Goal: Task Accomplishment & Management: Complete application form

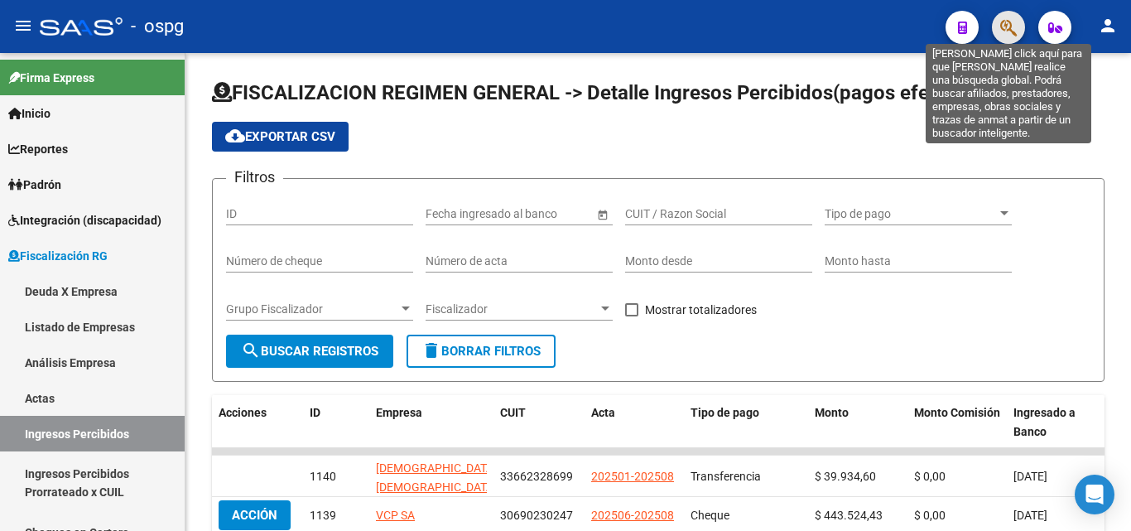
click at [1013, 26] on icon "button" at bounding box center [1008, 27] width 17 height 19
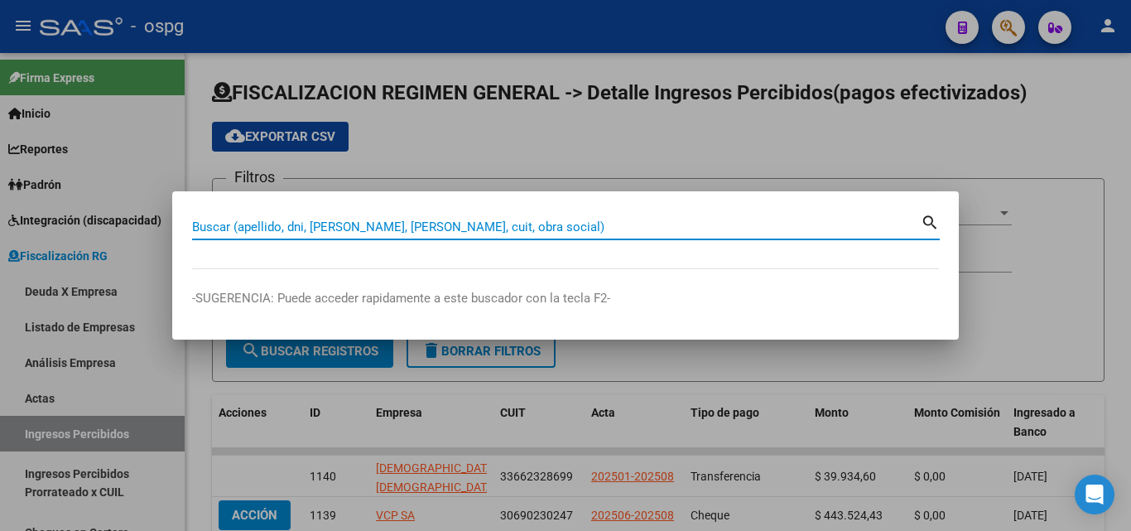
click at [588, 224] on input "Buscar (apellido, dni, [PERSON_NAME], [PERSON_NAME], cuit, obra social)" at bounding box center [556, 226] width 728 height 15
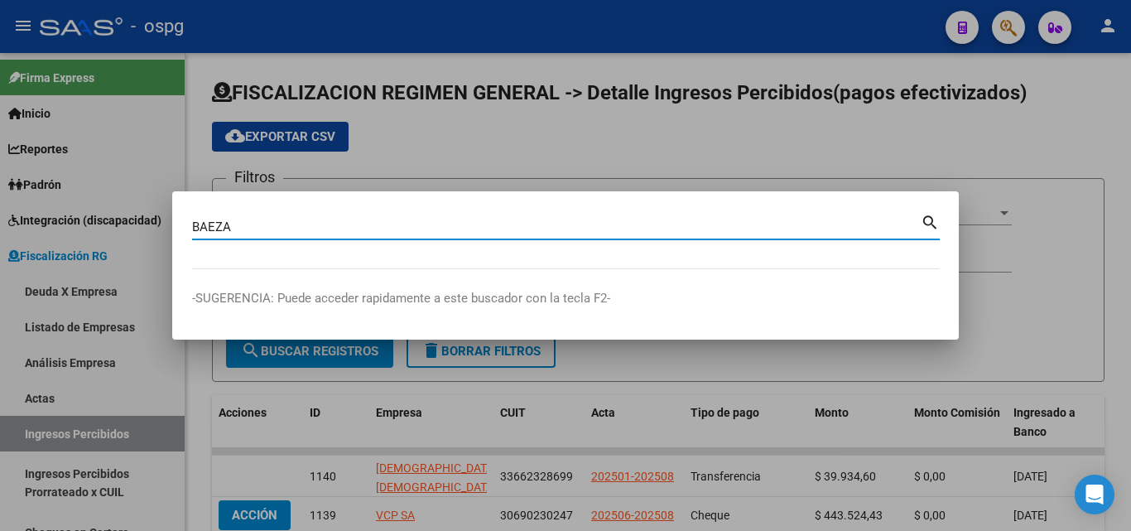
type input "BAEZA"
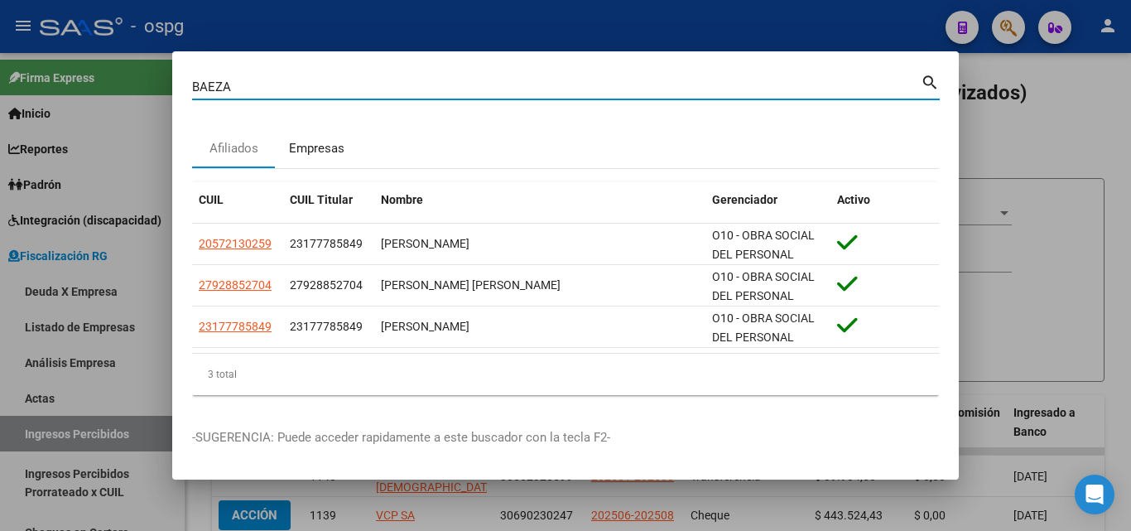
click at [322, 145] on div "Empresas" at bounding box center [316, 148] width 55 height 19
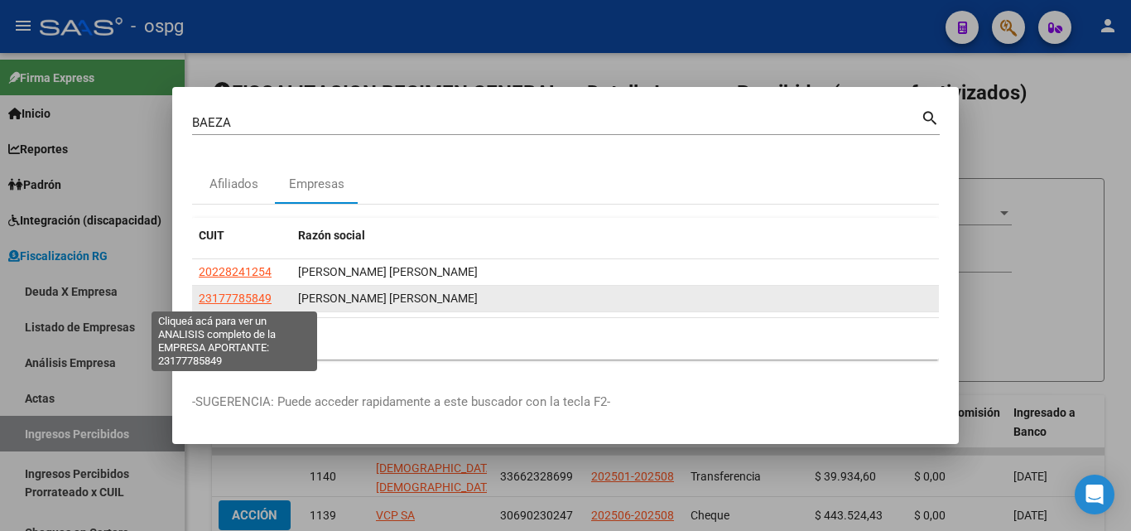
click at [243, 292] on span "23177785849" at bounding box center [235, 297] width 73 height 13
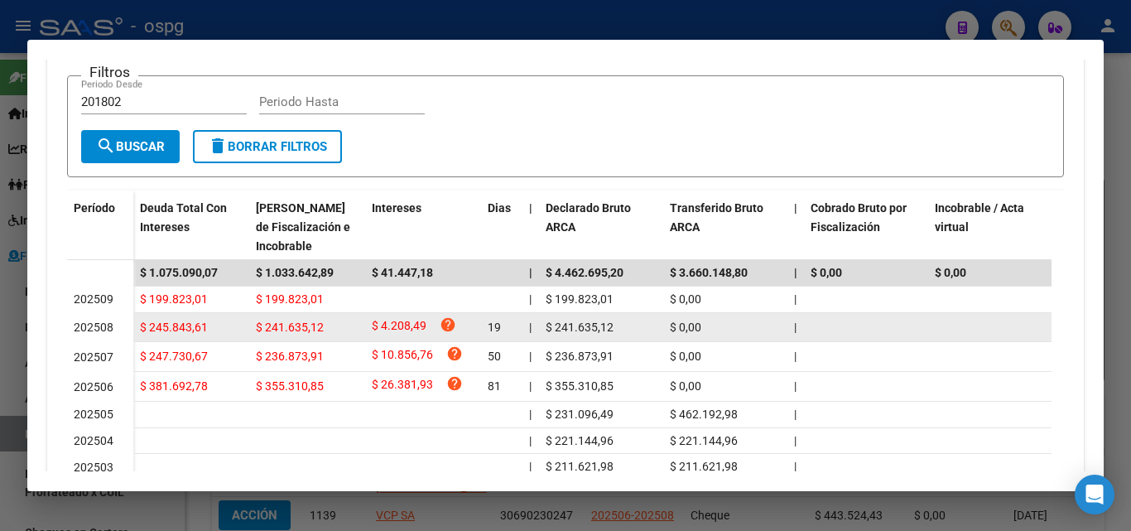
scroll to position [166, 0]
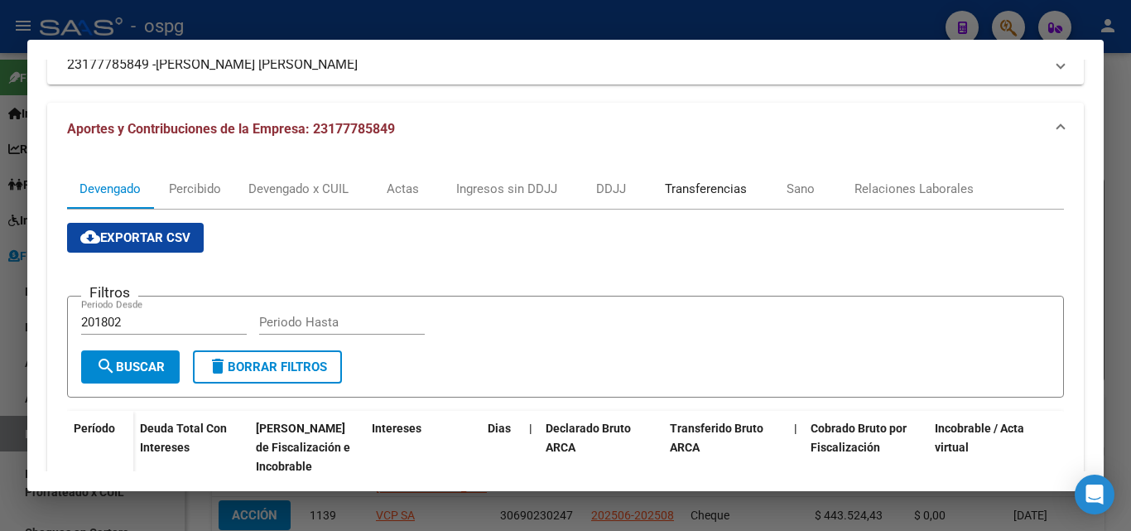
click at [687, 190] on div "Transferencias" at bounding box center [706, 189] width 82 height 18
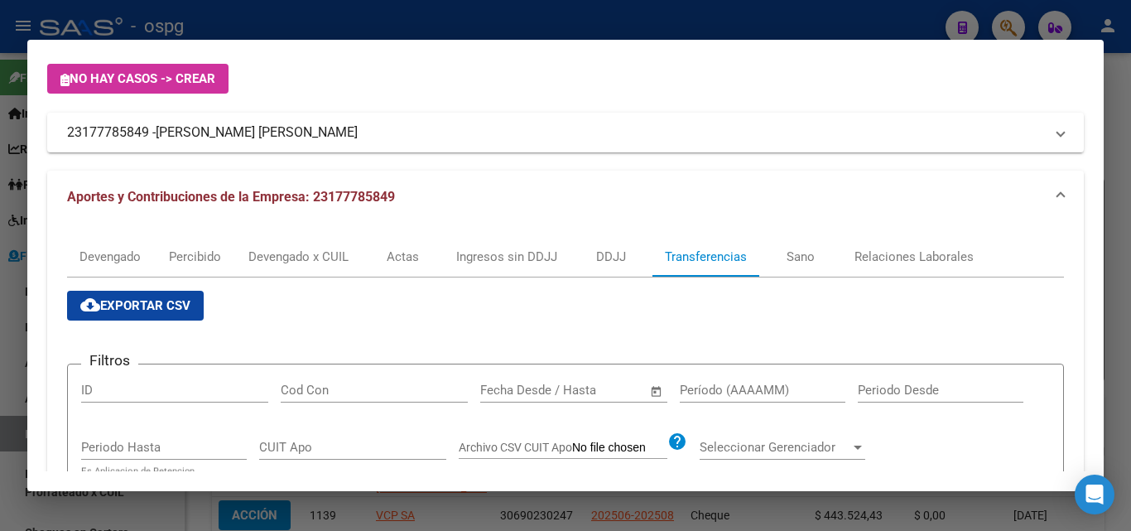
scroll to position [64, 0]
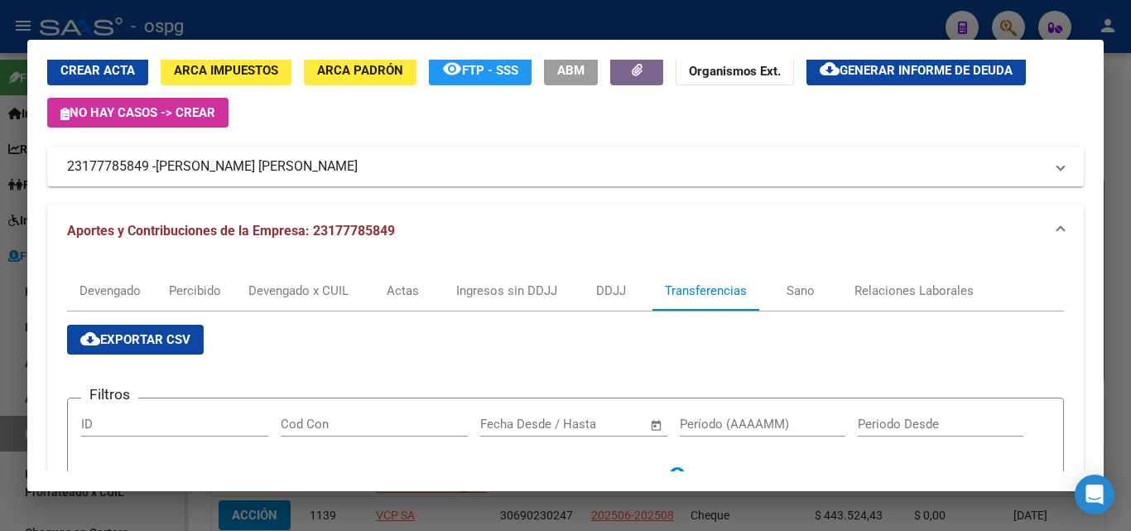
click at [0, 356] on div at bounding box center [565, 265] width 1131 height 531
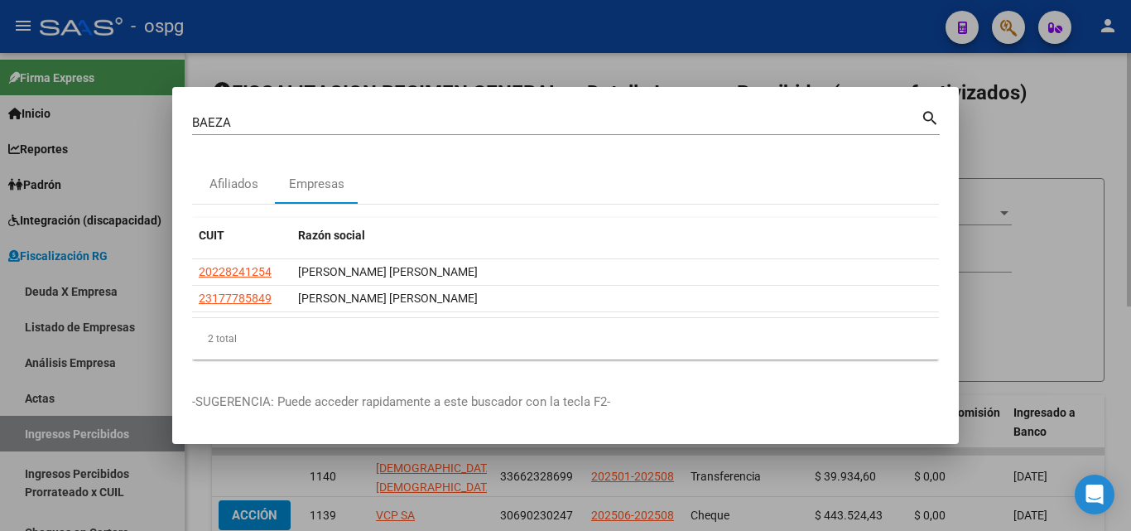
drag, startPoint x: 1126, startPoint y: 143, endPoint x: 992, endPoint y: 103, distance: 139.9
click at [1123, 143] on div at bounding box center [565, 265] width 1131 height 531
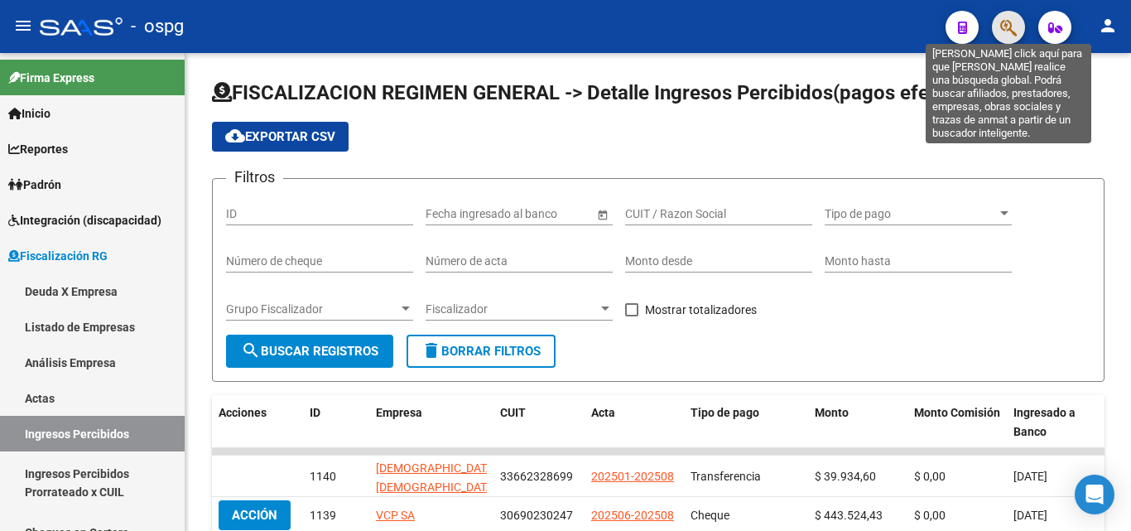
click at [1014, 22] on icon "button" at bounding box center [1008, 27] width 17 height 19
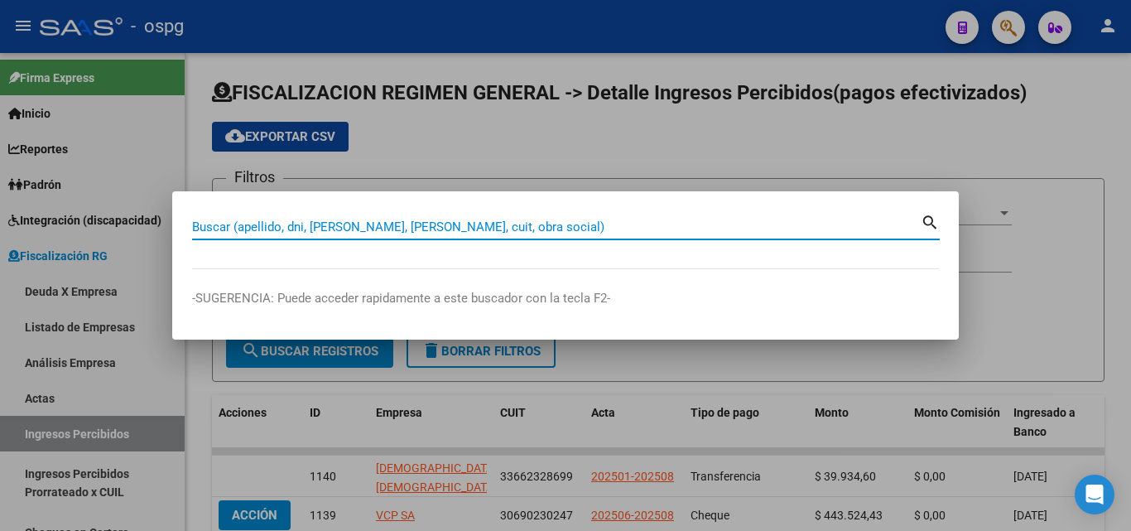
click at [291, 219] on input "Buscar (apellido, dni, [PERSON_NAME], [PERSON_NAME], cuit, obra social)" at bounding box center [556, 226] width 728 height 15
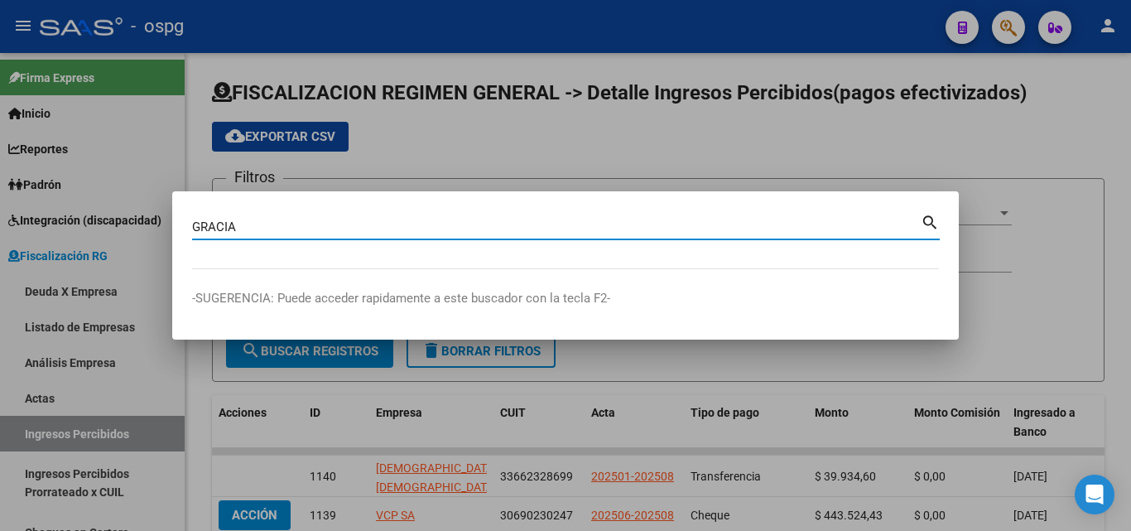
type input "GRACIA"
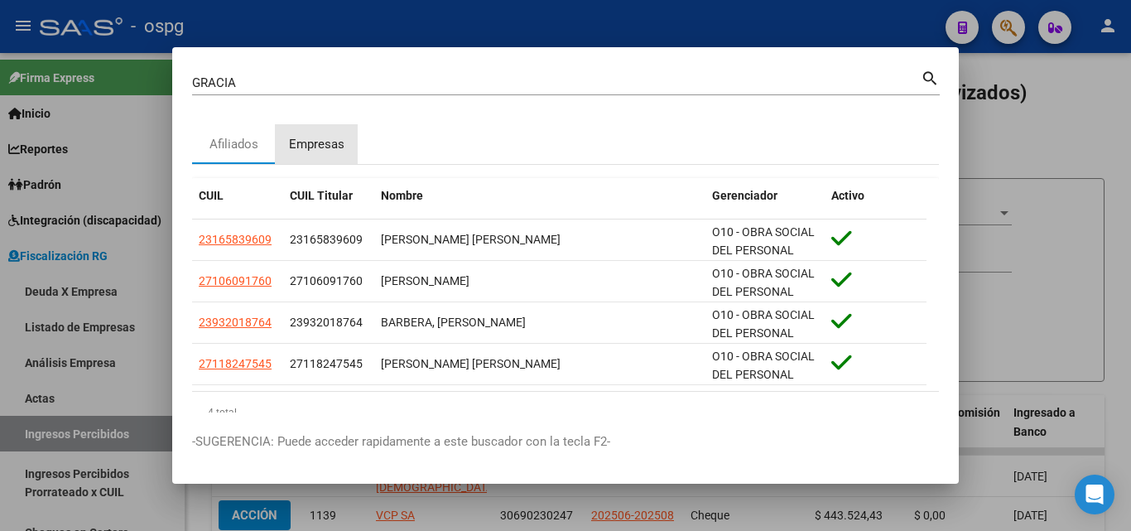
click at [312, 149] on div "Empresas" at bounding box center [316, 144] width 55 height 19
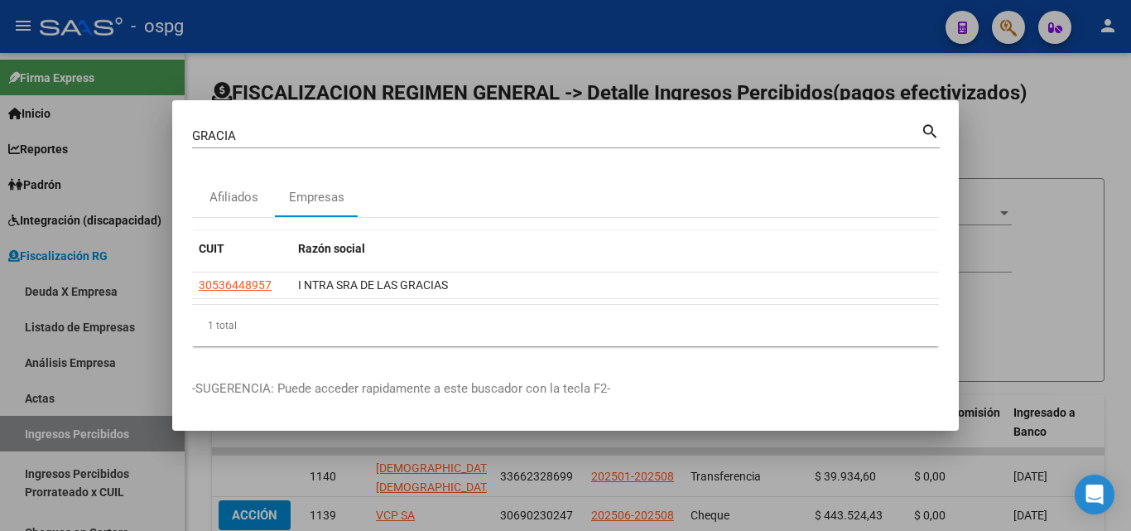
click at [1012, 167] on div at bounding box center [565, 265] width 1131 height 531
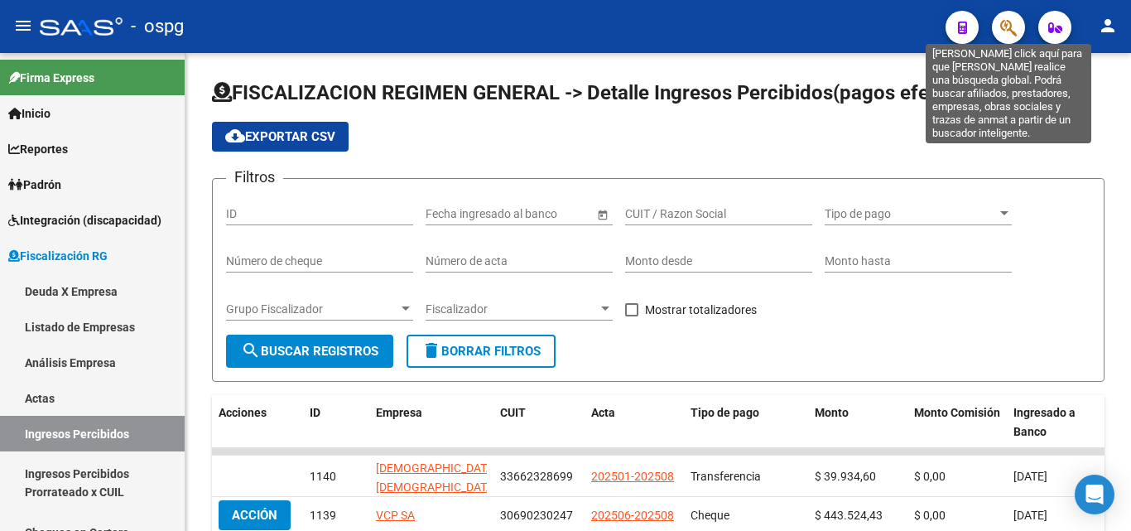
click at [1015, 34] on icon "button" at bounding box center [1008, 27] width 17 height 19
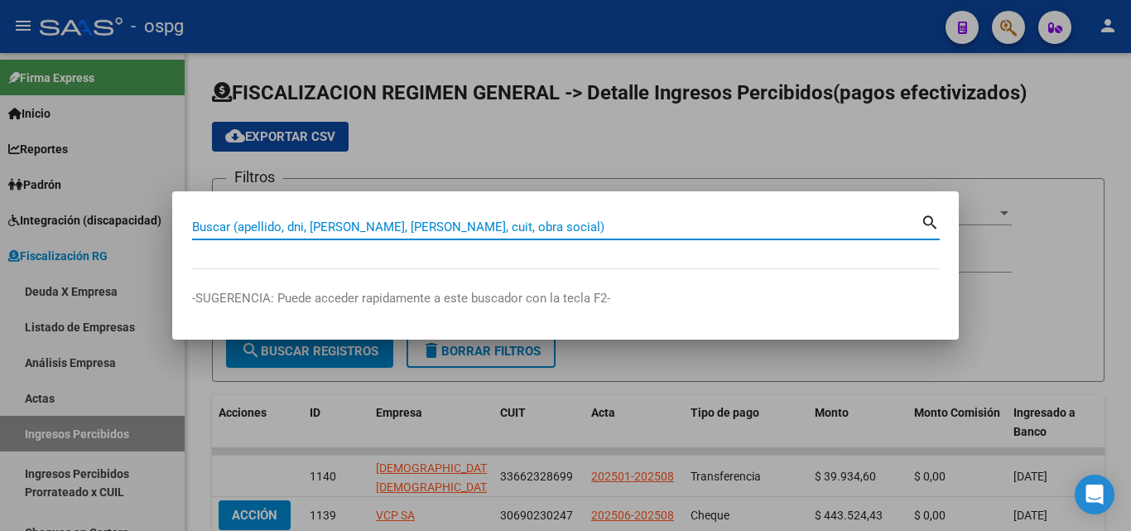
click at [489, 227] on input "Buscar (apellido, dni, [PERSON_NAME], [PERSON_NAME], cuit, obra social)" at bounding box center [556, 226] width 728 height 15
type input "C"
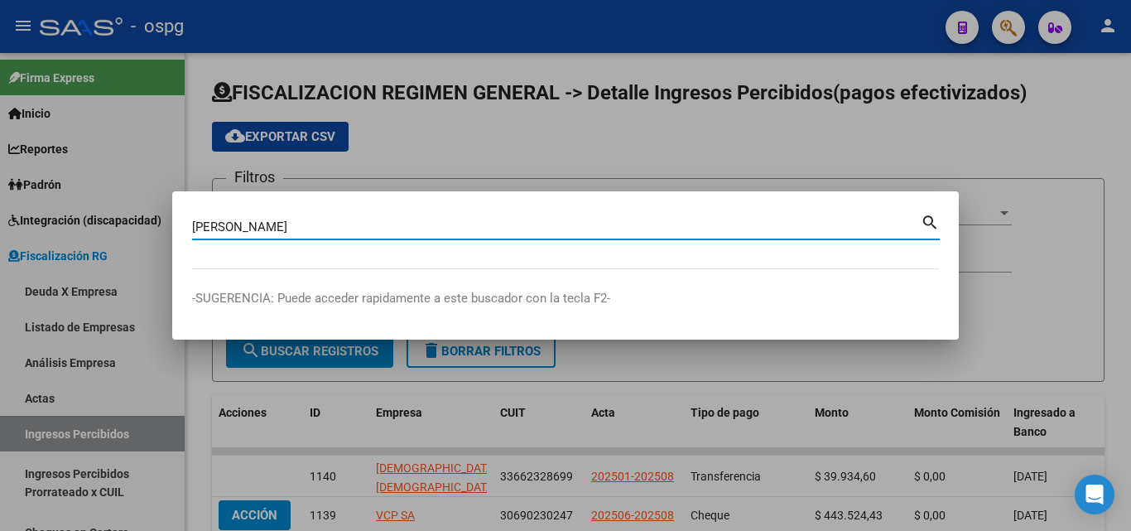
type input "[PERSON_NAME]"
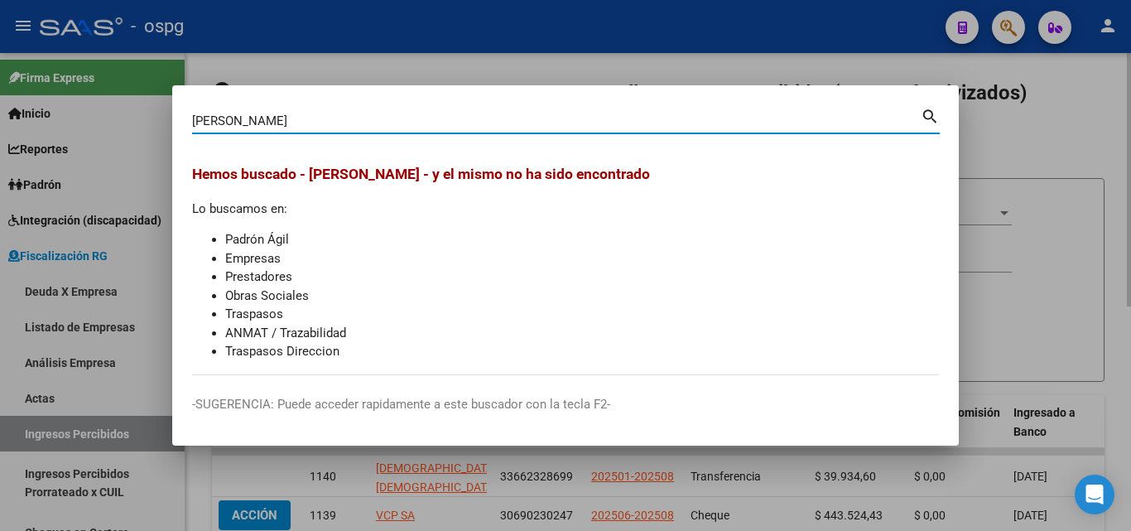
drag, startPoint x: 1060, startPoint y: 159, endPoint x: 1038, endPoint y: 120, distance: 44.5
click at [1059, 156] on div at bounding box center [565, 265] width 1131 height 531
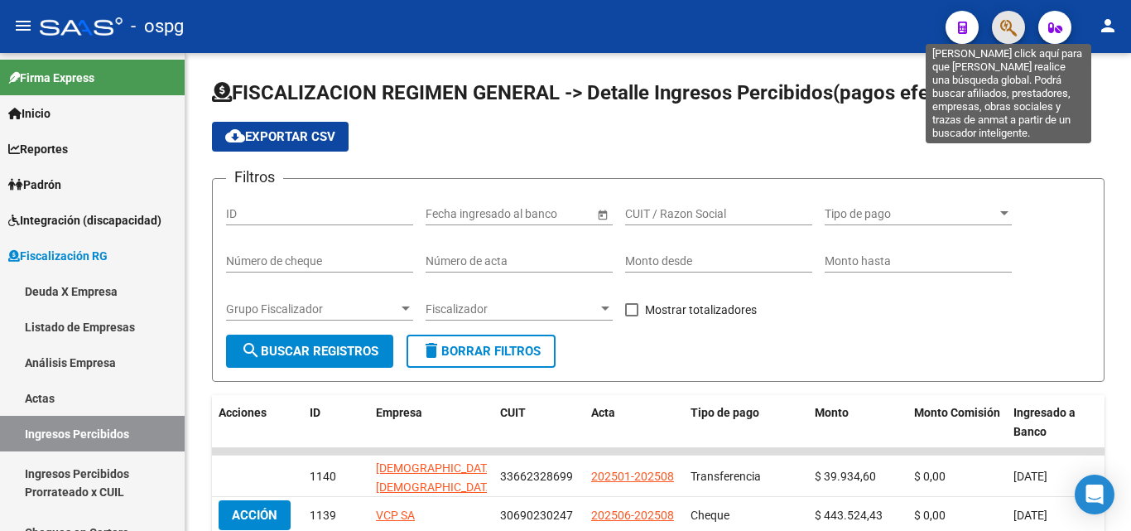
click at [1007, 23] on icon "button" at bounding box center [1008, 27] width 17 height 19
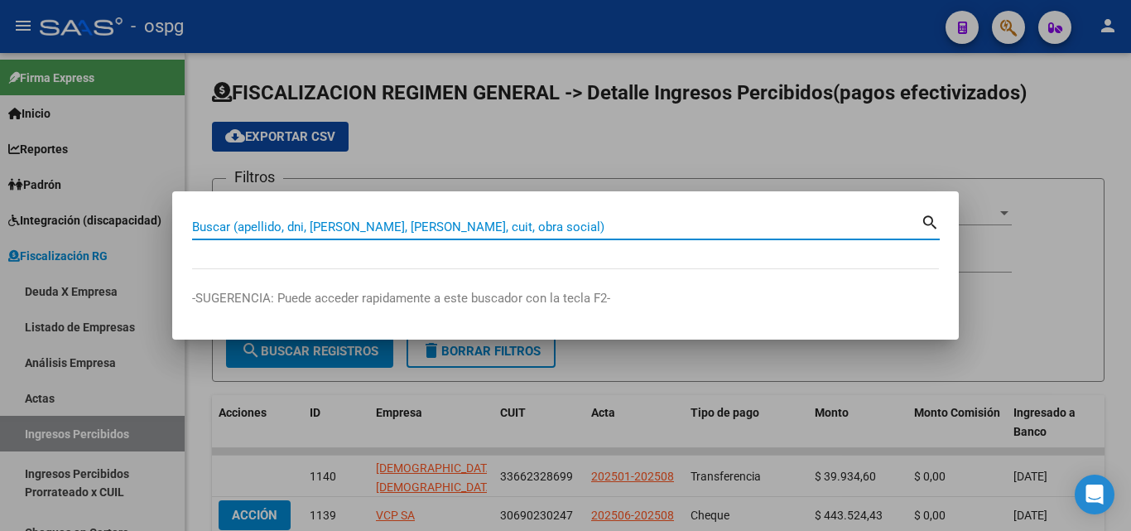
click at [574, 232] on input "Buscar (apellido, dni, [PERSON_NAME], [PERSON_NAME], cuit, obra social)" at bounding box center [556, 226] width 728 height 15
click at [401, 224] on input "Buscar (apellido, dni, [PERSON_NAME], [PERSON_NAME], cuit, obra social)" at bounding box center [556, 226] width 728 height 15
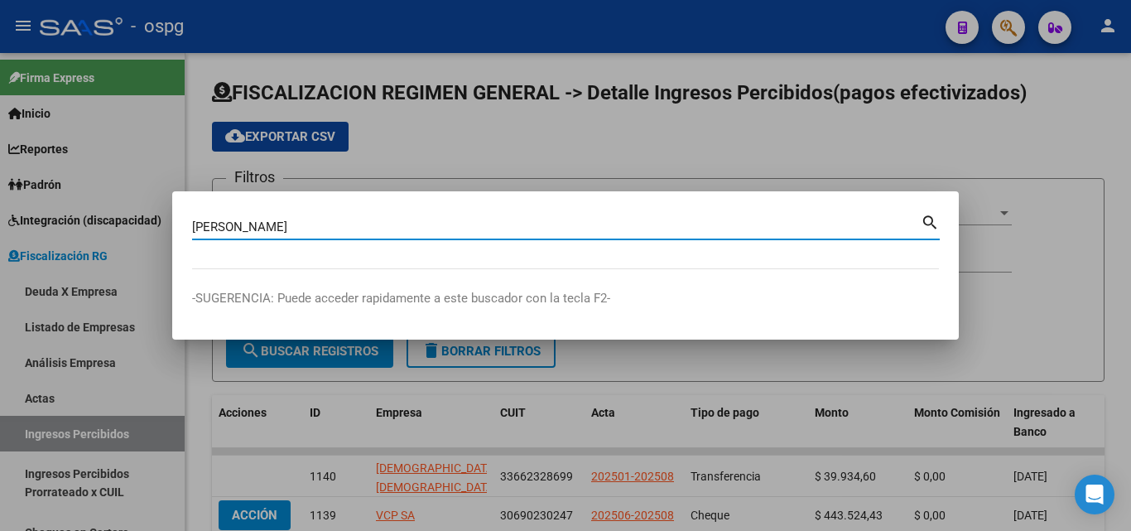
type input "[PERSON_NAME]"
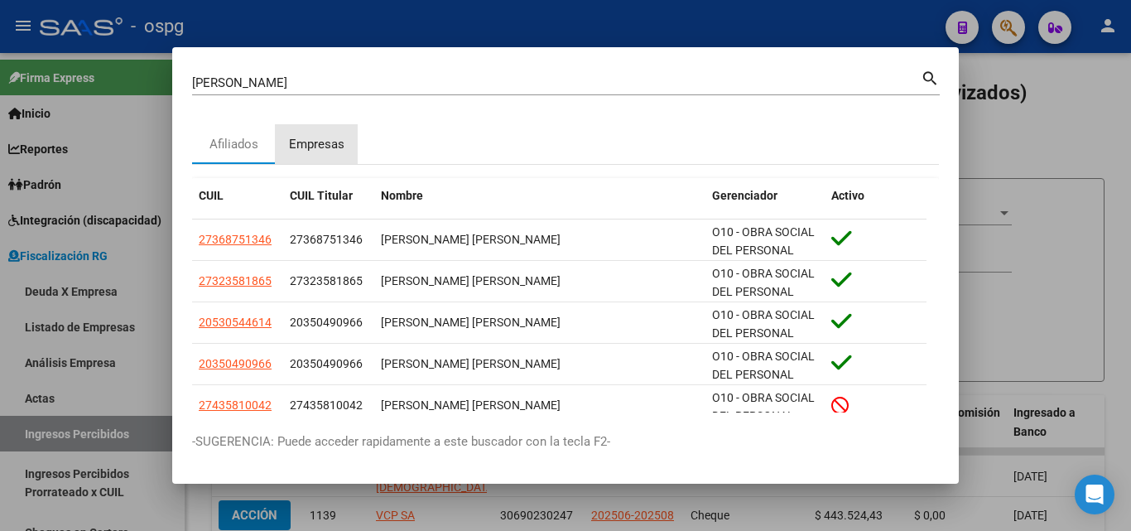
click at [321, 146] on div "Empresas" at bounding box center [316, 144] width 55 height 19
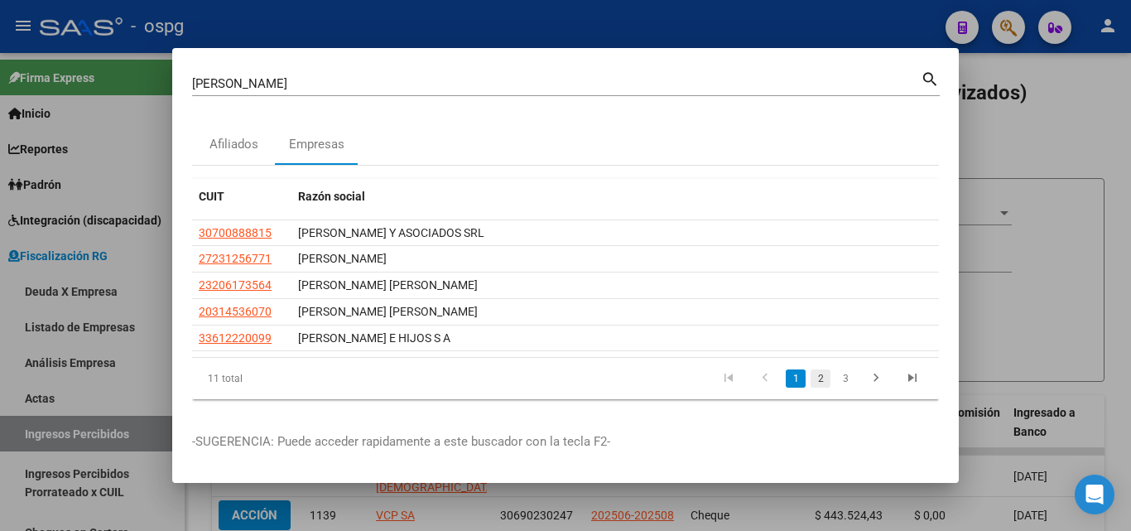
click at [824, 384] on link "2" at bounding box center [820, 378] width 20 height 18
click at [844, 382] on link "3" at bounding box center [845, 378] width 20 height 18
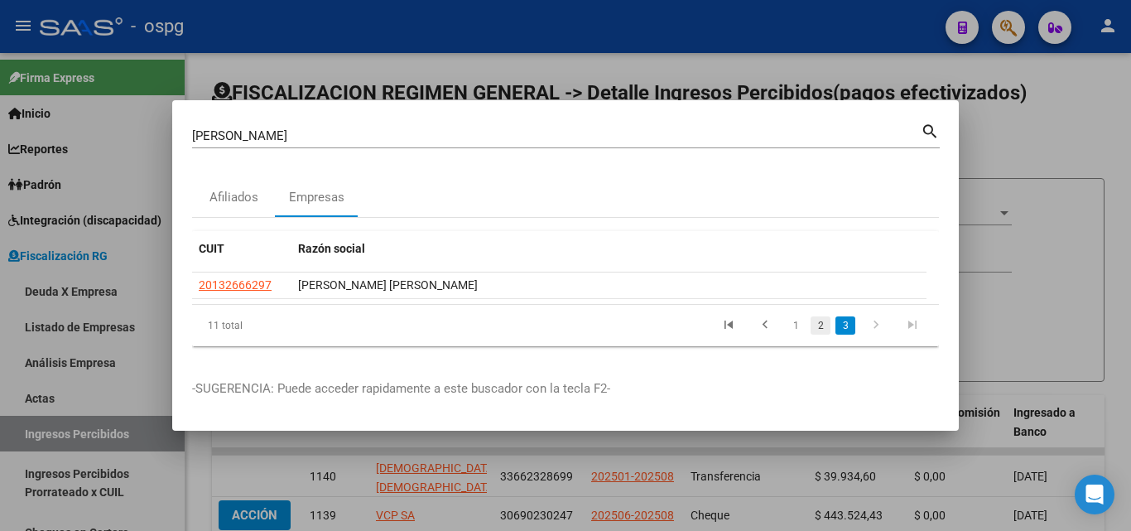
click at [813, 321] on link "2" at bounding box center [820, 325] width 20 height 18
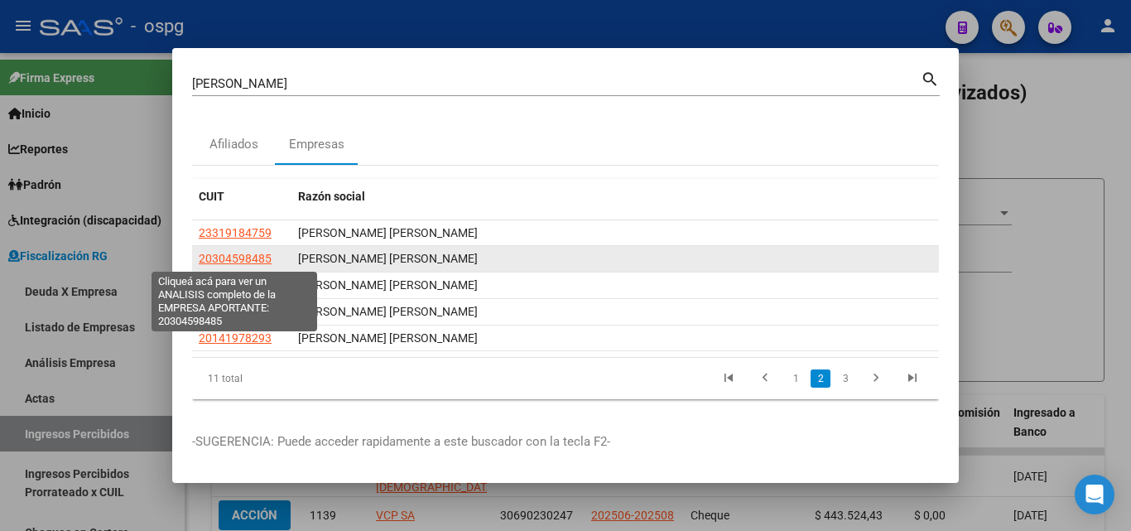
click at [248, 261] on span "20304598485" at bounding box center [235, 258] width 73 height 13
type textarea "20304598485"
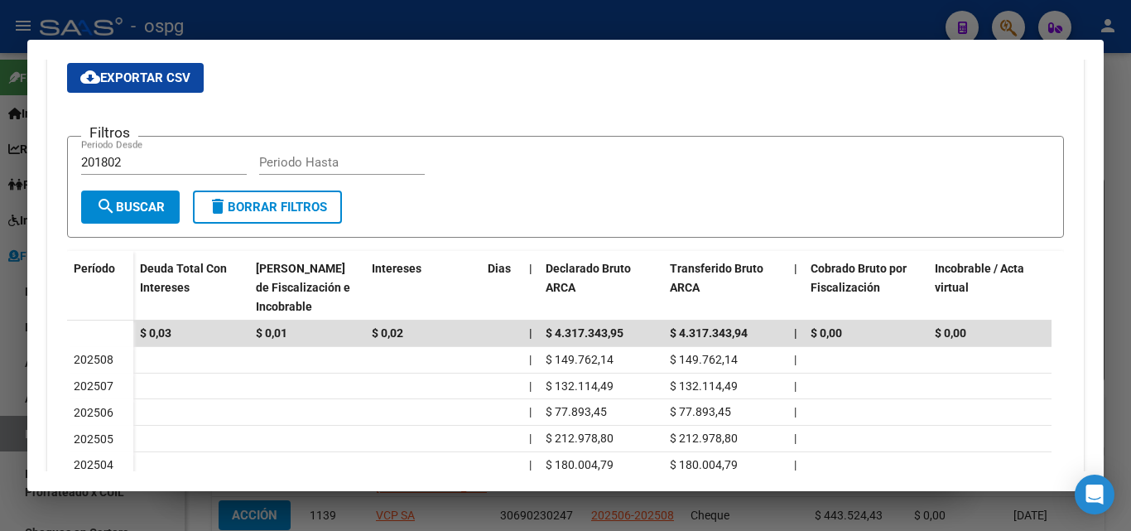
scroll to position [248, 0]
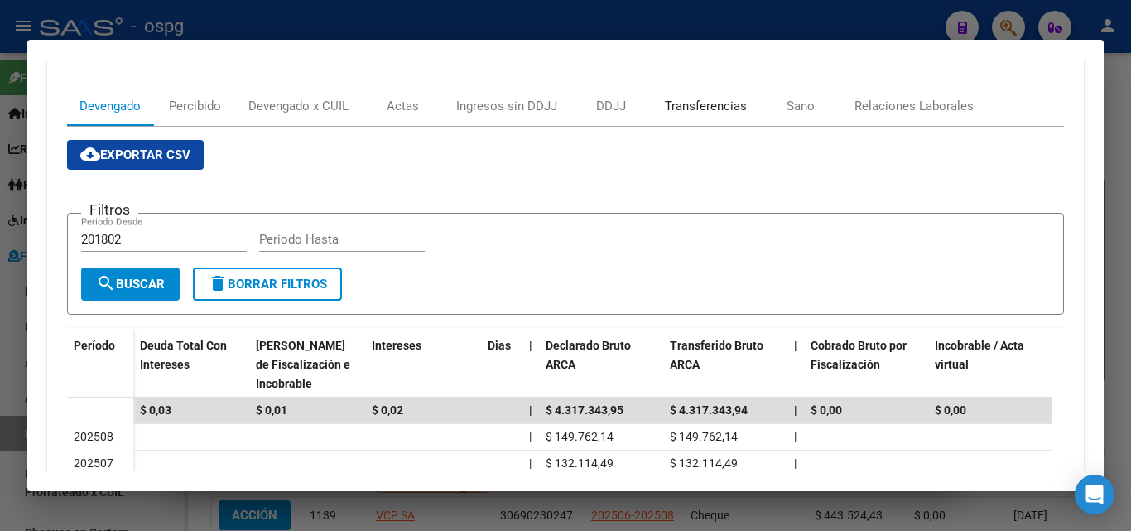
click at [712, 105] on div "Transferencias" at bounding box center [706, 106] width 82 height 18
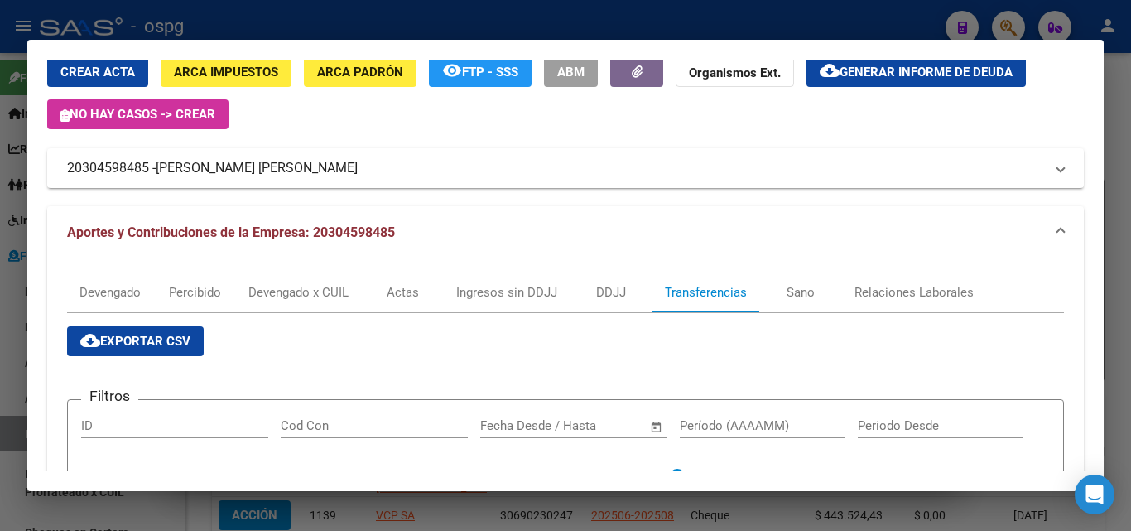
scroll to position [0, 0]
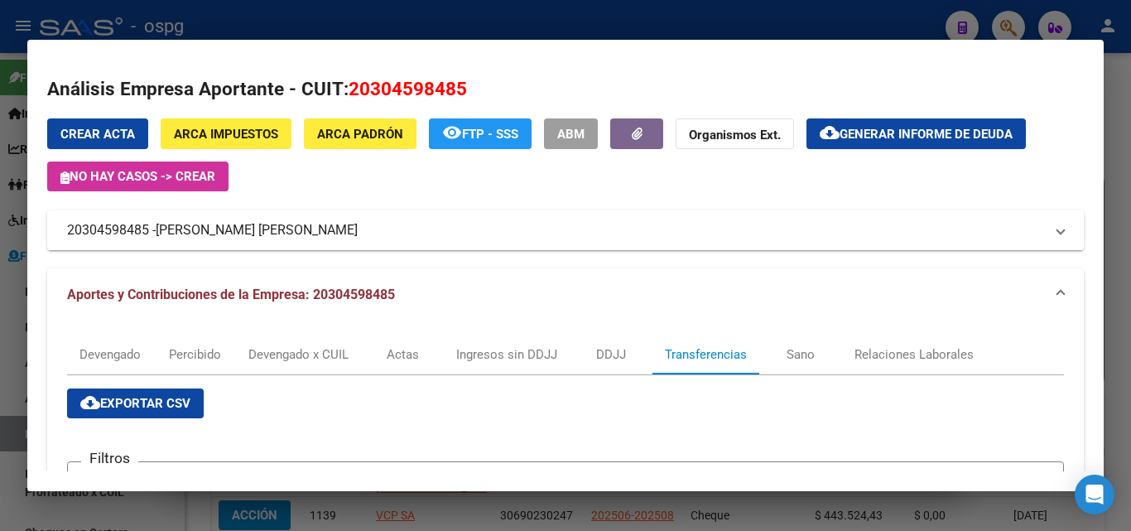
drag, startPoint x: 152, startPoint y: 233, endPoint x: 99, endPoint y: 234, distance: 53.0
click at [72, 230] on mat-panel-title "20304598485 - [PERSON_NAME] [PERSON_NAME]" at bounding box center [555, 230] width 977 height 20
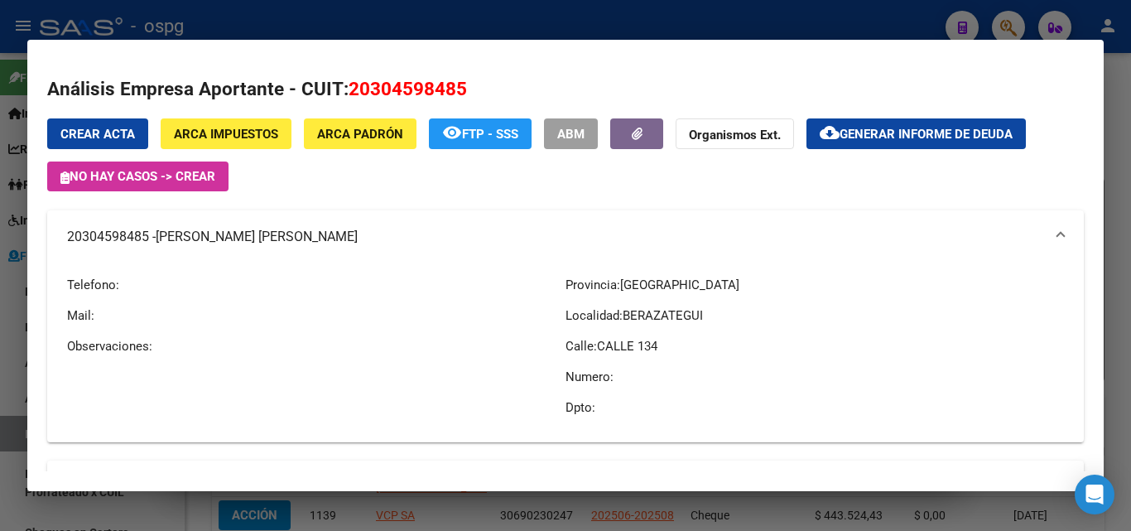
drag, startPoint x: 101, startPoint y: 228, endPoint x: 325, endPoint y: 276, distance: 229.4
click at [351, 280] on p "Telefono:" at bounding box center [316, 285] width 498 height 18
drag, startPoint x: 148, startPoint y: 241, endPoint x: 68, endPoint y: 240, distance: 80.3
click at [60, 241] on mat-expansion-panel-header "20304598485 - [PERSON_NAME] [PERSON_NAME]" at bounding box center [565, 236] width 1036 height 53
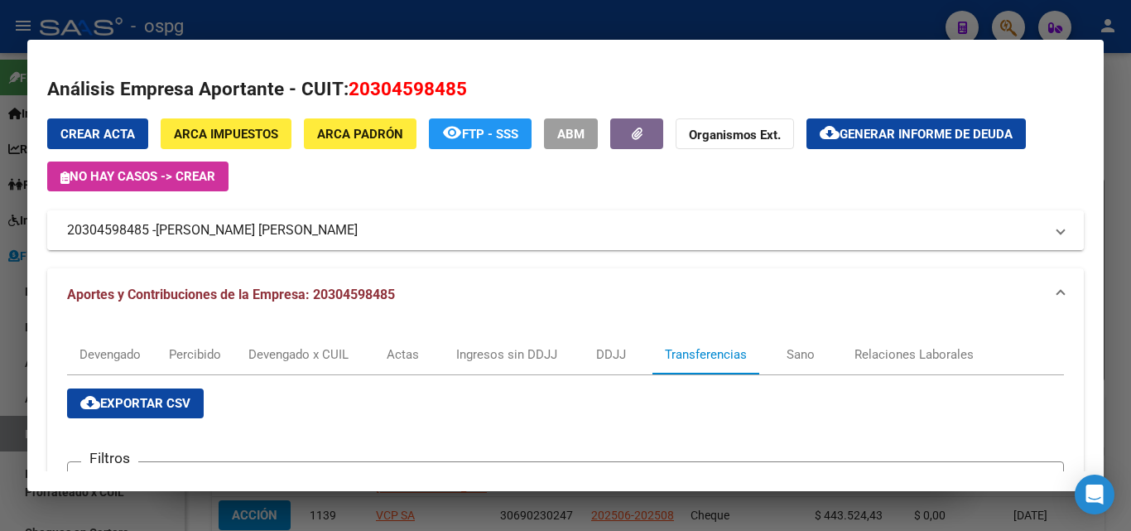
copy mat-panel-title "20304598485"
click at [11, 314] on div at bounding box center [565, 265] width 1131 height 531
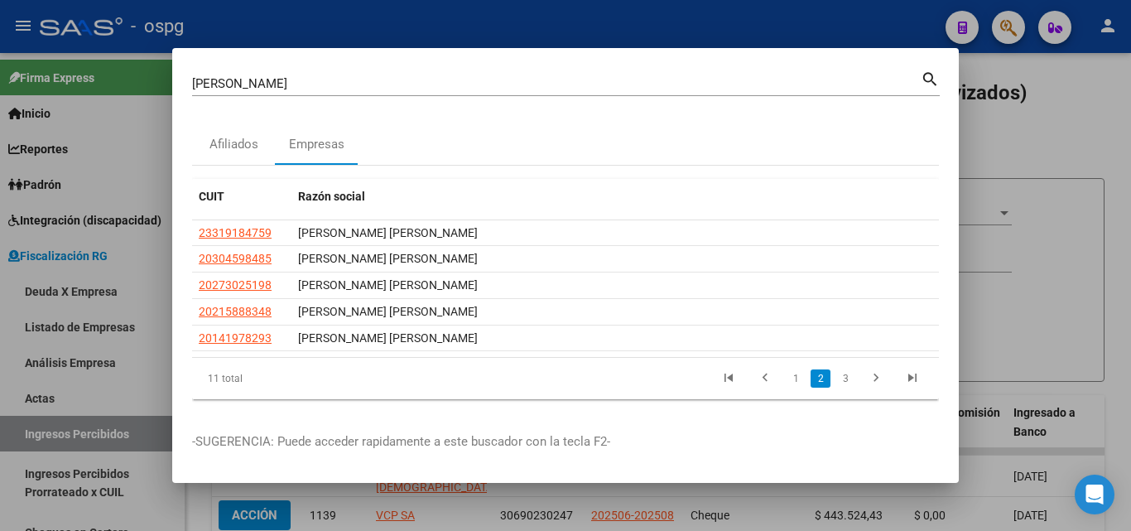
click at [1030, 133] on div at bounding box center [565, 265] width 1131 height 531
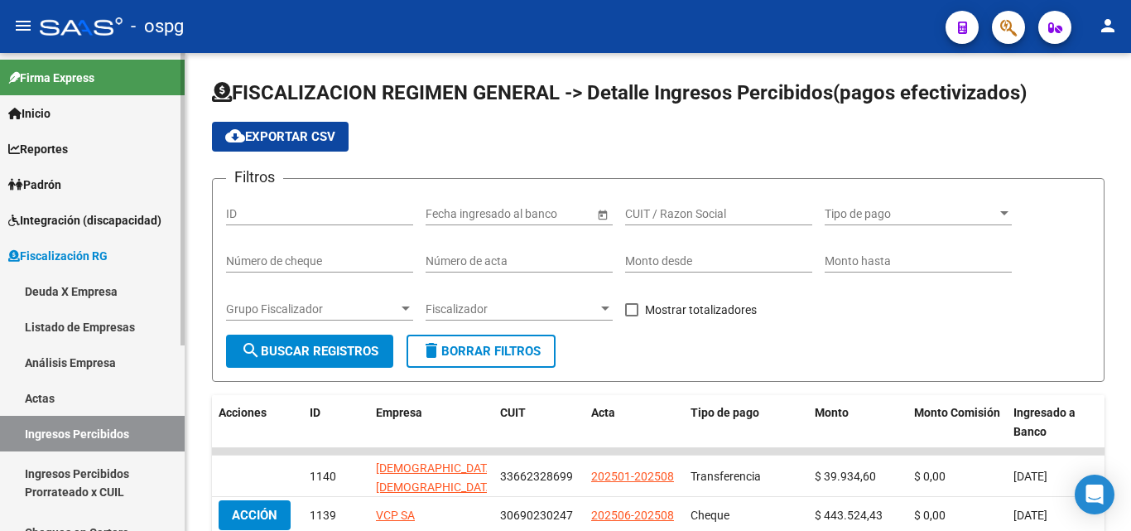
click at [46, 400] on link "Actas" at bounding box center [92, 398] width 185 height 36
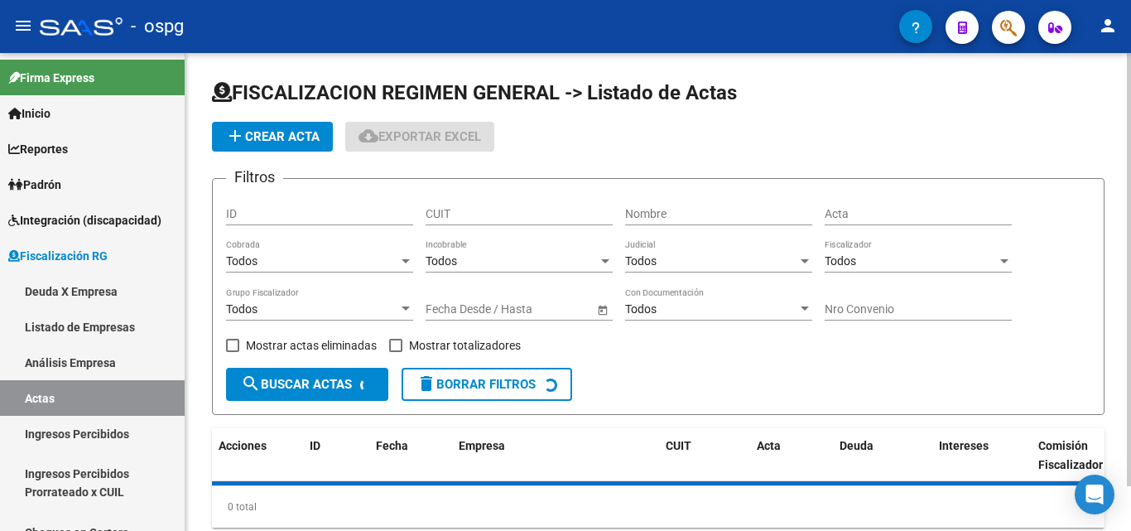
click at [299, 129] on span "add Crear Acta" at bounding box center [272, 136] width 94 height 15
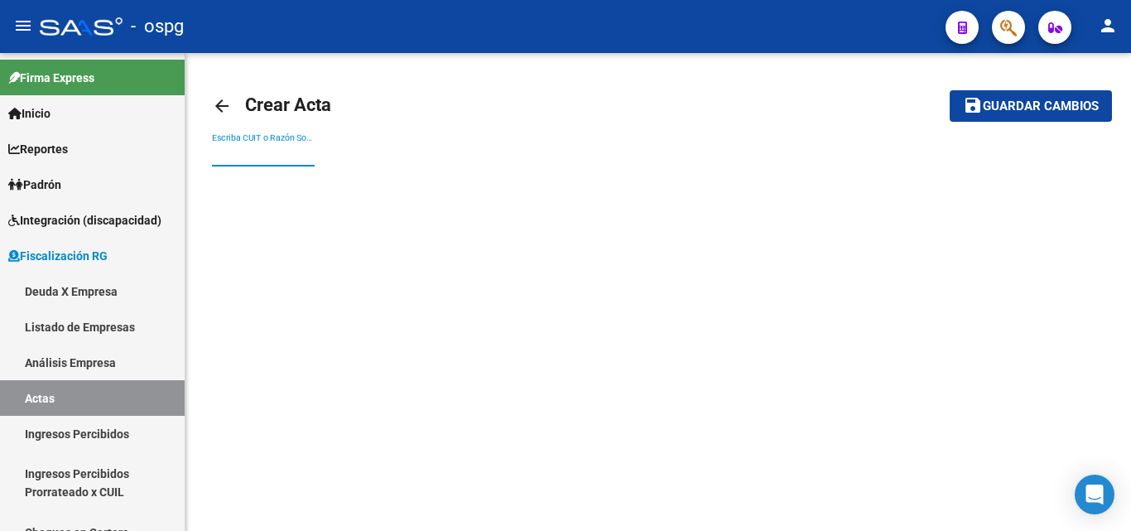
click at [293, 156] on input "Escriba CUIT o Razón Social para buscar" at bounding box center [263, 154] width 103 height 14
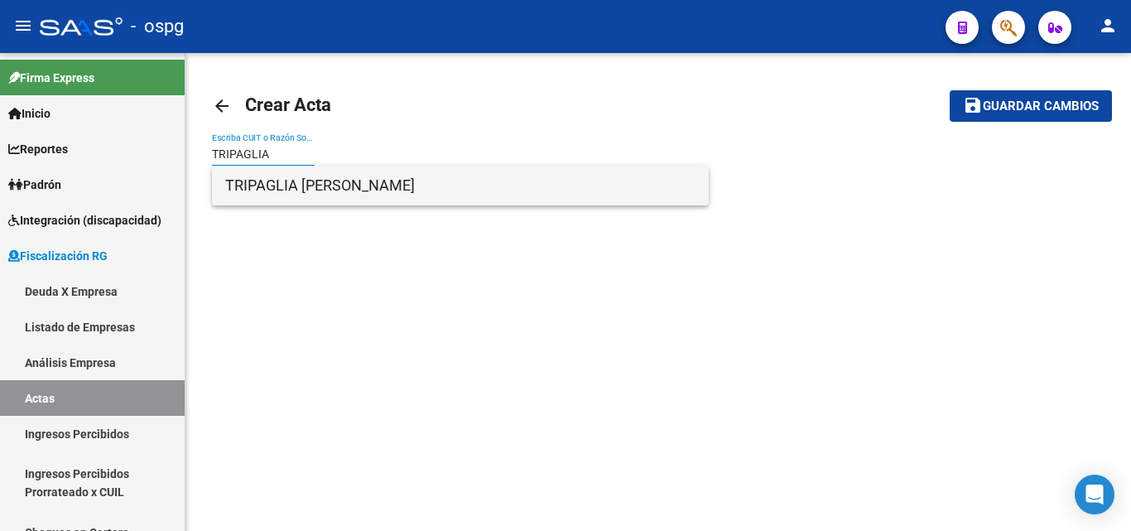
type input "TRIPAGLIA"
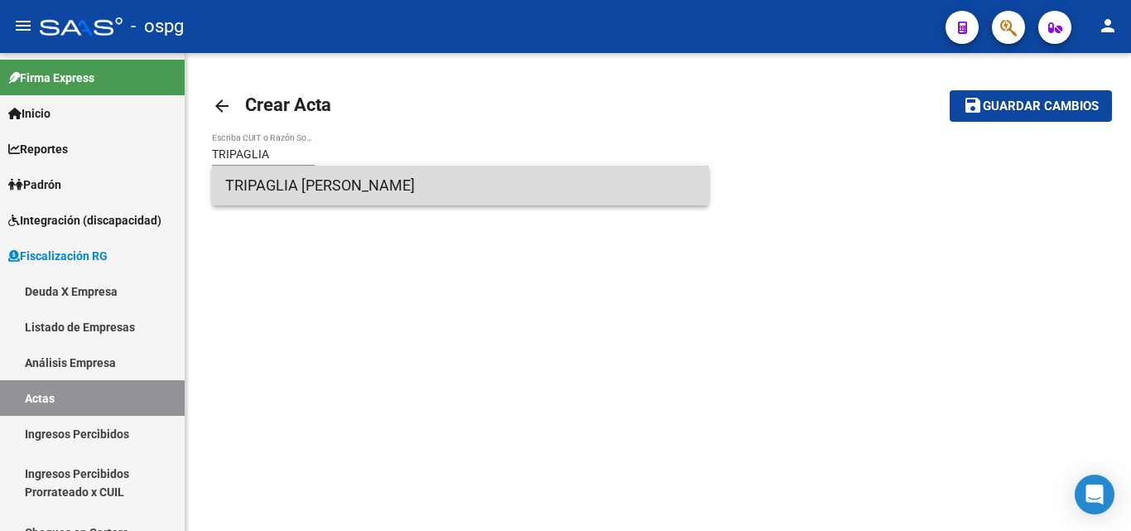
click at [310, 194] on span "TRIPAGLIA [PERSON_NAME]" at bounding box center [460, 186] width 470 height 40
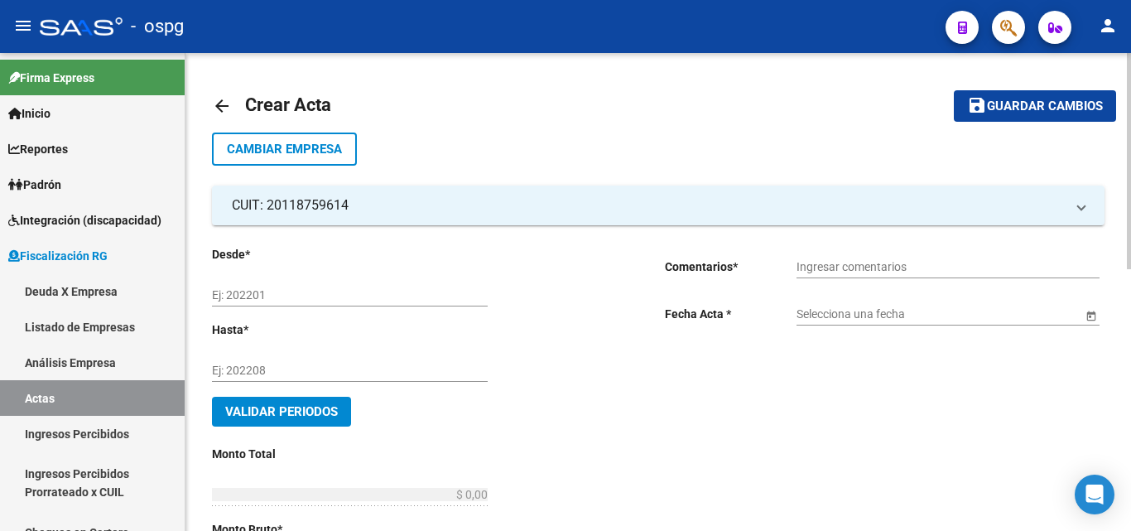
click at [307, 289] on input "Ej: 202201" at bounding box center [350, 295] width 276 height 14
type input "202505"
click at [269, 370] on input "Ej: 202208" at bounding box center [350, 370] width 276 height 14
type input "202508"
click at [309, 409] on span "Validar Periodos" at bounding box center [281, 411] width 113 height 15
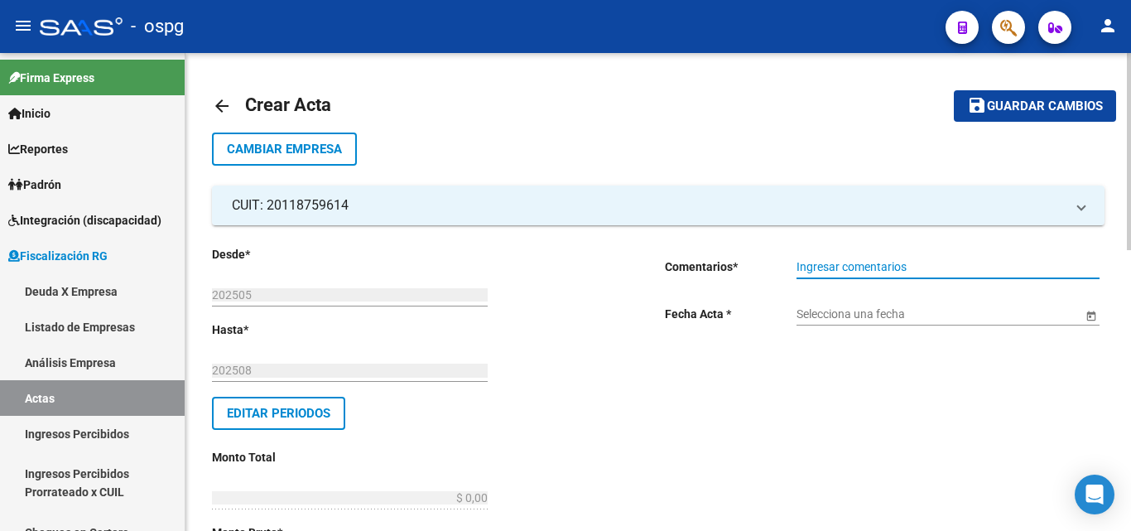
drag, startPoint x: 910, startPoint y: 269, endPoint x: 891, endPoint y: 269, distance: 19.0
click at [905, 269] on input "Ingresar comentarios" at bounding box center [947, 267] width 303 height 14
type input "RECIBO 43327"
click at [920, 310] on input "Selecciona una fecha" at bounding box center [939, 314] width 286 height 14
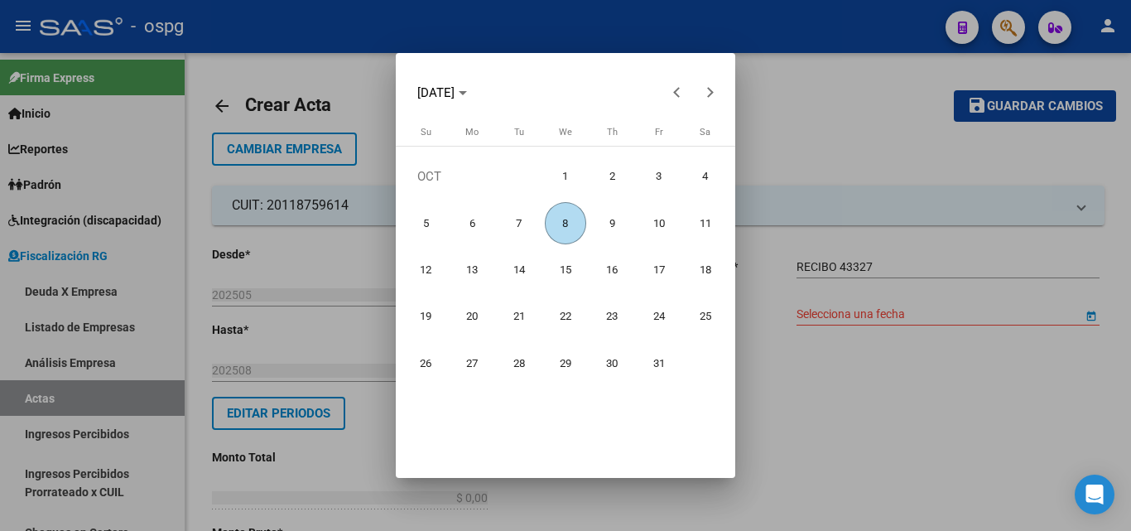
click at [565, 228] on span "8" at bounding box center [566, 223] width 42 height 42
type input "[DATE]"
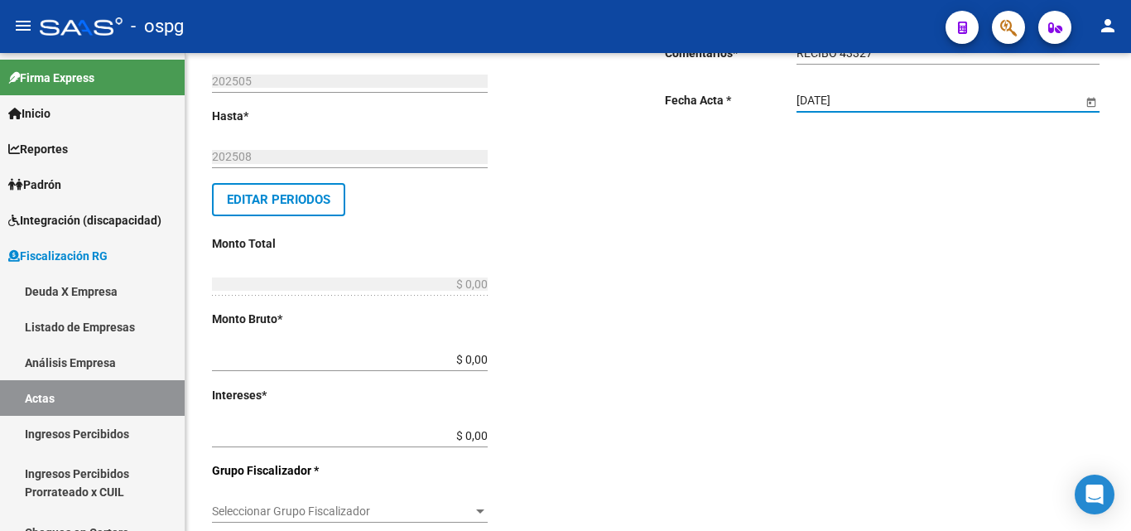
scroll to position [248, 0]
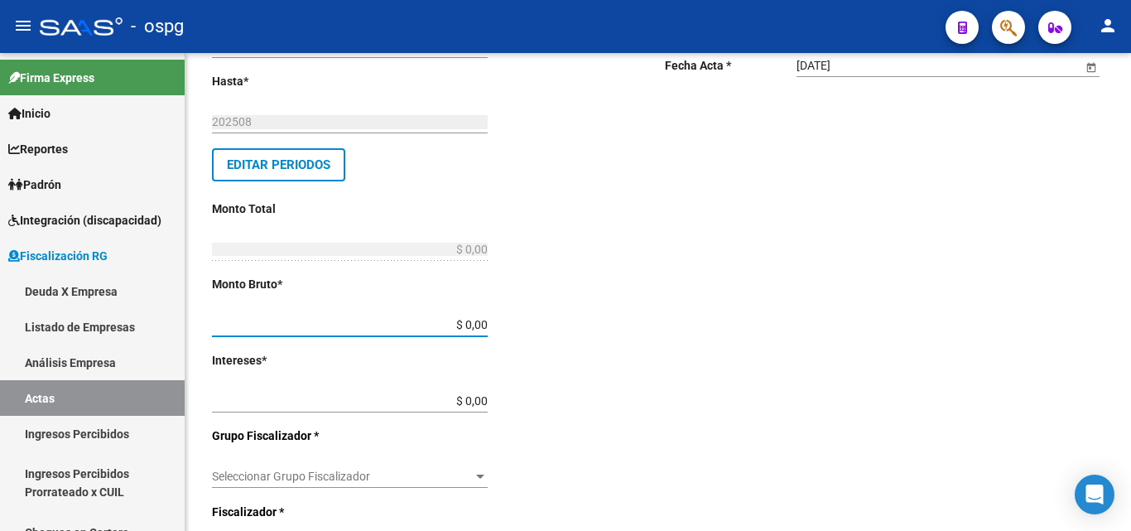
click at [480, 328] on input "$ 0,00" at bounding box center [350, 325] width 276 height 14
type input "$ 346.066,44"
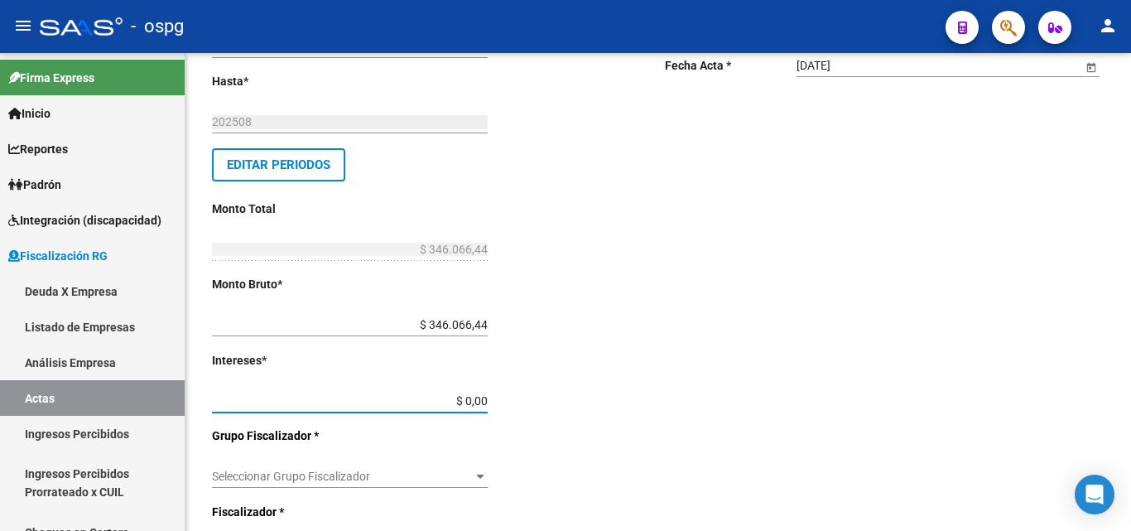
click at [479, 401] on input "$ 0,00" at bounding box center [350, 401] width 276 height 14
type input "$ 19.485,79"
type input "$ 365.552,23"
click at [605, 288] on div "Desde * 202505 Ej: 202201 Hasta * 202508 Ej: 202208 Editar Periodos Monto Total…" at bounding box center [412, 460] width 400 height 926
click at [458, 324] on input "$ 346.066,44" at bounding box center [350, 325] width 276 height 14
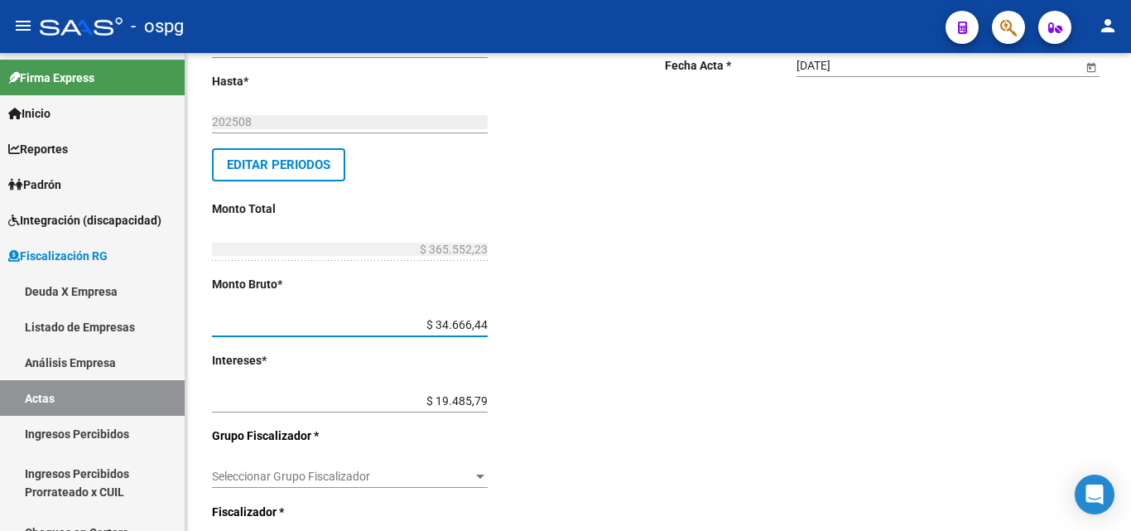
type input "$ 346.466,44"
type input "$ 365.952,23"
click at [542, 303] on div "Desde * 202505 Ej: 202201 Hasta * 202508 Ej: 202208 Editar Periodos Monto Total…" at bounding box center [412, 460] width 400 height 926
click at [470, 323] on input "$ 346.466,44" at bounding box center [350, 325] width 276 height 14
click at [465, 325] on input "$ 346.466,44" at bounding box center [350, 325] width 276 height 14
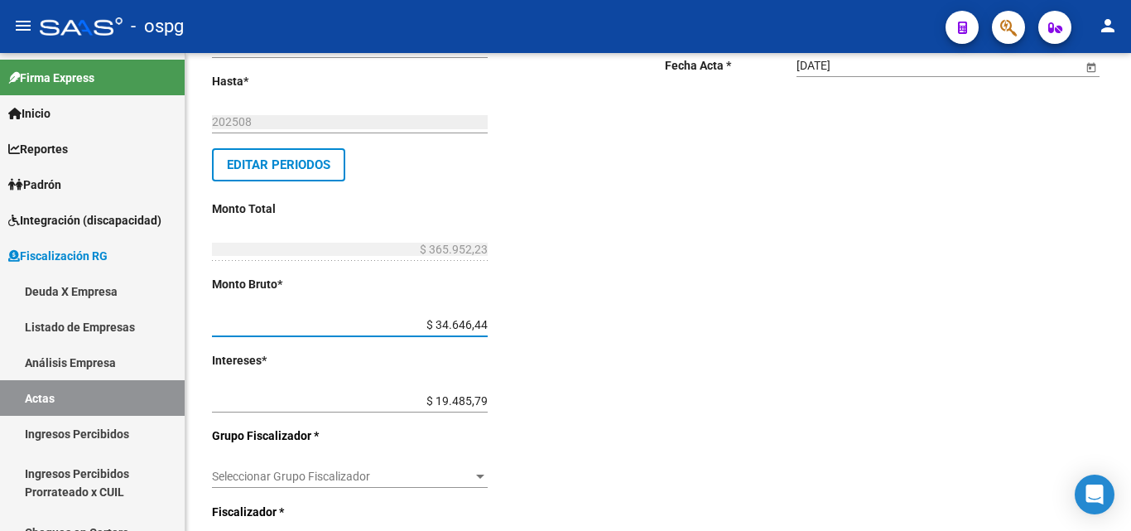
type input "$ 346.496,44"
type input "$ 365.982,23"
click at [511, 361] on div "Desde * 202505 Ej: 202201 Hasta * 202508 Ej: 202208 Editar Periodos Monto Total…" at bounding box center [412, 460] width 400 height 926
click at [471, 328] on input "$ 346.496,44" at bounding box center [350, 325] width 276 height 14
type input "$ 346.500,44"
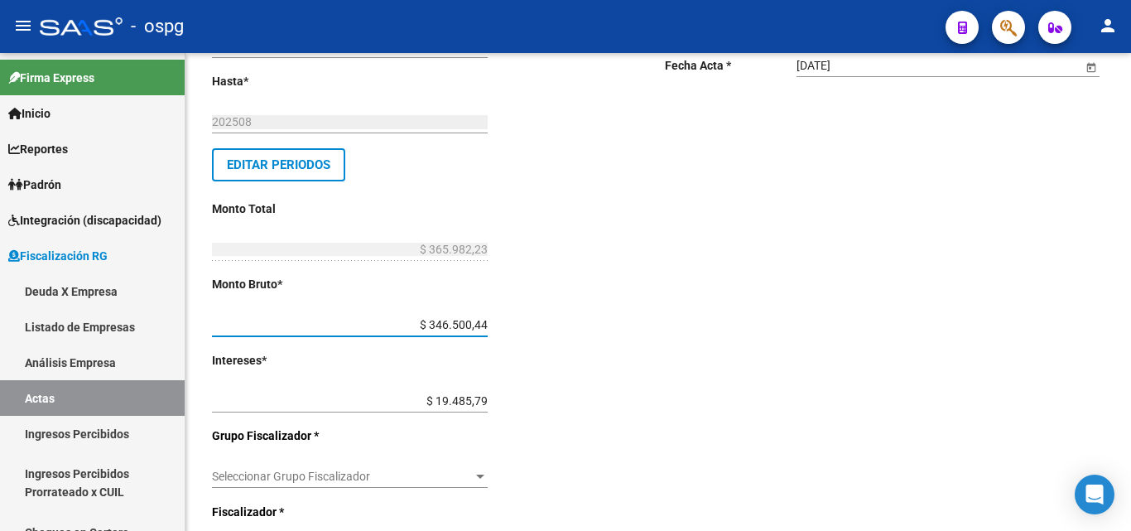
type input "$ 365.986,23"
click at [540, 301] on div "Desde * 202505 Ej: 202201 Hasta * 202508 Ej: 202208 Editar Periodos Monto Total…" at bounding box center [412, 460] width 400 height 926
click at [459, 327] on input "$ 346.500,44" at bounding box center [350, 325] width 276 height 14
type input "$ 346.600,44"
type input "$ 366.086,23"
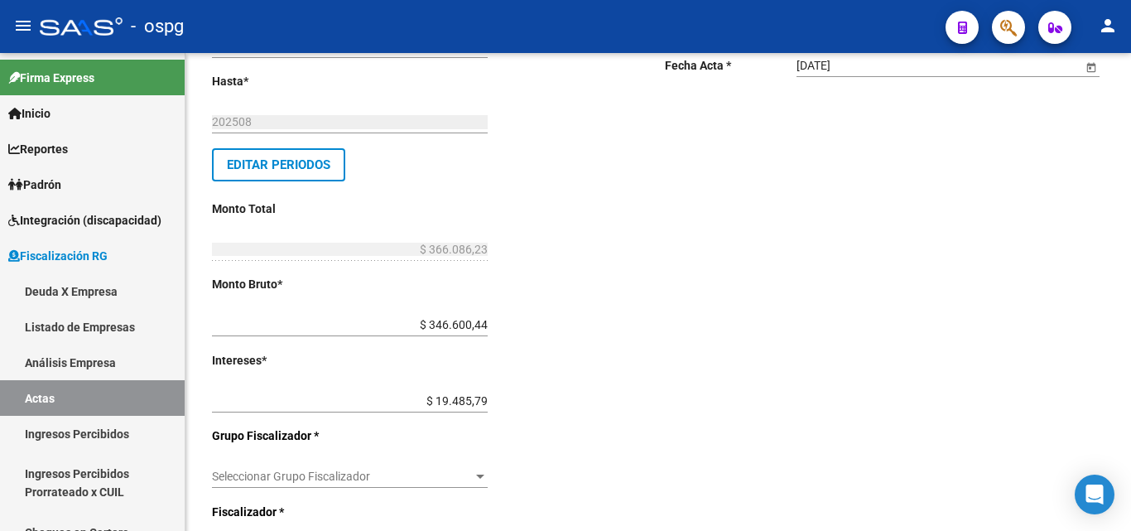
click at [606, 305] on div "Desde * 202505 Ej: 202201 Hasta * 202508 Ej: 202208 Editar Periodos Monto Total…" at bounding box center [412, 460] width 400 height 926
click at [472, 321] on input "$ 346.600,44" at bounding box center [350, 325] width 276 height 14
type input "$ 346.640,44"
type input "$ 366.126,23"
click at [611, 236] on div "Desde * 202505 Ej: 202201 Hasta * 202508 Ej: 202208 Editar Periodos Monto Total…" at bounding box center [412, 460] width 400 height 926
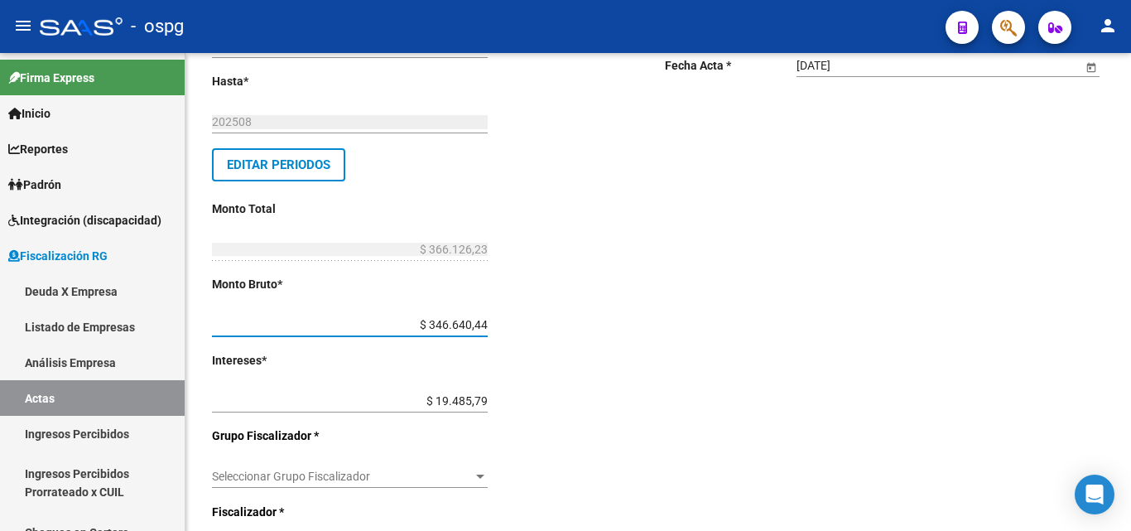
click at [461, 328] on input "$ 346.640,44" at bounding box center [350, 325] width 276 height 14
type input "$ 346.540,44"
type input "$ 366.026,23"
click at [584, 340] on div "Desde * 202505 Ej: 202201 Hasta * 202508 Ej: 202208 Editar Periodos Monto Total…" at bounding box center [412, 460] width 400 height 926
click at [470, 320] on input "$ 346.540,44" at bounding box center [350, 325] width 276 height 14
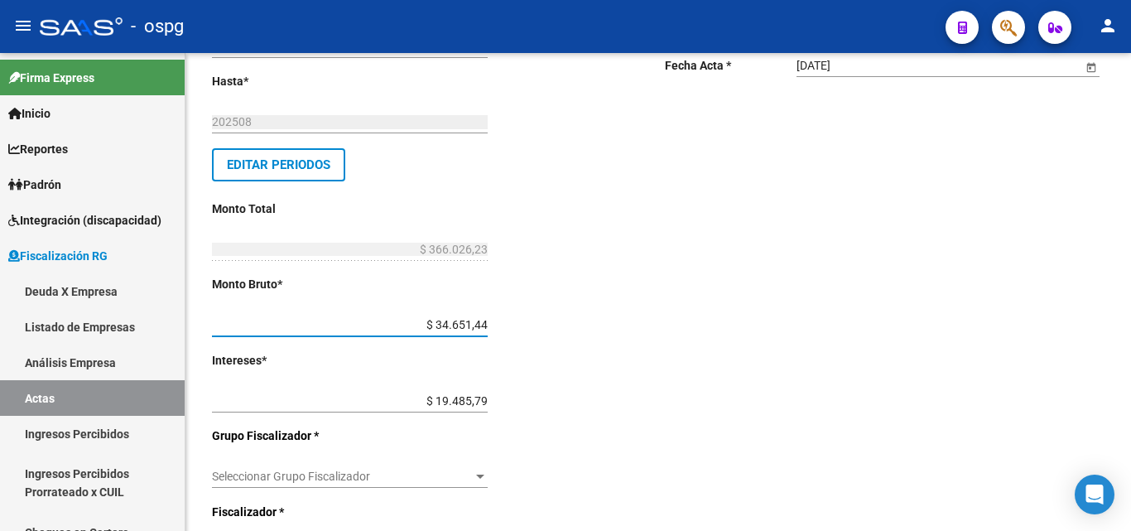
type input "$ 346.514,44"
type input "$ 366.000,23"
click at [590, 312] on div "Desde * 202505 Ej: 202201 Hasta * 202508 Ej: 202208 Editar Periodos Monto Total…" at bounding box center [412, 460] width 400 height 926
click at [486, 324] on input "$ 346.514,44" at bounding box center [350, 325] width 276 height 14
type input "$ 346.514,21"
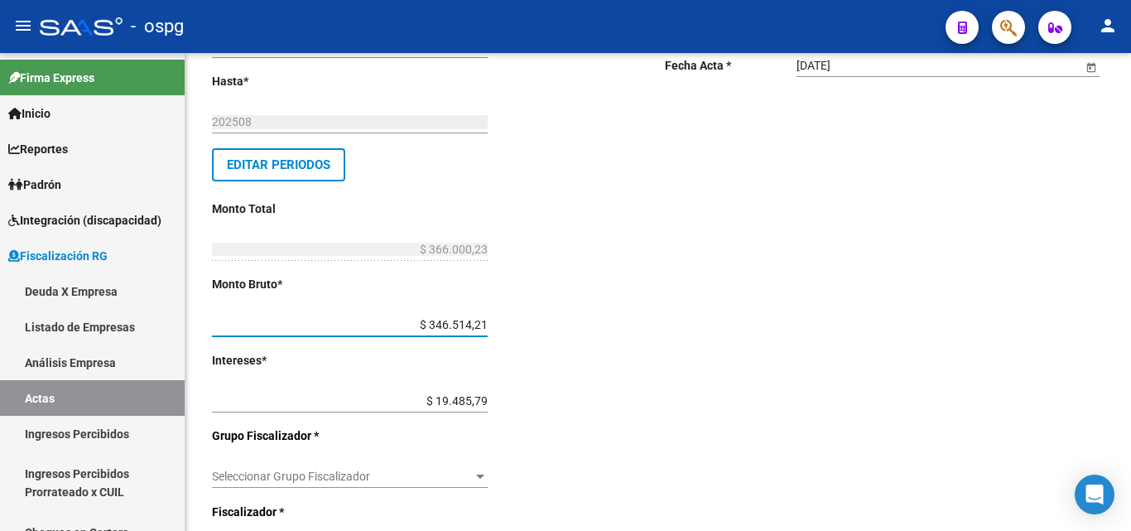
type input "$ 366.000,00"
click at [529, 295] on div "Desde * 202505 Ej: 202201 Hasta * 202508 Ej: 202208 Editar Periodos Monto Total…" at bounding box center [412, 460] width 400 height 926
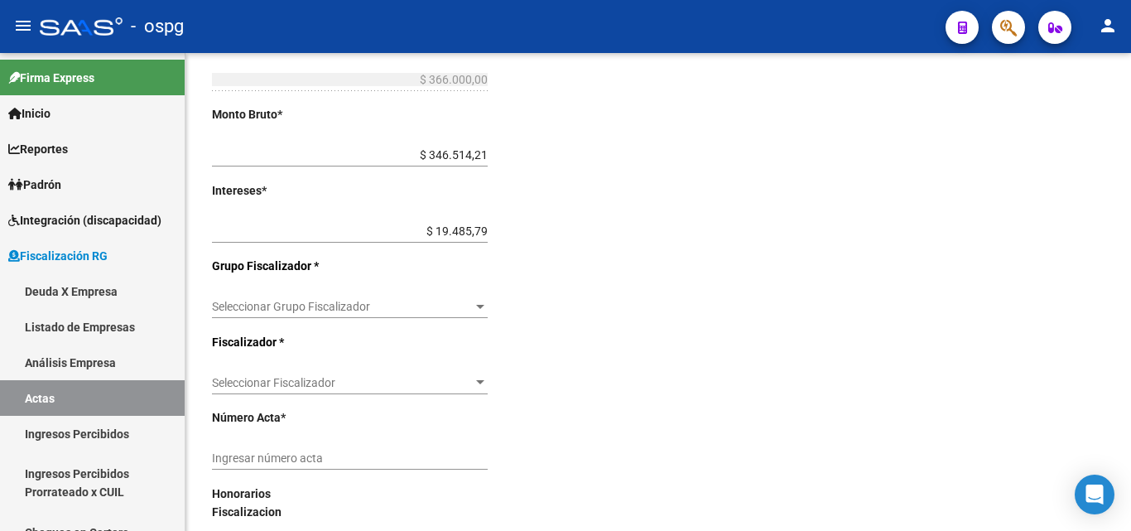
scroll to position [497, 0]
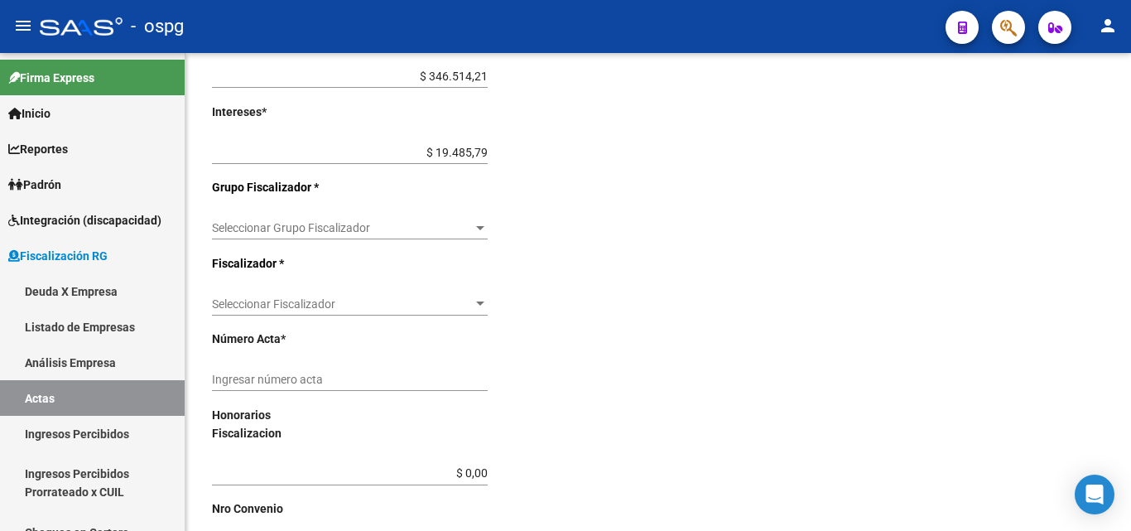
click at [335, 225] on span "Seleccionar Grupo Fiscalizador" at bounding box center [342, 228] width 261 height 14
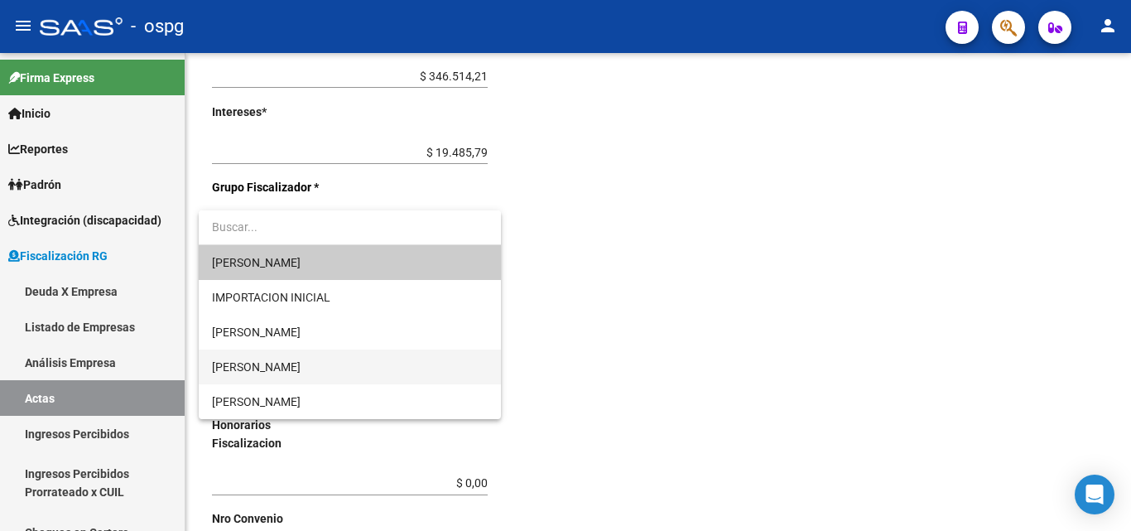
click at [292, 368] on span "[PERSON_NAME]" at bounding box center [350, 366] width 276 height 35
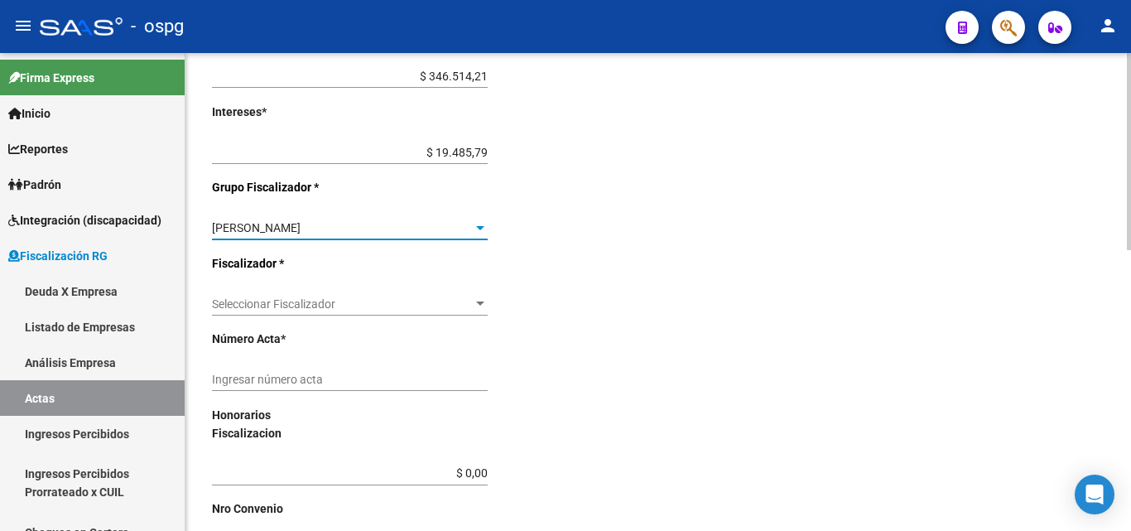
click at [296, 302] on span "Seleccionar Fiscalizador" at bounding box center [342, 304] width 261 height 14
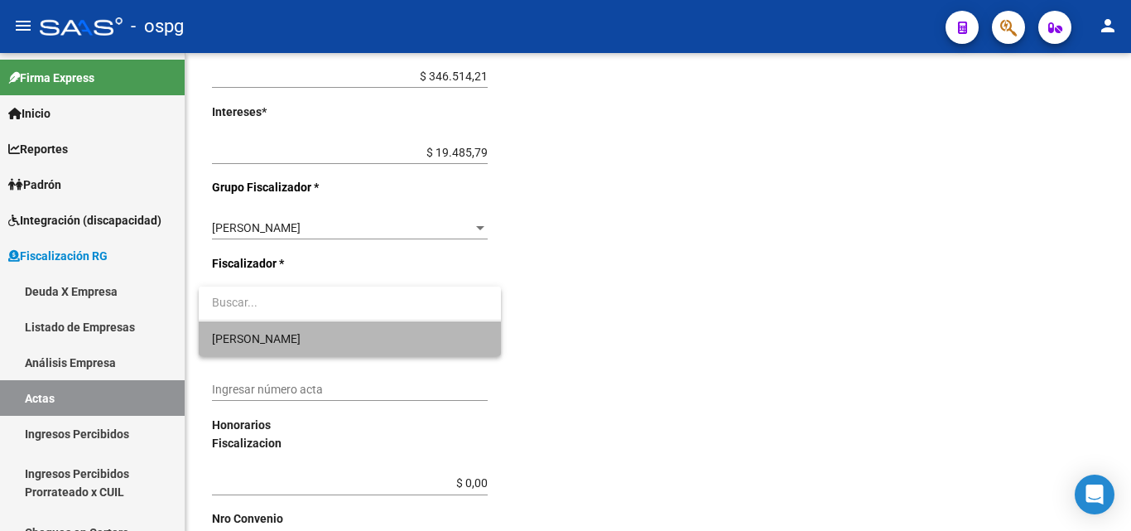
click at [261, 342] on span "[PERSON_NAME]" at bounding box center [350, 338] width 276 height 35
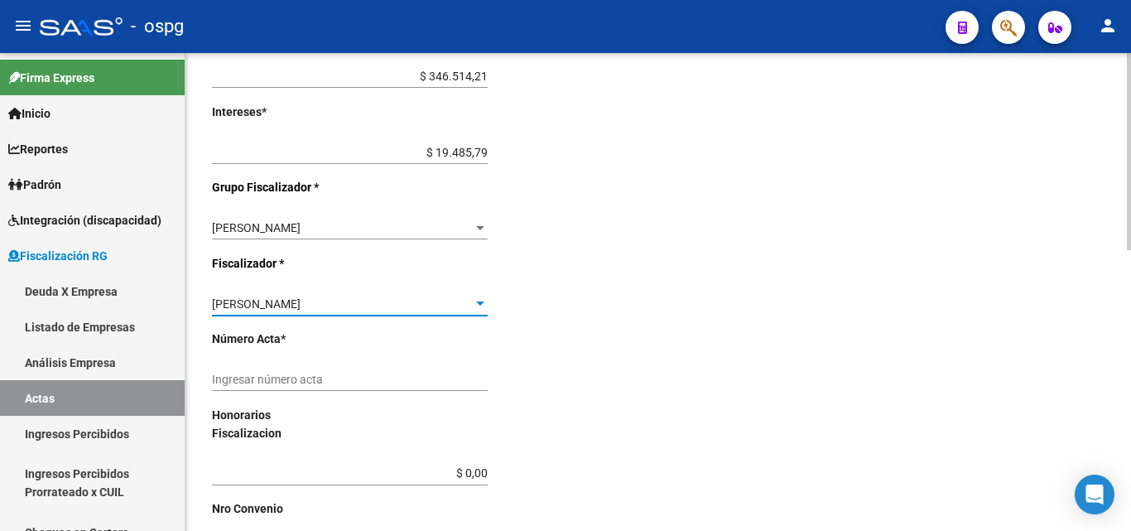
click at [345, 377] on input "Ingresar número acta" at bounding box center [350, 380] width 276 height 14
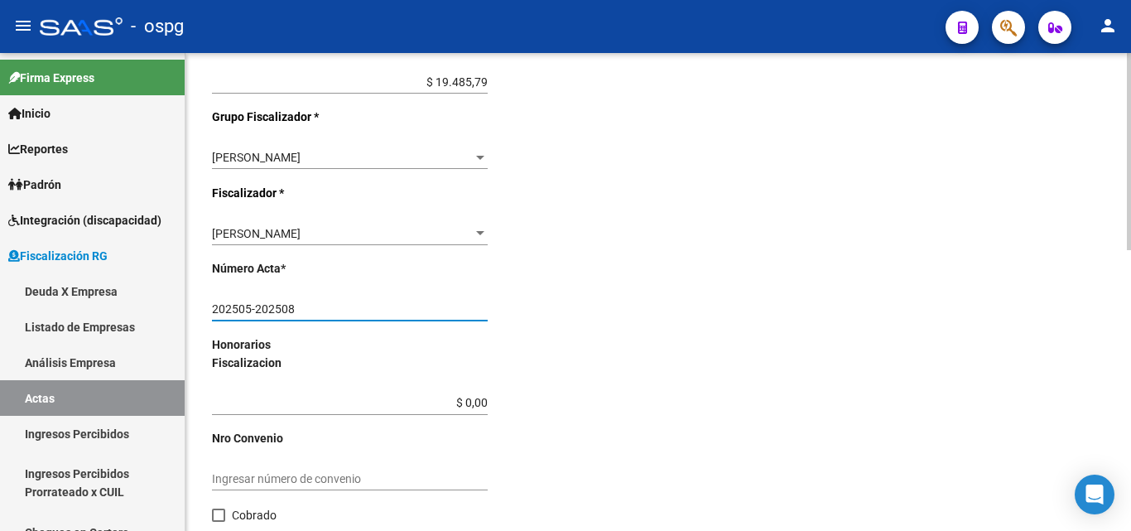
scroll to position [680, 0]
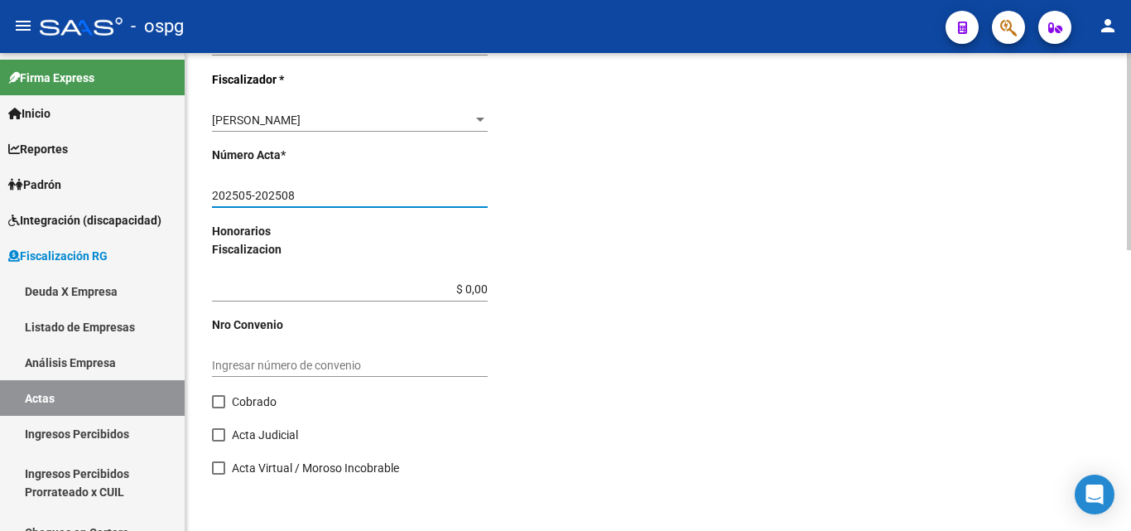
type input "202505-202508"
click at [221, 405] on span at bounding box center [218, 401] width 13 height 13
click at [219, 408] on input "Cobrado" at bounding box center [218, 408] width 1 height 1
checkbox input "true"
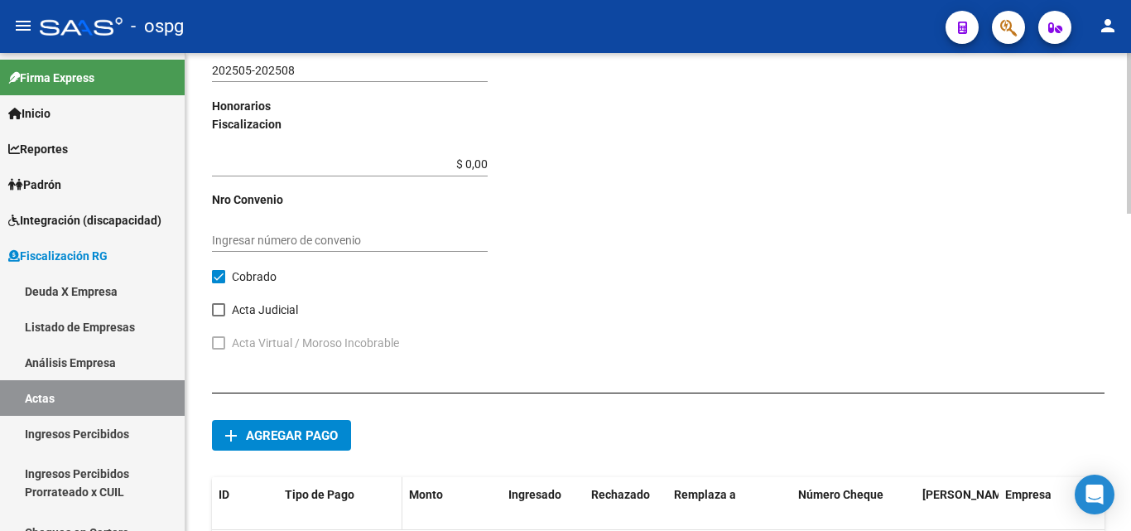
scroll to position [941, 0]
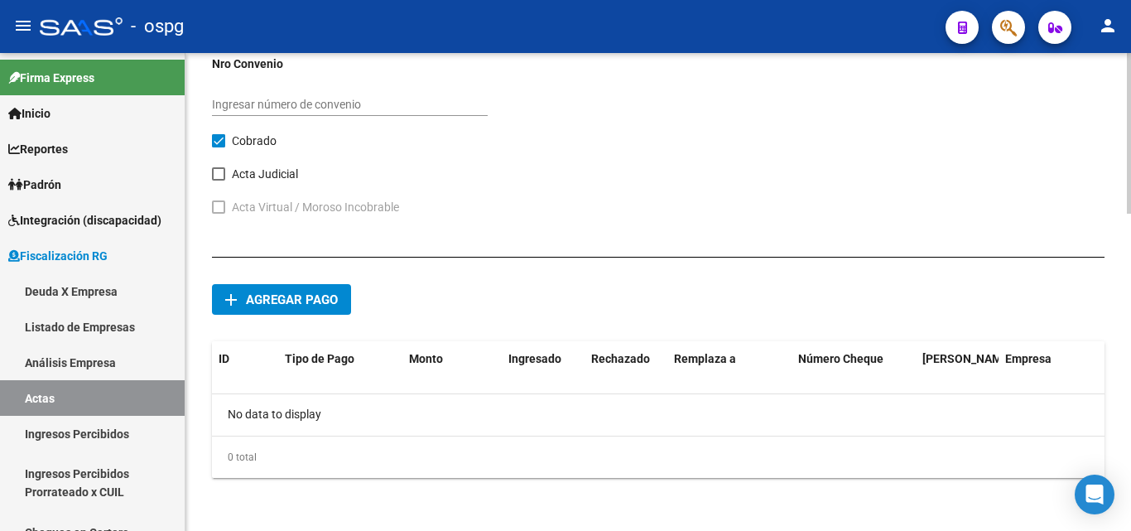
click at [311, 303] on span "Agregar pago" at bounding box center [292, 299] width 92 height 15
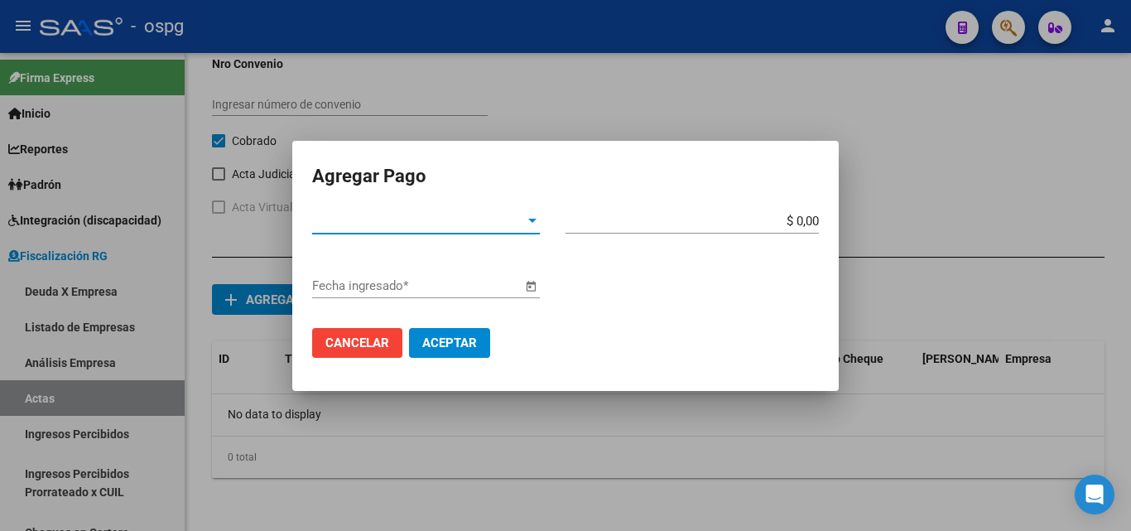
click at [526, 225] on div at bounding box center [532, 220] width 15 height 13
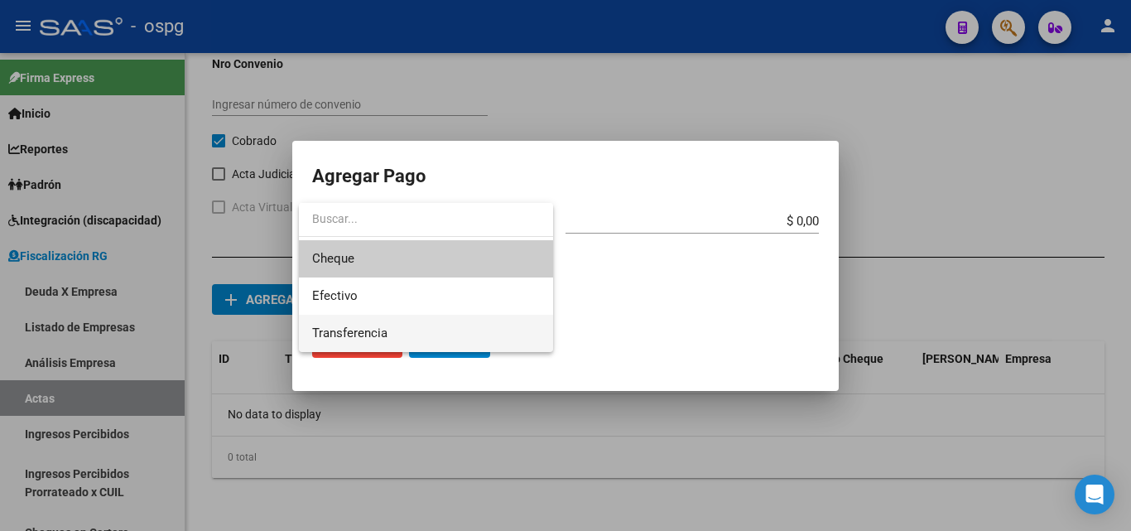
click at [406, 325] on span "Transferencia" at bounding box center [426, 333] width 228 height 37
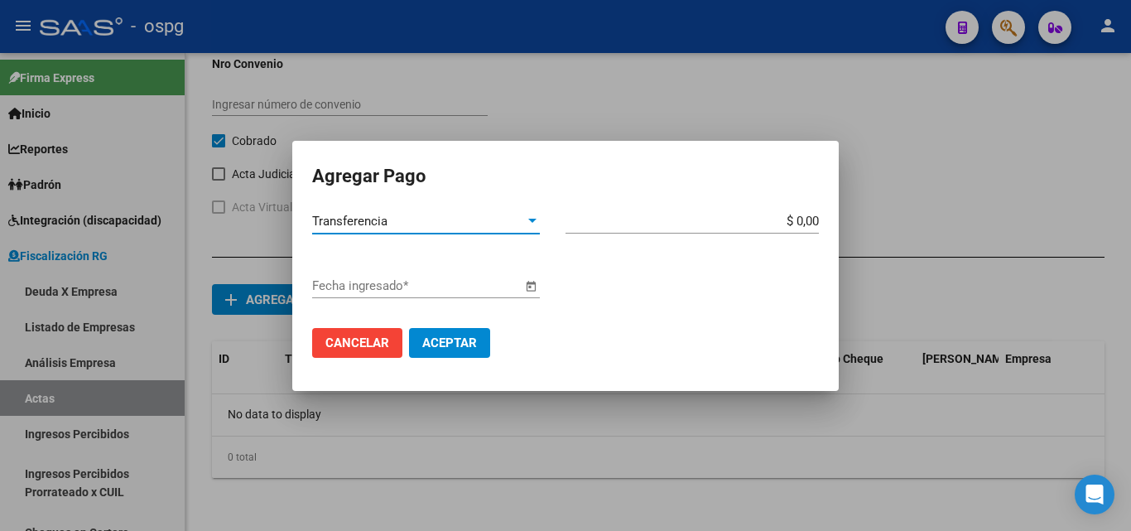
click at [810, 215] on input "$ 0,00" at bounding box center [691, 221] width 253 height 15
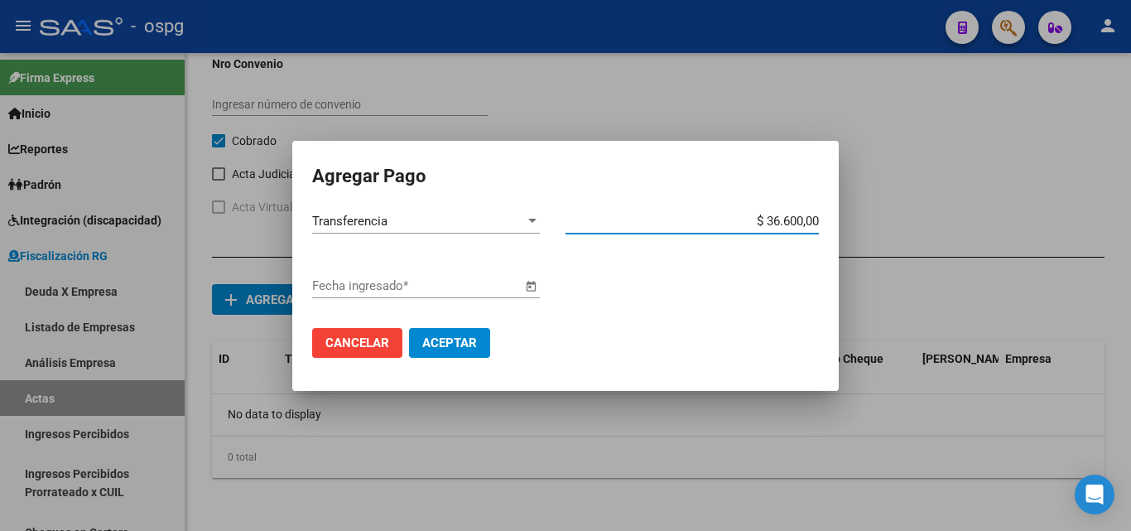
type input "$ 366.000,00"
click at [534, 284] on span "Open calendar" at bounding box center [531, 287] width 40 height 40
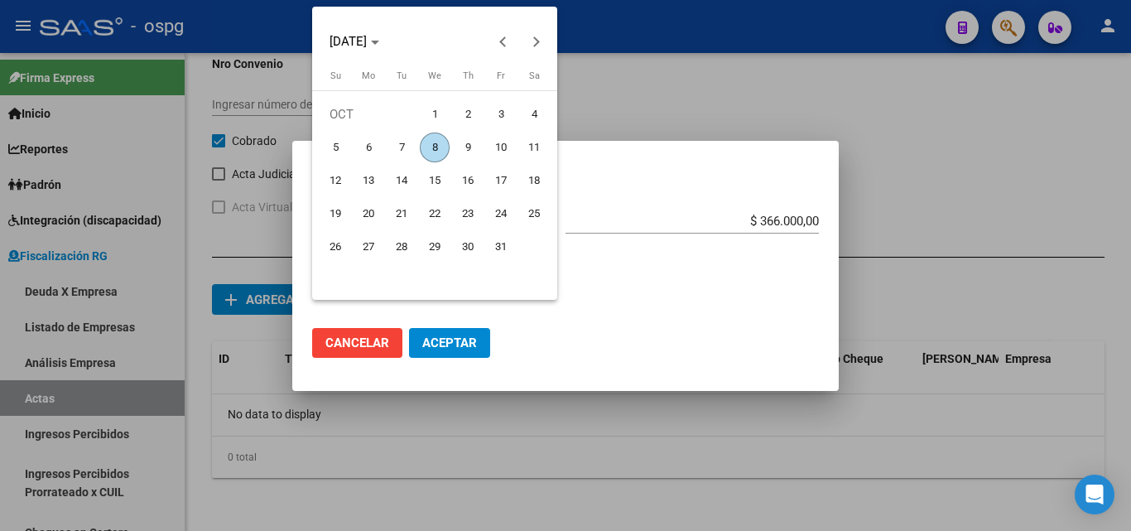
click at [431, 144] on span "8" at bounding box center [435, 147] width 30 height 30
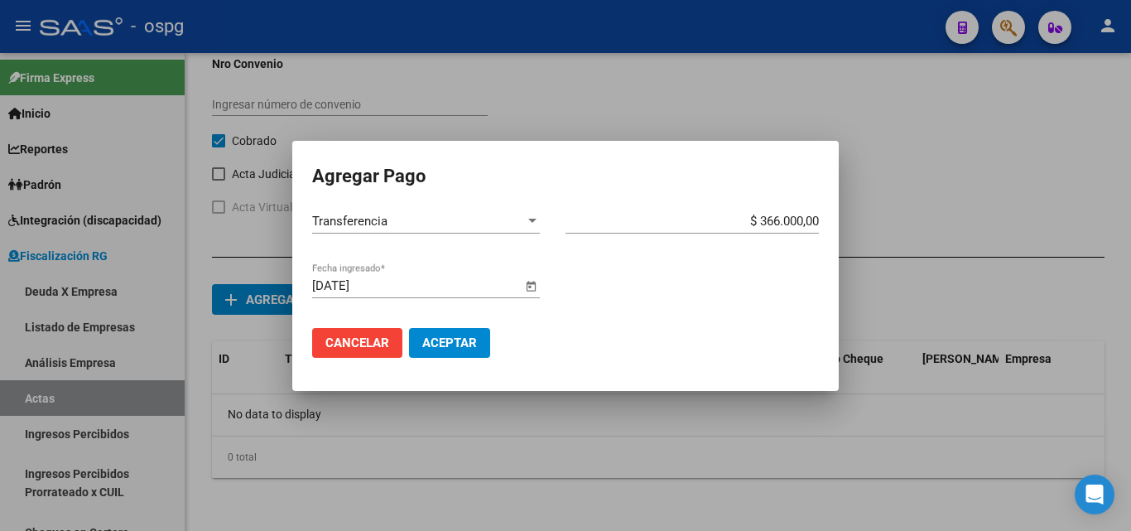
click at [531, 283] on span "Open calendar" at bounding box center [531, 287] width 40 height 40
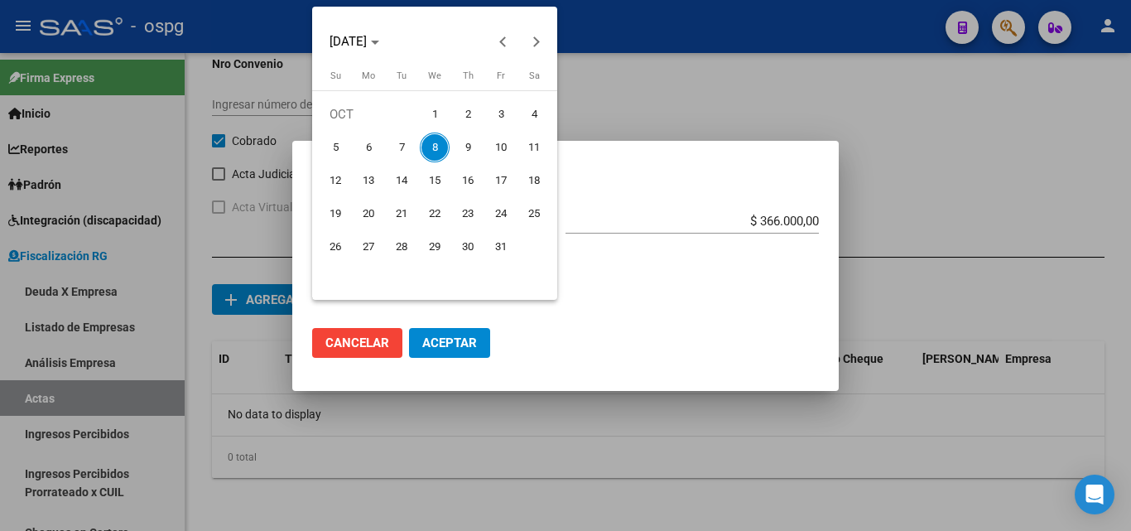
click at [404, 148] on span "7" at bounding box center [402, 147] width 30 height 30
type input "[DATE]"
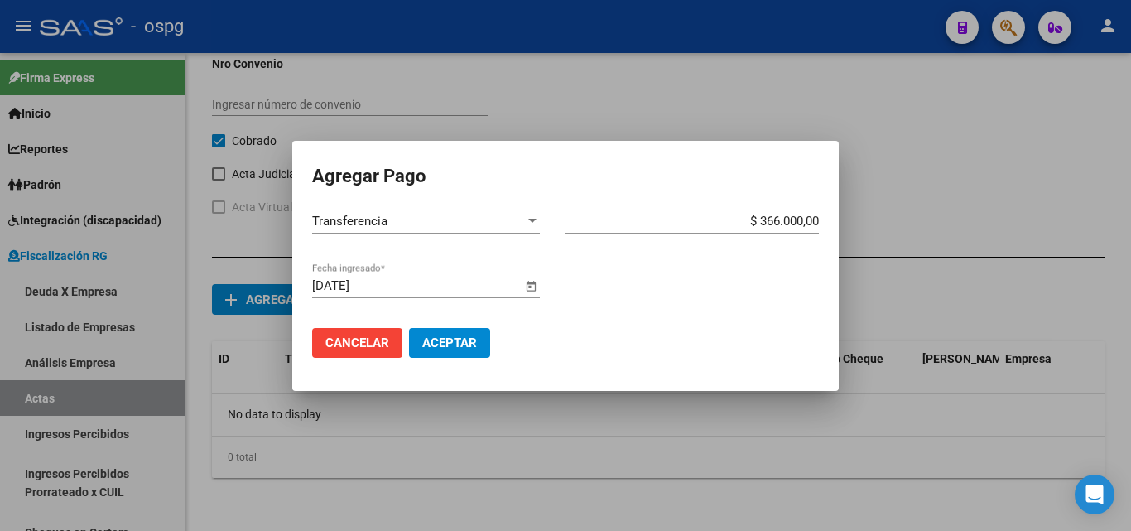
click at [457, 342] on span "Aceptar" at bounding box center [449, 342] width 55 height 15
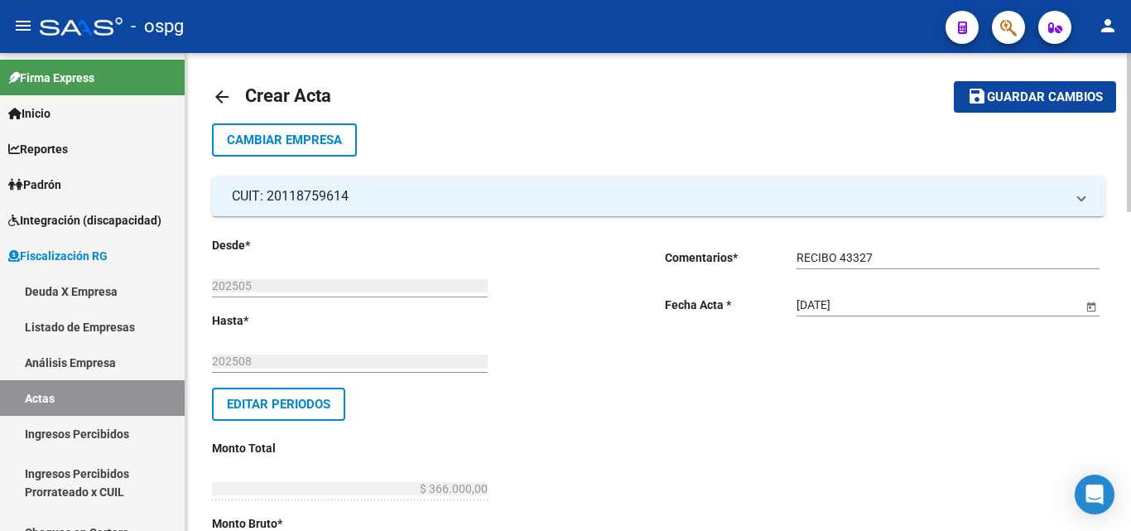
scroll to position [0, 0]
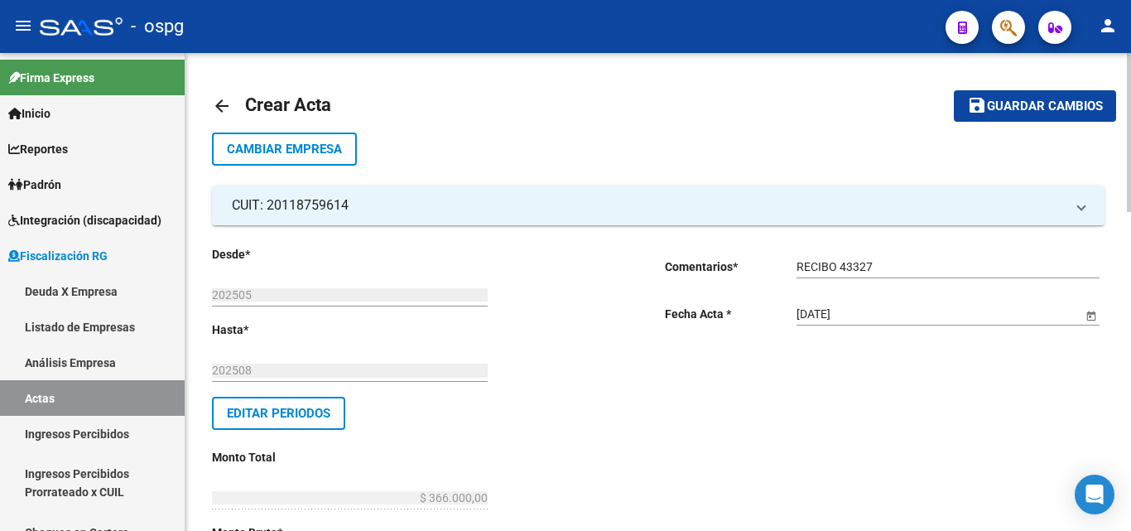
click at [1007, 109] on span "Guardar cambios" at bounding box center [1045, 106] width 116 height 15
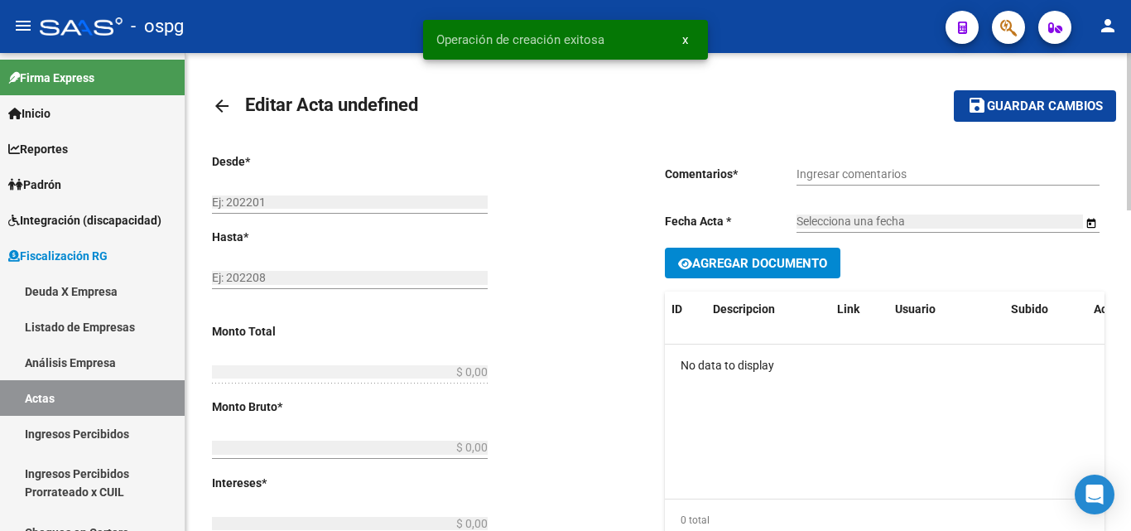
type input "202505"
type input "202508"
type input "$ 366.000,00"
type input "$ 346.514,21"
type input "$ 19.485,79"
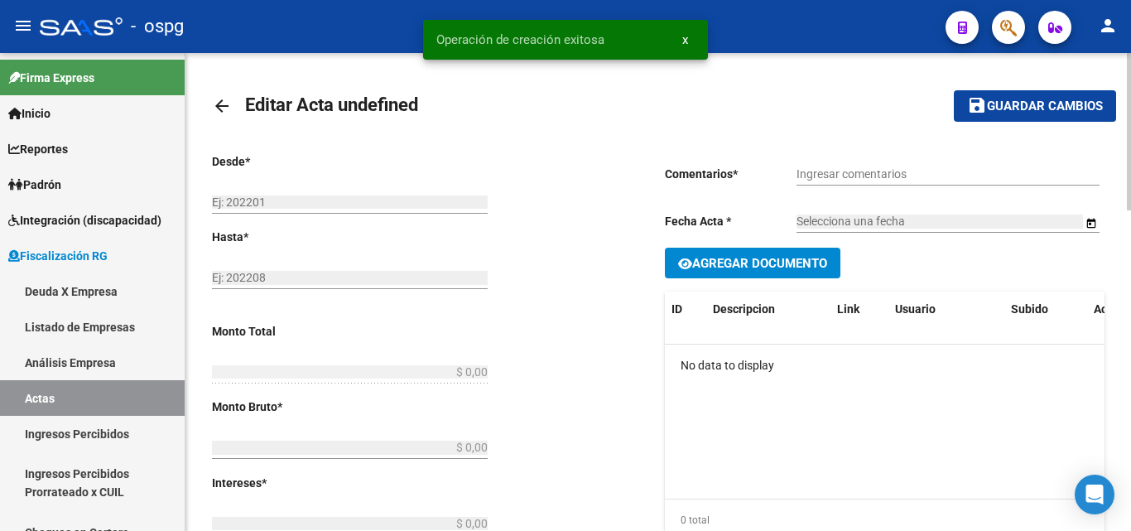
type input "202505-202508"
checkbox input "true"
type input "RECIBO 43327"
type input "[DATE]"
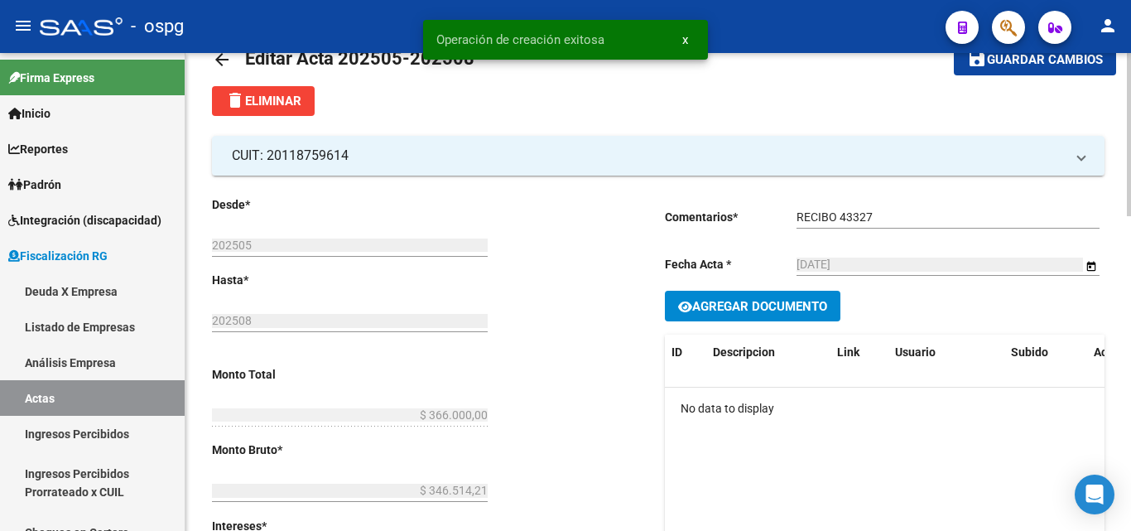
scroll to position [83, 0]
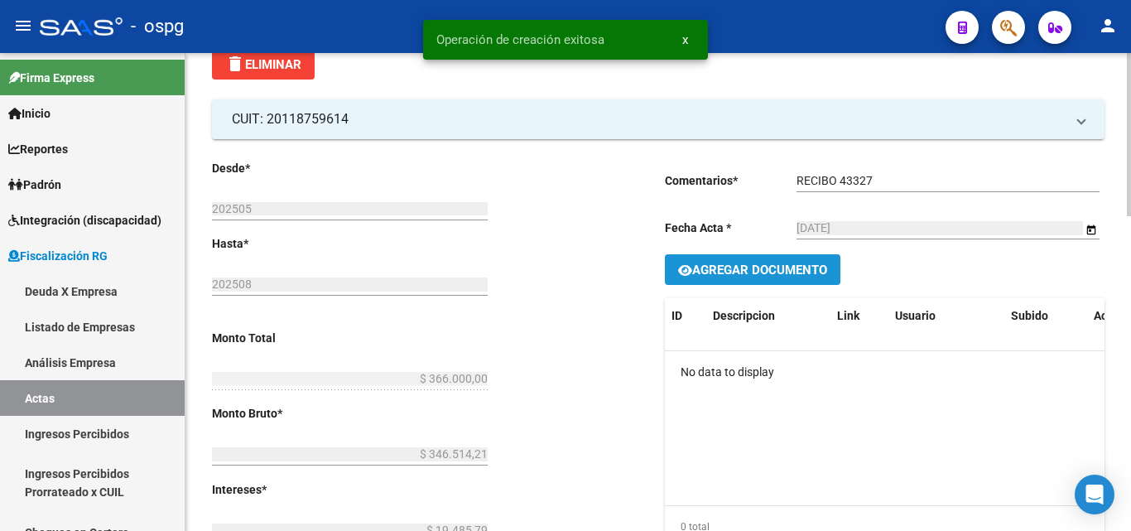
click at [757, 267] on span "Agregar Documento" at bounding box center [759, 269] width 135 height 15
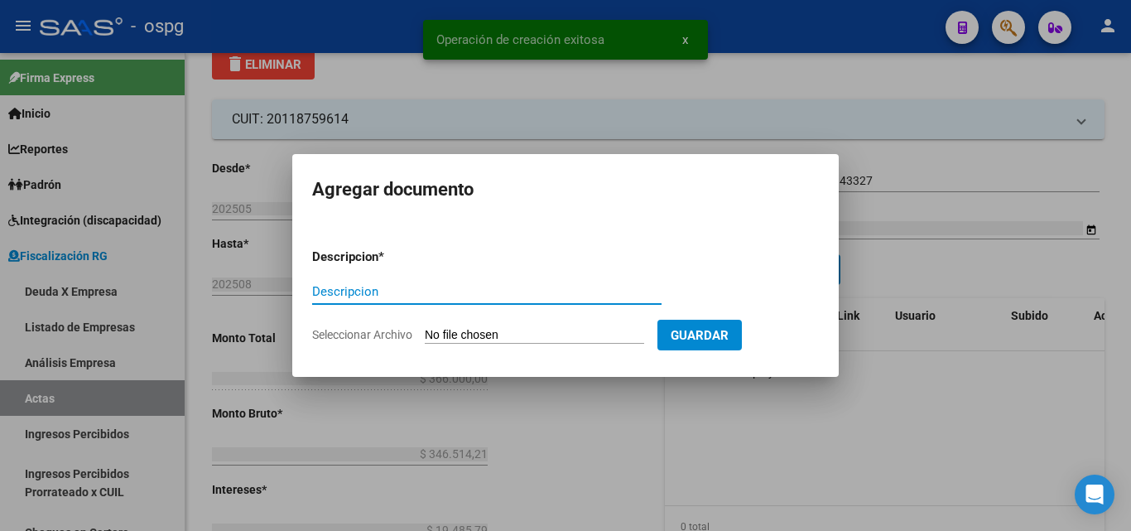
click at [498, 288] on input "Descripcion" at bounding box center [486, 291] width 349 height 15
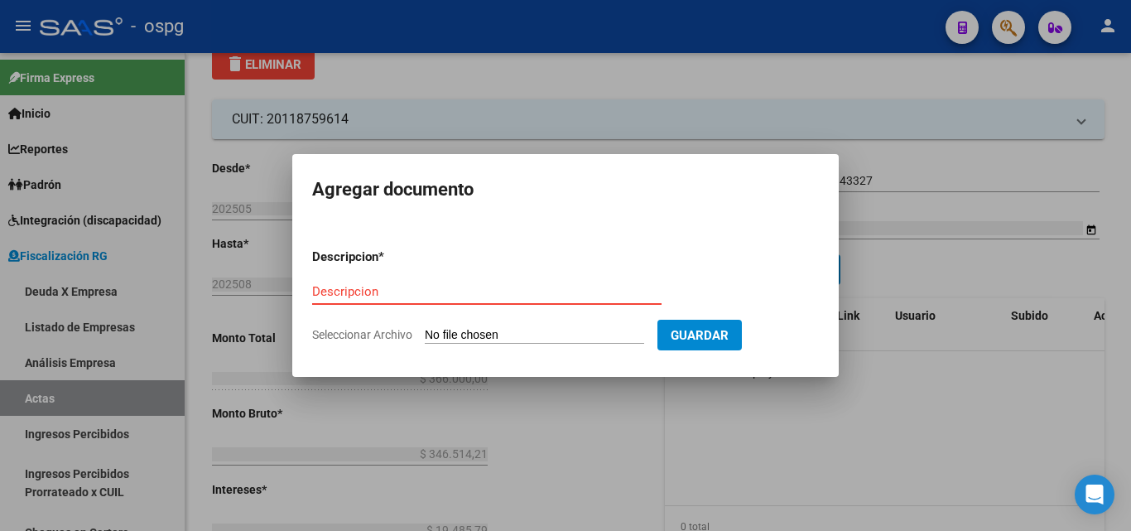
click at [385, 295] on input "Descripcion" at bounding box center [486, 291] width 349 height 15
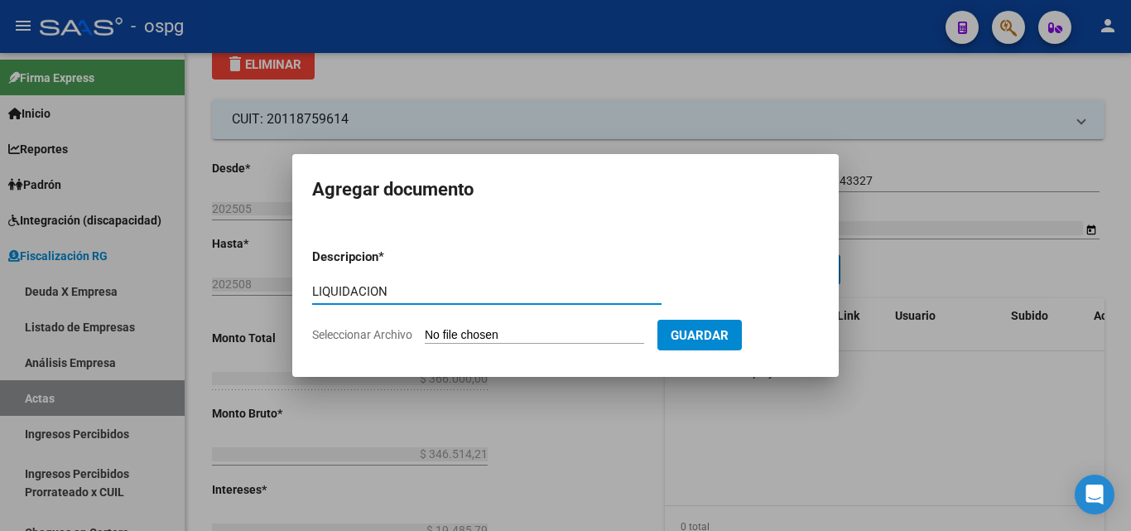
type input "LIQUIDACION"
click at [490, 329] on input "Seleccionar Archivo" at bounding box center [534, 336] width 219 height 16
click at [531, 330] on input "Seleccionar Archivo" at bounding box center [534, 336] width 219 height 16
click at [473, 331] on input "Seleccionar Archivo" at bounding box center [534, 336] width 219 height 16
type input "C:\fakepath\TRIPAGLIA (2) (3).pdf"
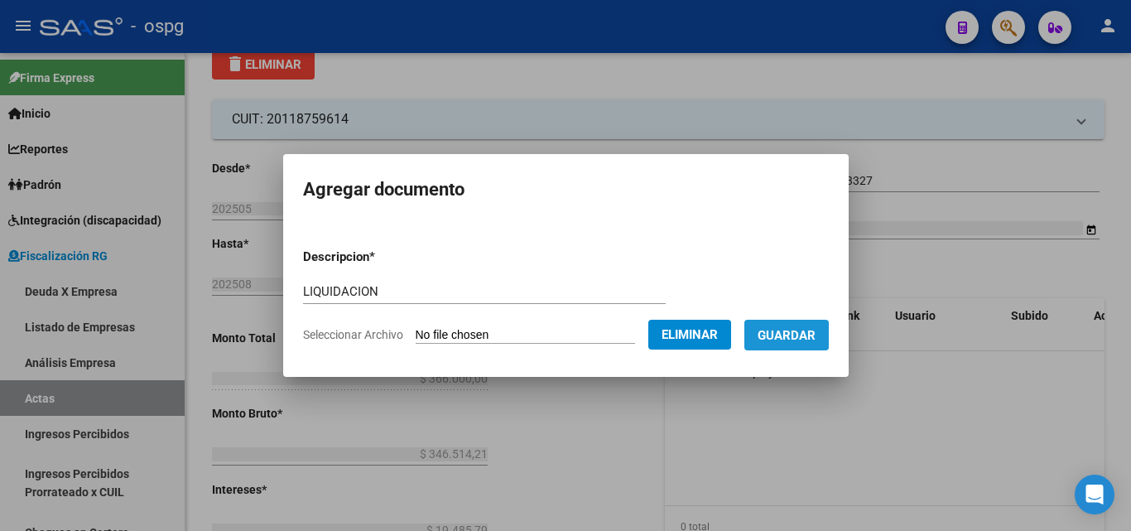
click at [803, 334] on span "Guardar" at bounding box center [786, 335] width 58 height 15
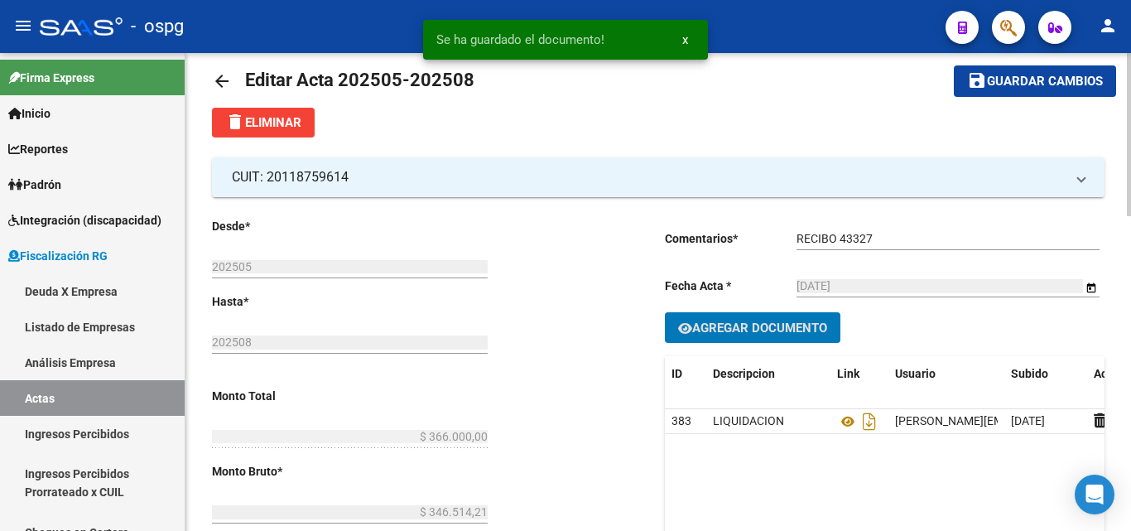
scroll to position [0, 0]
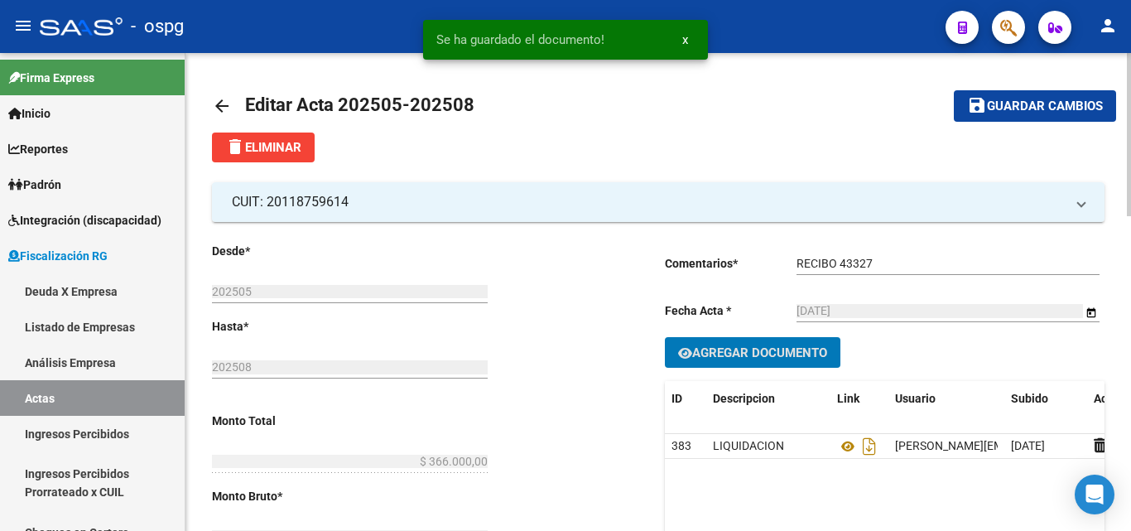
click at [1038, 94] on button "save Guardar cambios" at bounding box center [1035, 105] width 162 height 31
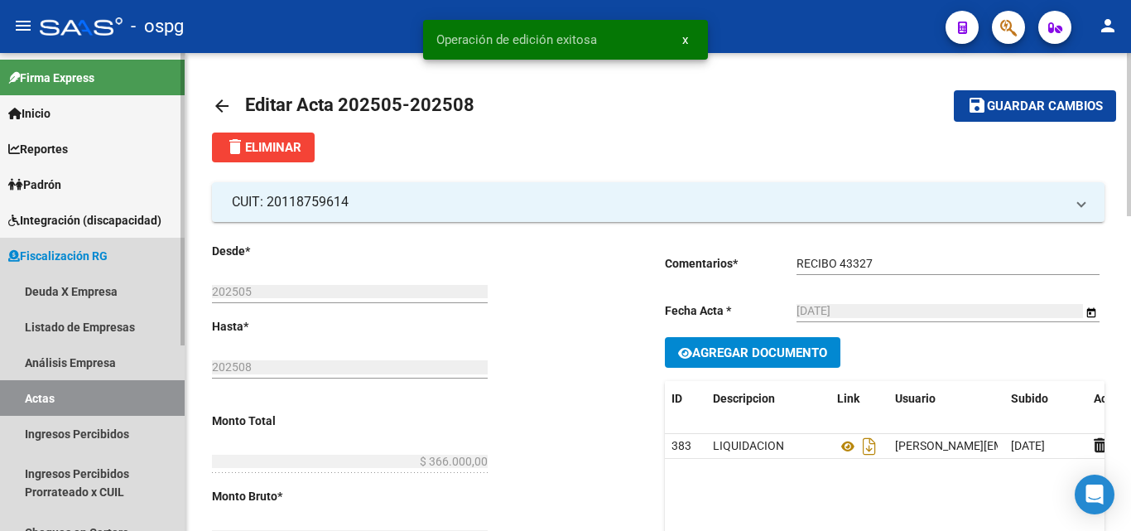
click at [58, 406] on link "Actas" at bounding box center [92, 398] width 185 height 36
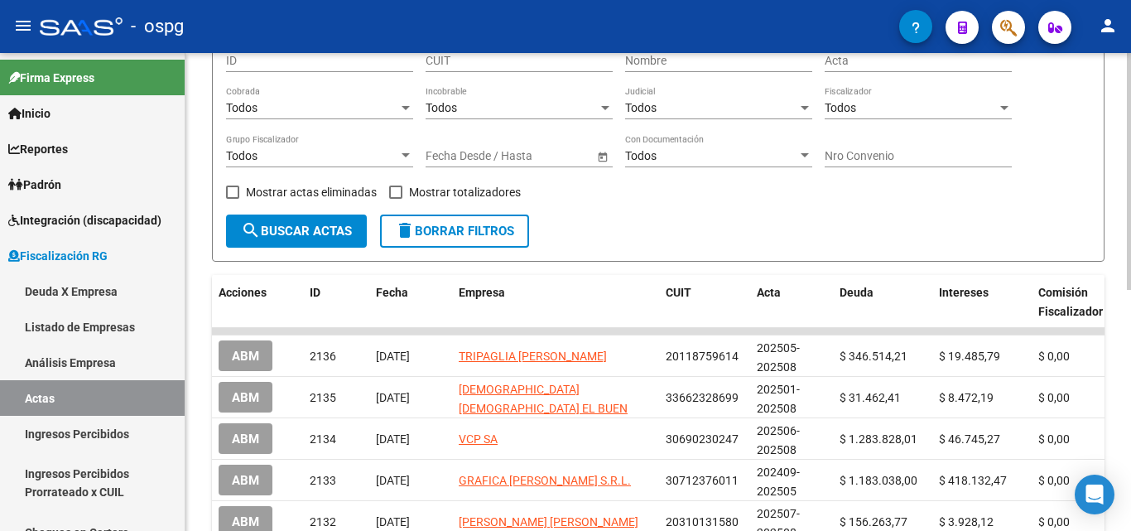
scroll to position [166, 0]
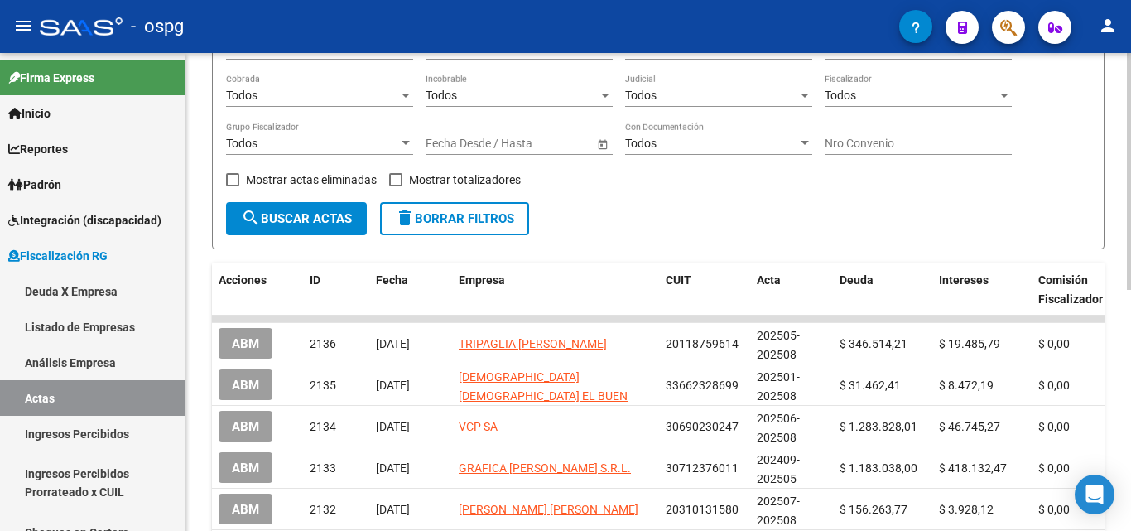
click at [395, 139] on div "Todos" at bounding box center [312, 144] width 172 height 14
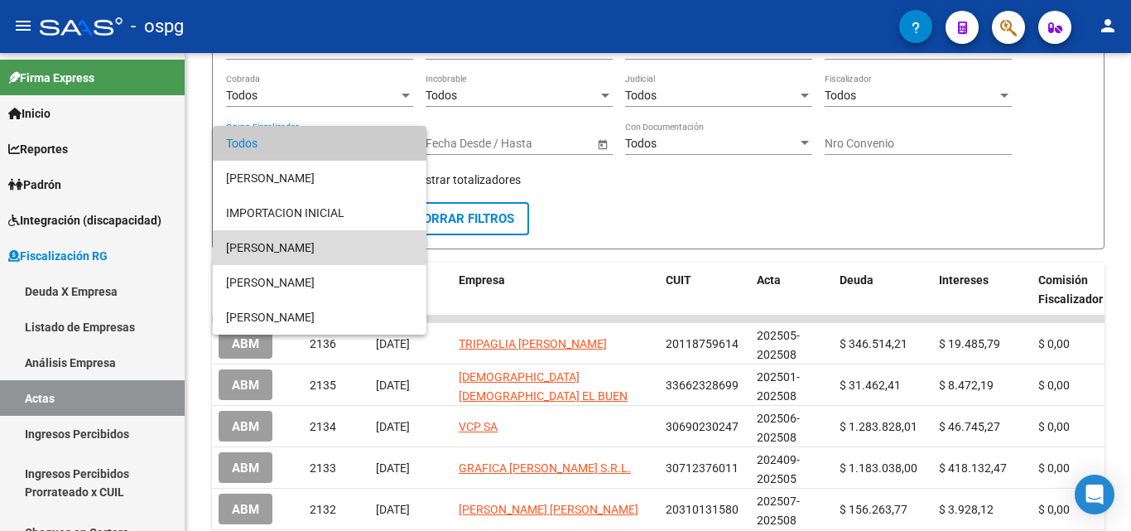
click at [288, 255] on span "[PERSON_NAME]" at bounding box center [319, 247] width 187 height 35
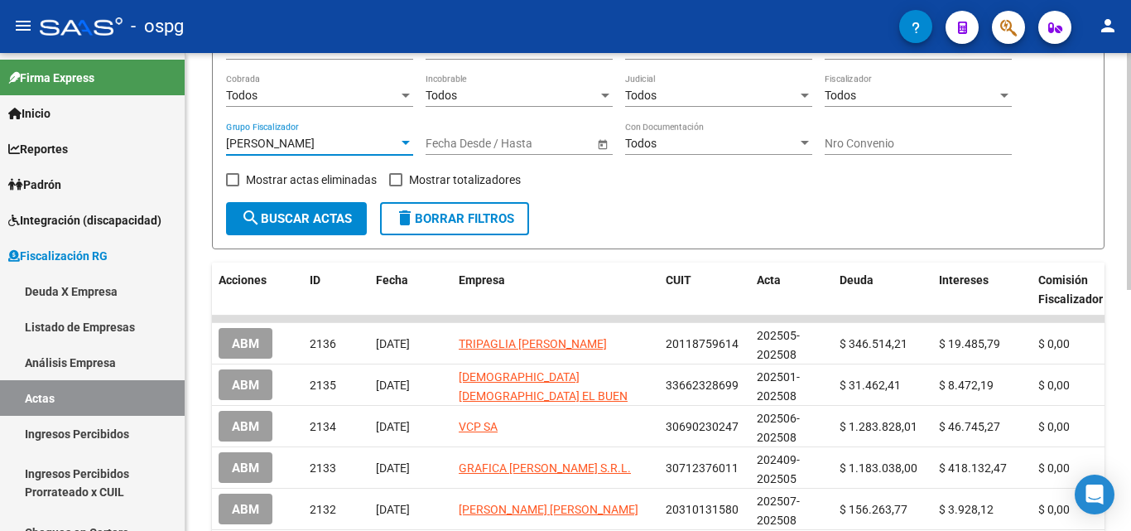
click at [398, 177] on span at bounding box center [395, 179] width 13 height 13
click at [396, 186] on input "Mostrar totalizadores" at bounding box center [395, 186] width 1 height 1
checkbox input "true"
click at [286, 218] on span "search Buscar Actas" at bounding box center [296, 218] width 111 height 15
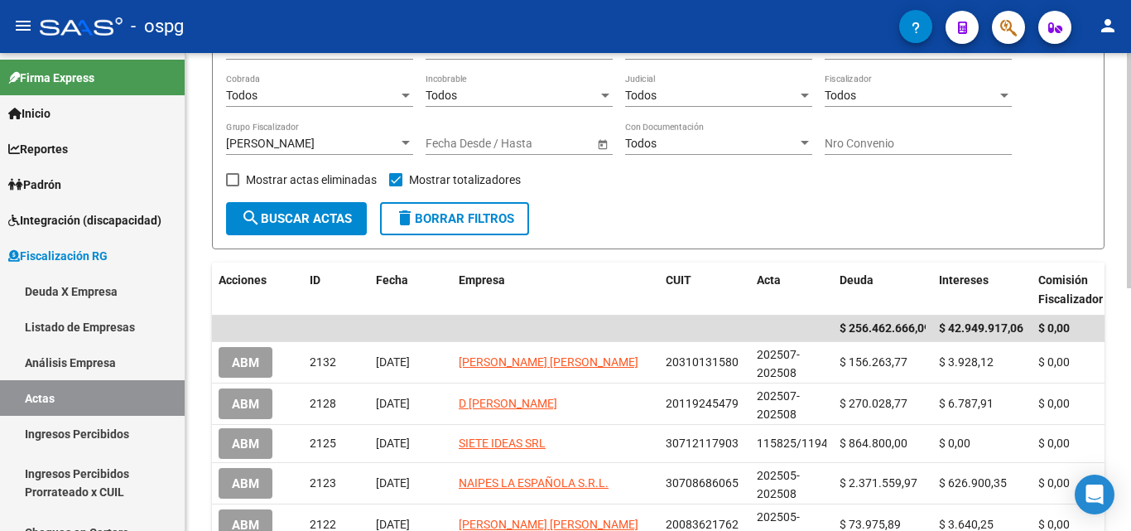
click at [406, 140] on div at bounding box center [405, 143] width 15 height 13
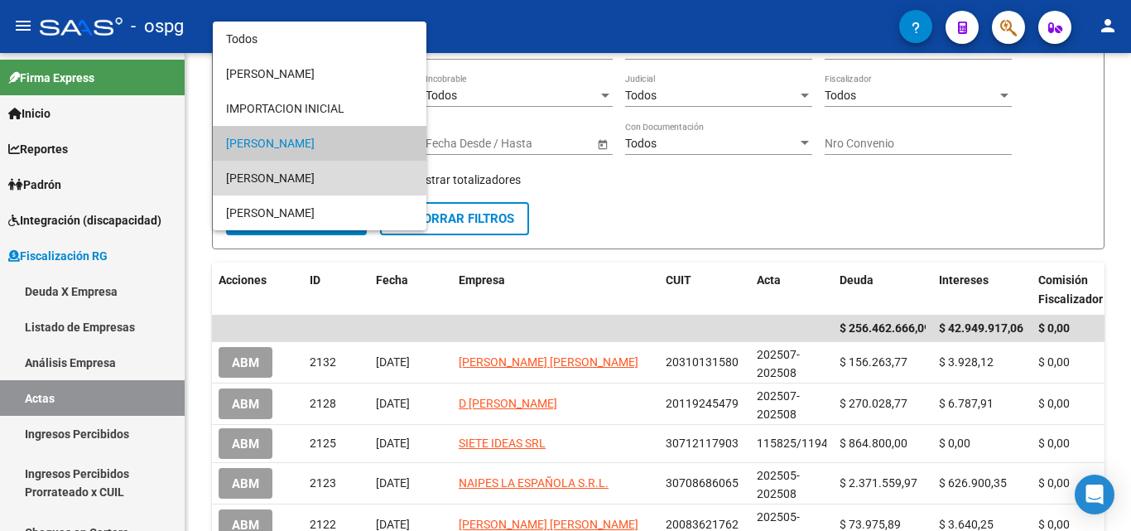
click at [317, 174] on span "[PERSON_NAME]" at bounding box center [319, 178] width 187 height 35
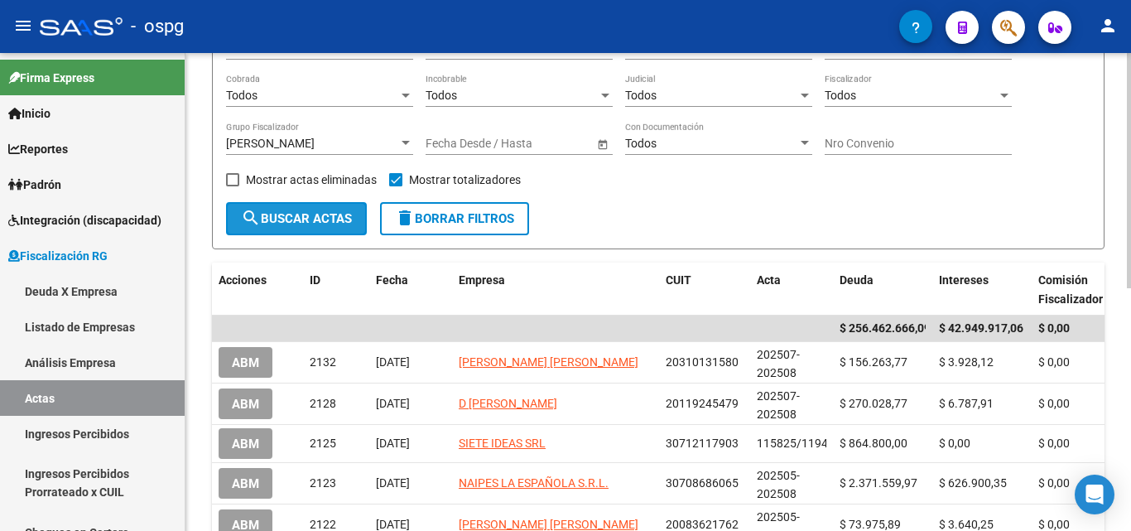
click at [307, 211] on span "search Buscar Actas" at bounding box center [296, 218] width 111 height 15
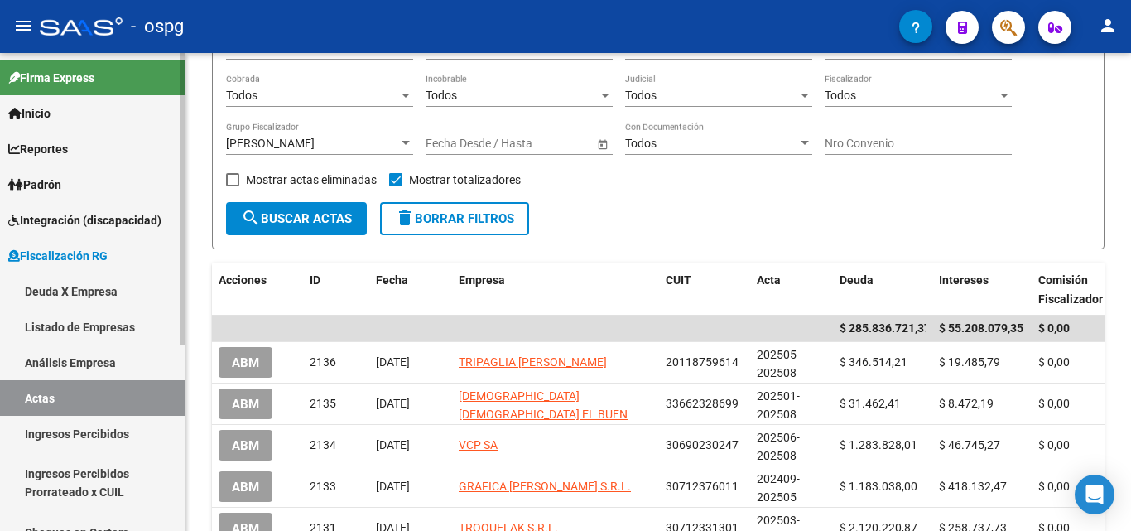
click at [87, 288] on link "Deuda X Empresa" at bounding box center [92, 291] width 185 height 36
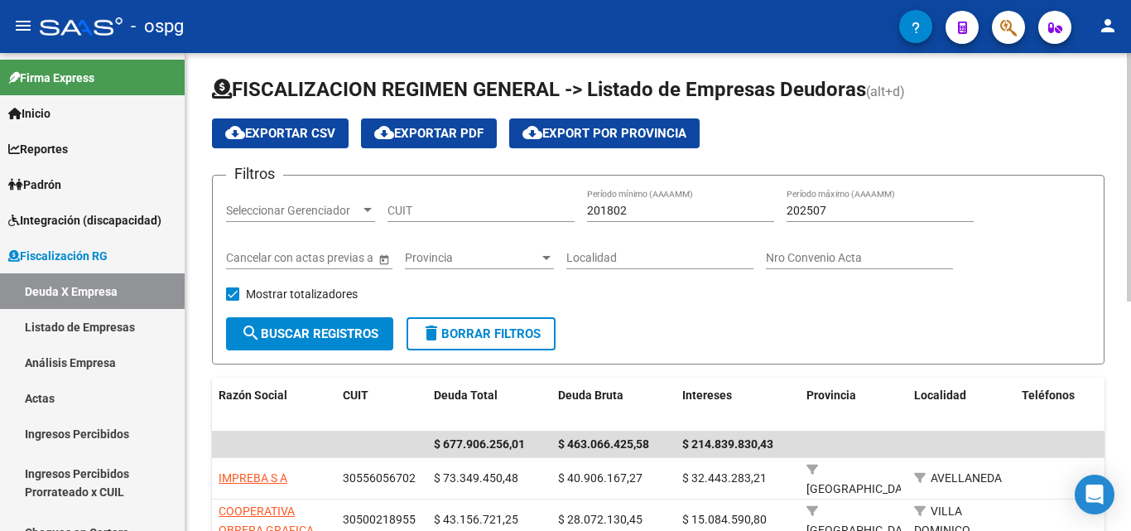
scroll to position [166, 0]
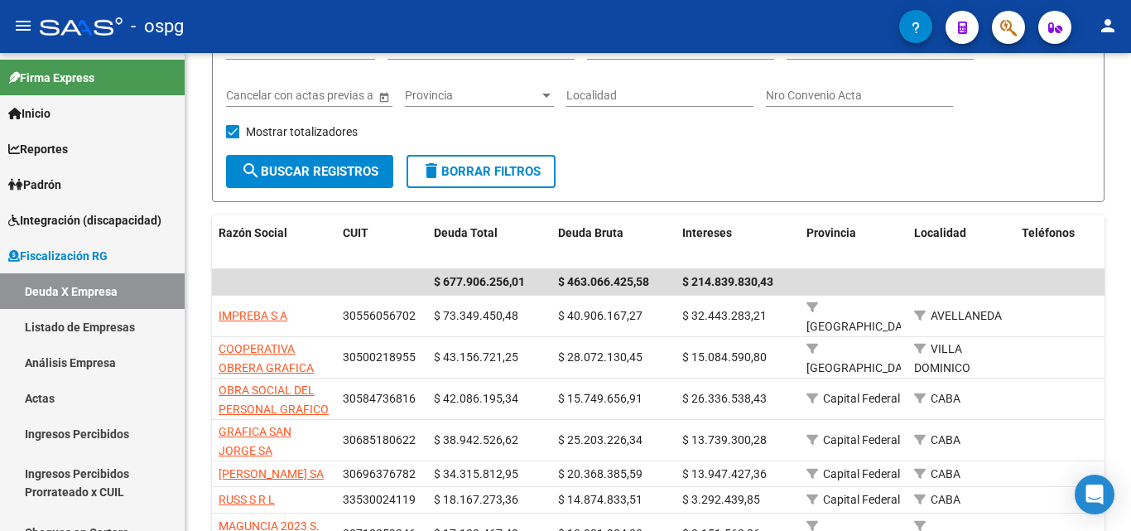
click at [1017, 26] on icon "button" at bounding box center [1008, 27] width 17 height 19
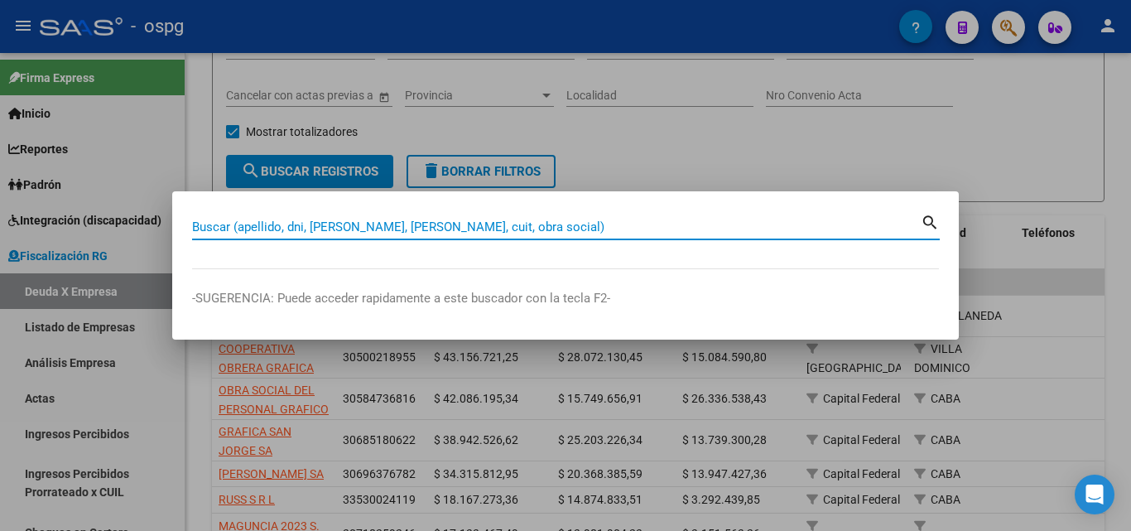
click at [380, 230] on input "Buscar (apellido, dni, [PERSON_NAME], [PERSON_NAME], cuit, obra social)" at bounding box center [556, 226] width 728 height 15
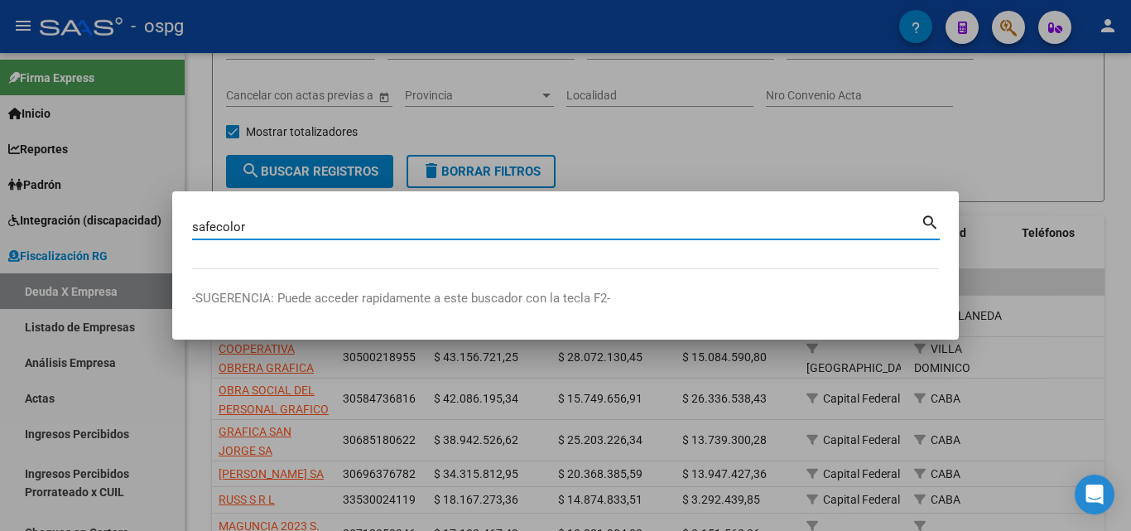
type input "safecolor"
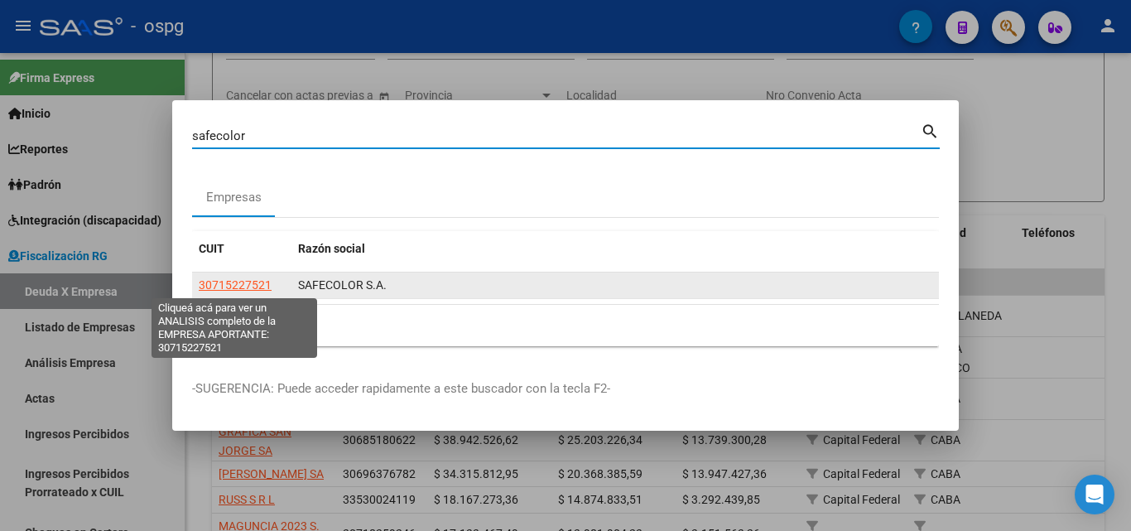
click at [246, 281] on span "30715227521" at bounding box center [235, 284] width 73 height 13
type textarea "30715227521"
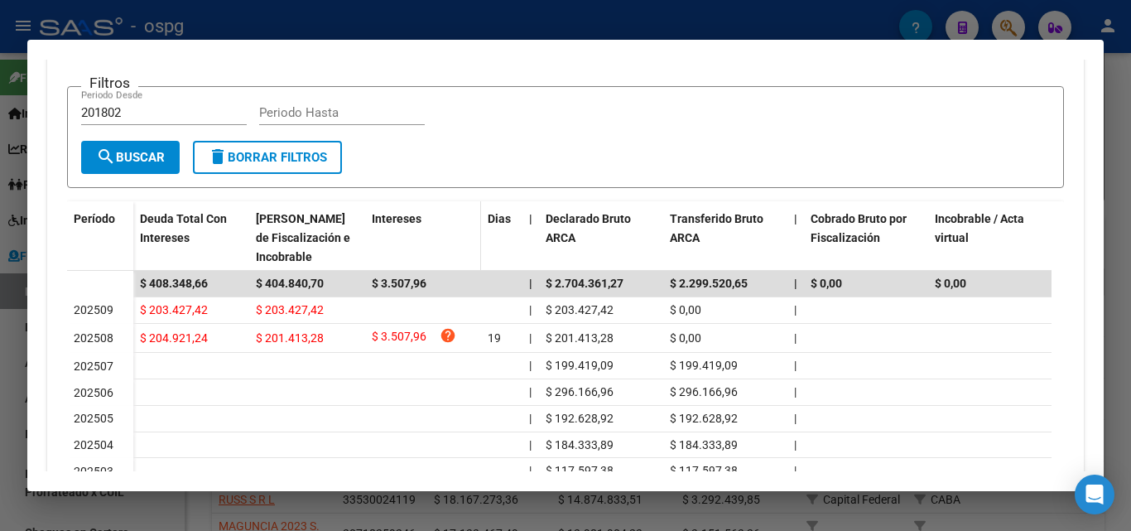
scroll to position [414, 0]
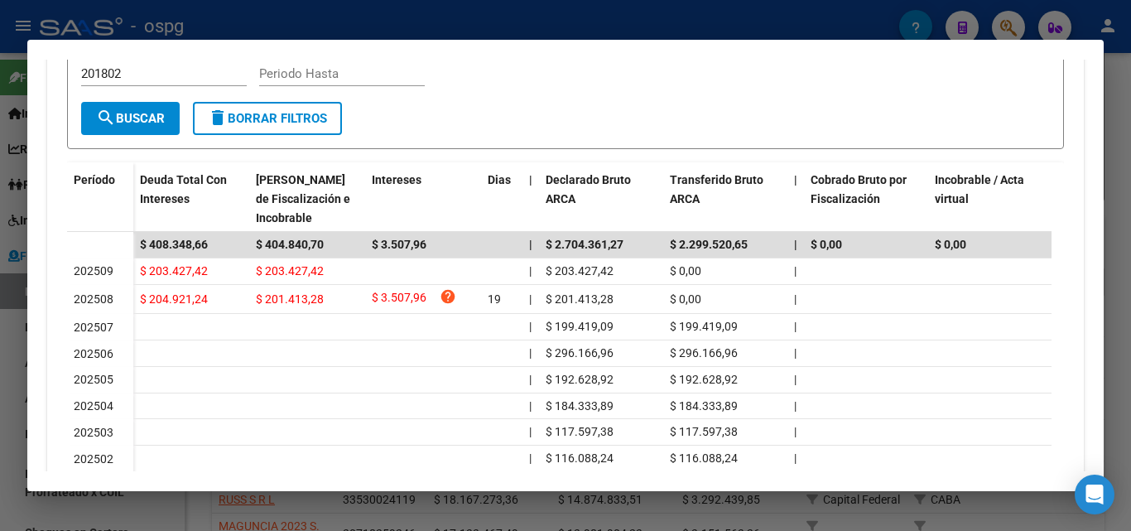
click at [0, 396] on div at bounding box center [565, 265] width 1131 height 531
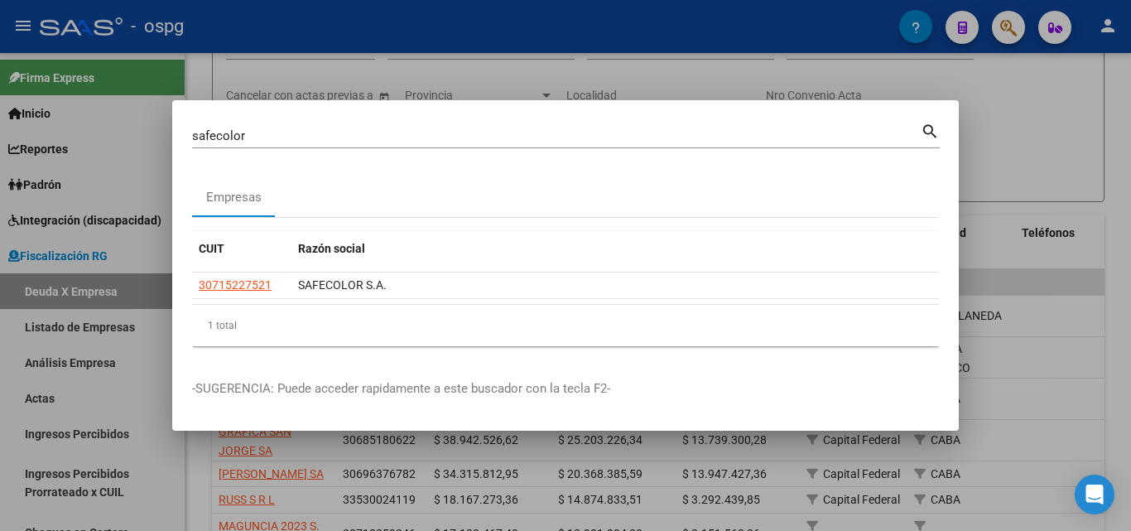
click at [1051, 118] on div at bounding box center [565, 265] width 1131 height 531
drag, startPoint x: 1051, startPoint y: 118, endPoint x: 1027, endPoint y: 89, distance: 37.6
click at [1043, 109] on div "Filtros Seleccionar Gerenciador Seleccionar Gerenciador CUIT 201802 Período mín…" at bounding box center [658, 90] width 864 height 128
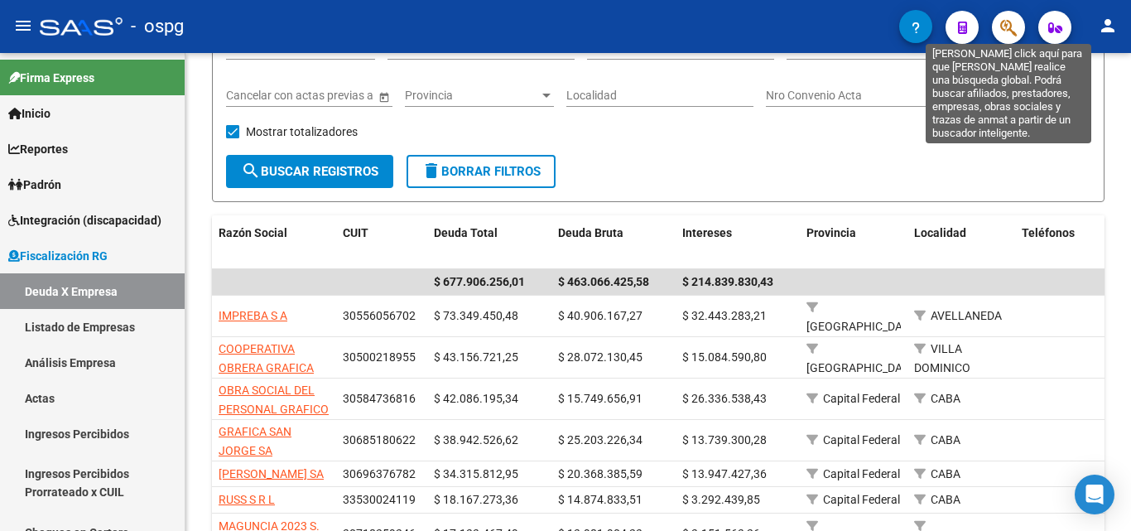
click at [1002, 21] on icon "button" at bounding box center [1008, 27] width 17 height 19
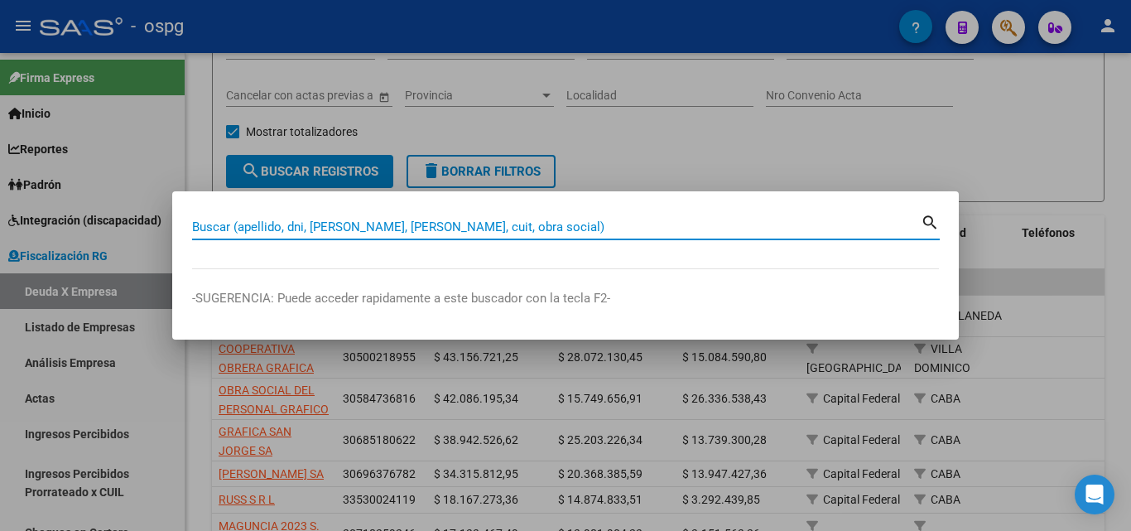
click at [354, 233] on input "Buscar (apellido, dni, [PERSON_NAME], [PERSON_NAME], cuit, obra social)" at bounding box center [556, 226] width 728 height 15
type input "provision escolar"
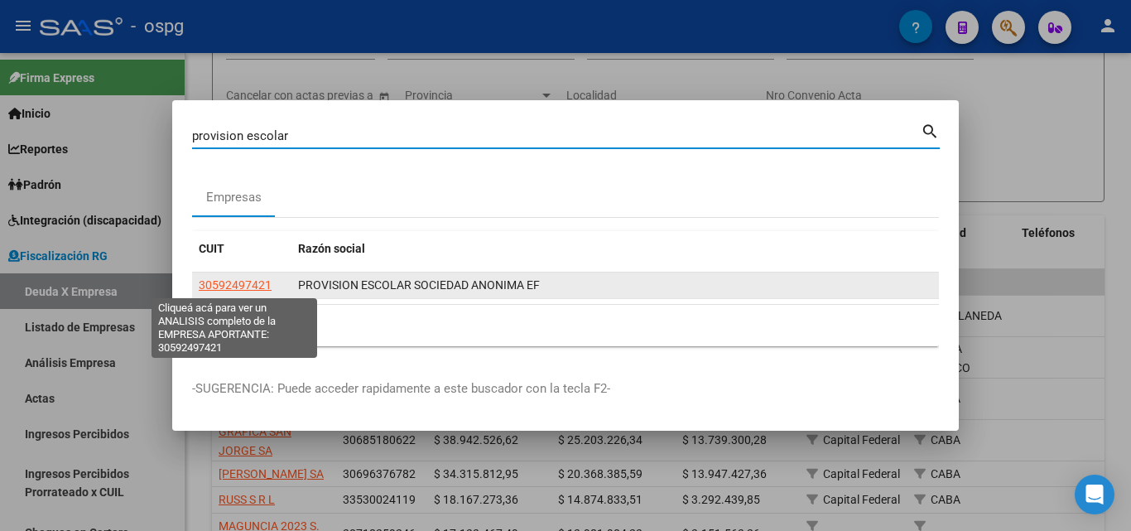
click at [237, 283] on span "30592497421" at bounding box center [235, 284] width 73 height 13
type textarea "30592497421"
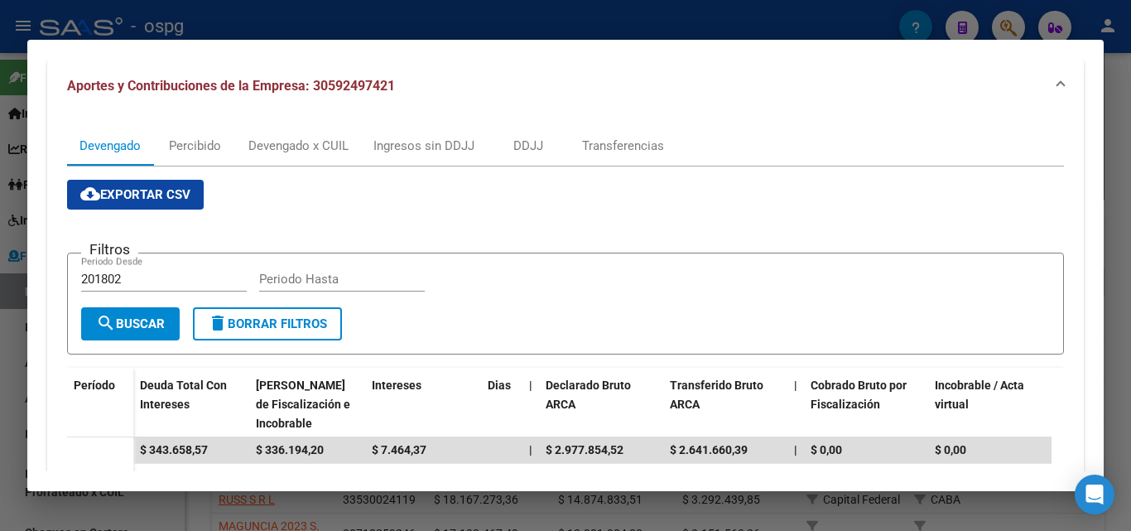
scroll to position [449, 0]
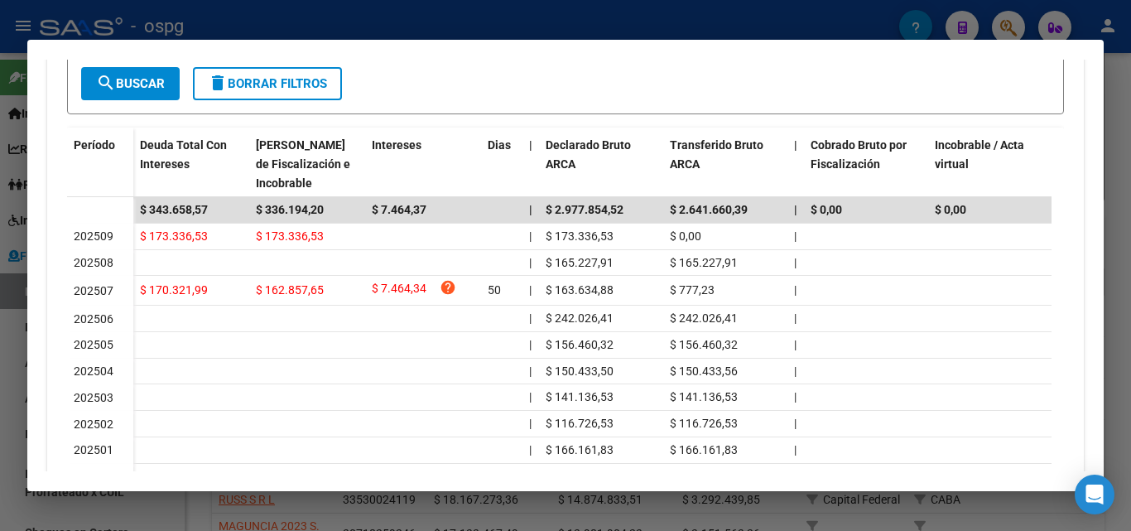
click at [0, 393] on div at bounding box center [565, 265] width 1131 height 531
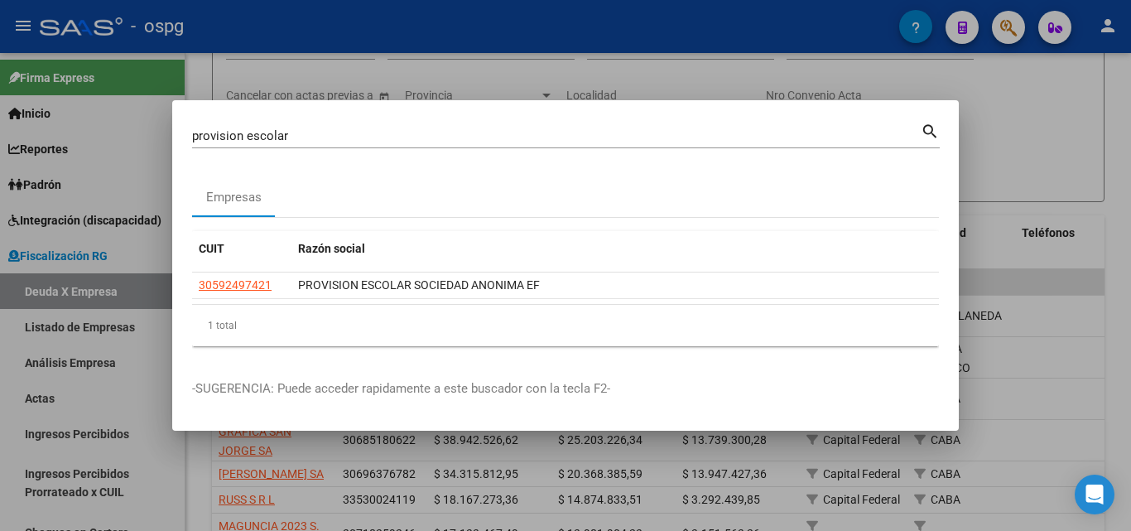
click at [1130, 209] on div at bounding box center [565, 265] width 1131 height 531
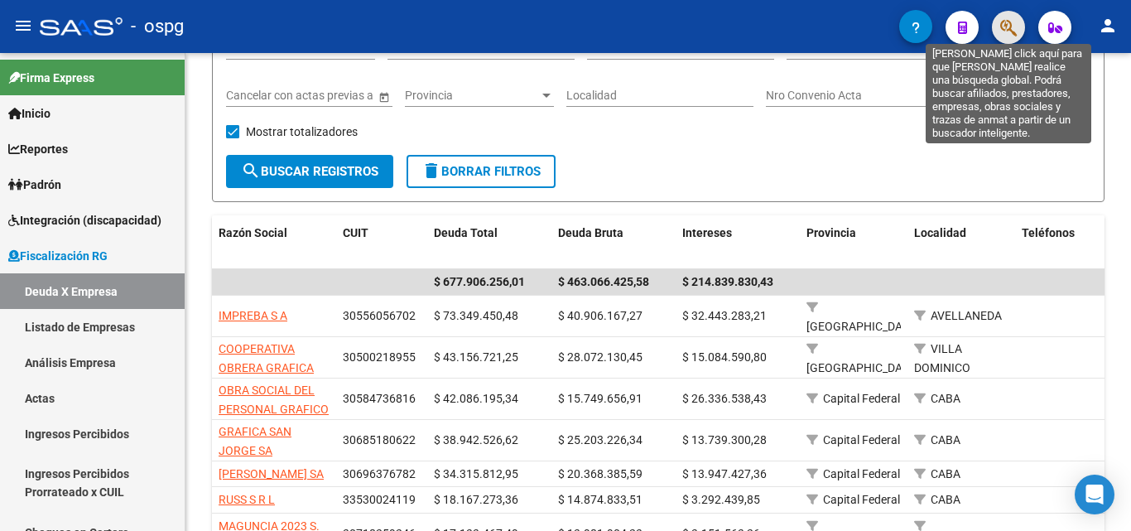
click at [1010, 26] on icon "button" at bounding box center [1008, 27] width 17 height 19
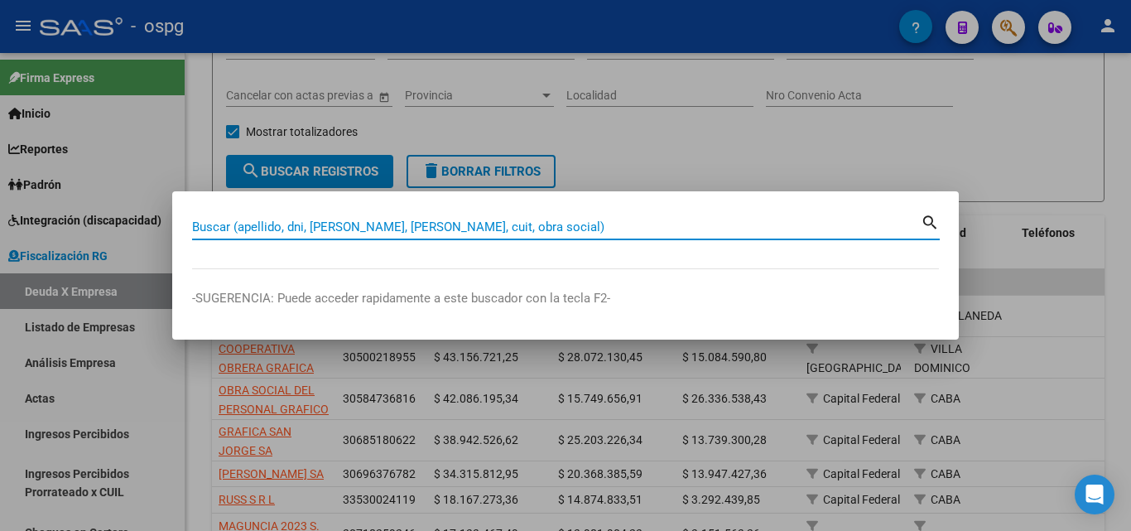
click at [268, 230] on input "Buscar (apellido, dni, [PERSON_NAME], [PERSON_NAME], cuit, obra social)" at bounding box center [556, 226] width 728 height 15
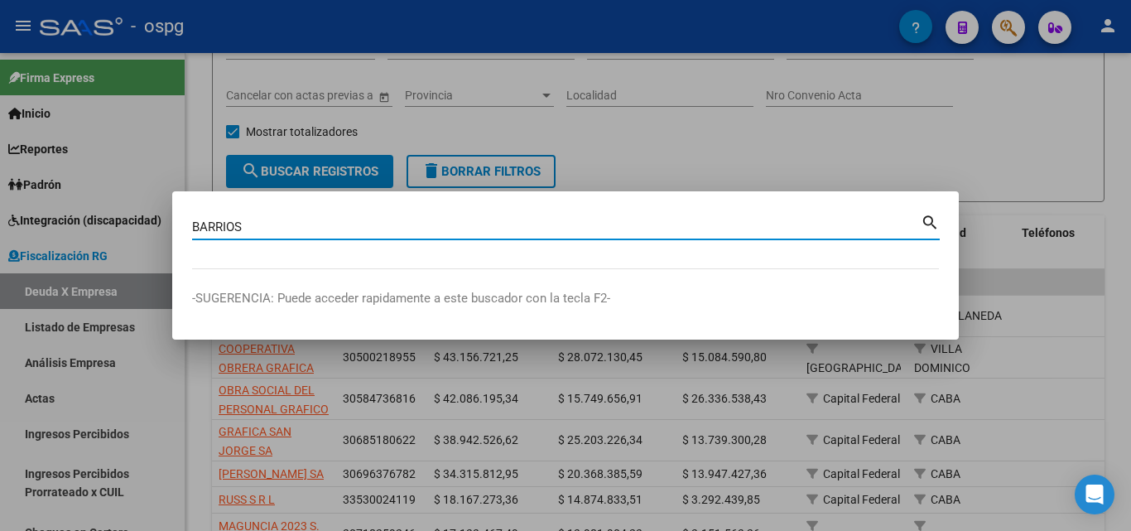
type input "BARRIOS"
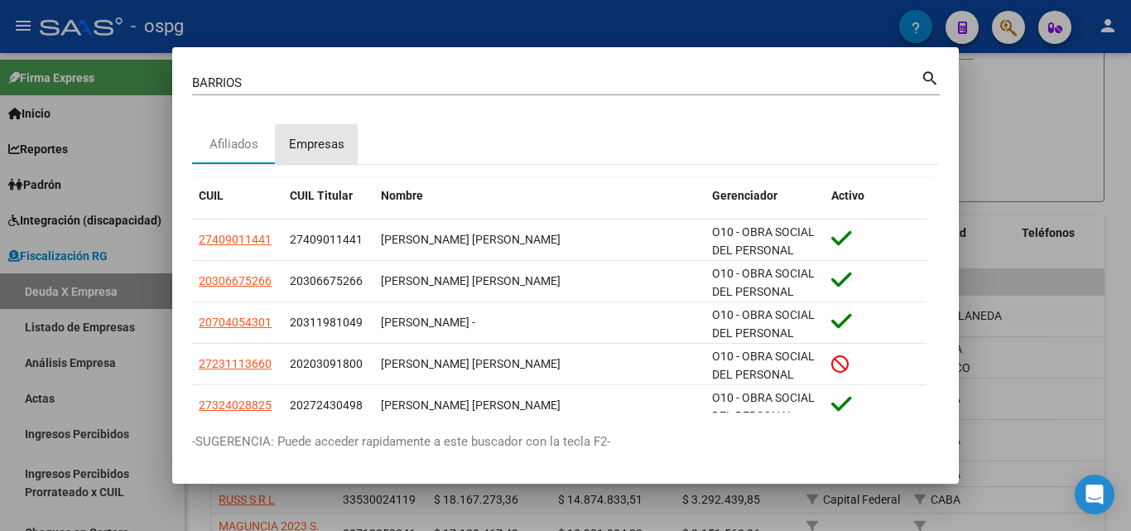
click at [313, 143] on div "Empresas" at bounding box center [316, 144] width 55 height 19
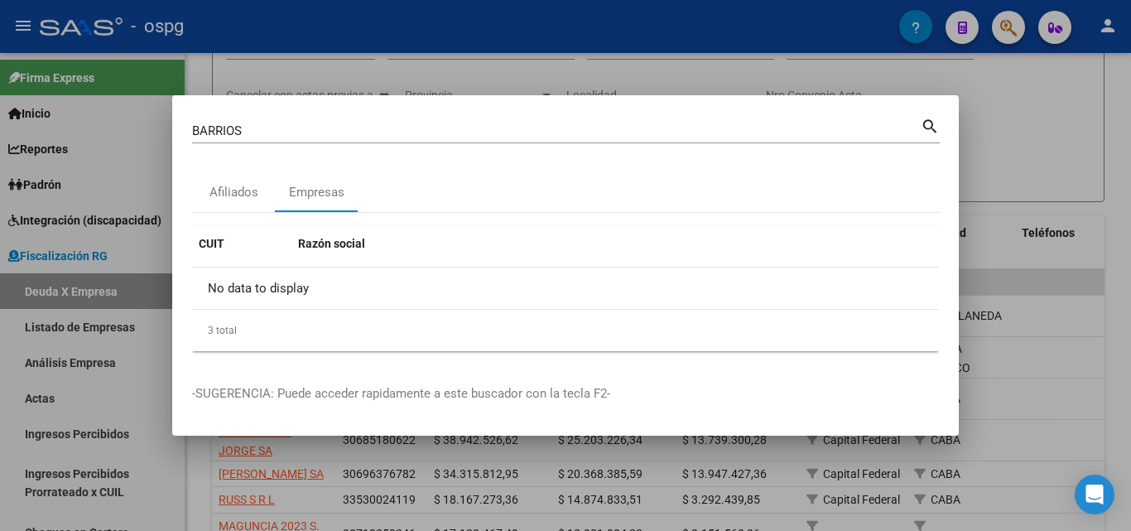
click at [1033, 159] on div at bounding box center [565, 265] width 1131 height 531
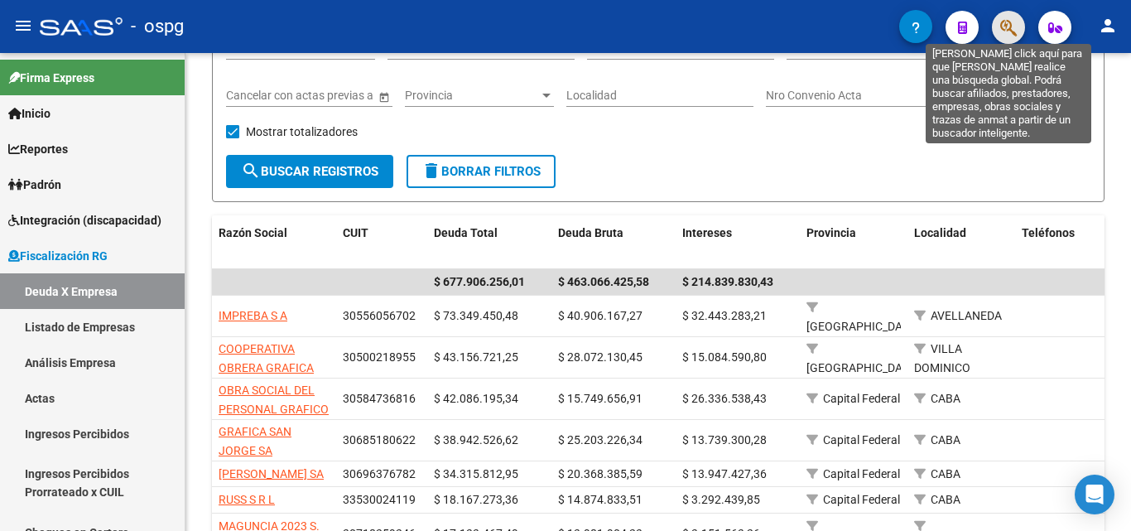
click at [1006, 21] on icon "button" at bounding box center [1008, 27] width 17 height 19
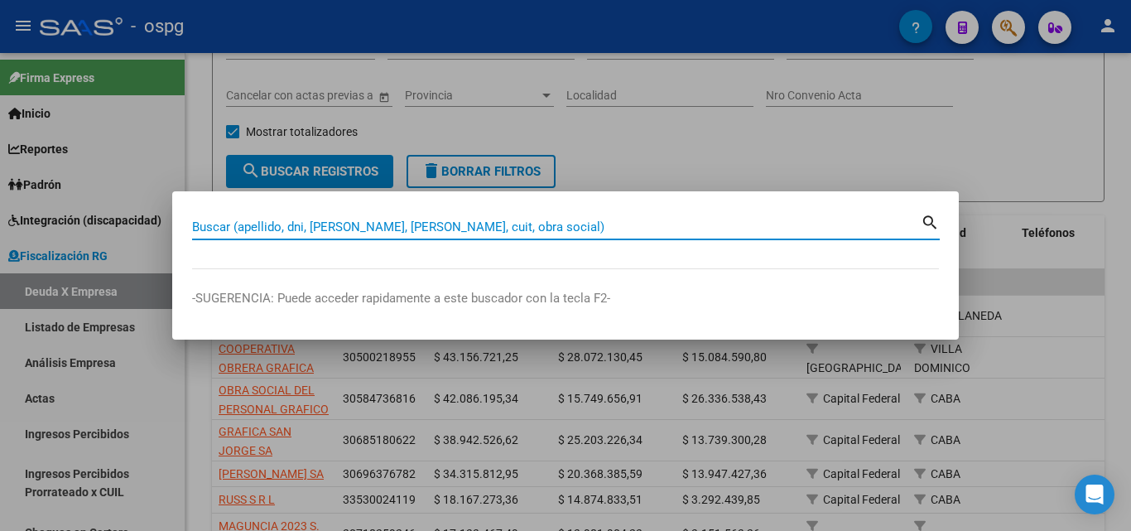
click at [348, 225] on input "Buscar (apellido, dni, [PERSON_NAME], [PERSON_NAME], cuit, obra social)" at bounding box center [556, 226] width 728 height 15
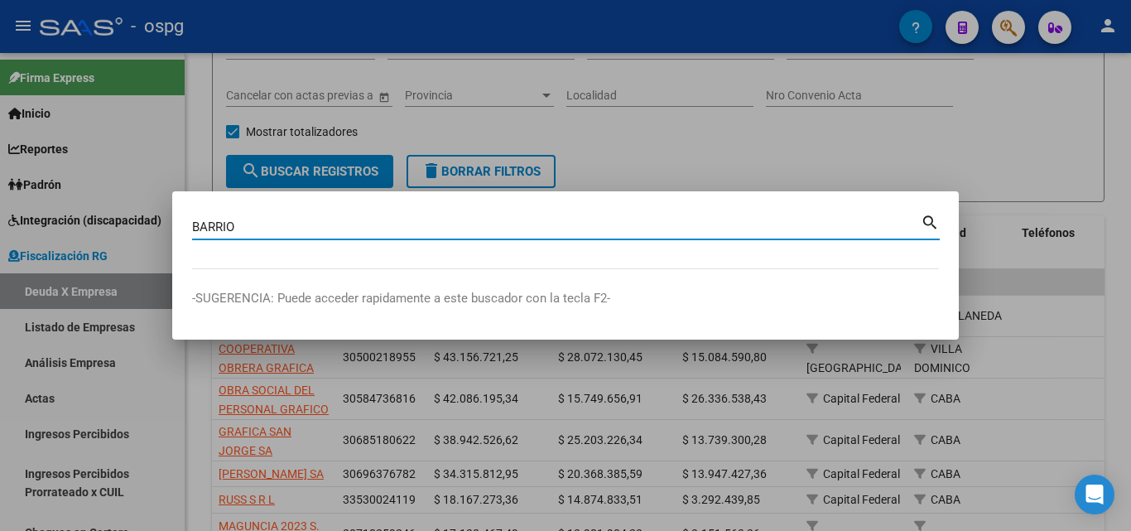
type input "BARRIO"
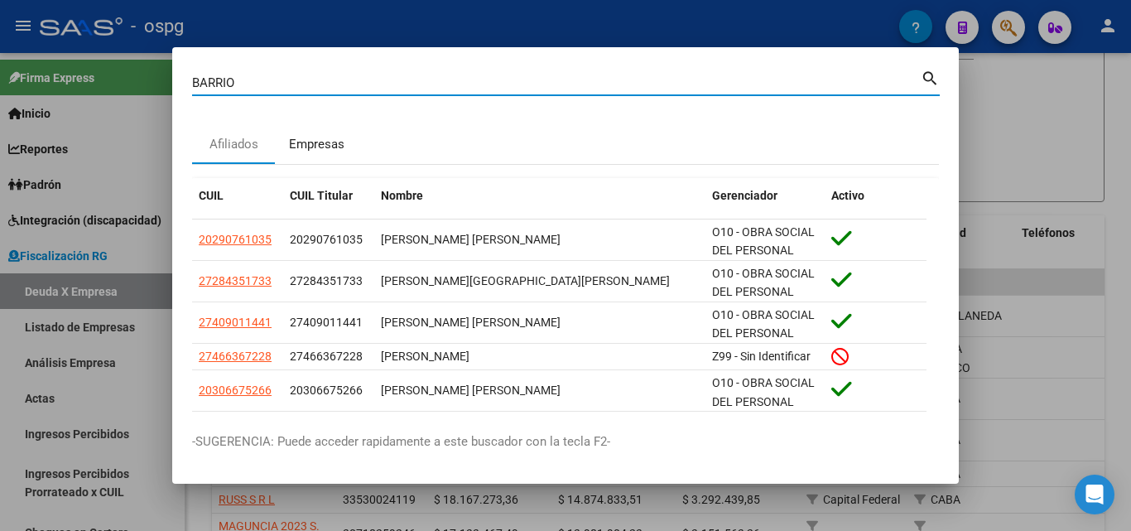
click at [318, 142] on div "Empresas" at bounding box center [316, 144] width 55 height 19
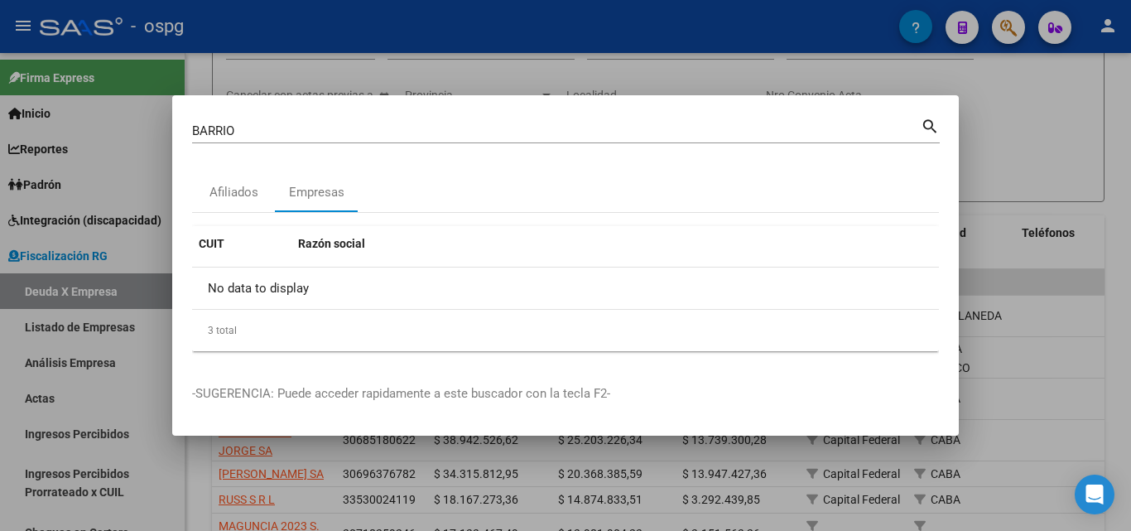
click at [998, 169] on div at bounding box center [565, 265] width 1131 height 531
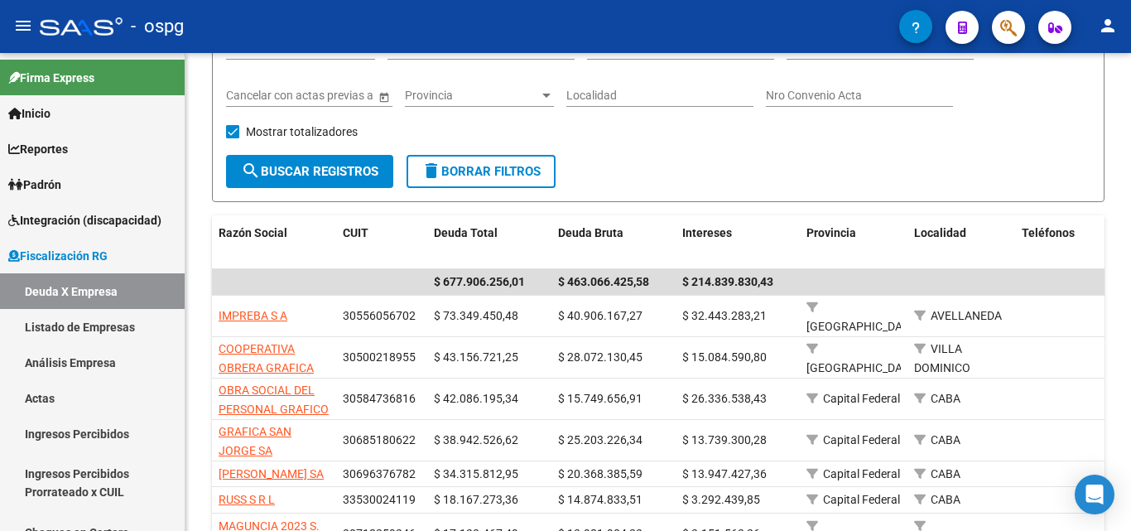
click at [1006, 39] on span "button" at bounding box center [1008, 28] width 17 height 34
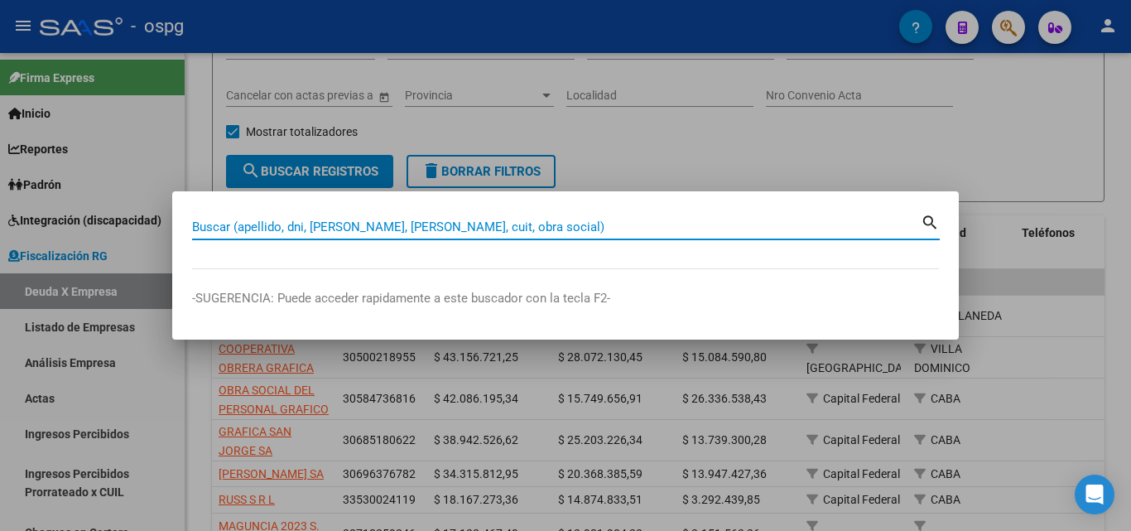
click at [374, 228] on input "Buscar (apellido, dni, [PERSON_NAME], [PERSON_NAME], cuit, obra social)" at bounding box center [556, 226] width 728 height 15
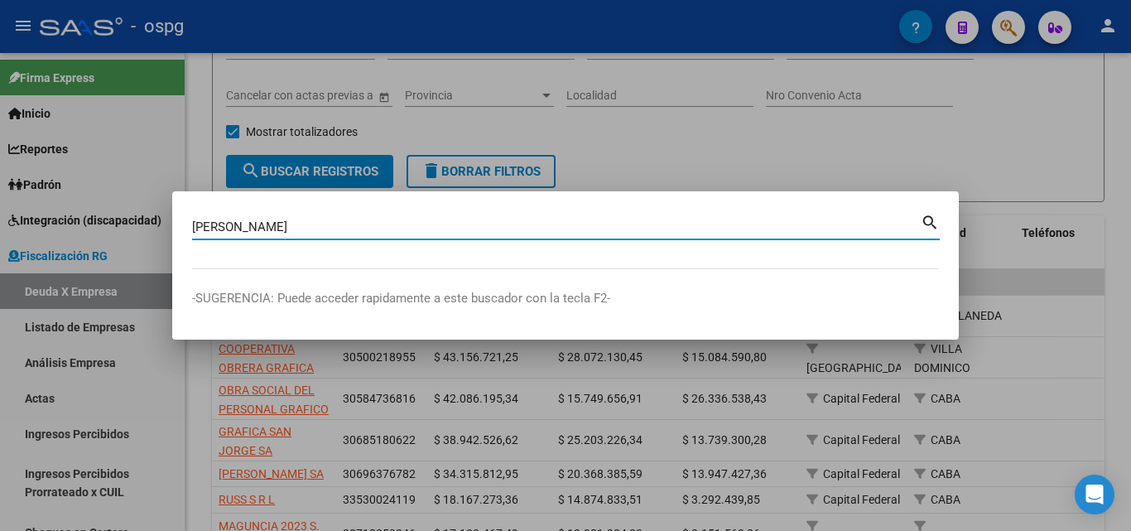
type input "[PERSON_NAME]"
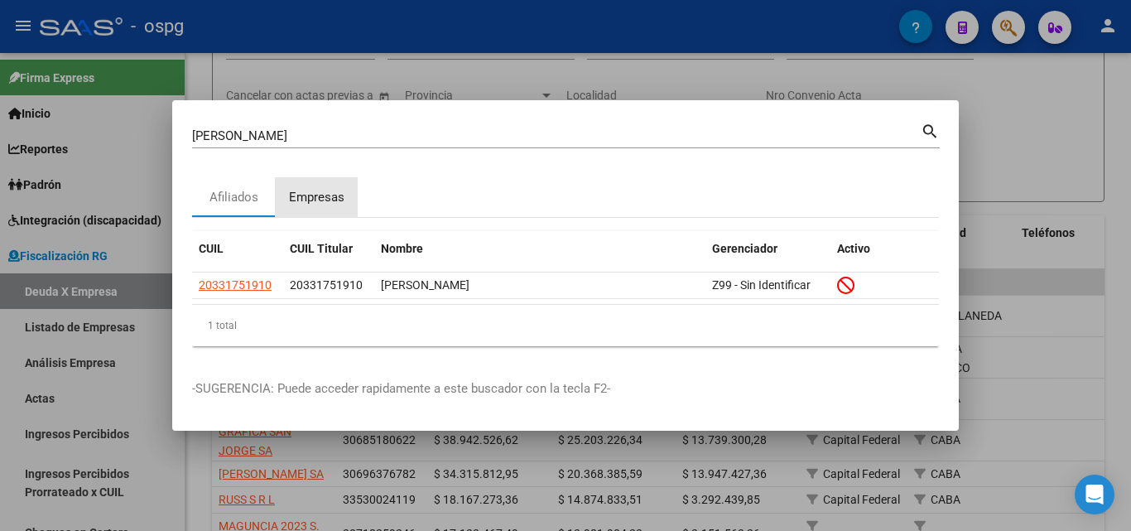
click at [329, 195] on div "Empresas" at bounding box center [316, 197] width 55 height 19
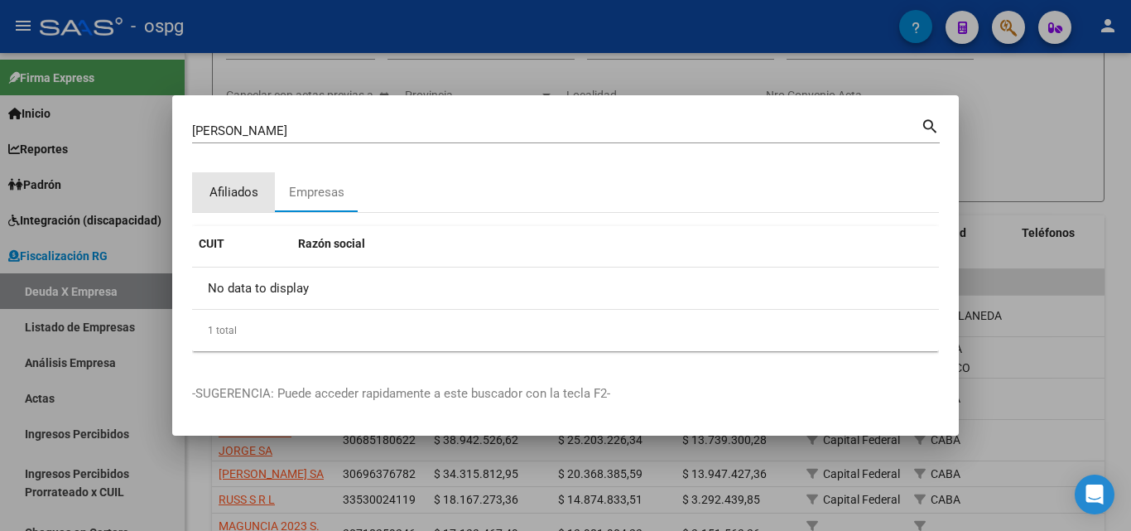
click at [233, 190] on div "Afiliados" at bounding box center [233, 192] width 49 height 19
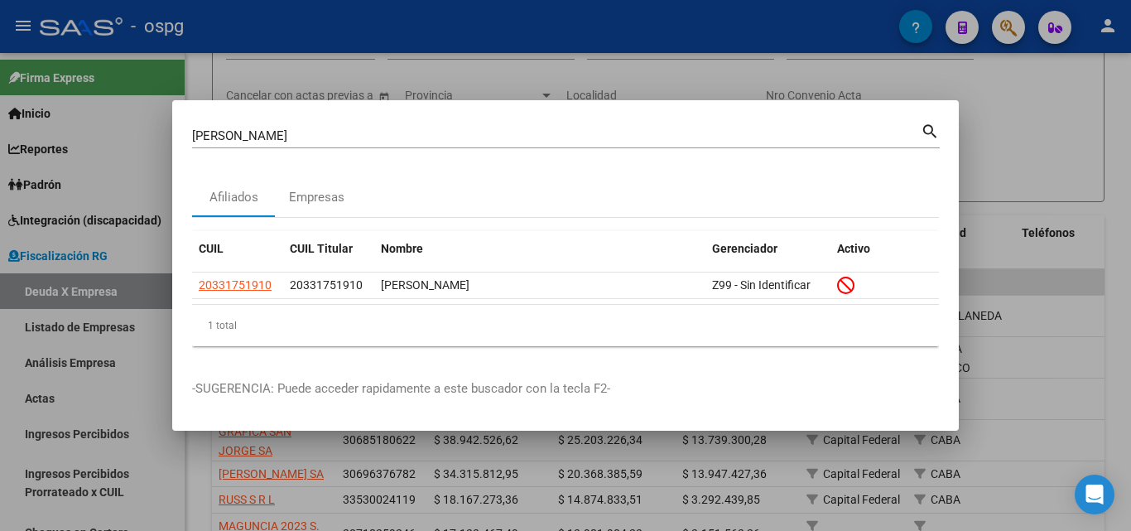
click at [1030, 175] on div at bounding box center [565, 265] width 1131 height 531
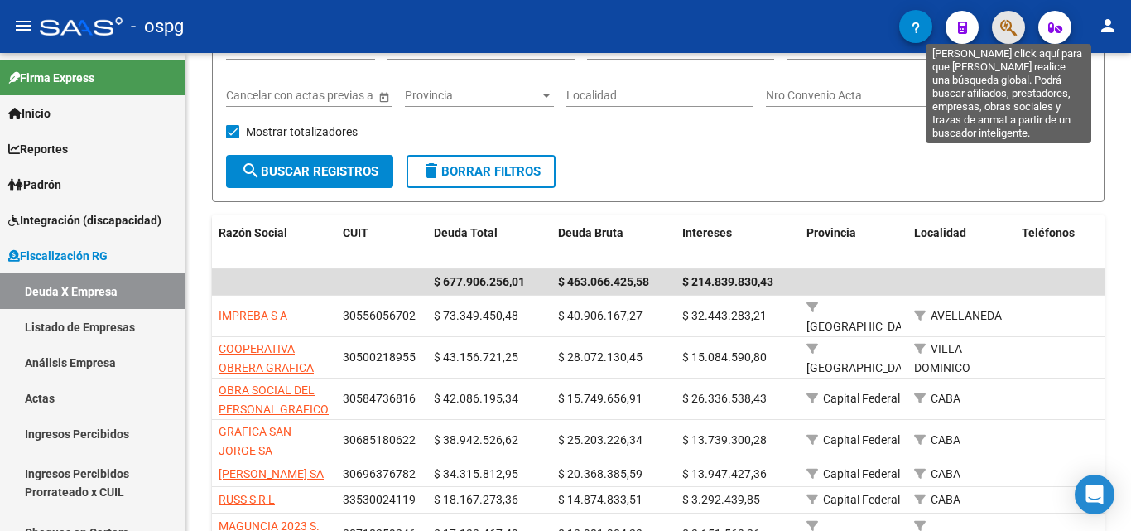
click at [1016, 25] on icon "button" at bounding box center [1008, 27] width 17 height 19
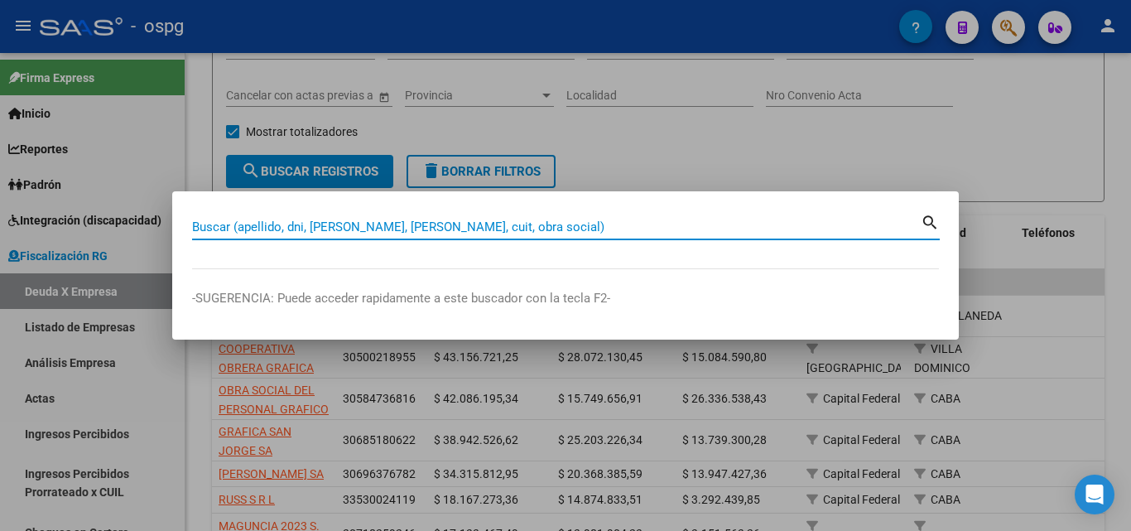
click at [396, 230] on input "Buscar (apellido, dni, [PERSON_NAME], [PERSON_NAME], cuit, obra social)" at bounding box center [556, 226] width 728 height 15
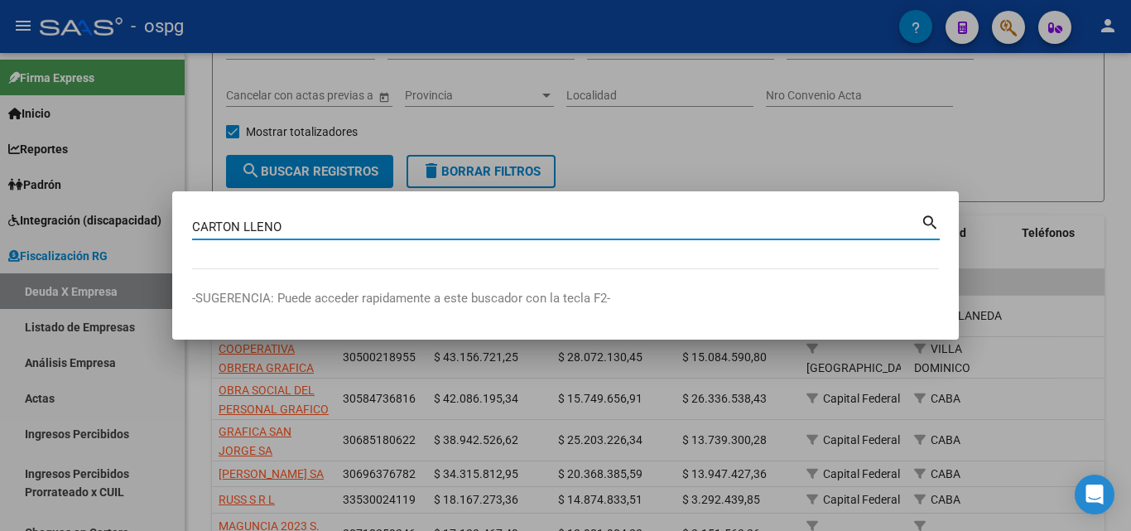
type input "CARTON LLENO"
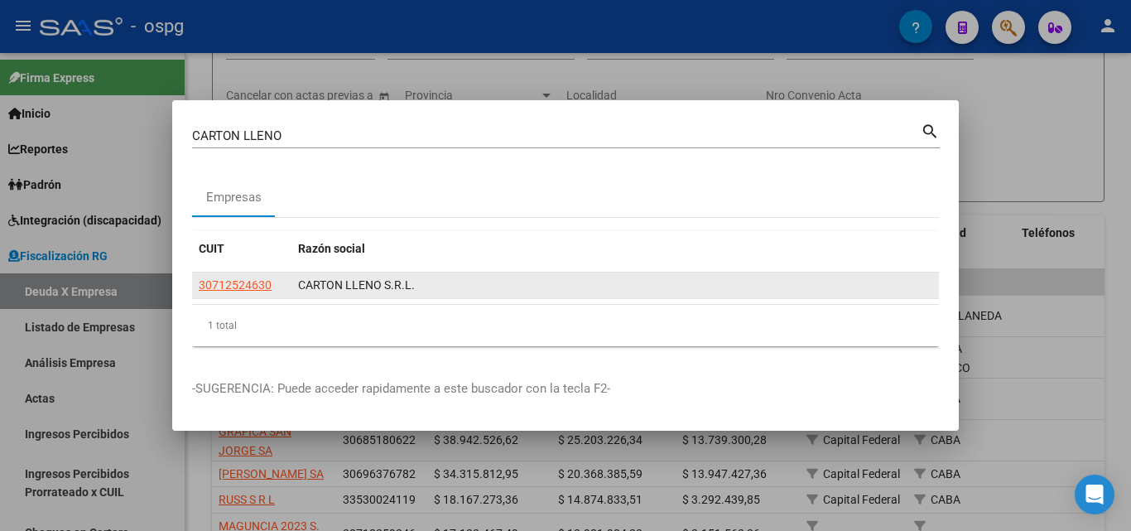
click at [252, 275] on datatable-body-cell "30712524630" at bounding box center [241, 285] width 99 height 26
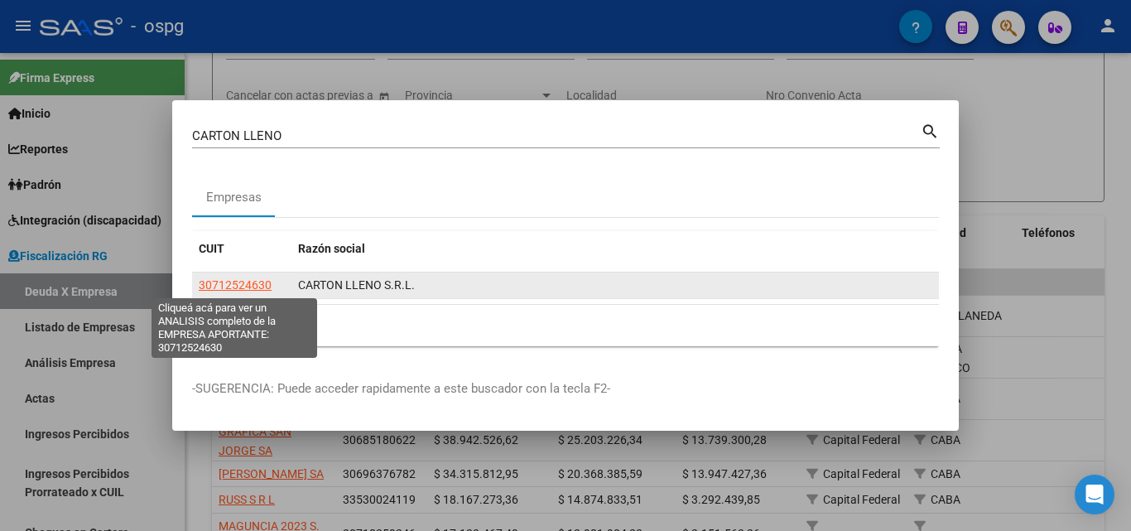
click at [249, 281] on span "30712524630" at bounding box center [235, 284] width 73 height 13
type textarea "30712524630"
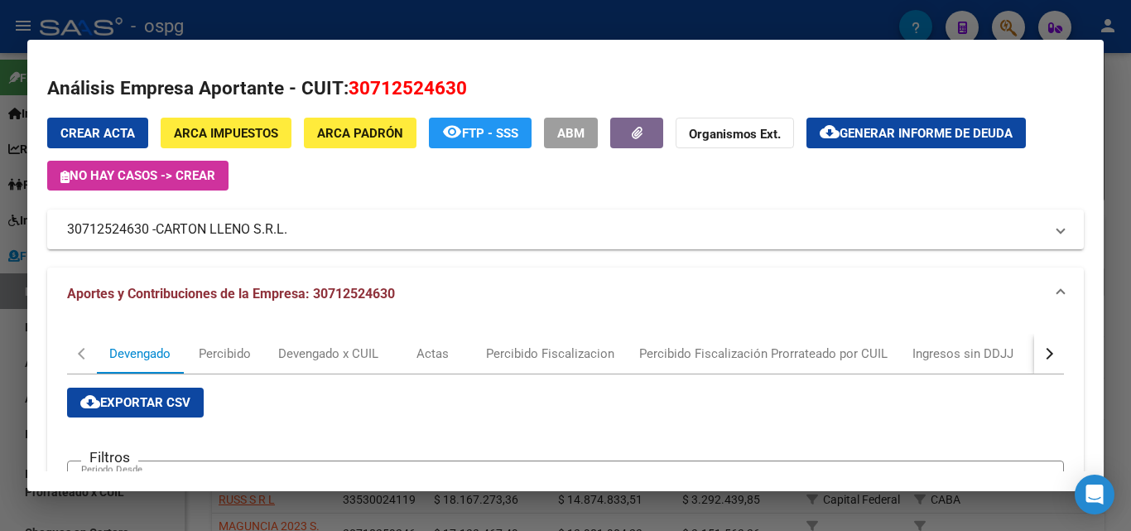
scroll to position [0, 0]
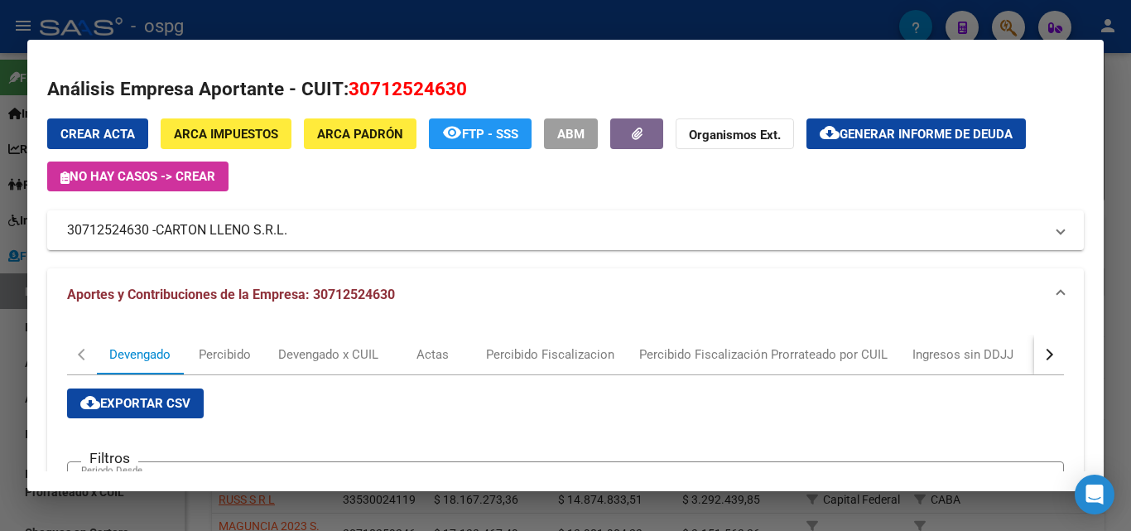
click at [1034, 360] on button "button" at bounding box center [1049, 354] width 30 height 40
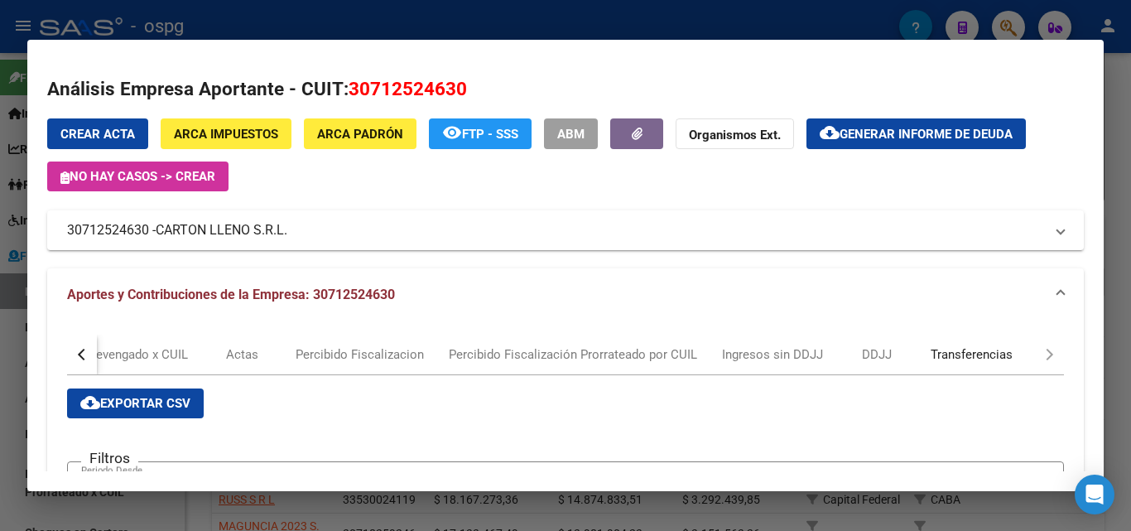
click at [946, 353] on div "Transferencias" at bounding box center [971, 354] width 82 height 18
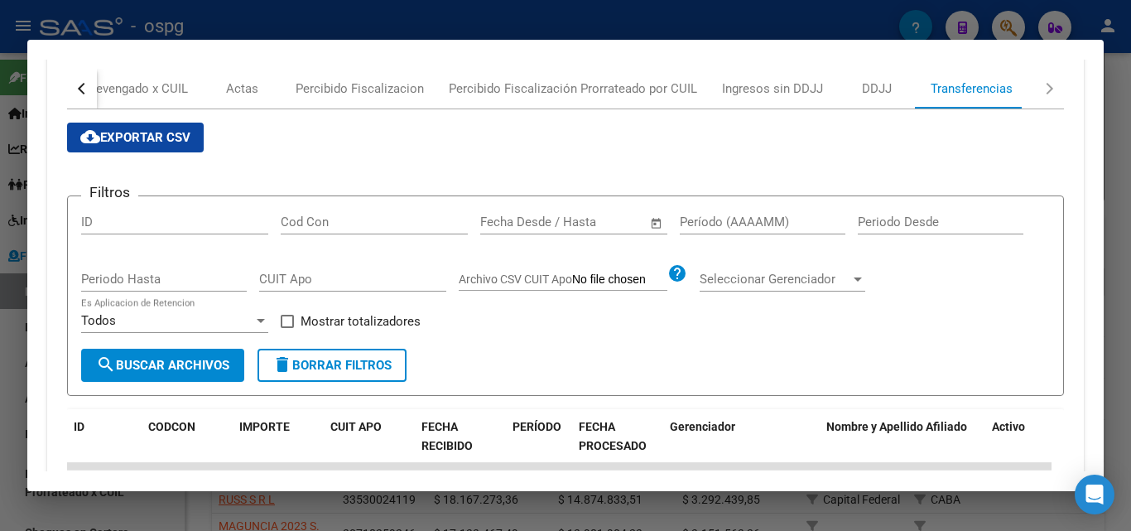
scroll to position [248, 0]
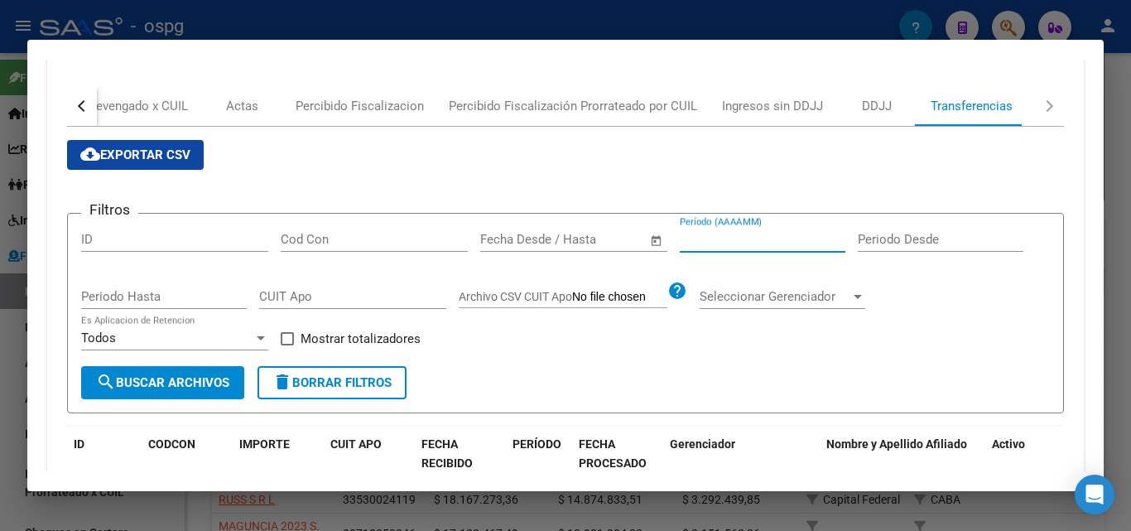
click at [721, 243] on input "Período (AAAAMM)" at bounding box center [763, 239] width 166 height 15
type input "202507"
click at [286, 339] on span at bounding box center [287, 338] width 13 height 13
click at [286, 345] on input "Mostrar totalizadores" at bounding box center [286, 345] width 1 height 1
checkbox input "true"
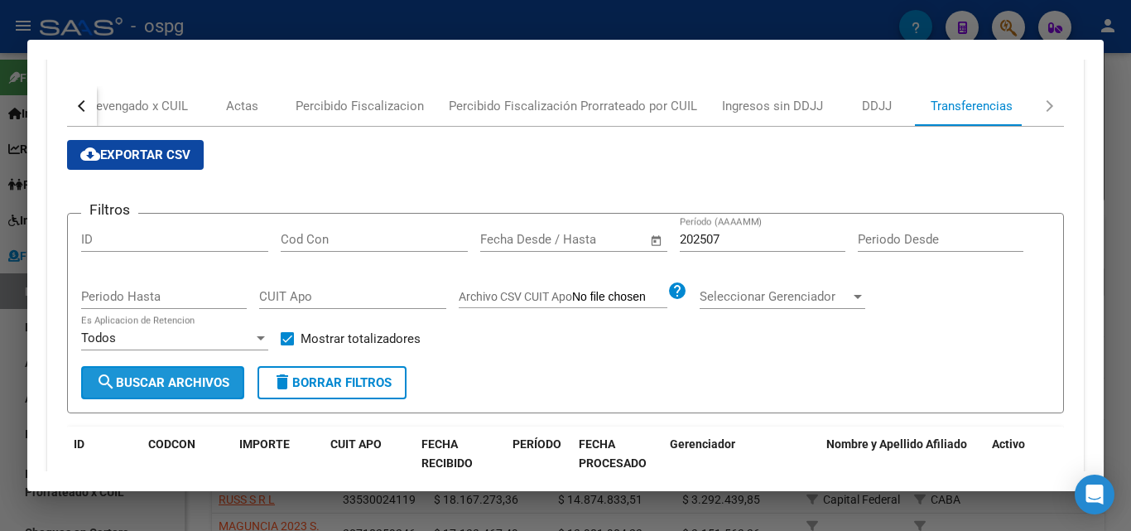
click at [215, 377] on span "search Buscar Archivos" at bounding box center [162, 382] width 133 height 15
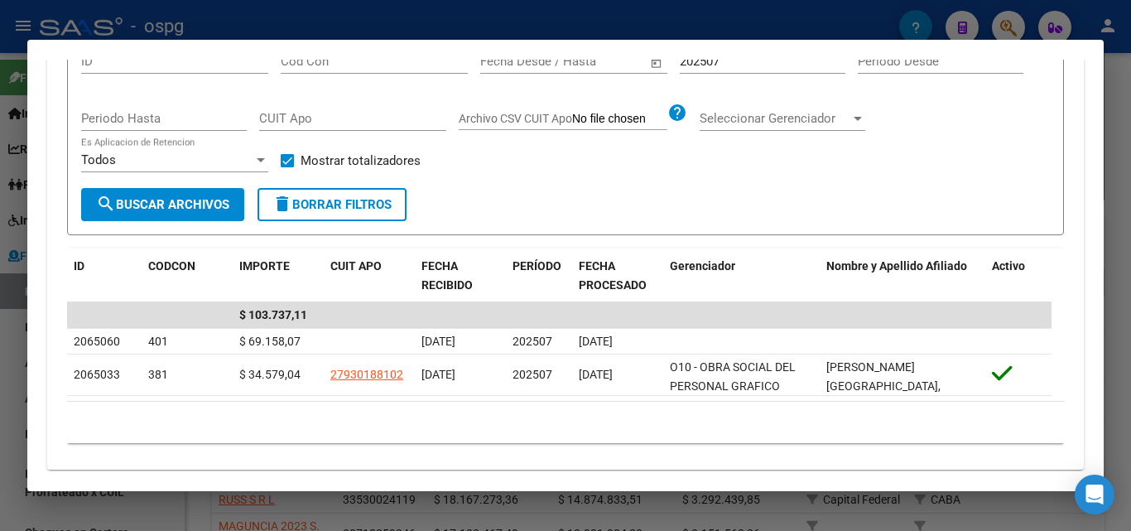
scroll to position [445, 0]
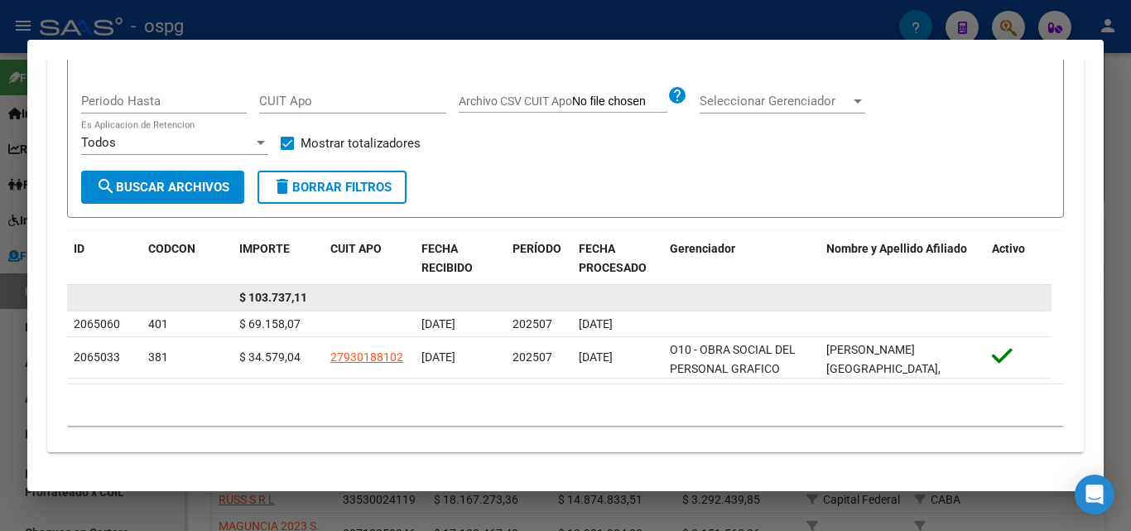
drag, startPoint x: 249, startPoint y: 297, endPoint x: 315, endPoint y: 299, distance: 65.4
click at [315, 299] on div "$ 103.737,11" at bounding box center [278, 297] width 78 height 19
copy span "103.737,11"
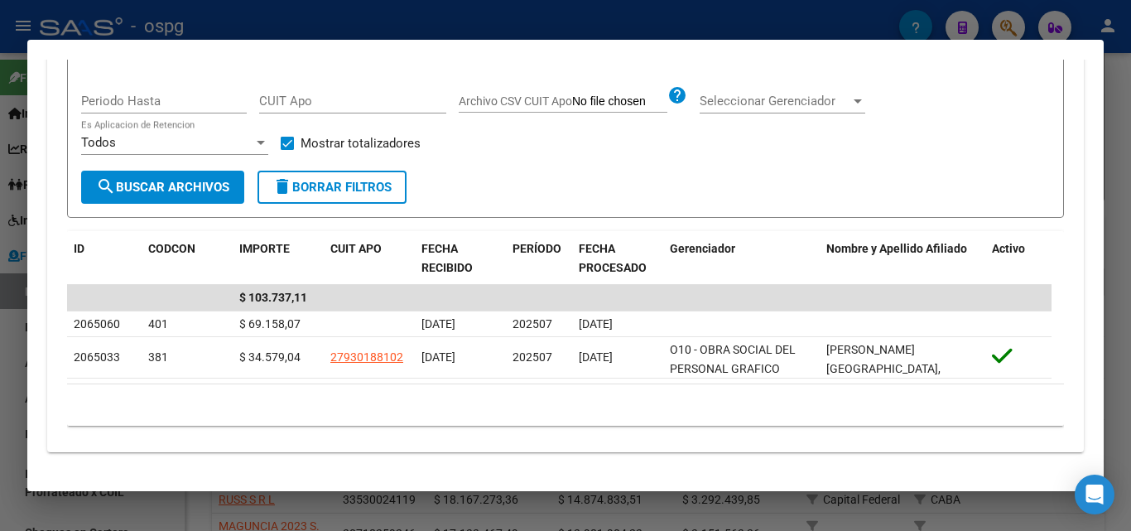
click at [1116, 136] on div at bounding box center [565, 265] width 1131 height 531
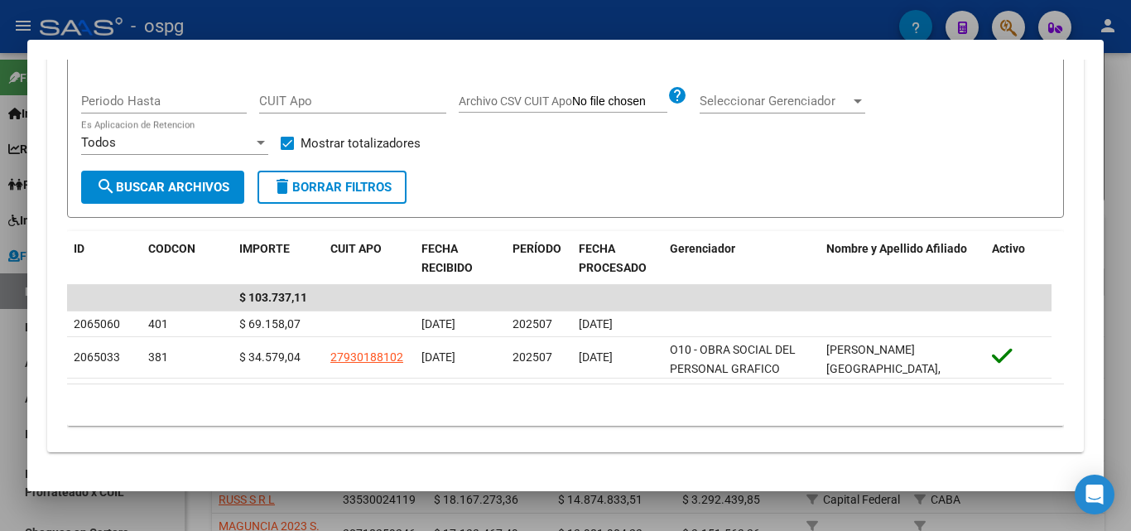
click at [1116, 136] on div at bounding box center [565, 265] width 1131 height 531
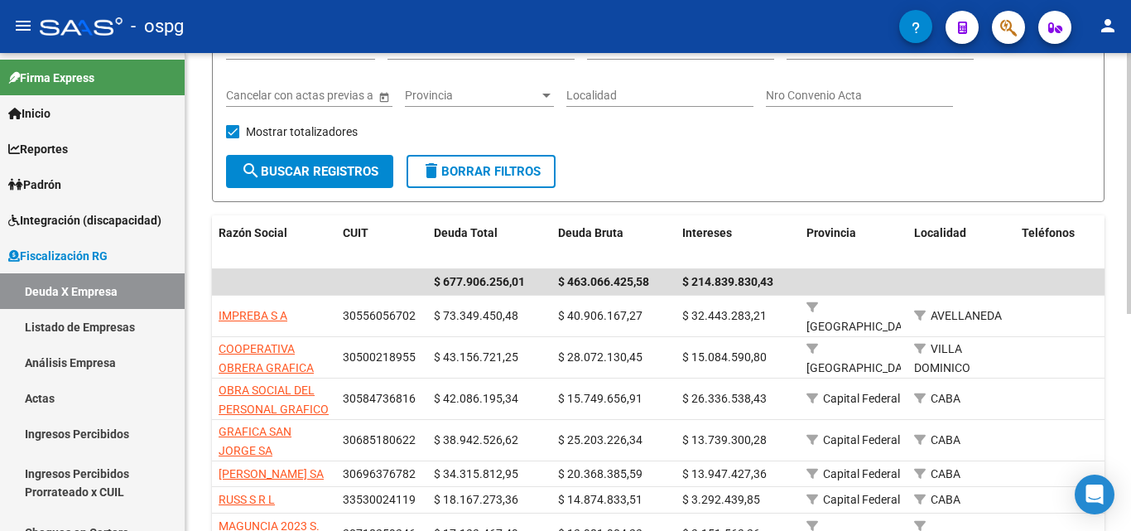
drag, startPoint x: 1116, startPoint y: 136, endPoint x: 1027, endPoint y: 68, distance: 111.6
click at [1115, 135] on div "FISCALIZACION REGIMEN GENERAL -> Listado de Empresas Deudoras (alt+d) cloud_dow…" at bounding box center [657, 333] width 945 height 892
click at [999, 31] on button "button" at bounding box center [1008, 27] width 33 height 33
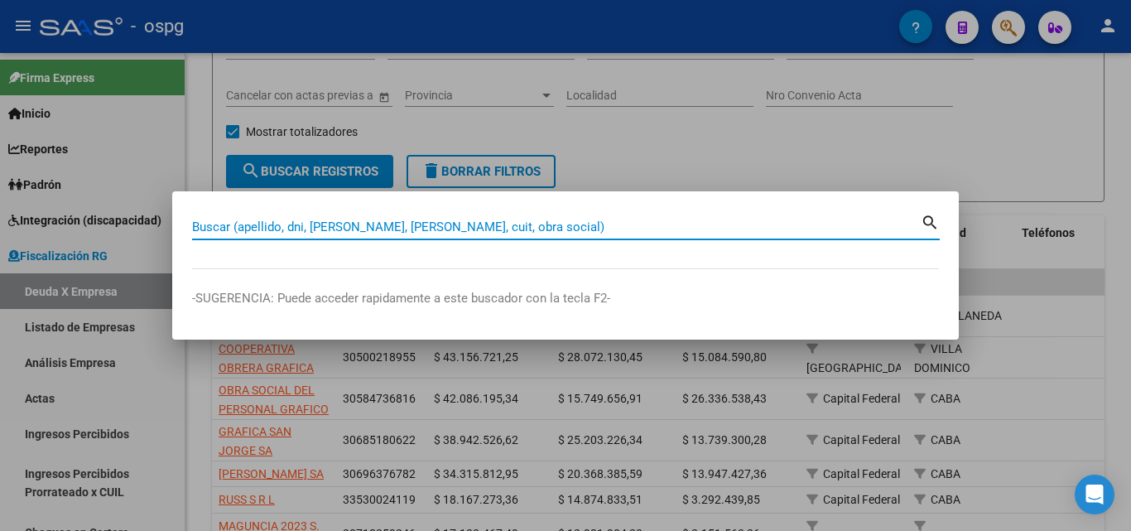
drag, startPoint x: 416, startPoint y: 235, endPoint x: 405, endPoint y: 228, distance: 12.6
click at [408, 231] on div "Buscar (apellido, dni, [PERSON_NAME], [PERSON_NAME], cuit, obra social)" at bounding box center [556, 226] width 728 height 25
click at [405, 228] on input "Buscar (apellido, dni, [PERSON_NAME], [PERSON_NAME], cuit, obra social)" at bounding box center [556, 226] width 728 height 15
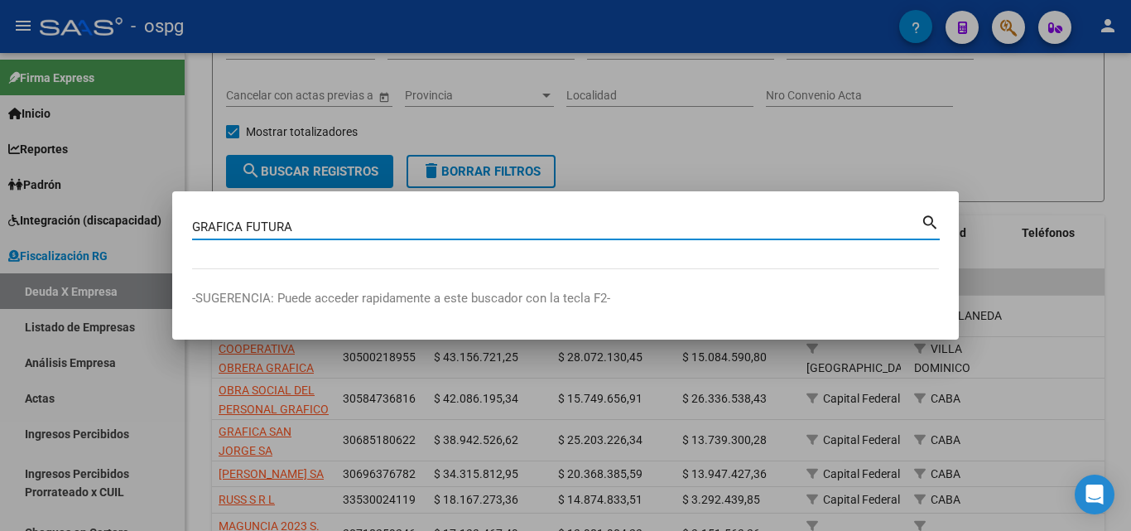
type input "GRAFICA FUTURA"
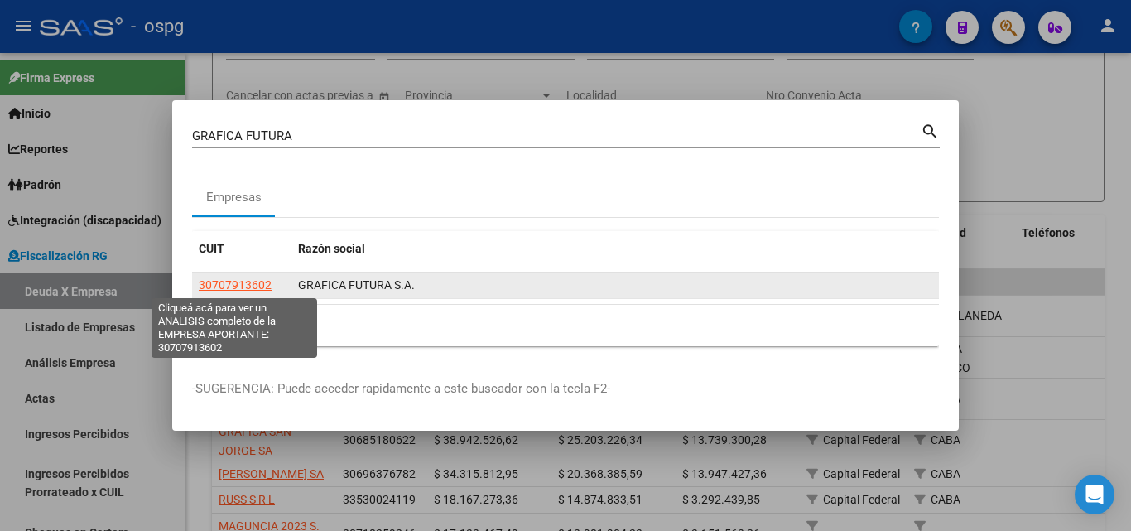
click at [243, 281] on span "30707913602" at bounding box center [235, 284] width 73 height 13
type textarea "30707913602"
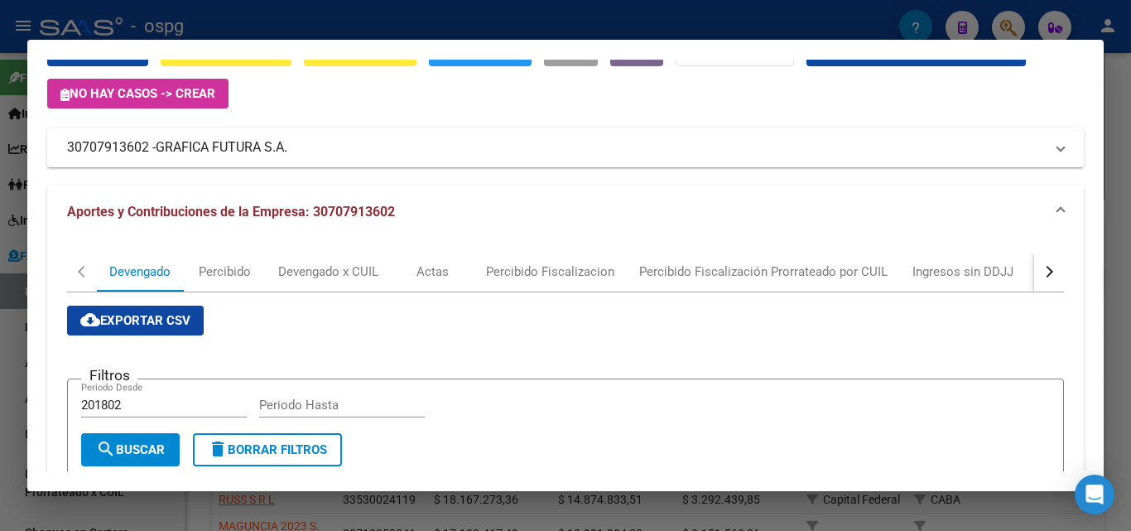
scroll to position [0, 0]
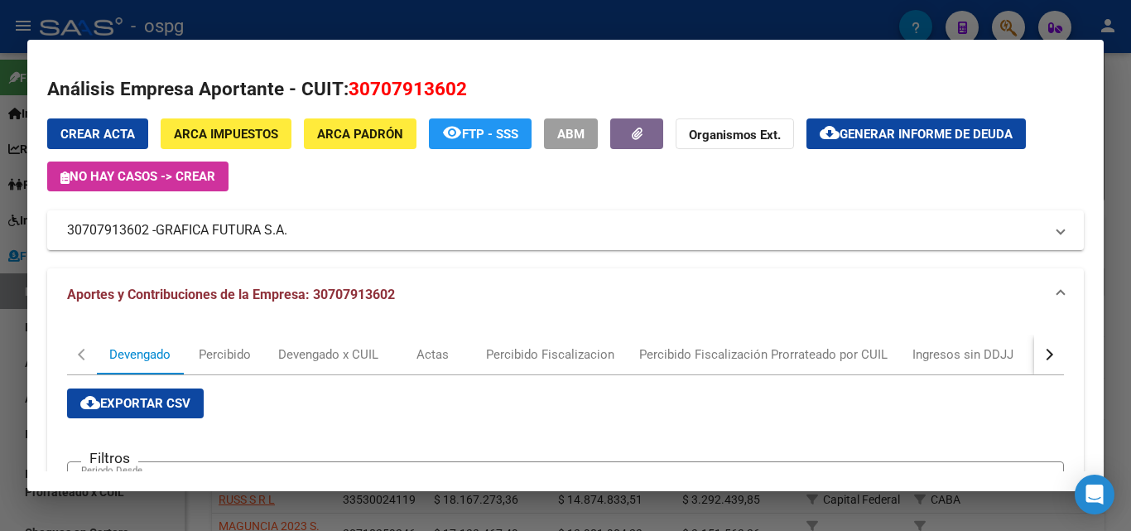
click at [849, 119] on button "cloud_download Generar informe de deuda" at bounding box center [915, 133] width 219 height 31
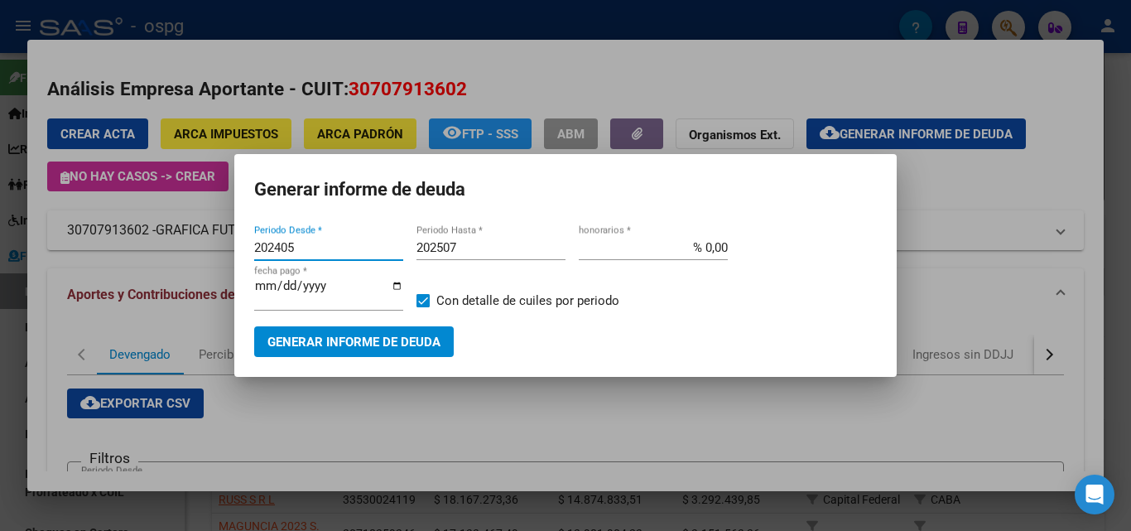
click at [365, 243] on input "202405" at bounding box center [328, 247] width 149 height 15
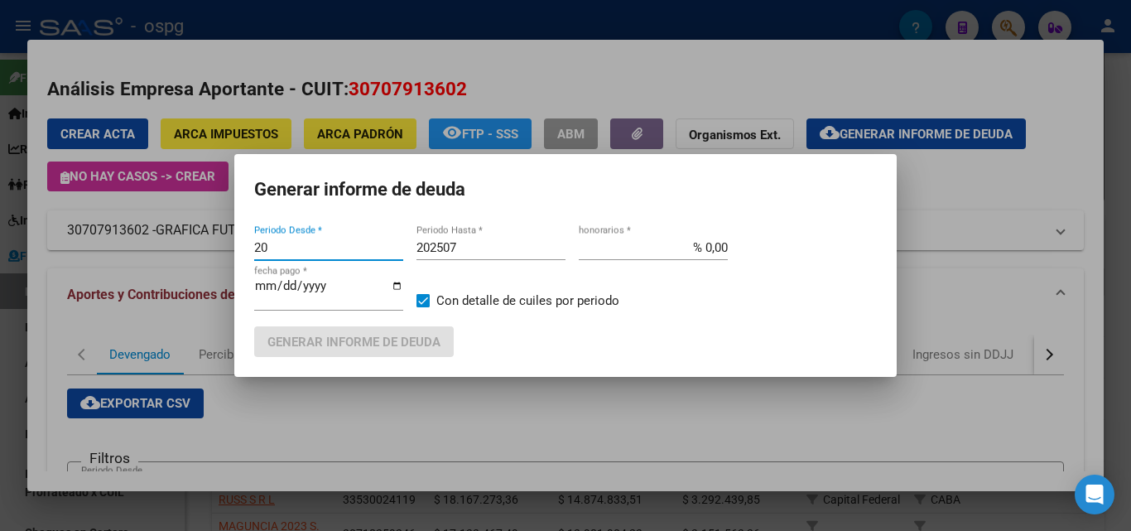
type input "2"
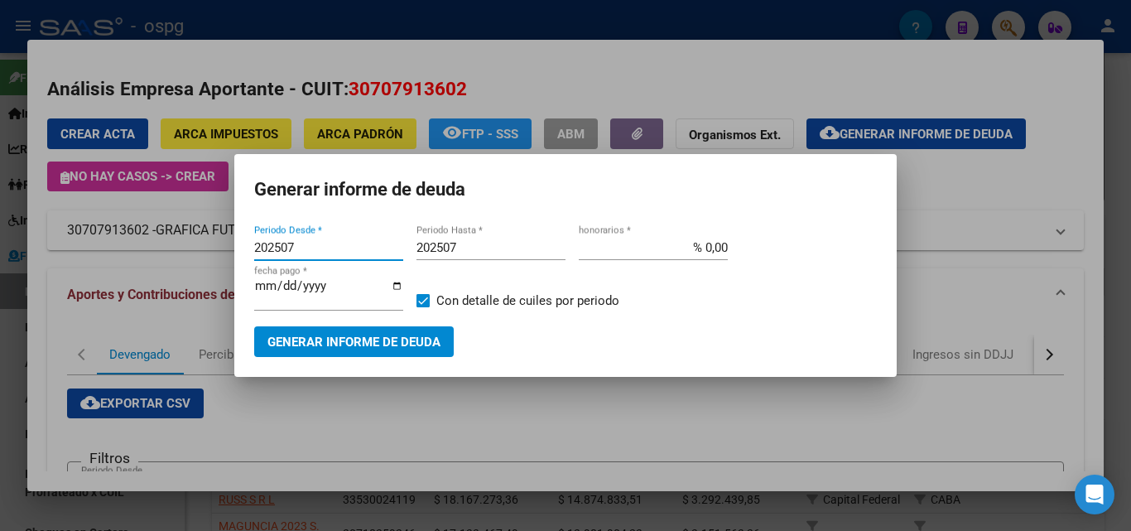
type input "202507"
click at [463, 246] on input "202507" at bounding box center [490, 247] width 149 height 15
type input "202508"
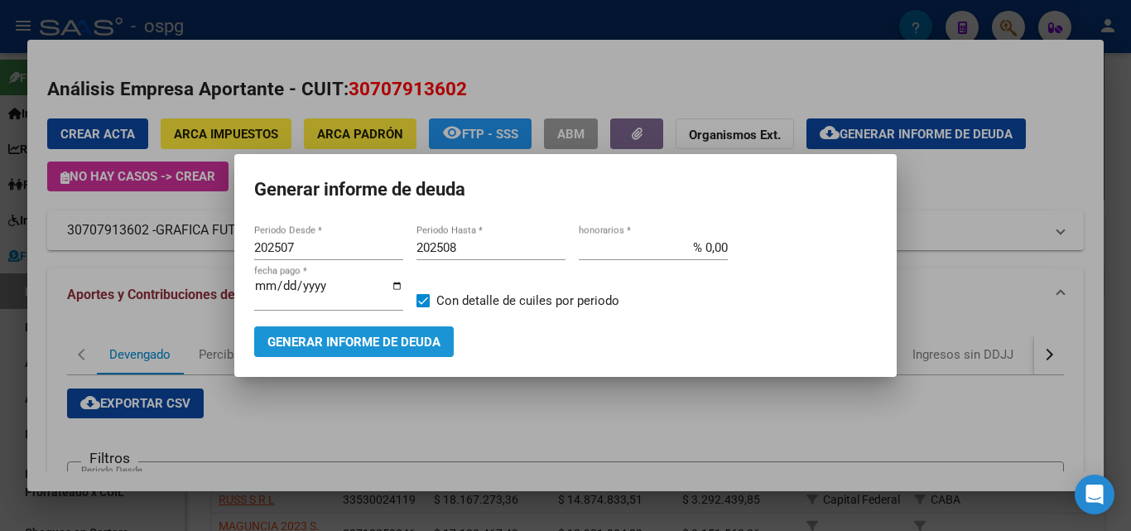
click at [399, 349] on span "Generar informe de deuda" at bounding box center [353, 341] width 173 height 15
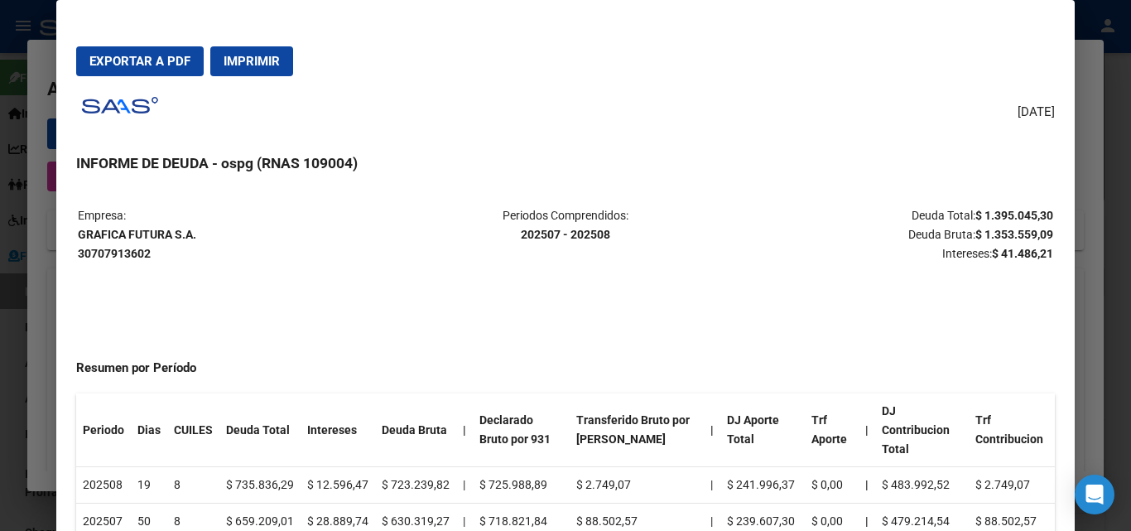
click at [124, 56] on span "Exportar a PDF" at bounding box center [139, 61] width 101 height 15
click at [14, 353] on div at bounding box center [565, 265] width 1131 height 531
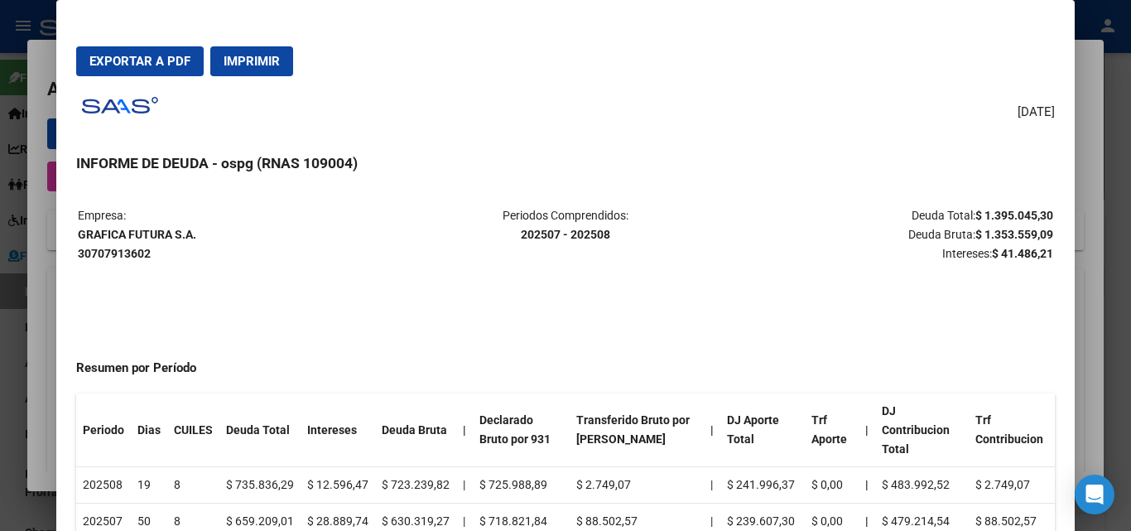
click at [13, 353] on div at bounding box center [565, 265] width 1131 height 531
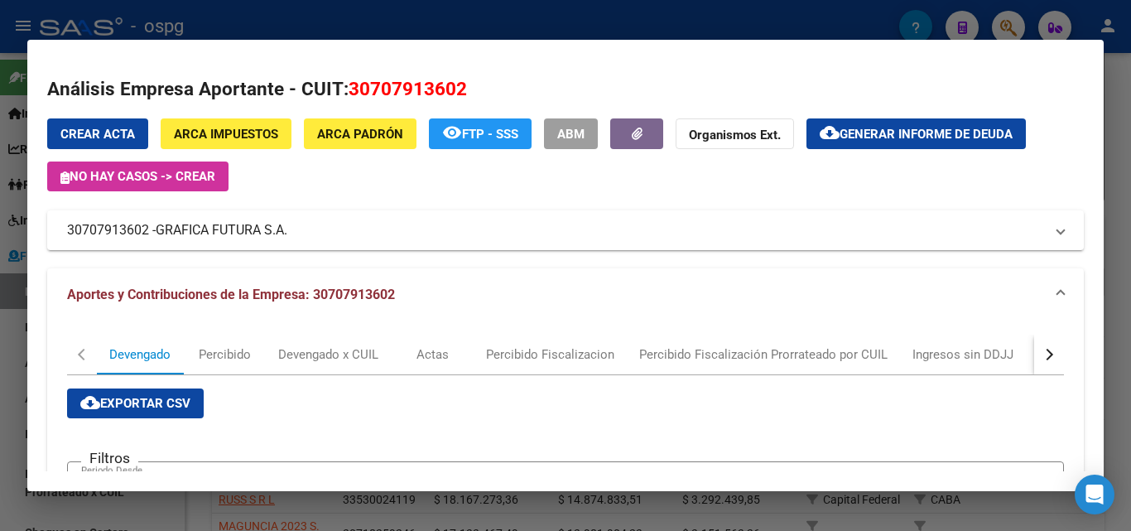
click at [11, 351] on div at bounding box center [565, 265] width 1131 height 531
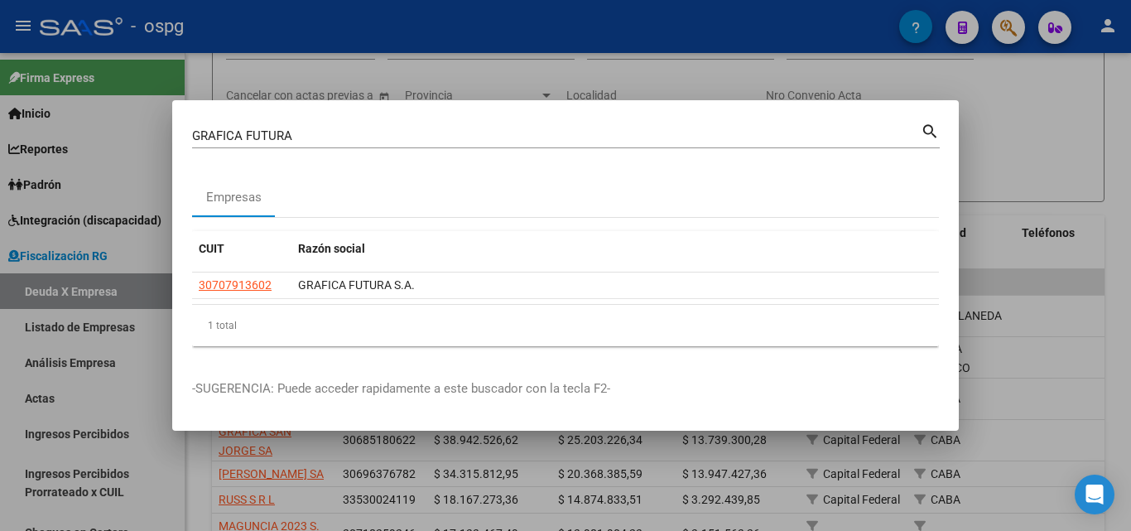
click at [976, 151] on div at bounding box center [565, 265] width 1131 height 531
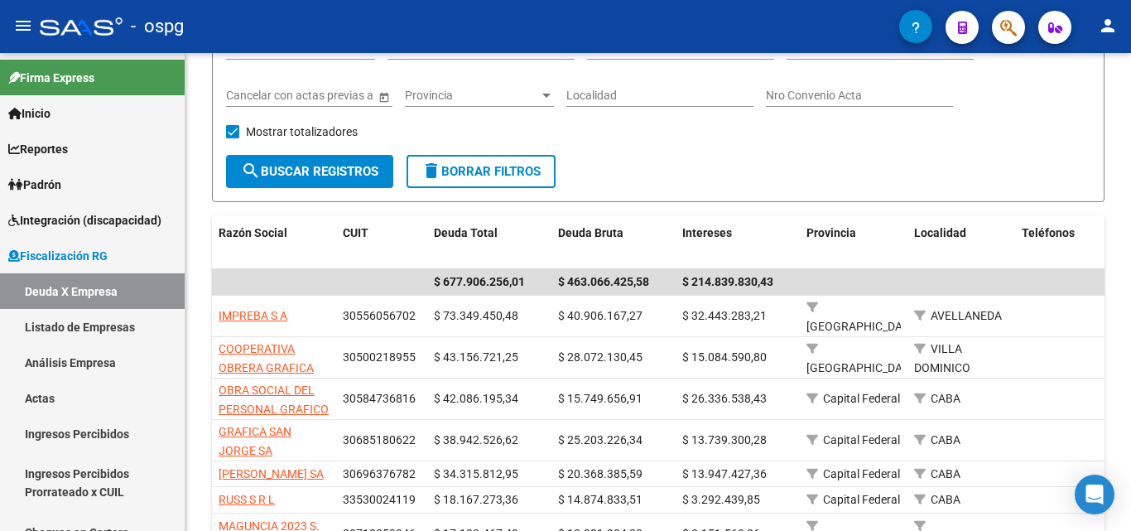
drag, startPoint x: 976, startPoint y: 151, endPoint x: 991, endPoint y: 50, distance: 102.1
click at [976, 149] on div "Filtros Seleccionar Gerenciador Seleccionar Gerenciador CUIT 201802 Período mín…" at bounding box center [658, 90] width 864 height 128
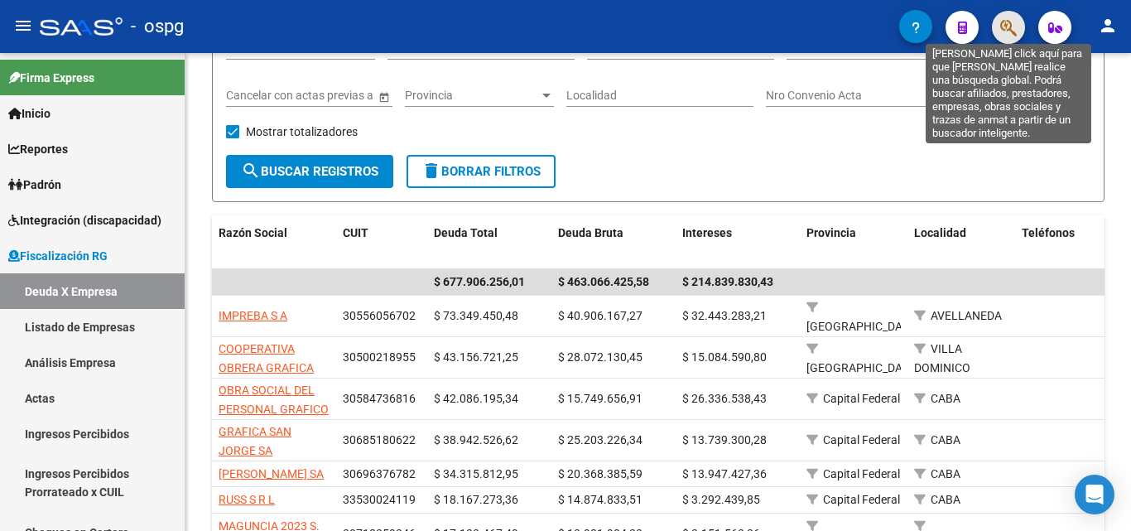
click at [1003, 27] on icon "button" at bounding box center [1008, 27] width 17 height 19
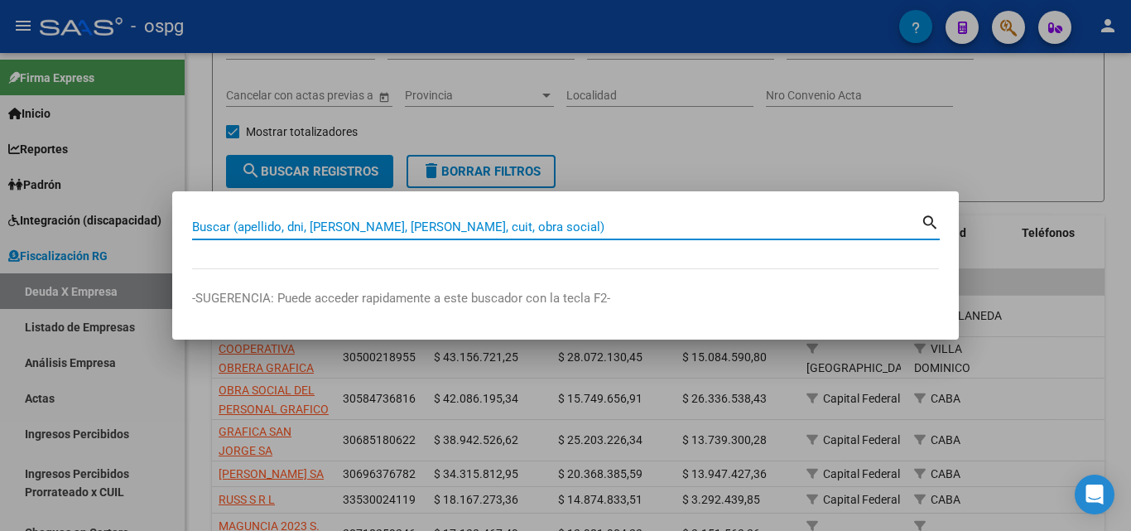
click at [269, 231] on input "Buscar (apellido, dni, [PERSON_NAME], [PERSON_NAME], cuit, obra social)" at bounding box center [556, 226] width 728 height 15
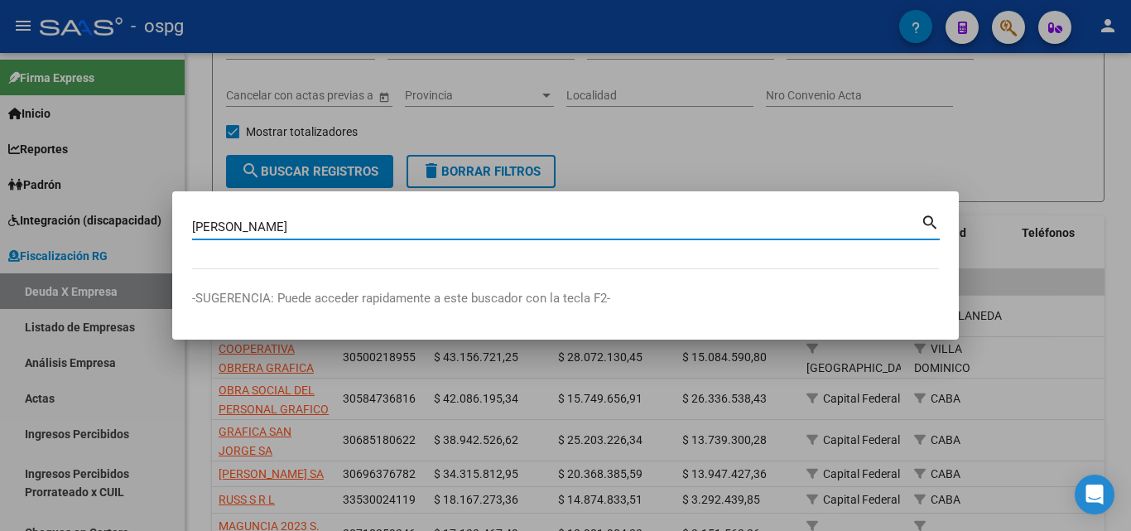
type input "[PERSON_NAME]"
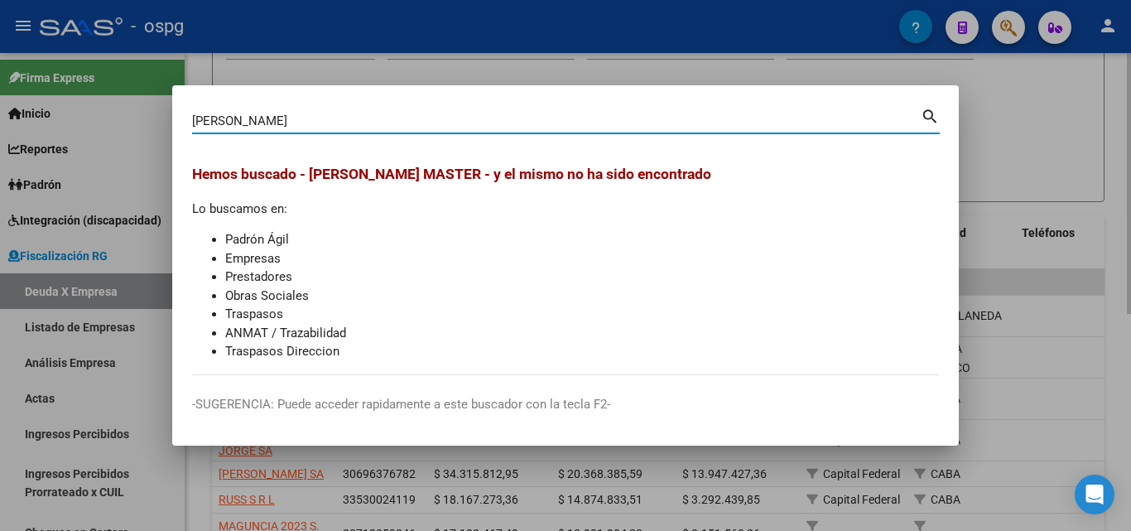
drag, startPoint x: 1031, startPoint y: 106, endPoint x: 1020, endPoint y: 108, distance: 11.9
click at [1030, 108] on div at bounding box center [565, 265] width 1131 height 531
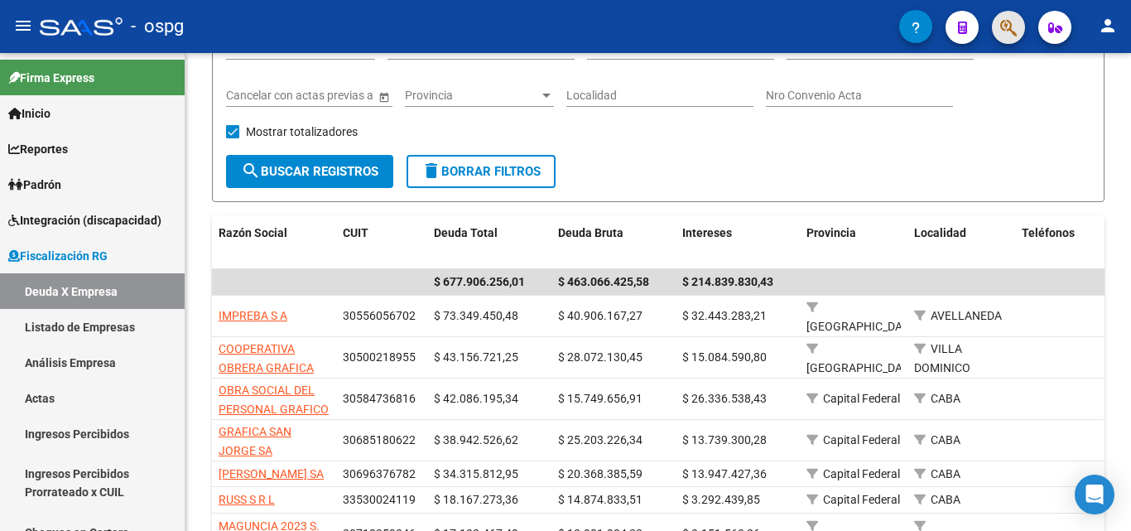
click at [999, 26] on button "button" at bounding box center [1008, 27] width 33 height 33
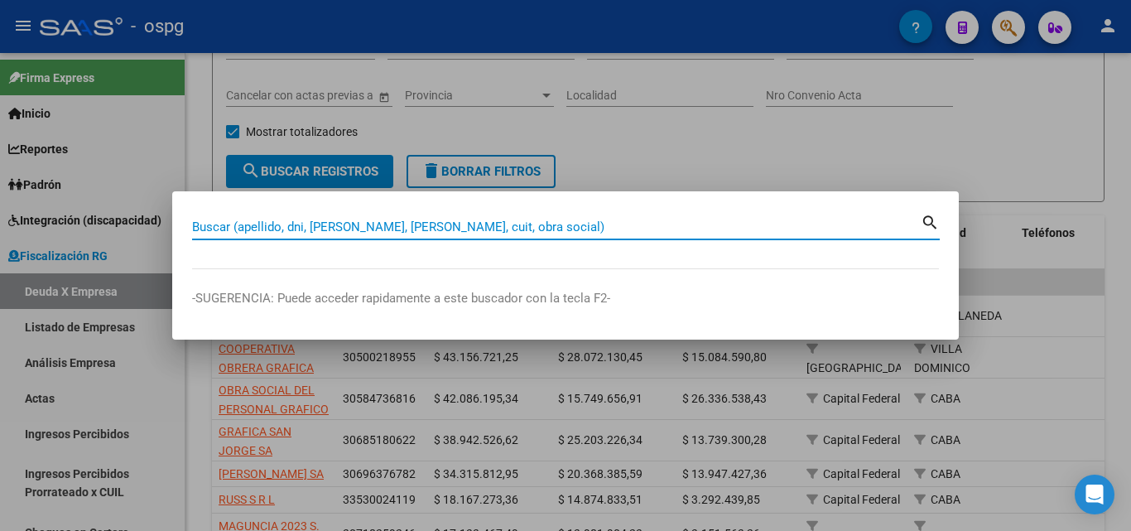
click at [299, 224] on input "Buscar (apellido, dni, [PERSON_NAME], [PERSON_NAME], cuit, obra social)" at bounding box center [556, 226] width 728 height 15
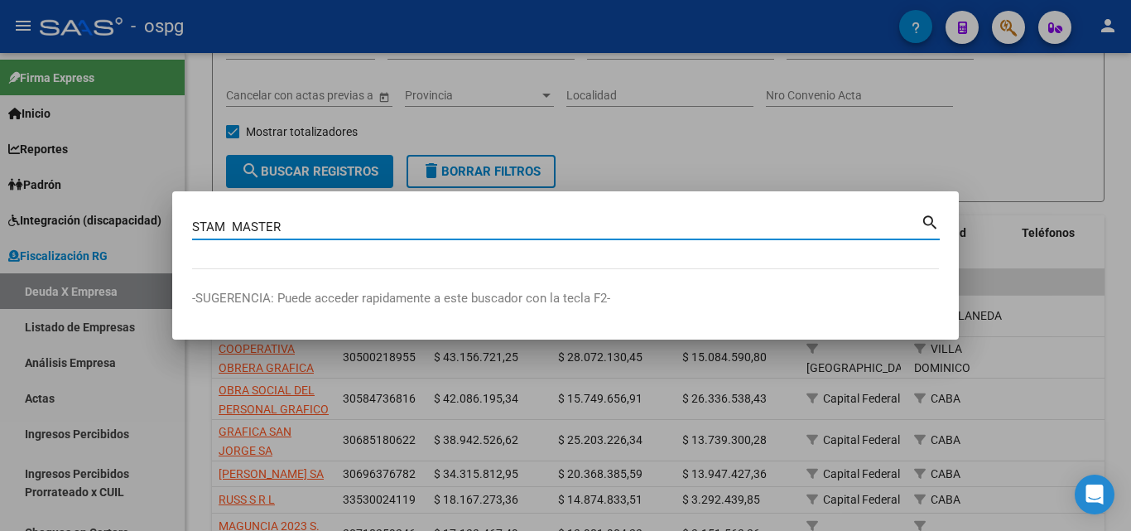
type input "STAM MASTER"
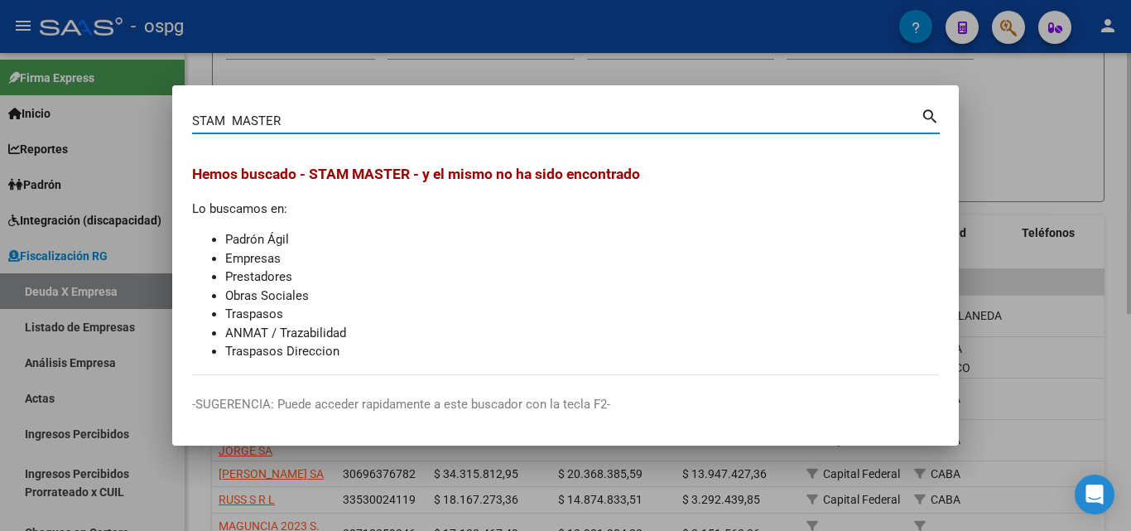
click at [1002, 122] on div at bounding box center [565, 265] width 1131 height 531
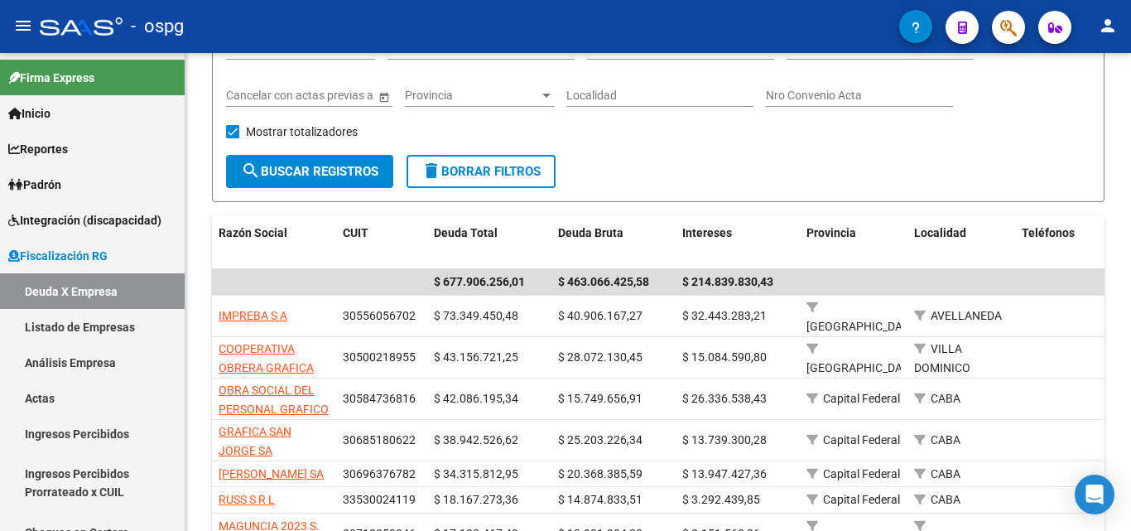
click at [1023, 26] on button "button" at bounding box center [1008, 27] width 33 height 33
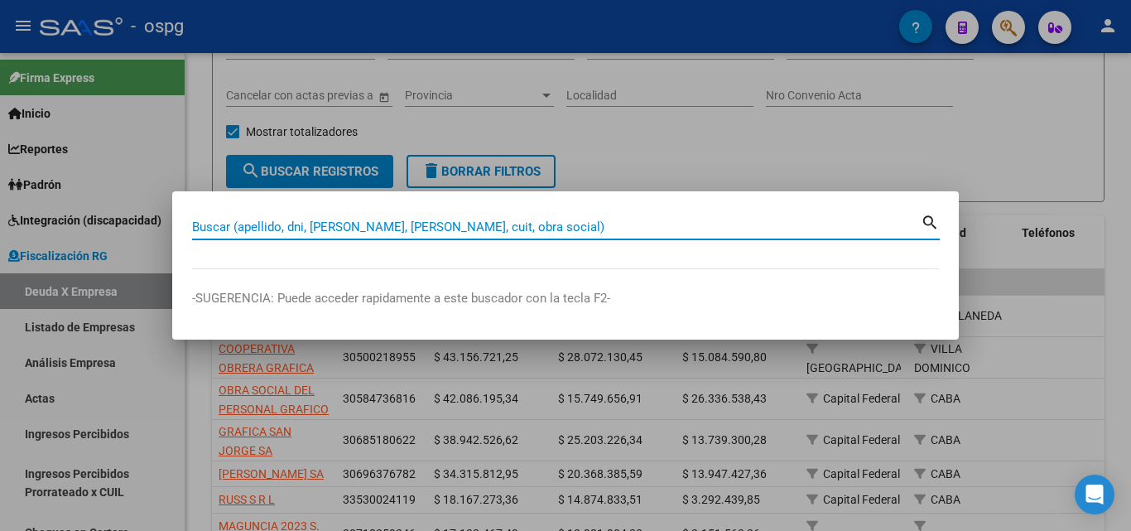
click at [408, 230] on input "Buscar (apellido, dni, [PERSON_NAME], [PERSON_NAME], cuit, obra social)" at bounding box center [556, 226] width 728 height 15
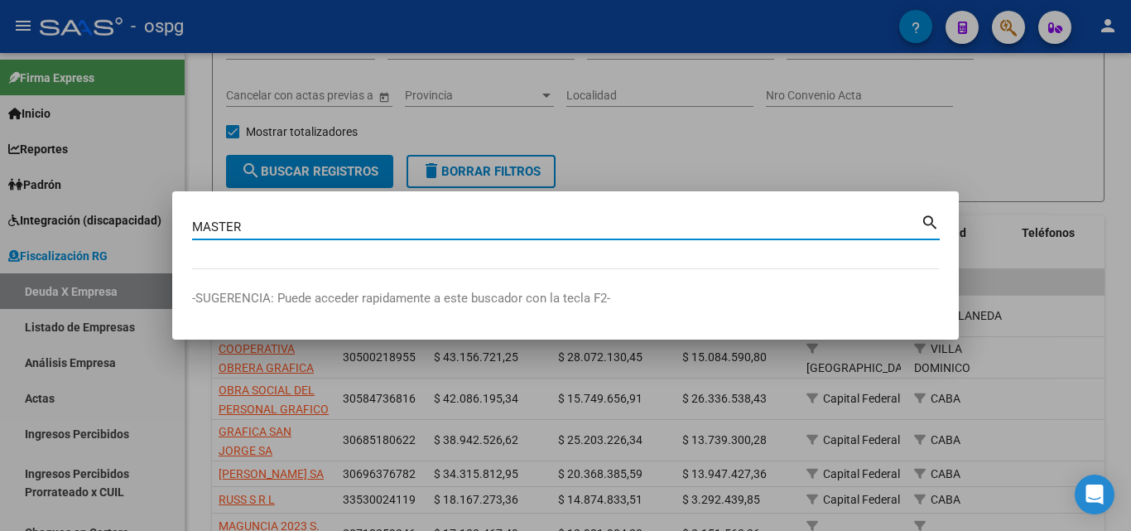
type input "MASTER"
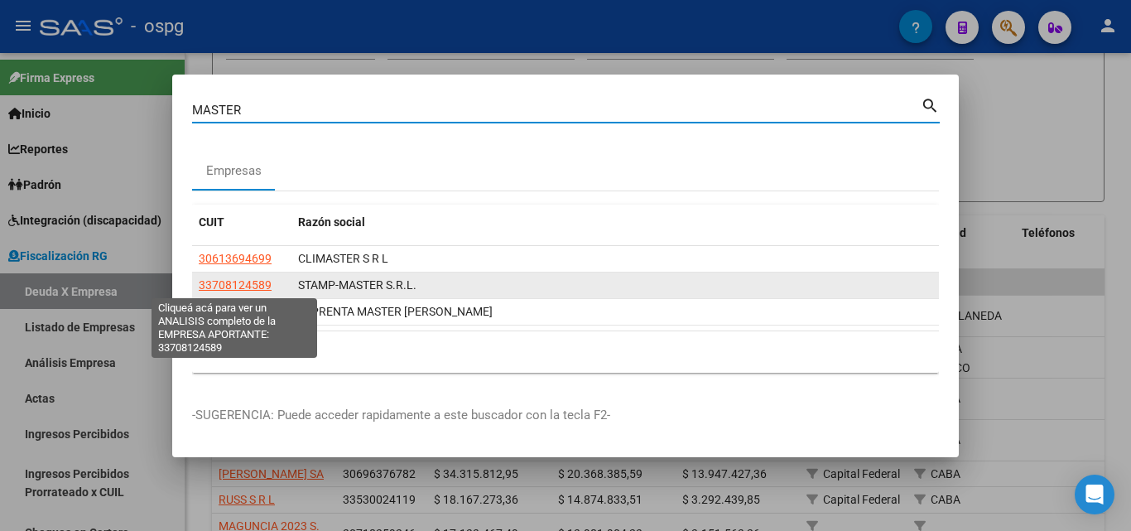
click at [238, 282] on span "33708124589" at bounding box center [235, 284] width 73 height 13
type textarea "33708124589"
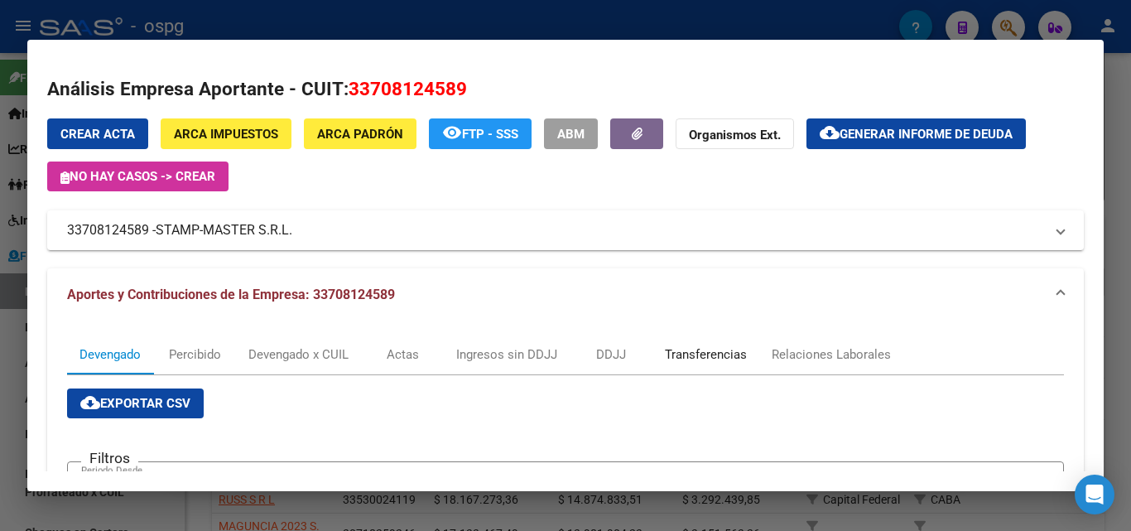
click at [708, 358] on div "Transferencias" at bounding box center [706, 354] width 82 height 18
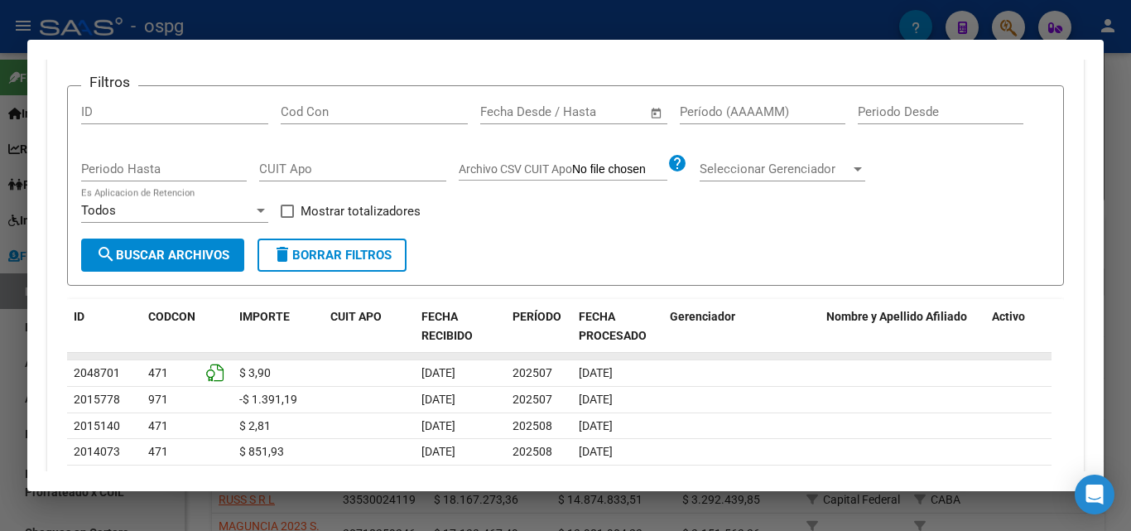
scroll to position [414, 0]
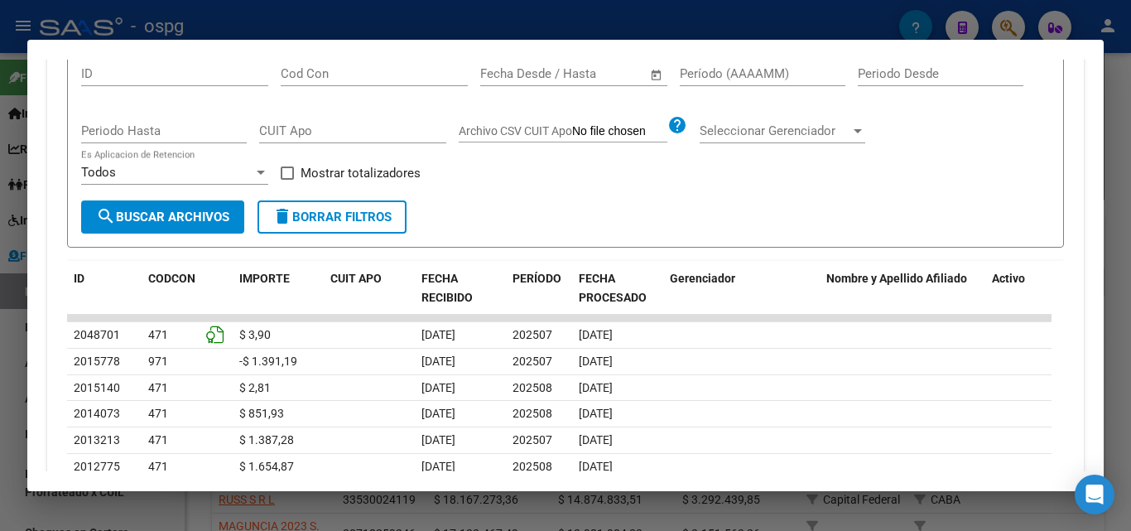
click at [1123, 132] on div at bounding box center [565, 265] width 1131 height 531
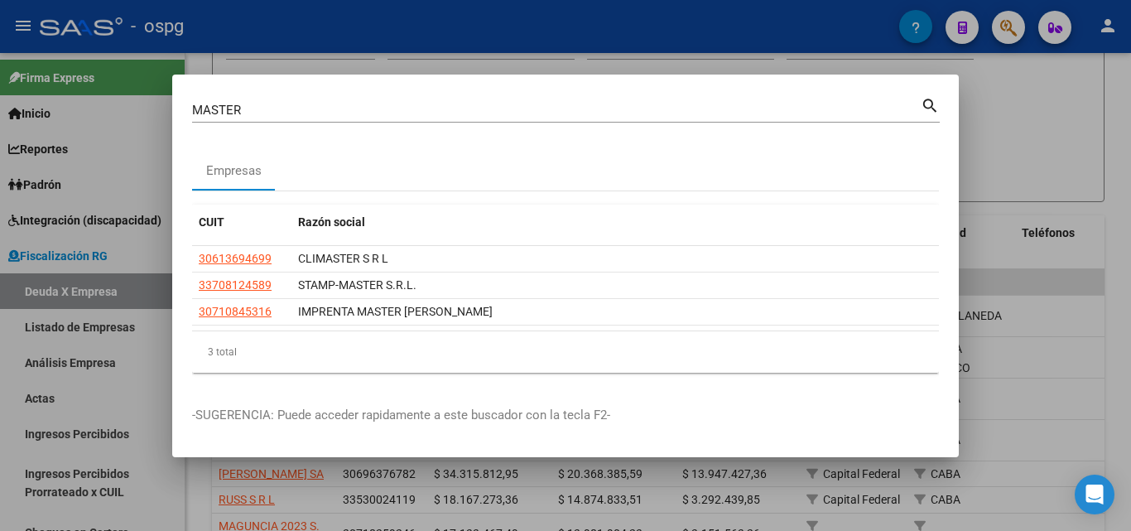
click at [1123, 132] on div at bounding box center [565, 265] width 1131 height 531
drag, startPoint x: 1123, startPoint y: 132, endPoint x: 1059, endPoint y: 79, distance: 84.0
click at [1121, 130] on div "FISCALIZACION REGIMEN GENERAL -> Listado de Empresas Deudoras (alt+d) cloud_dow…" at bounding box center [657, 333] width 945 height 892
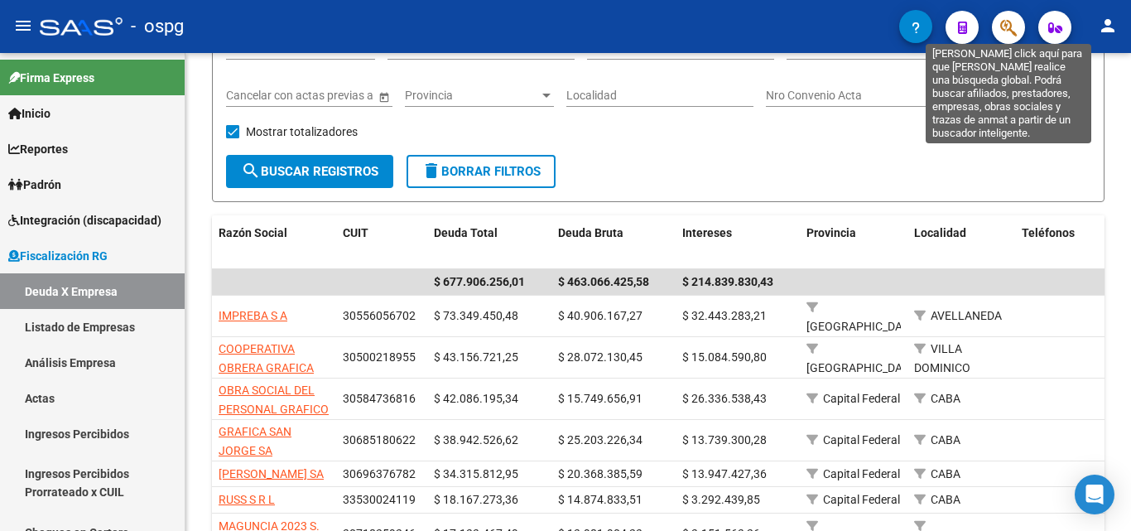
click at [1008, 19] on icon "button" at bounding box center [1008, 27] width 17 height 19
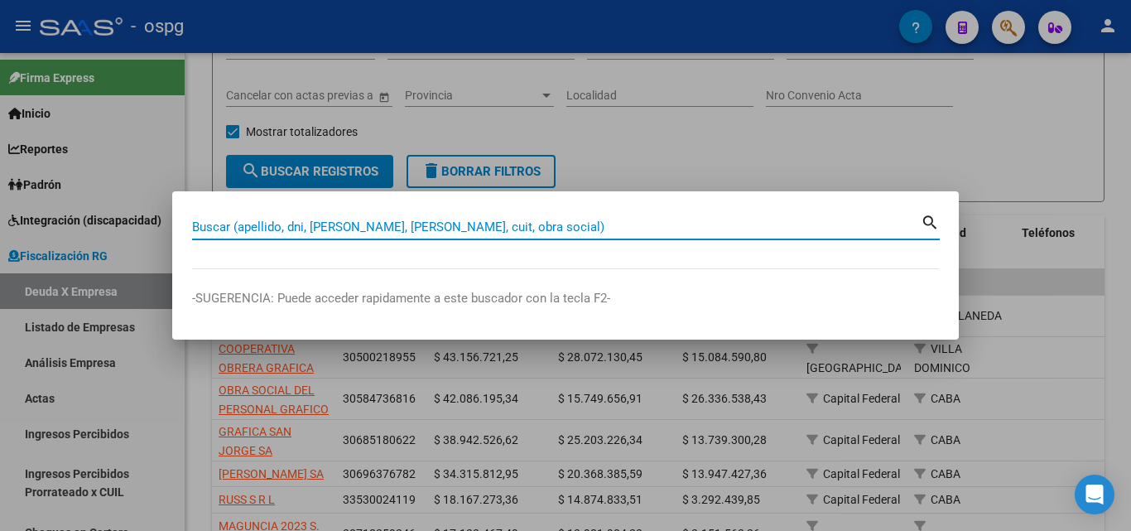
click at [350, 224] on input "Buscar (apellido, dni, [PERSON_NAME], [PERSON_NAME], cuit, obra social)" at bounding box center [556, 226] width 728 height 15
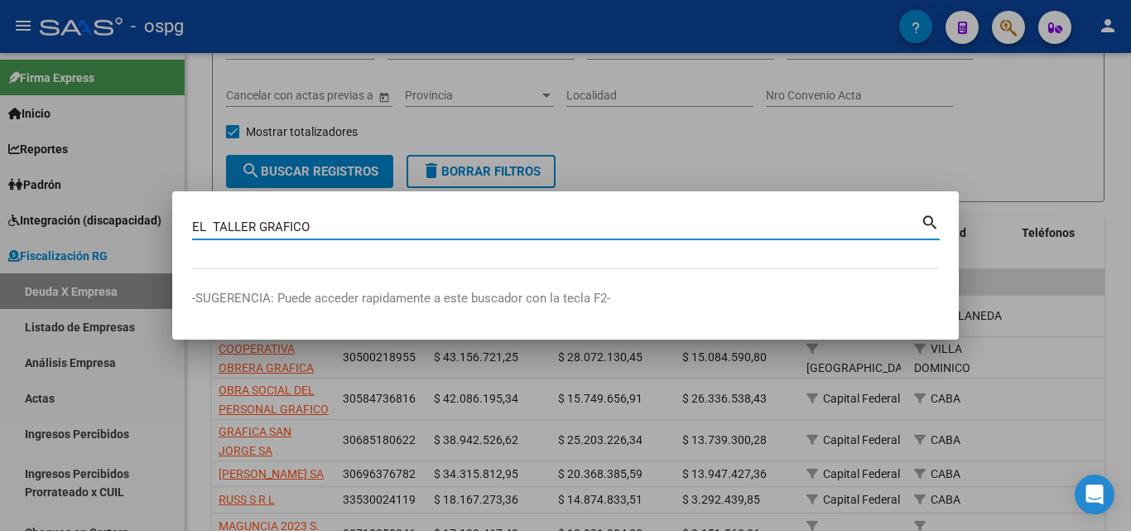
type input "EL TALLER GRAFICO"
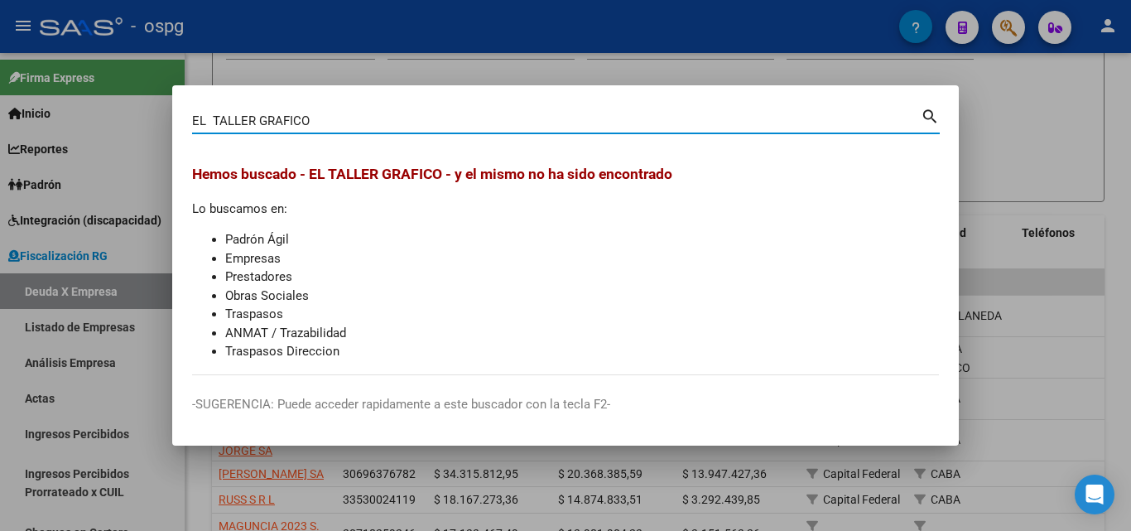
click at [1020, 166] on div at bounding box center [565, 265] width 1131 height 531
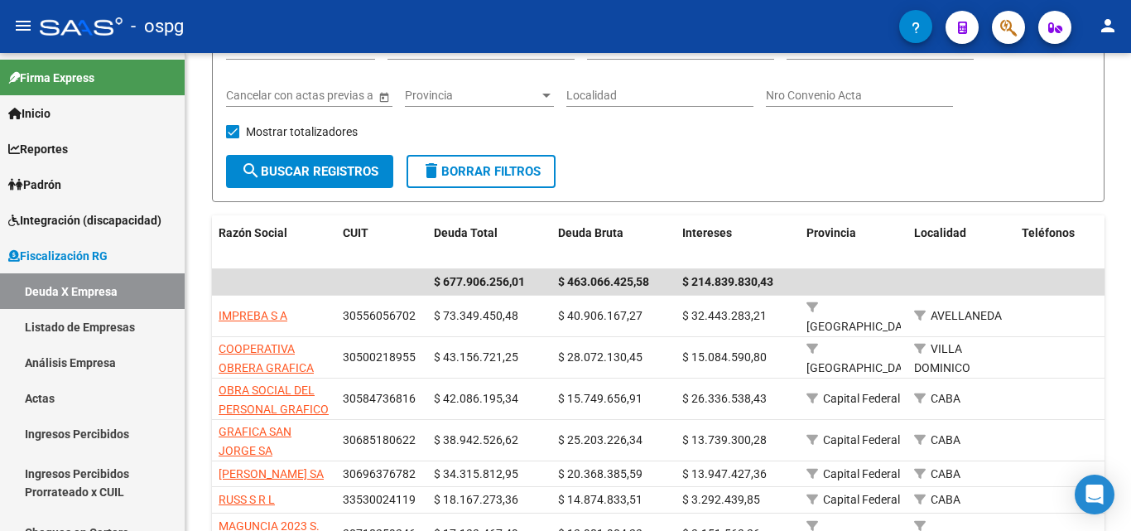
click at [1001, 39] on span "button" at bounding box center [1008, 28] width 17 height 34
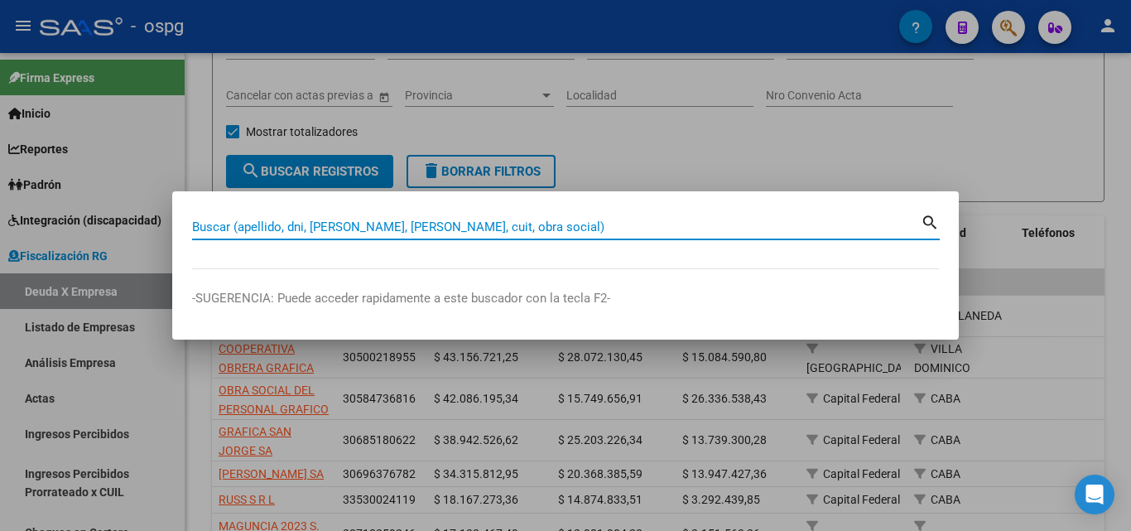
click at [574, 224] on input "Buscar (apellido, dni, [PERSON_NAME], [PERSON_NAME], cuit, obra social)" at bounding box center [556, 226] width 728 height 15
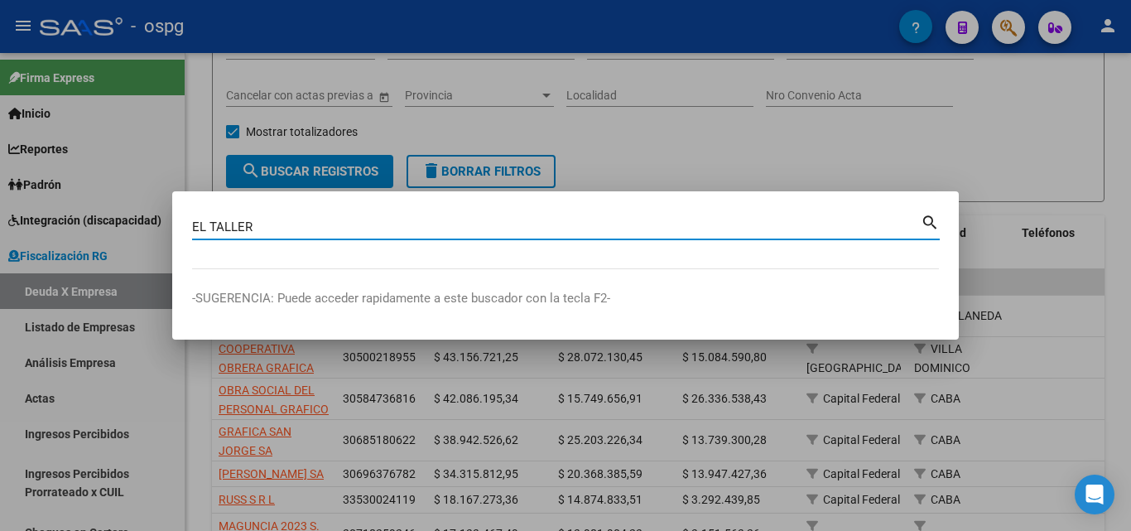
type input "EL TALLER"
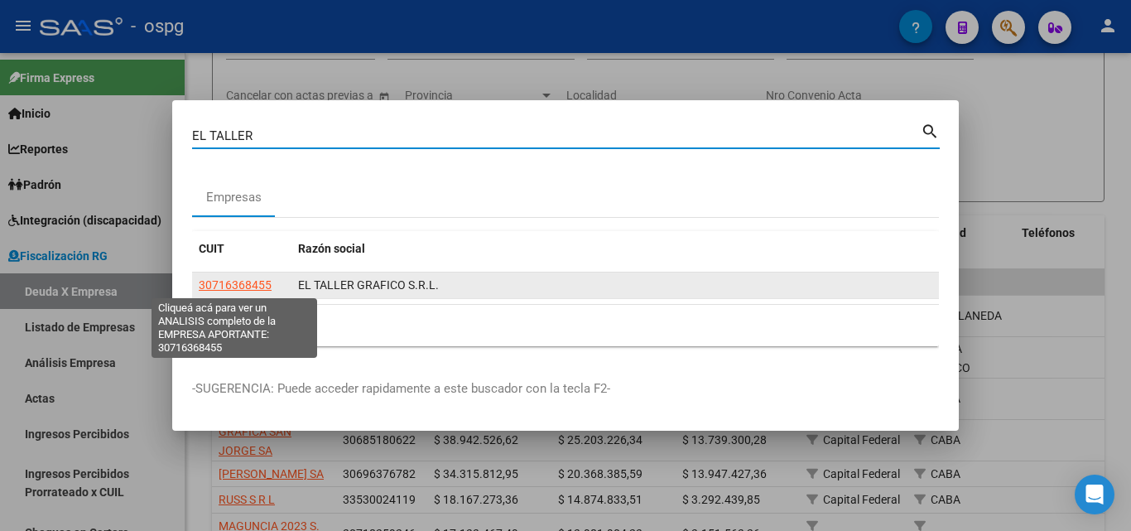
click at [237, 290] on span "30716368455" at bounding box center [235, 284] width 73 height 13
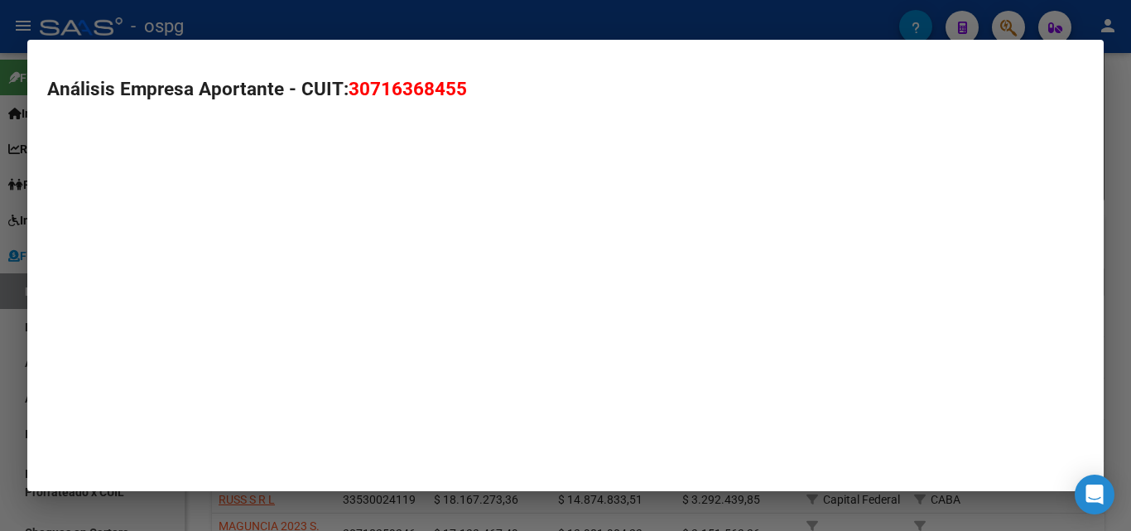
type textarea "30716368455"
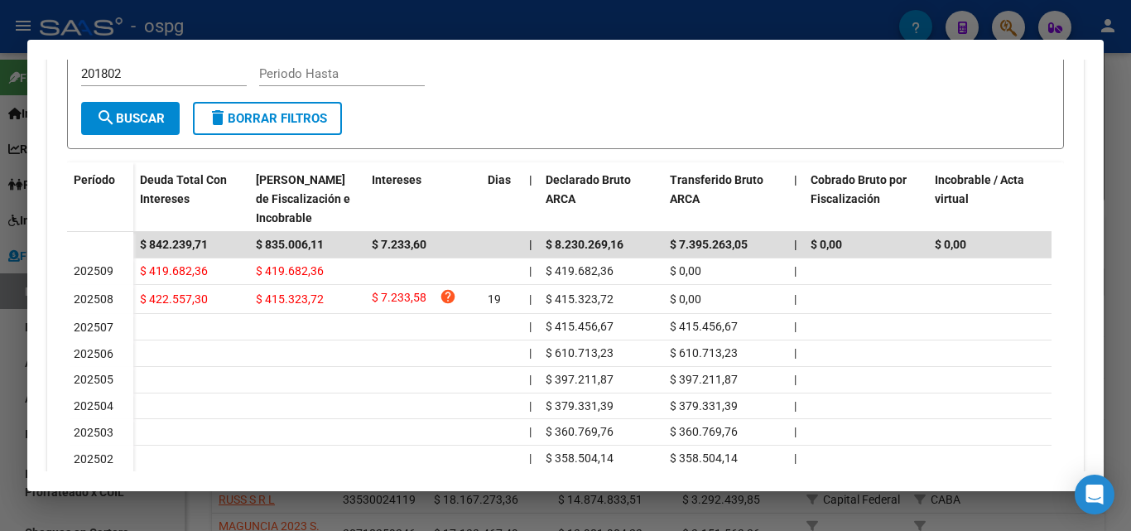
click at [0, 384] on div at bounding box center [565, 265] width 1131 height 531
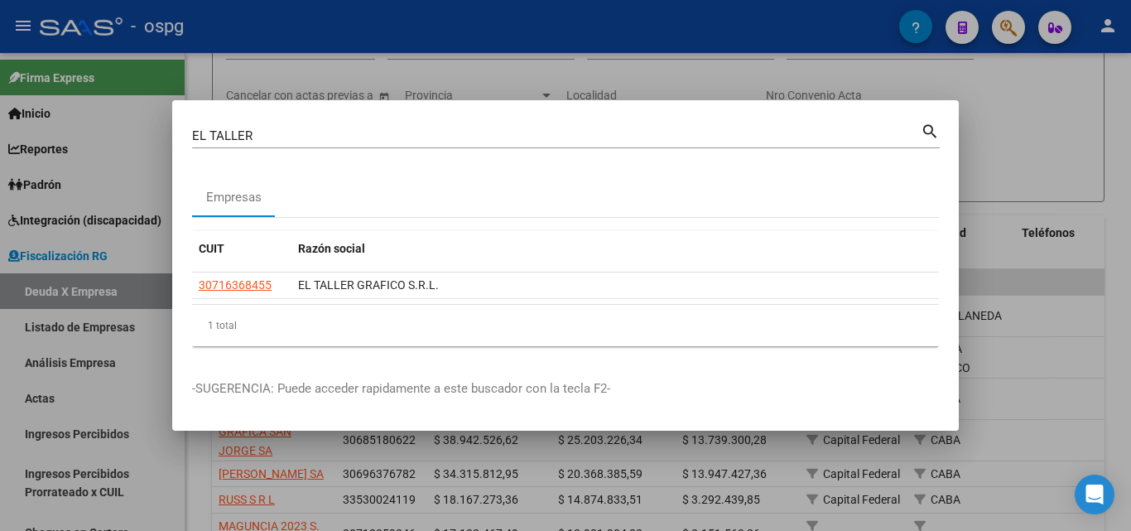
click at [1042, 330] on div at bounding box center [565, 265] width 1131 height 531
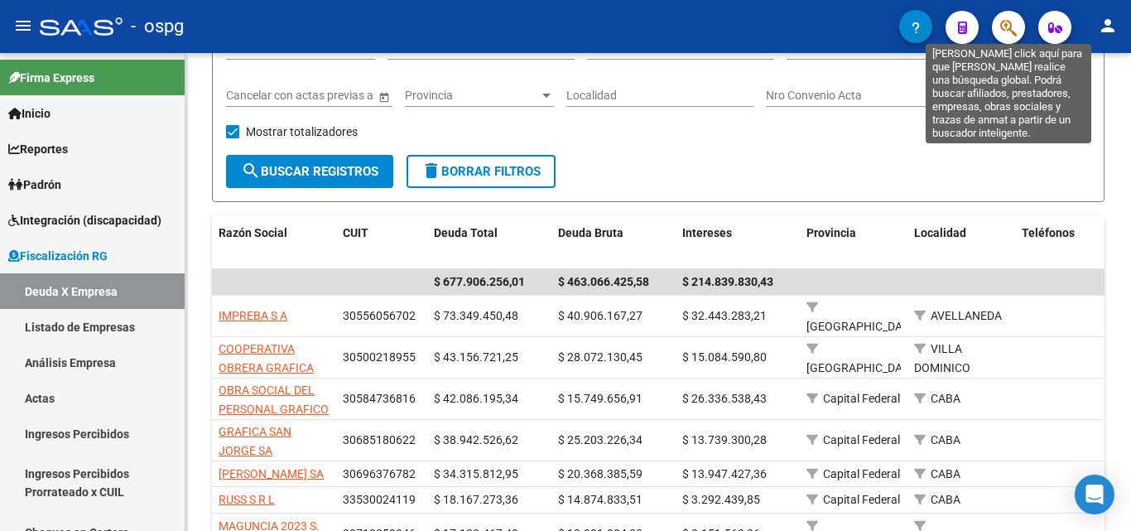
click at [1001, 33] on icon "button" at bounding box center [1008, 27] width 17 height 19
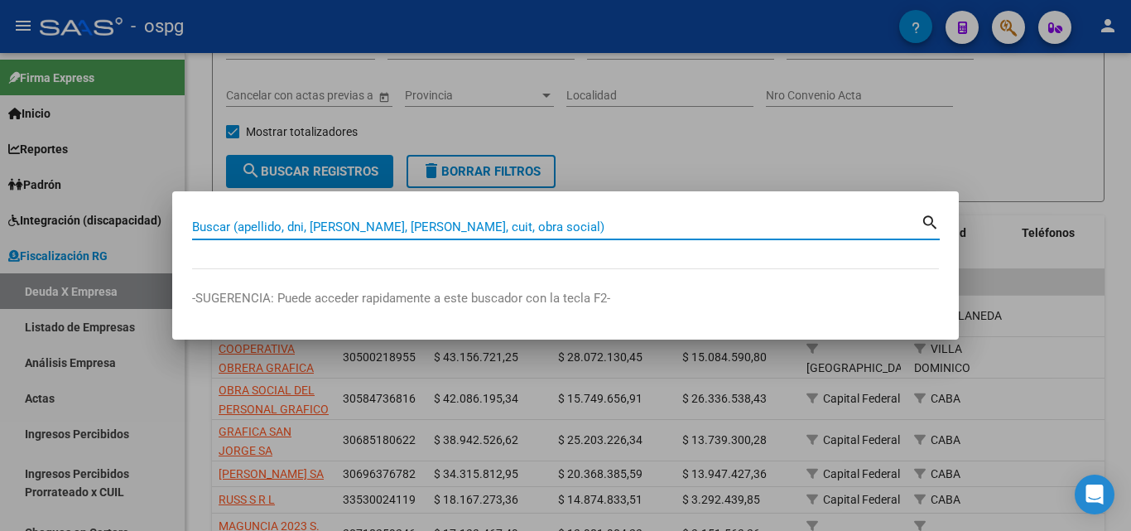
click at [339, 219] on input "Buscar (apellido, dni, [PERSON_NAME], [PERSON_NAME], cuit, obra social)" at bounding box center [556, 226] width 728 height 15
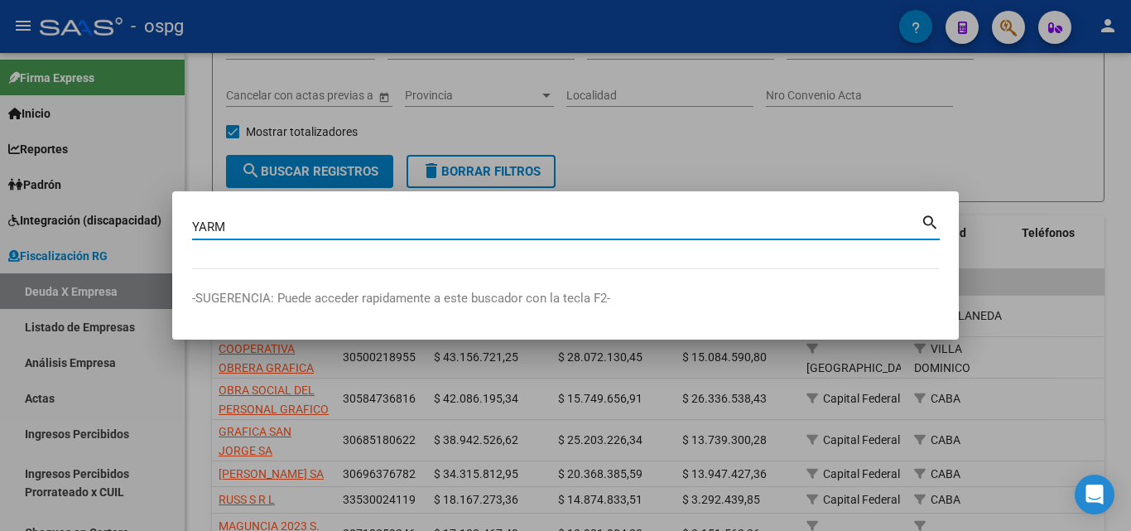
type input "YARM"
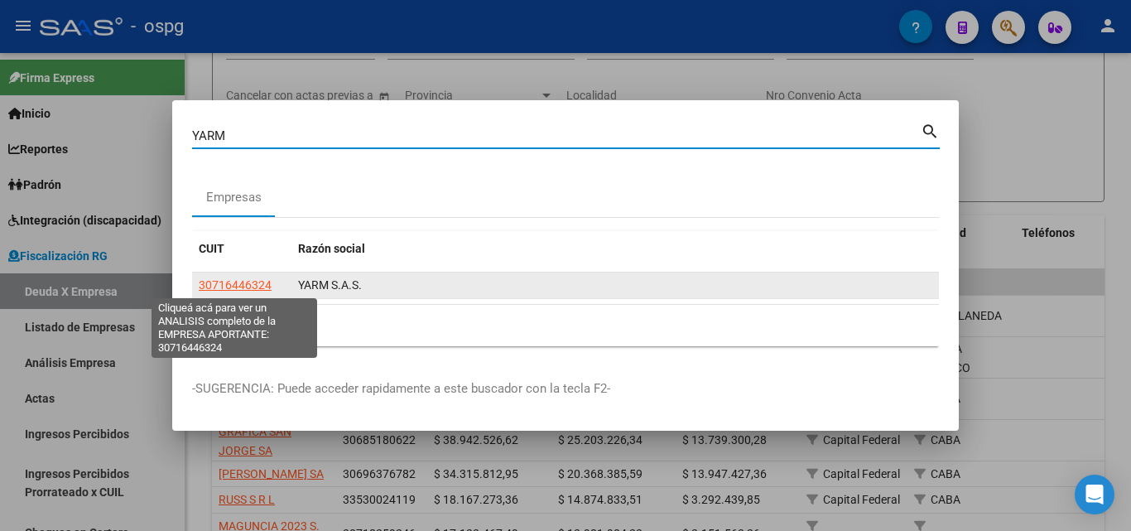
click at [214, 278] on span "30716446324" at bounding box center [235, 284] width 73 height 13
type textarea "30716446324"
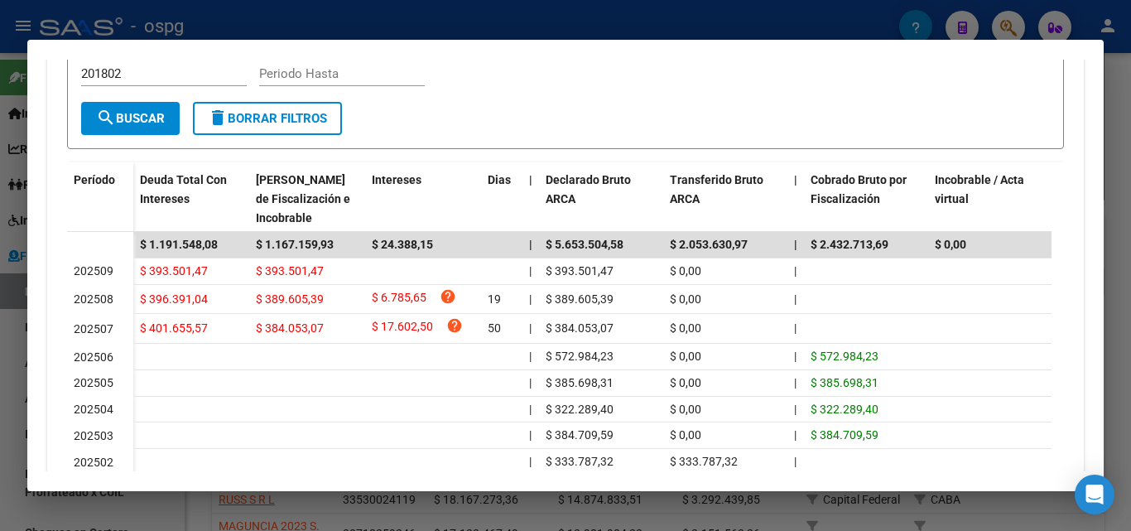
click at [4, 417] on div at bounding box center [565, 265] width 1131 height 531
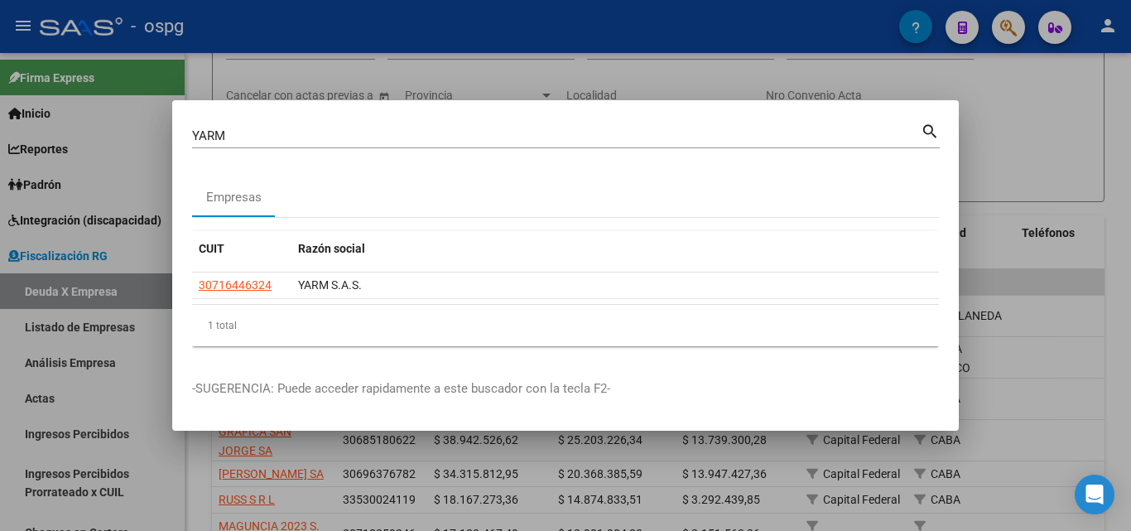
click at [992, 126] on div at bounding box center [565, 265] width 1131 height 531
drag, startPoint x: 992, startPoint y: 126, endPoint x: 987, endPoint y: 78, distance: 48.3
click at [992, 123] on div "Filtros Seleccionar Gerenciador Seleccionar Gerenciador CUIT 201802 Período mín…" at bounding box center [658, 90] width 864 height 128
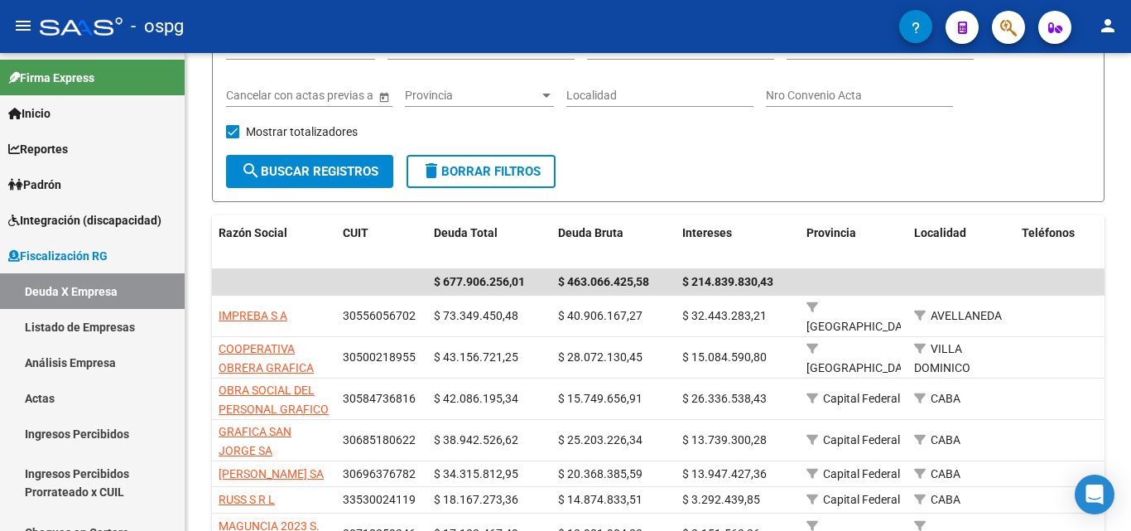
click at [996, 24] on button "button" at bounding box center [1008, 27] width 33 height 33
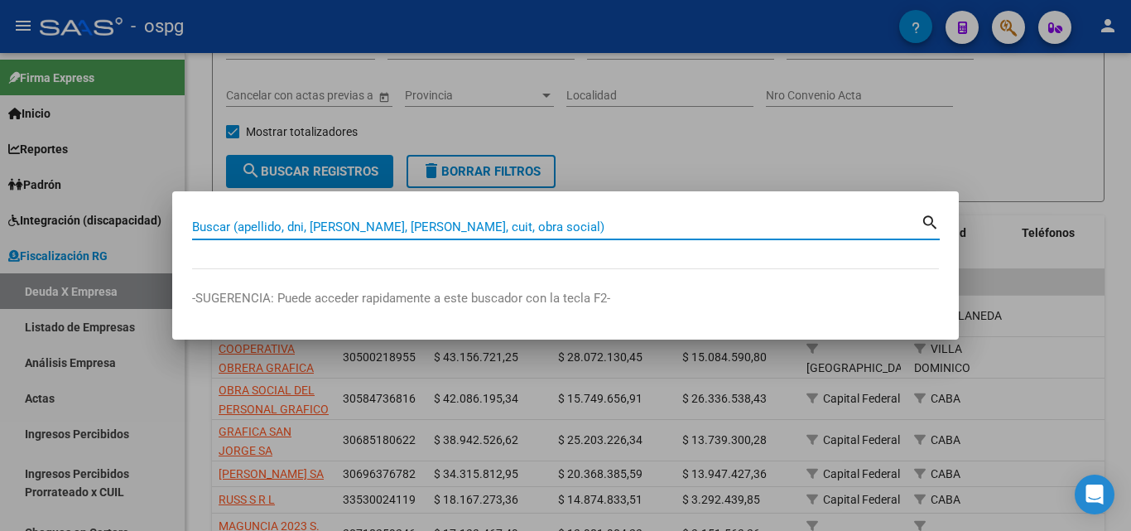
click at [405, 227] on input "Buscar (apellido, dni, [PERSON_NAME], [PERSON_NAME], cuit, obra social)" at bounding box center [556, 226] width 728 height 15
paste input "30709812676"
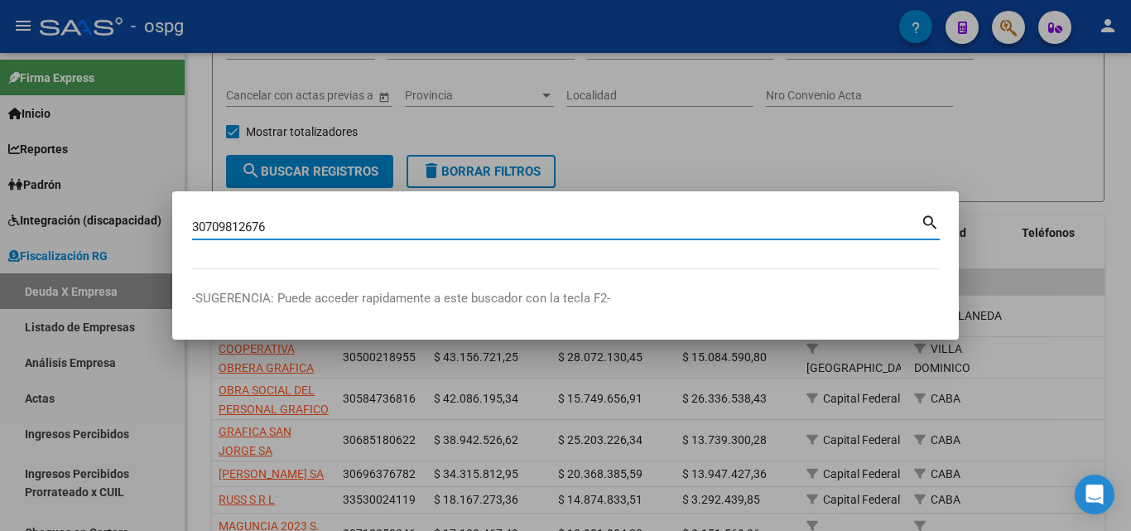
type input "30709812676"
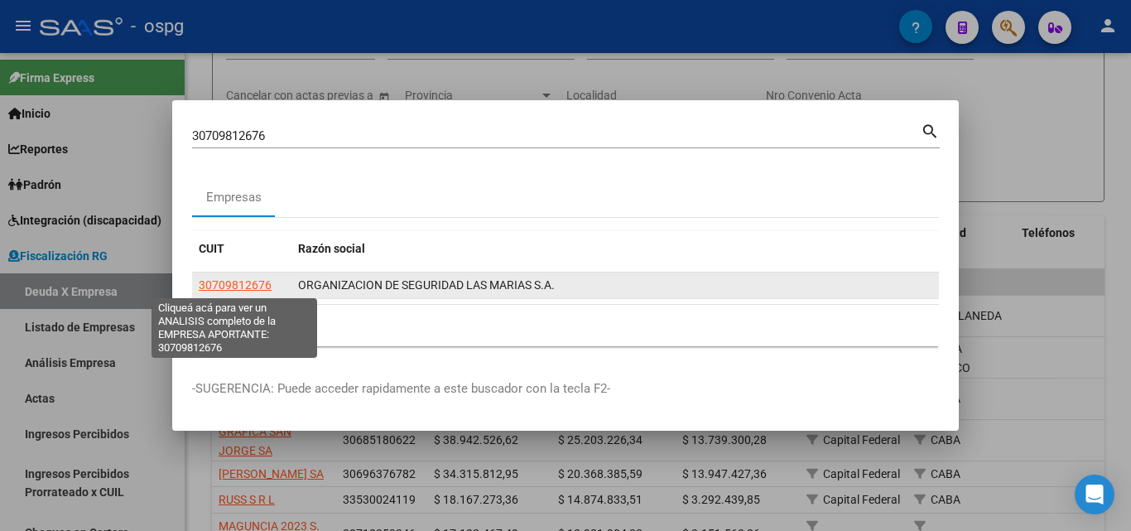
click at [233, 286] on span "30709812676" at bounding box center [235, 284] width 73 height 13
type textarea "30709812676"
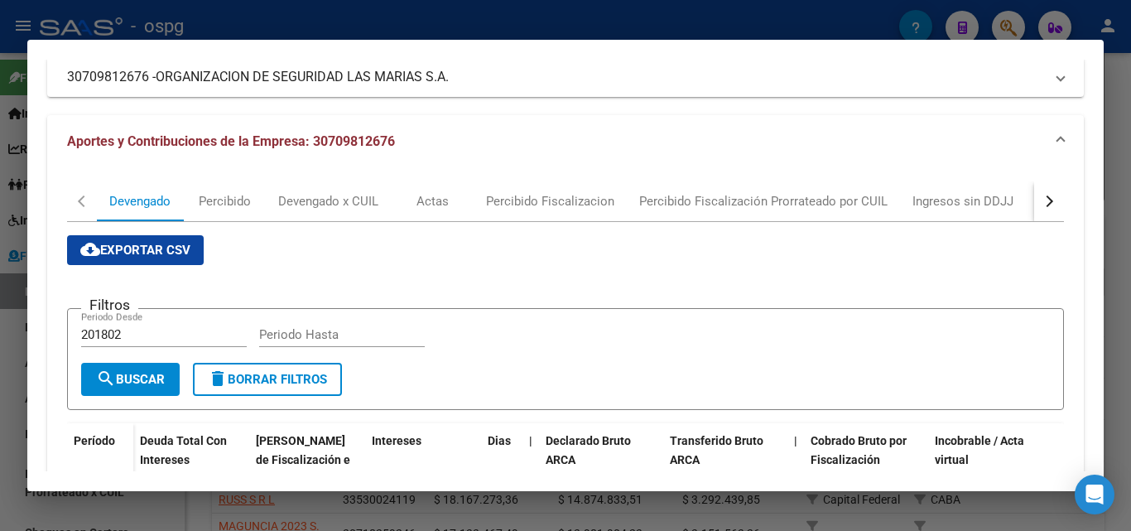
scroll to position [150, 0]
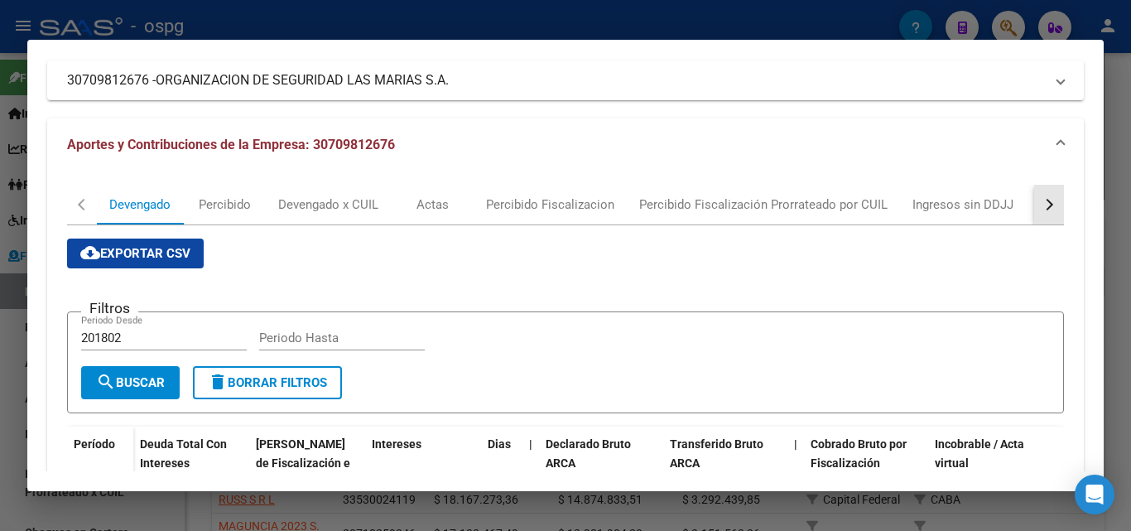
click at [1041, 203] on div "button" at bounding box center [1047, 205] width 12 height 12
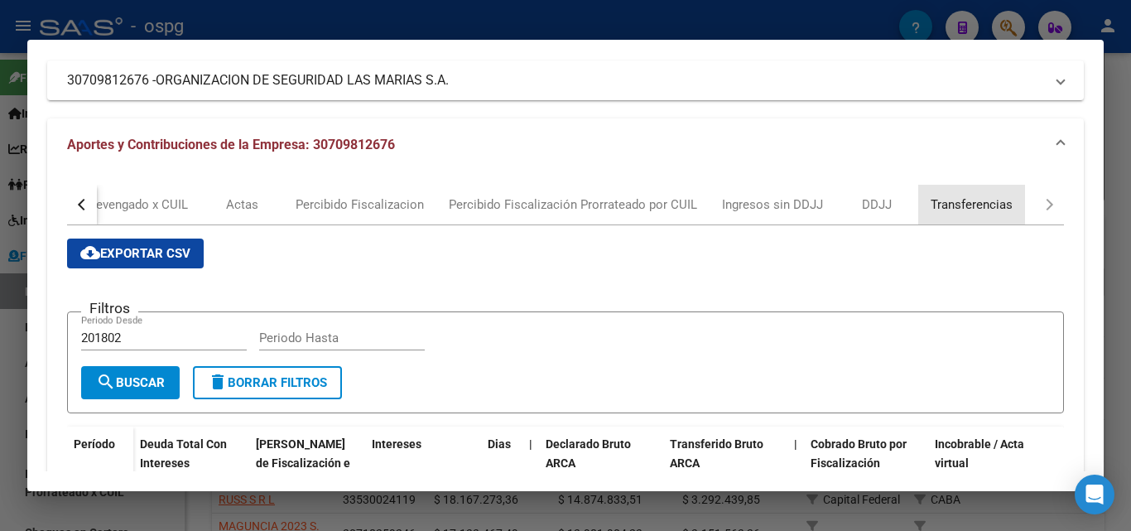
click at [961, 203] on div "Transferencias" at bounding box center [971, 204] width 82 height 18
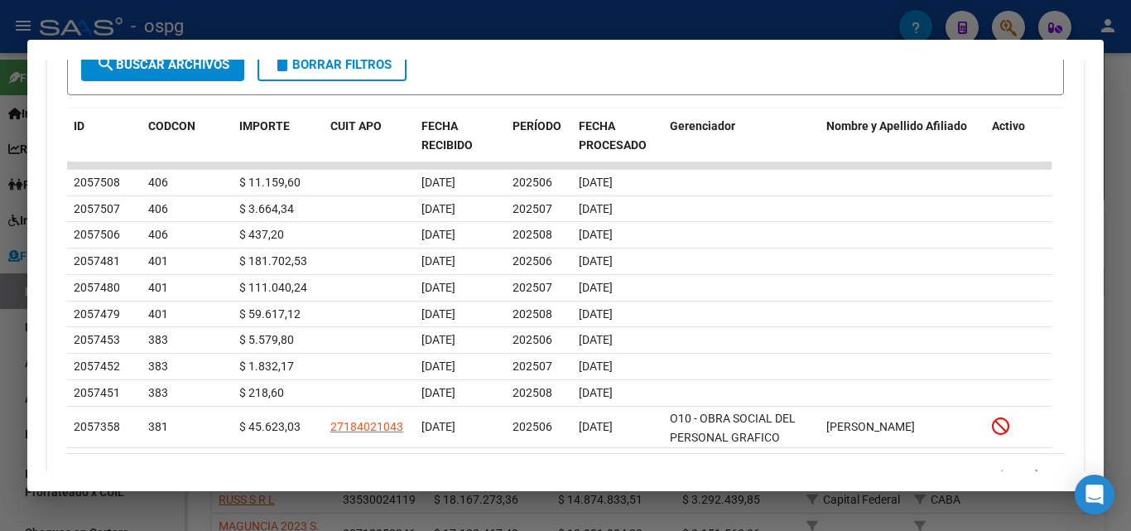
scroll to position [579, 0]
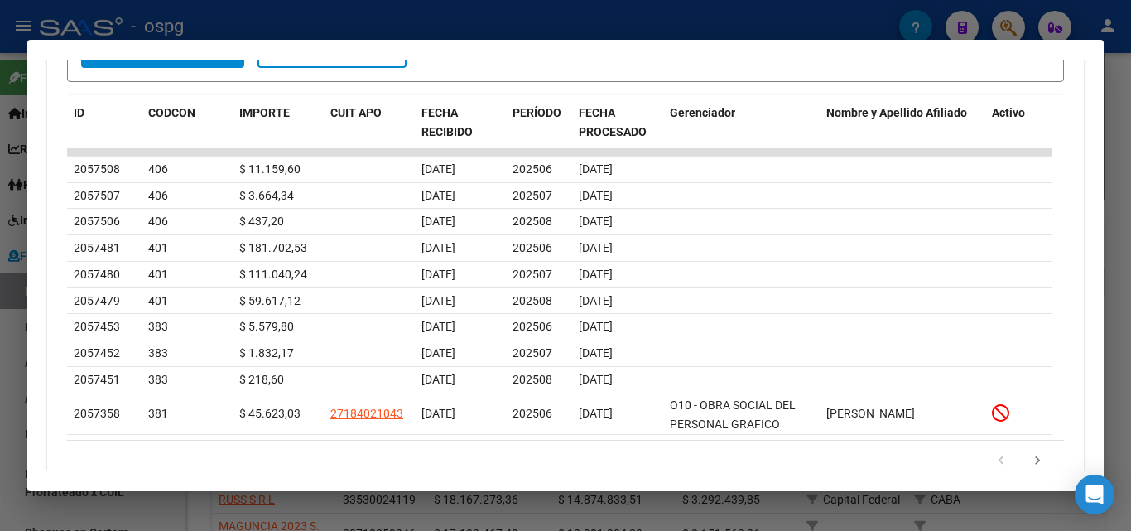
click at [15, 385] on div at bounding box center [565, 265] width 1131 height 531
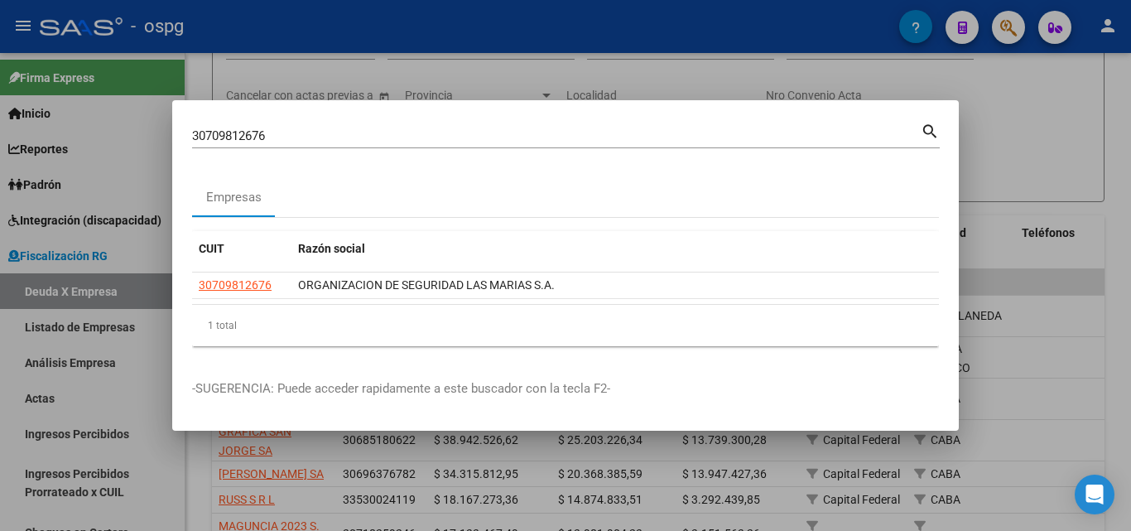
click at [988, 127] on div at bounding box center [565, 265] width 1131 height 531
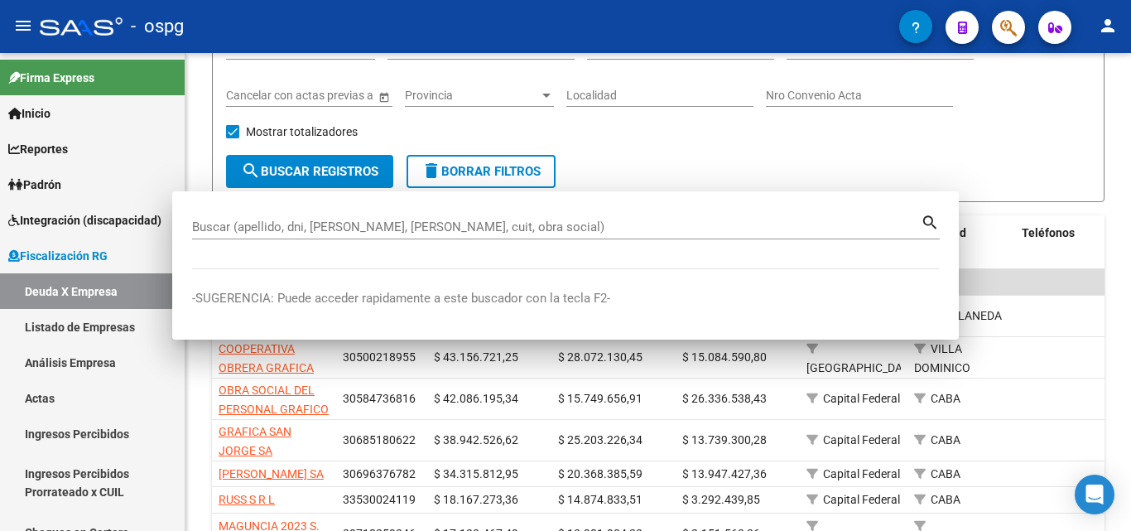
drag, startPoint x: 988, startPoint y: 127, endPoint x: 989, endPoint y: 44, distance: 83.6
click at [988, 116] on div "Filtros Seleccionar Gerenciador Seleccionar Gerenciador CUIT 201802 Período mín…" at bounding box center [658, 90] width 864 height 128
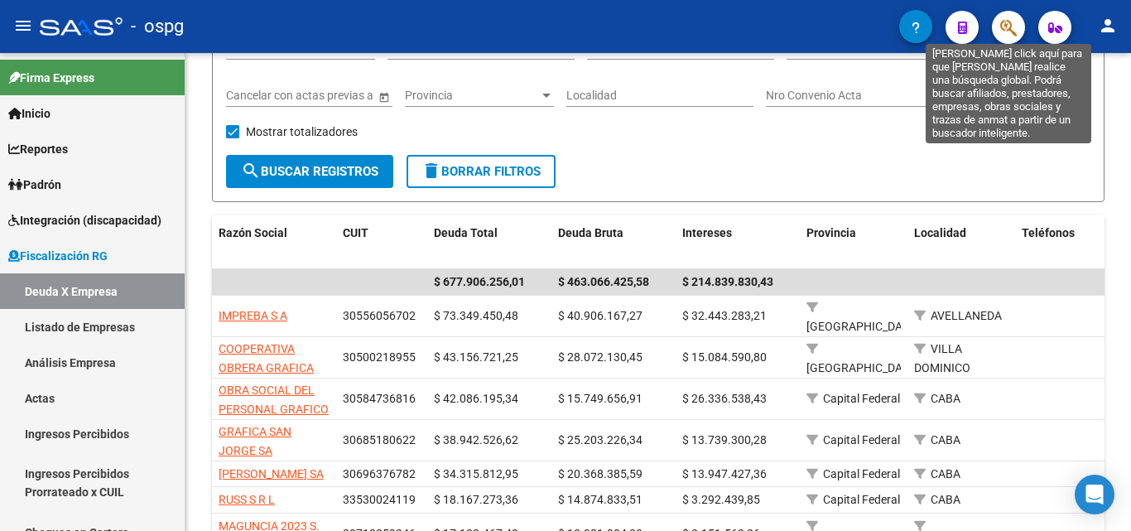
click at [1006, 31] on icon "button" at bounding box center [1008, 27] width 17 height 19
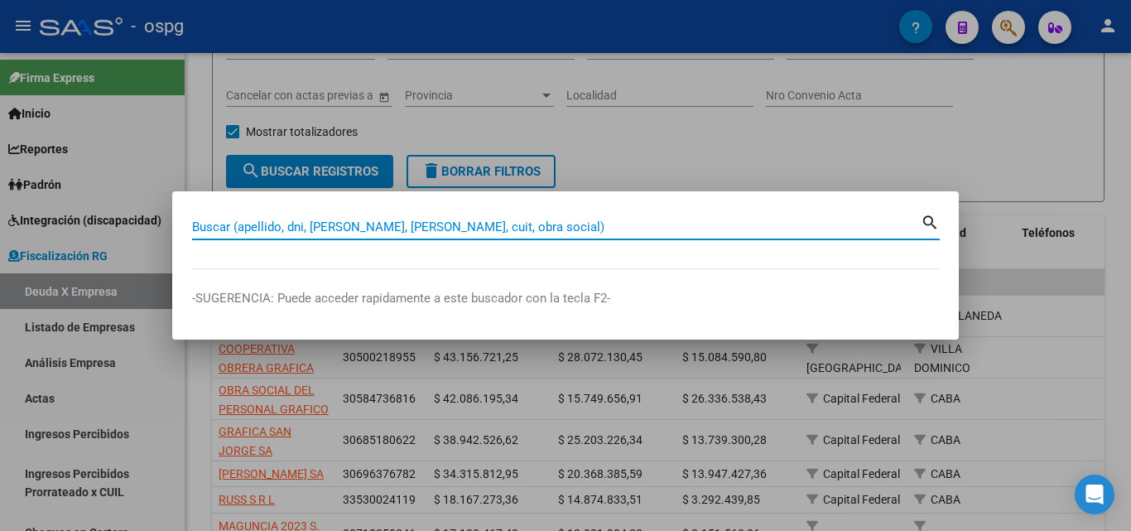
click at [392, 228] on input "Buscar (apellido, dni, [PERSON_NAME], [PERSON_NAME], cuit, obra social)" at bounding box center [556, 226] width 728 height 15
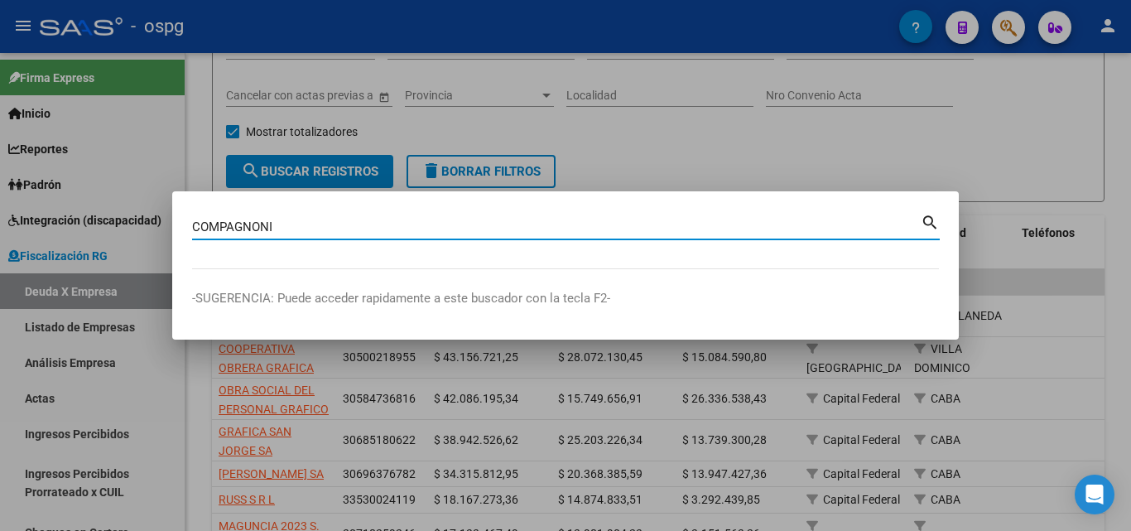
type input "COMPAGNONI"
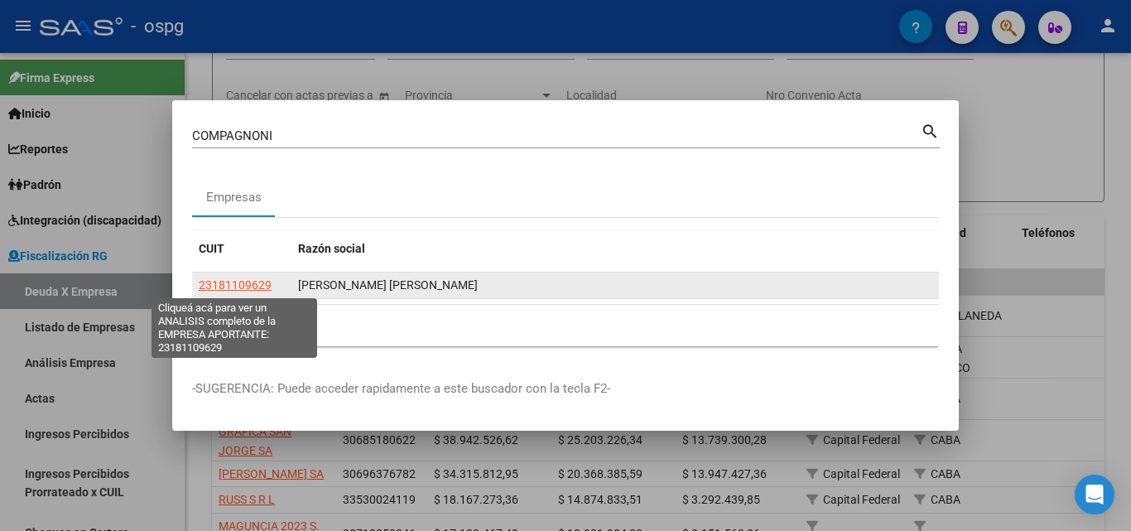
click at [233, 286] on span "23181109629" at bounding box center [235, 284] width 73 height 13
type textarea "23181109629"
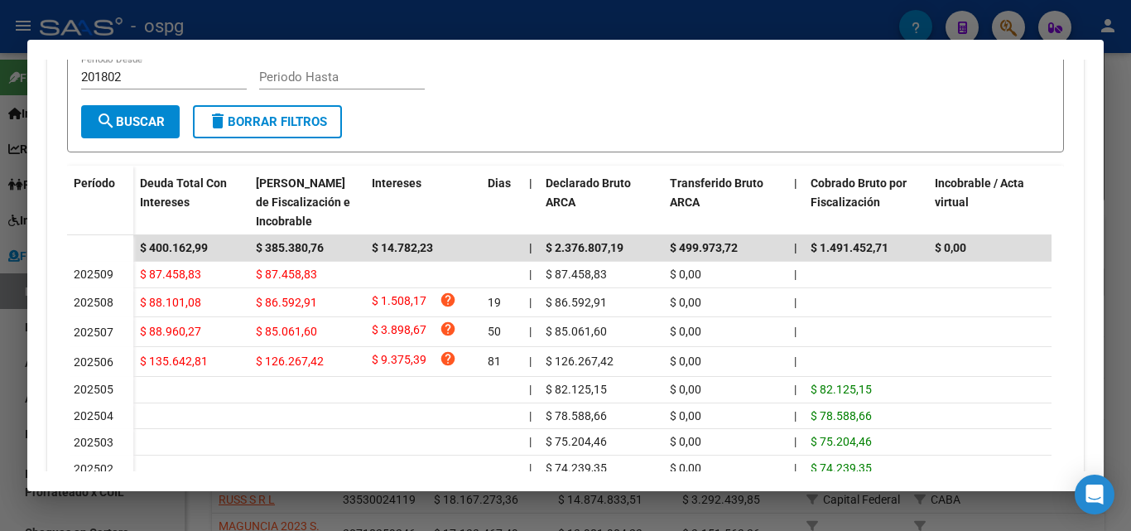
scroll to position [414, 0]
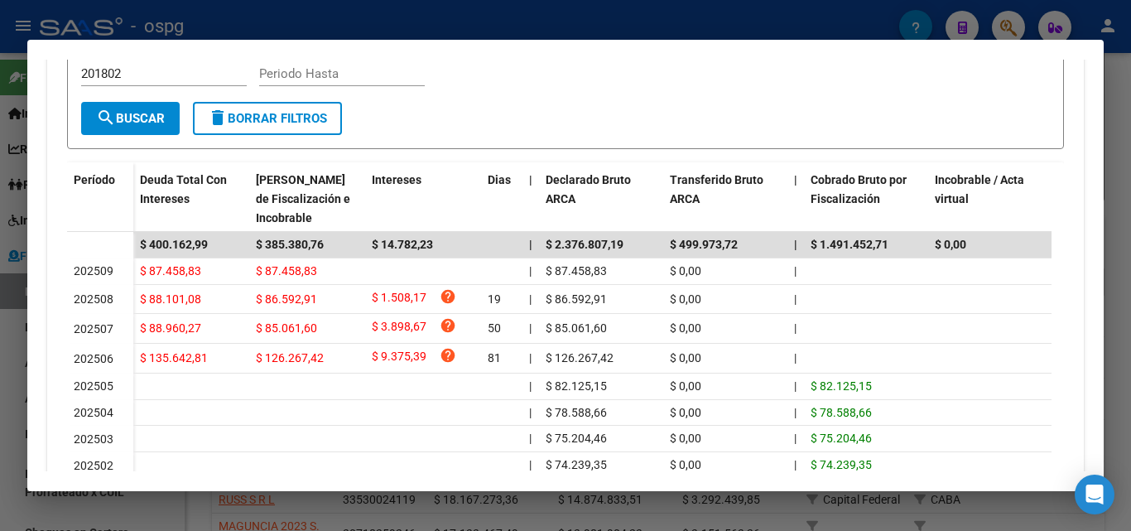
click at [0, 361] on div at bounding box center [565, 265] width 1131 height 531
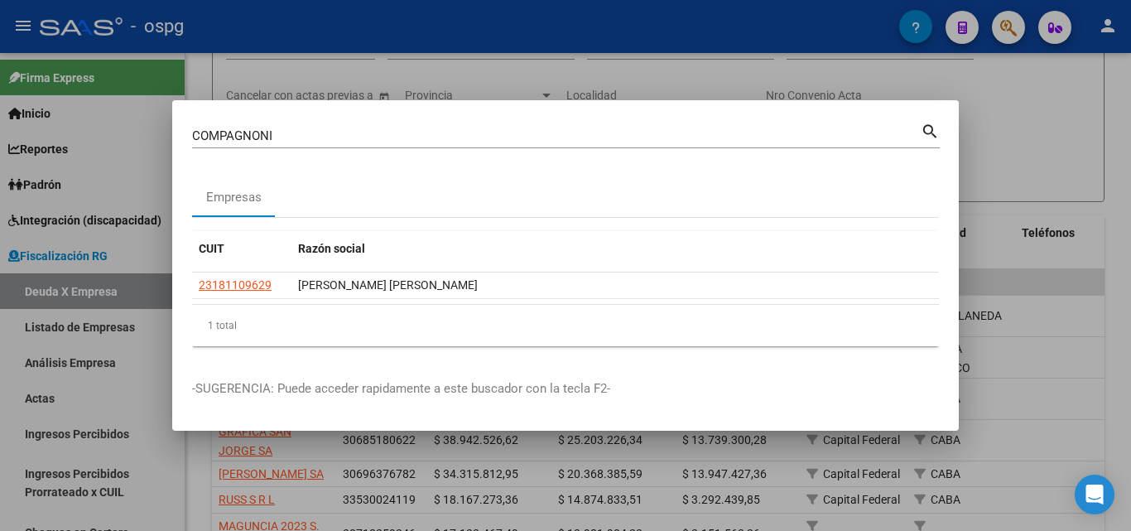
click at [375, 65] on div at bounding box center [565, 265] width 1131 height 531
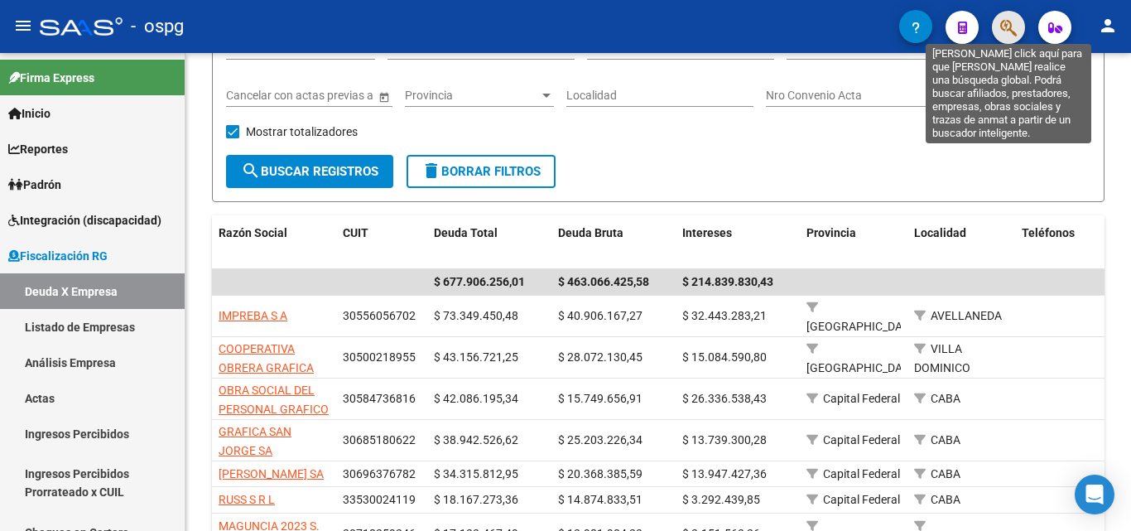
click at [1010, 31] on icon "button" at bounding box center [1008, 27] width 17 height 19
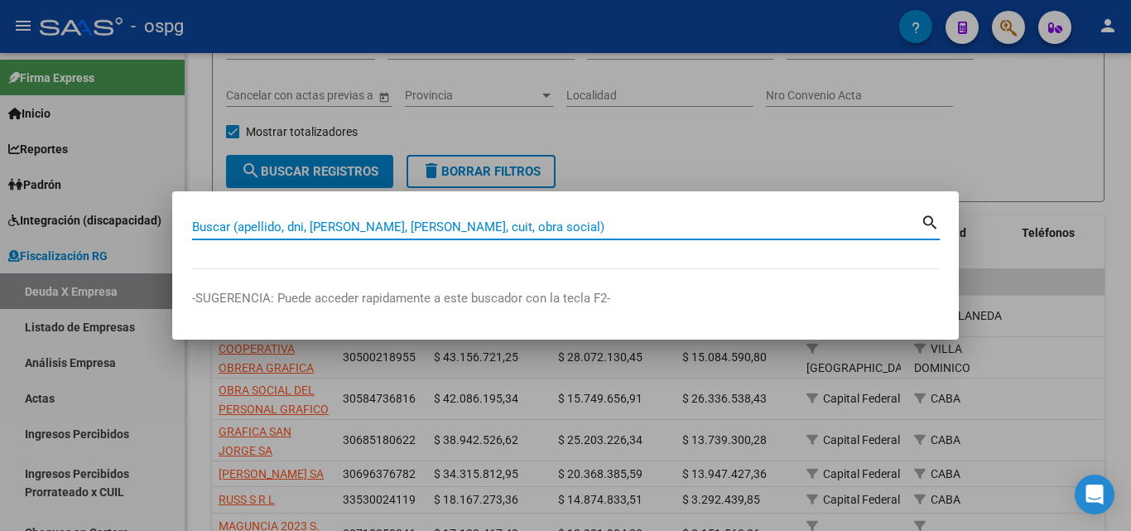
click at [310, 226] on input "Buscar (apellido, dni, [PERSON_NAME], [PERSON_NAME], cuit, obra social)" at bounding box center [556, 226] width 728 height 15
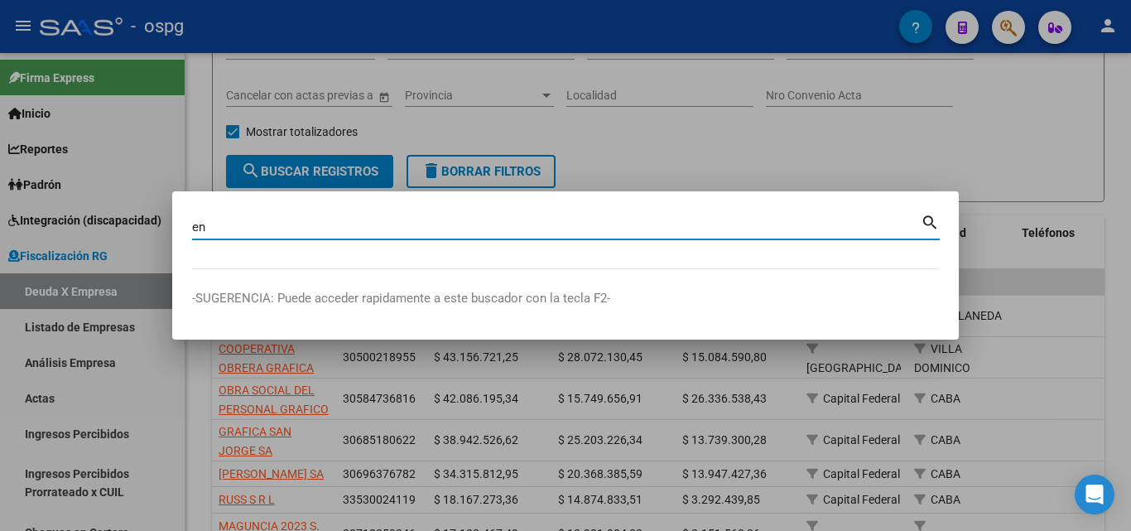
type input "en"
click at [682, 156] on div at bounding box center [565, 265] width 1131 height 531
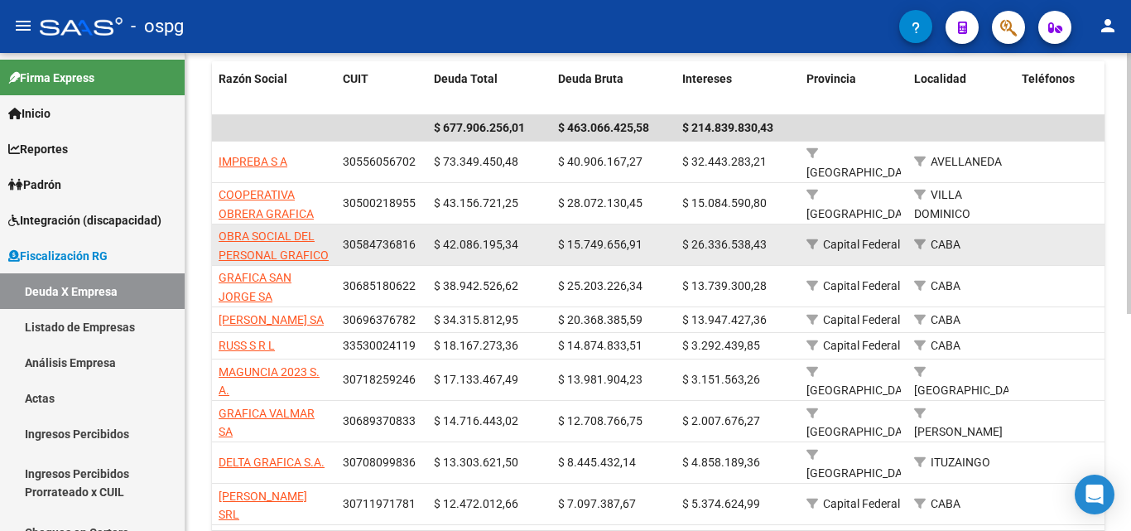
scroll to position [331, 0]
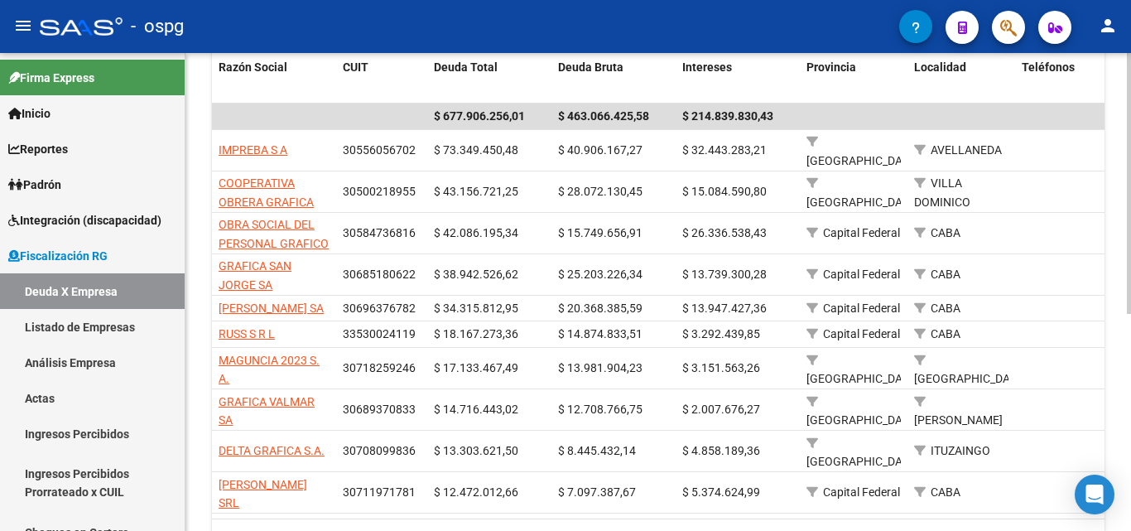
click at [937, 530] on link "2" at bounding box center [936, 540] width 20 height 18
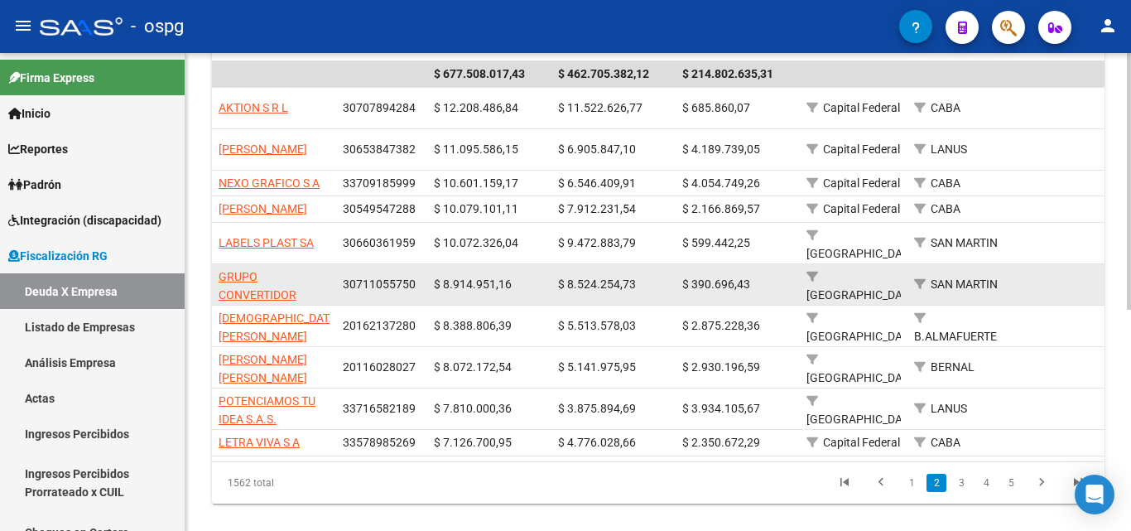
scroll to position [412, 0]
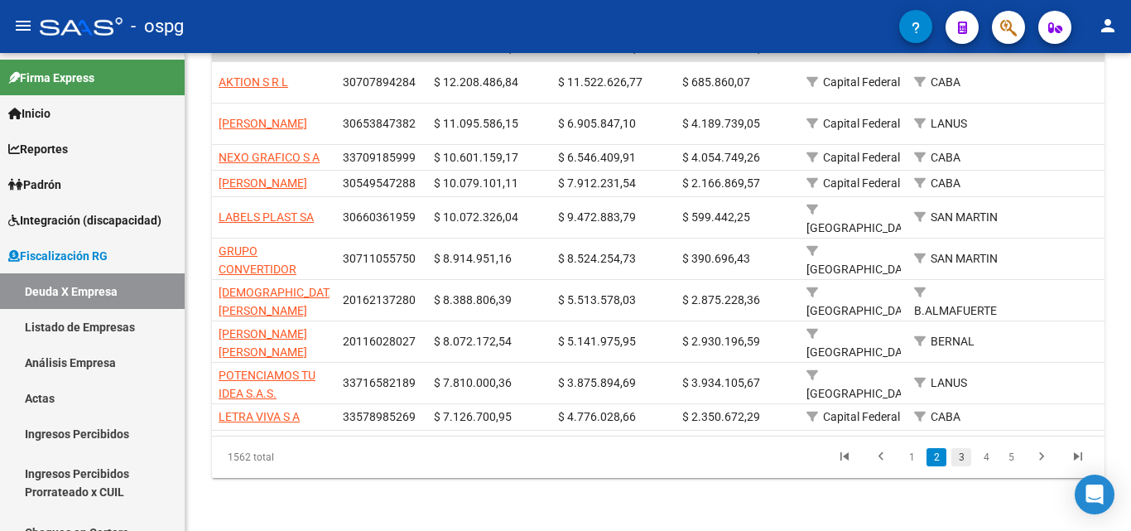
click at [955, 460] on link "3" at bounding box center [961, 457] width 20 height 18
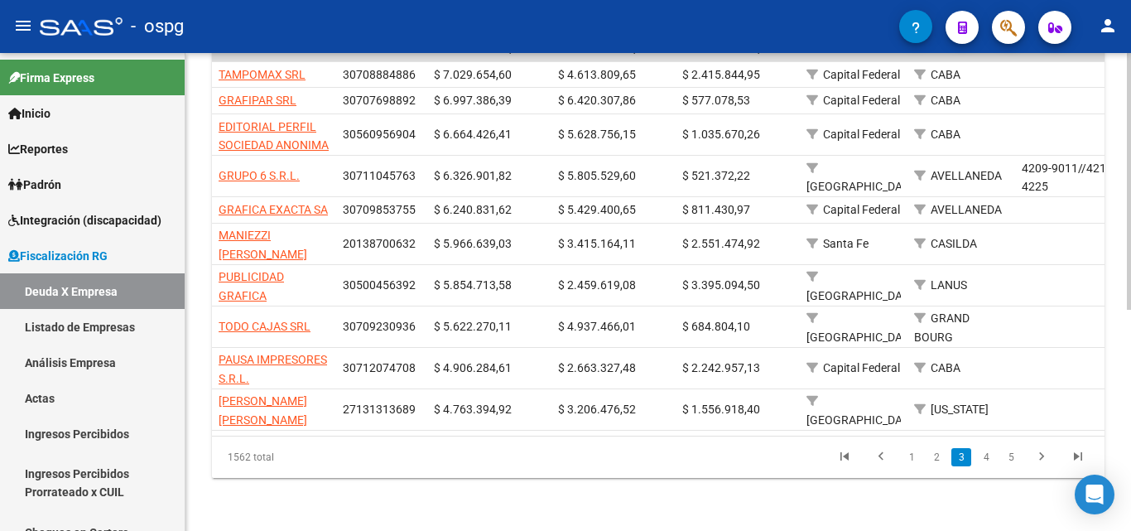
scroll to position [405, 0]
click at [983, 466] on link "4" at bounding box center [986, 457] width 20 height 18
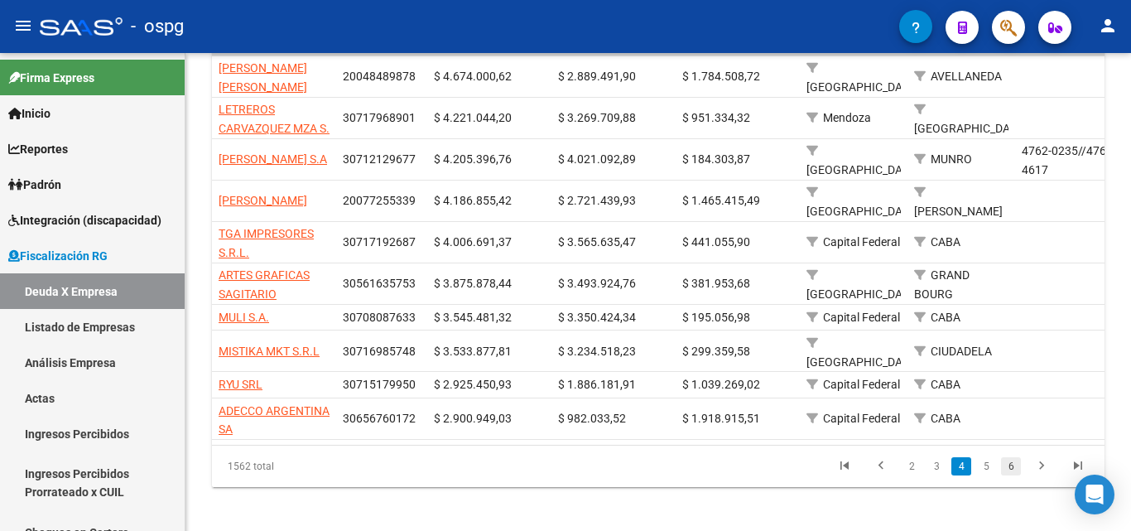
click at [1002, 464] on link "6" at bounding box center [1011, 466] width 20 height 18
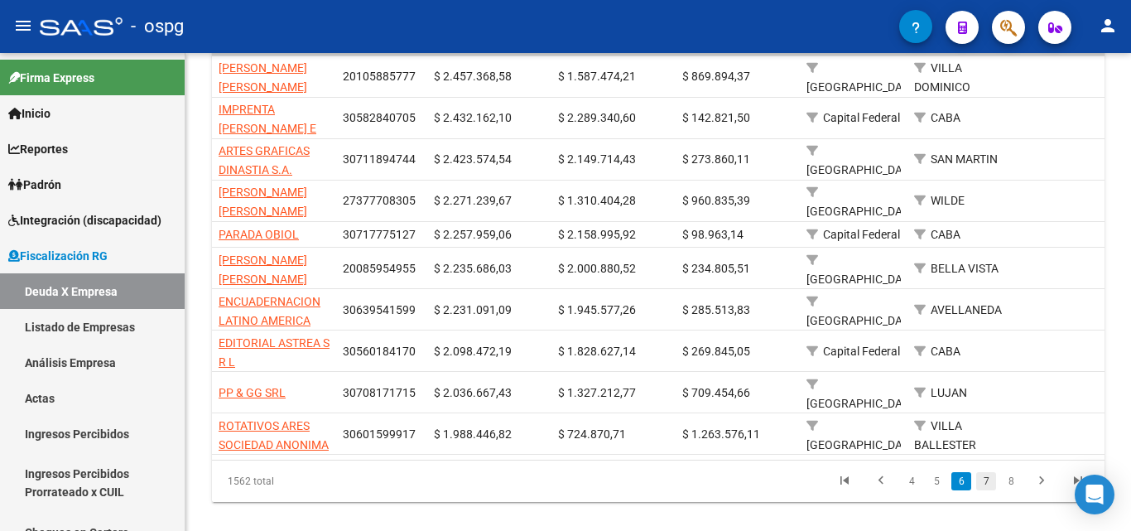
click at [988, 483] on link "7" at bounding box center [986, 481] width 20 height 18
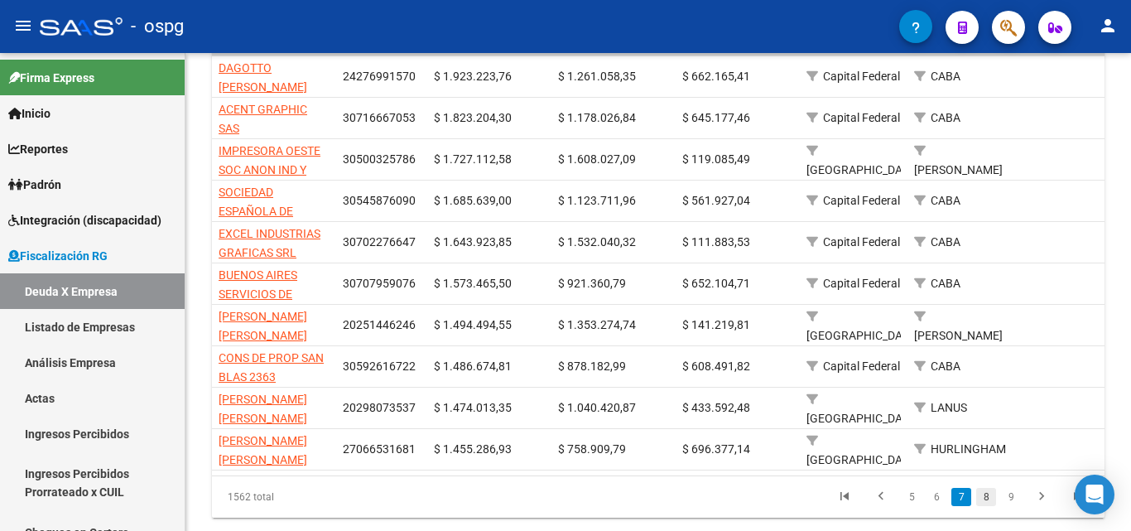
click at [988, 506] on link "8" at bounding box center [986, 497] width 20 height 18
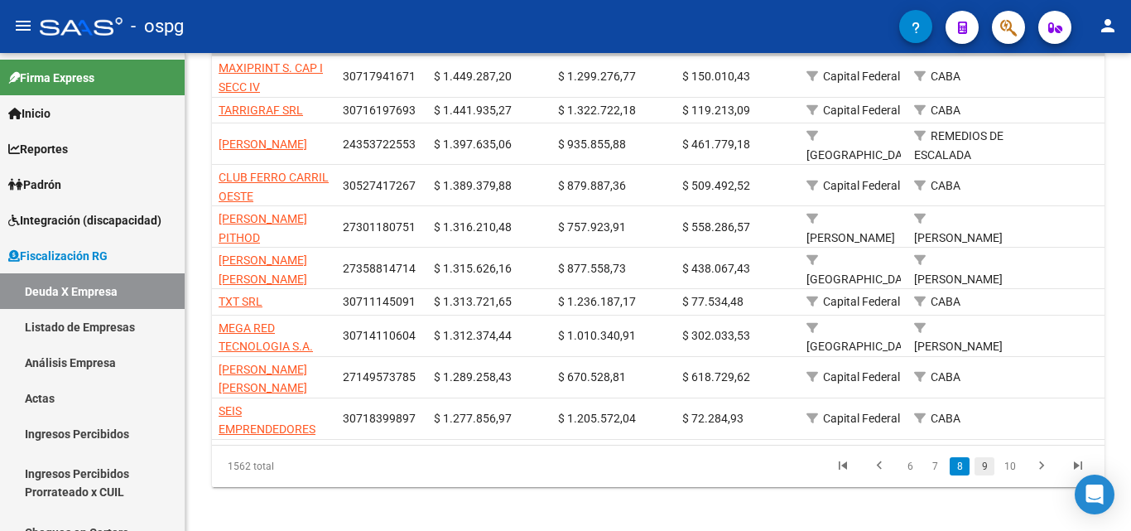
click at [986, 475] on link "9" at bounding box center [984, 466] width 20 height 18
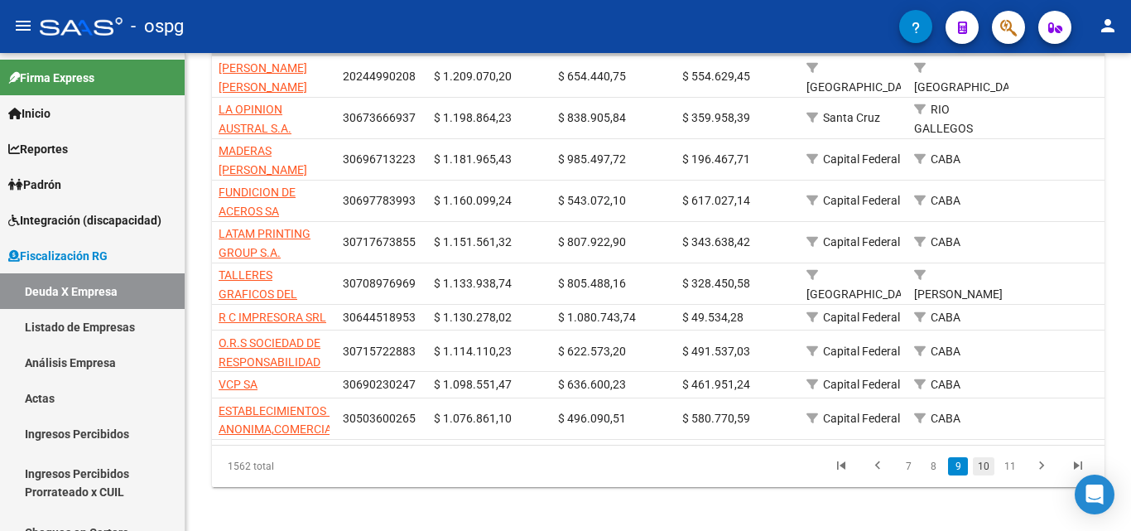
click at [985, 475] on link "10" at bounding box center [984, 466] width 22 height 18
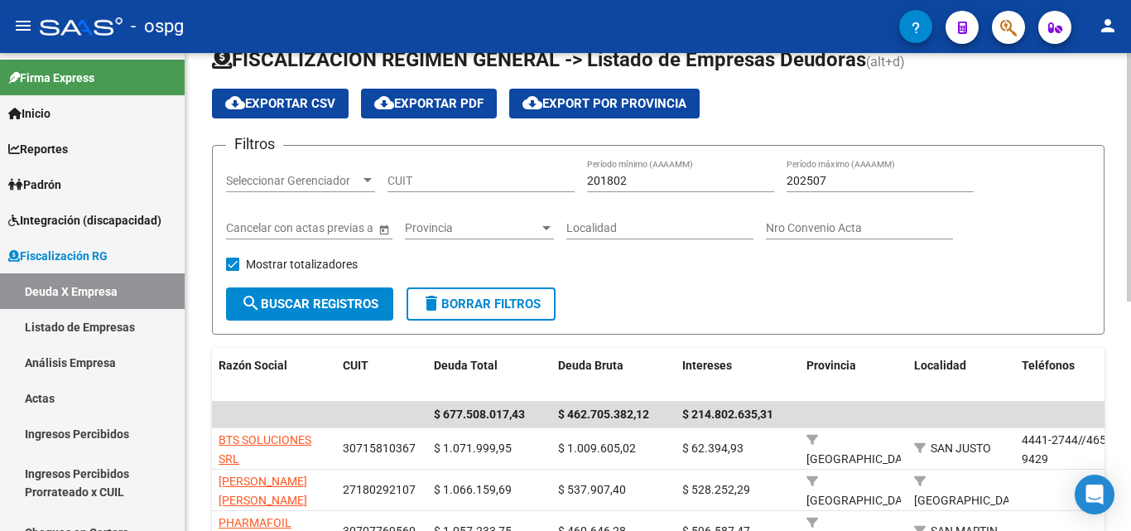
scroll to position [0, 0]
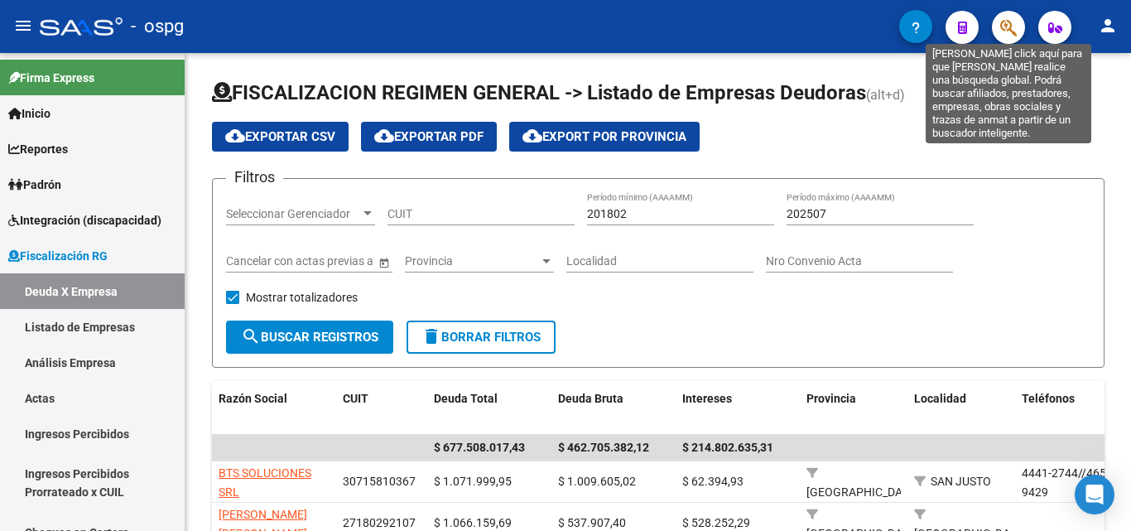
click at [995, 34] on button "button" at bounding box center [1008, 27] width 33 height 33
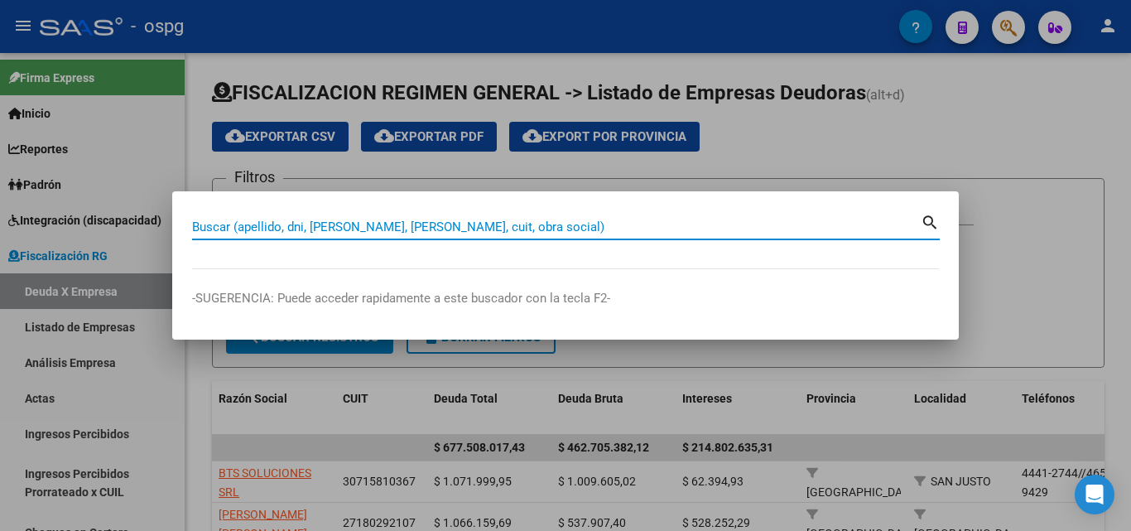
click at [344, 228] on input "Buscar (apellido, dni, [PERSON_NAME], [PERSON_NAME], cuit, obra social)" at bounding box center [556, 226] width 728 height 15
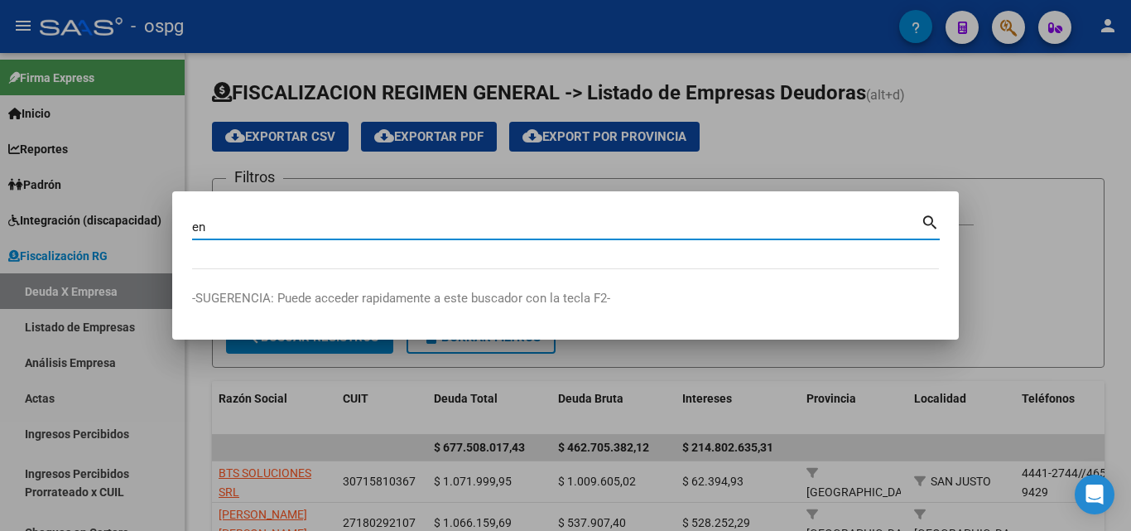
type input "e"
type input "ENCUADERNACION LATINA AMERICANA"
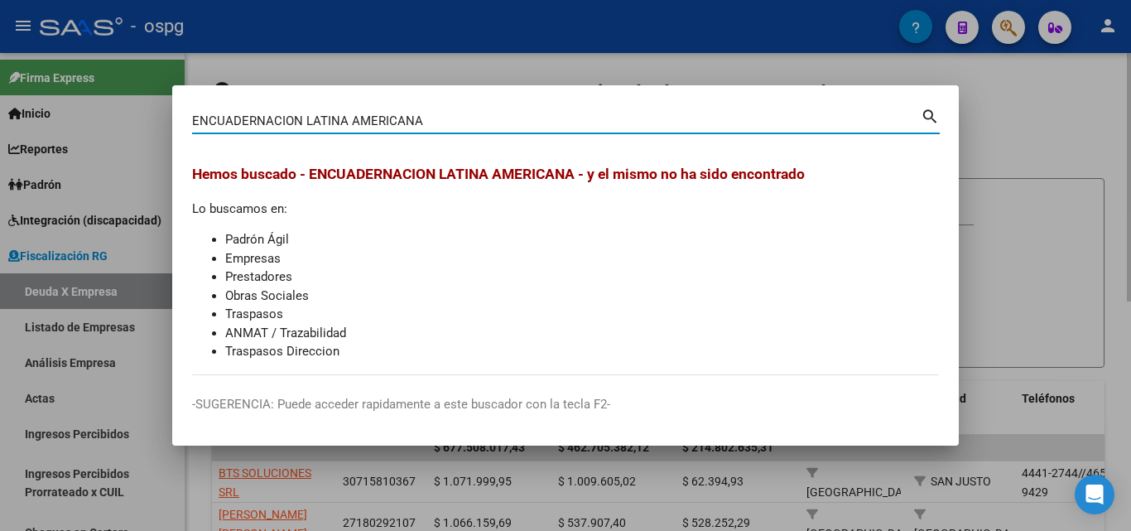
drag, startPoint x: 968, startPoint y: 150, endPoint x: 989, endPoint y: 65, distance: 87.9
click at [970, 136] on div at bounding box center [565, 265] width 1131 height 531
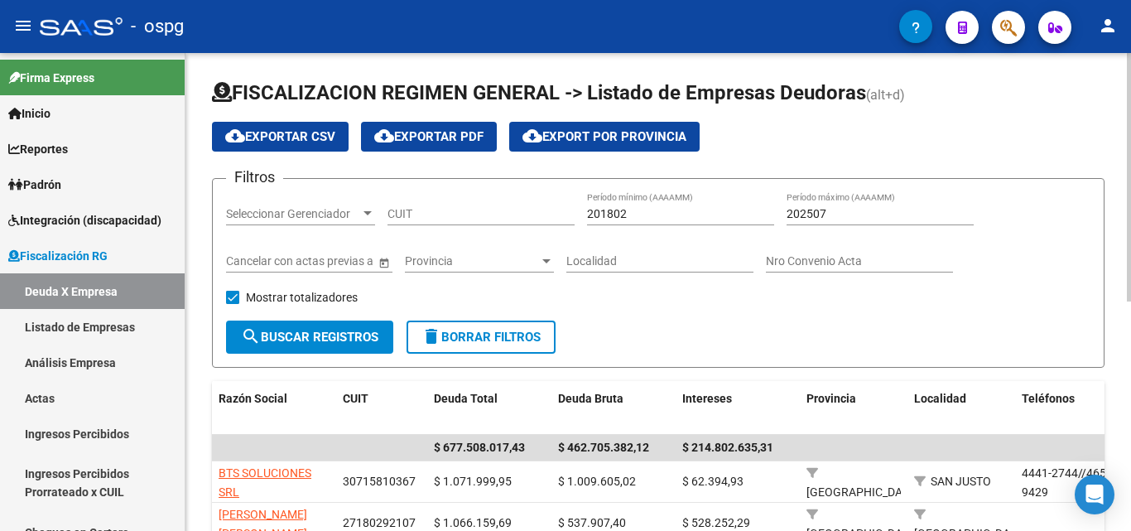
drag, startPoint x: 999, startPoint y: 35, endPoint x: 762, endPoint y: 55, distance: 238.4
click at [993, 35] on app-search-popup at bounding box center [1008, 25] width 33 height 21
click at [1003, 23] on icon "button" at bounding box center [1008, 27] width 17 height 19
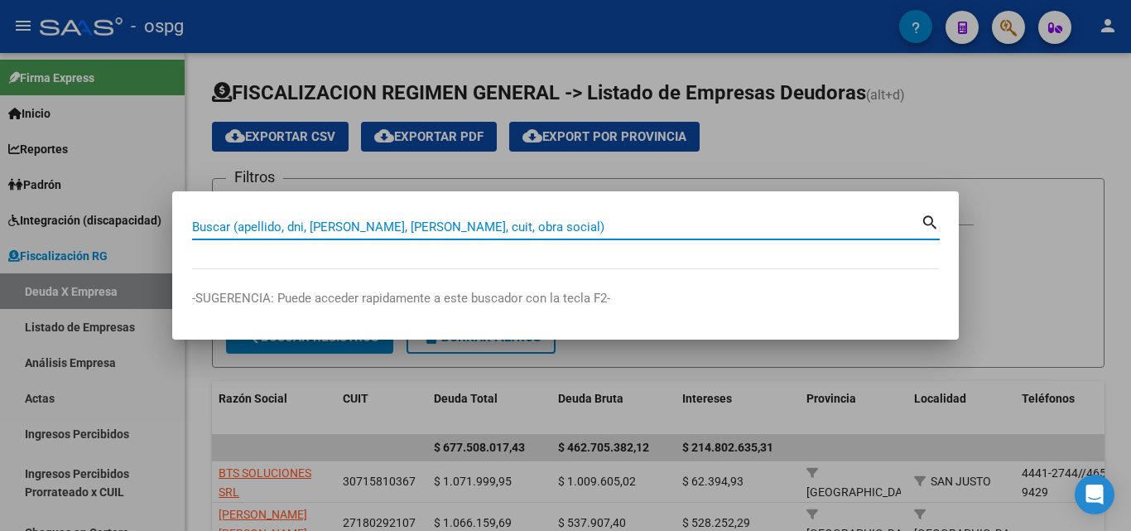
click at [536, 228] on input "Buscar (apellido, dni, [PERSON_NAME], [PERSON_NAME], cuit, obra social)" at bounding box center [556, 226] width 728 height 15
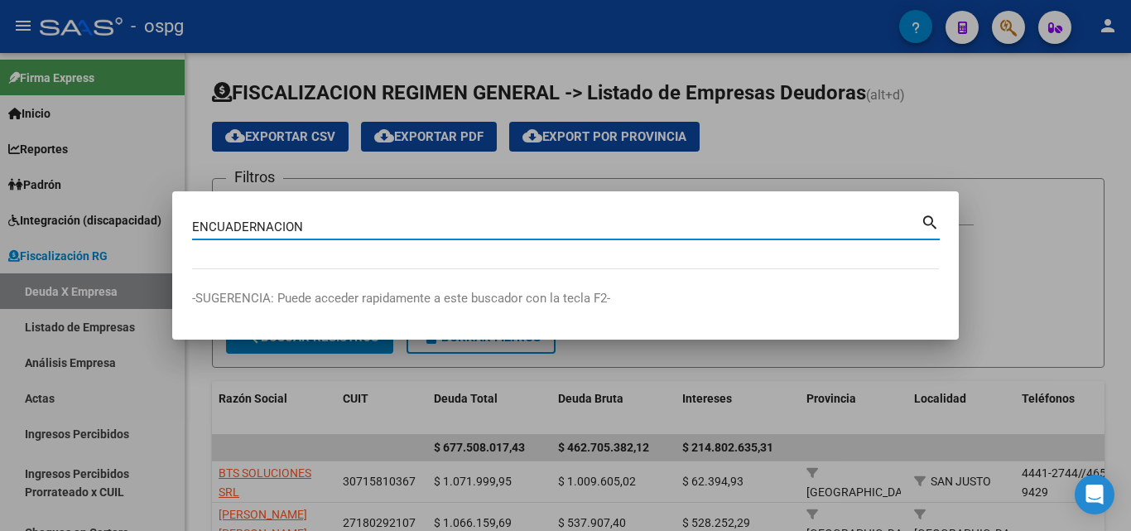
type input "ENCUADERNACION"
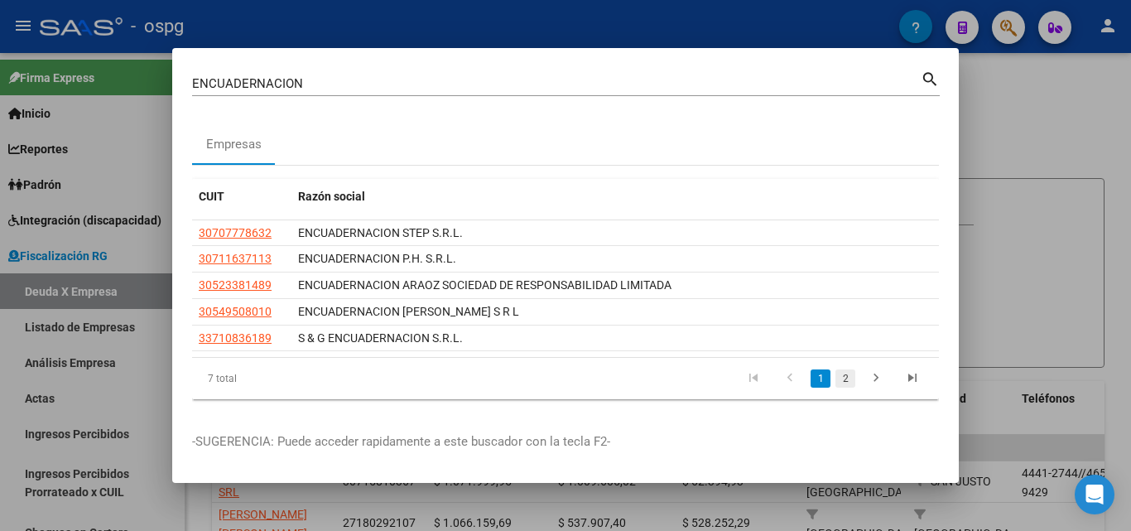
click at [839, 382] on link "2" at bounding box center [845, 378] width 20 height 18
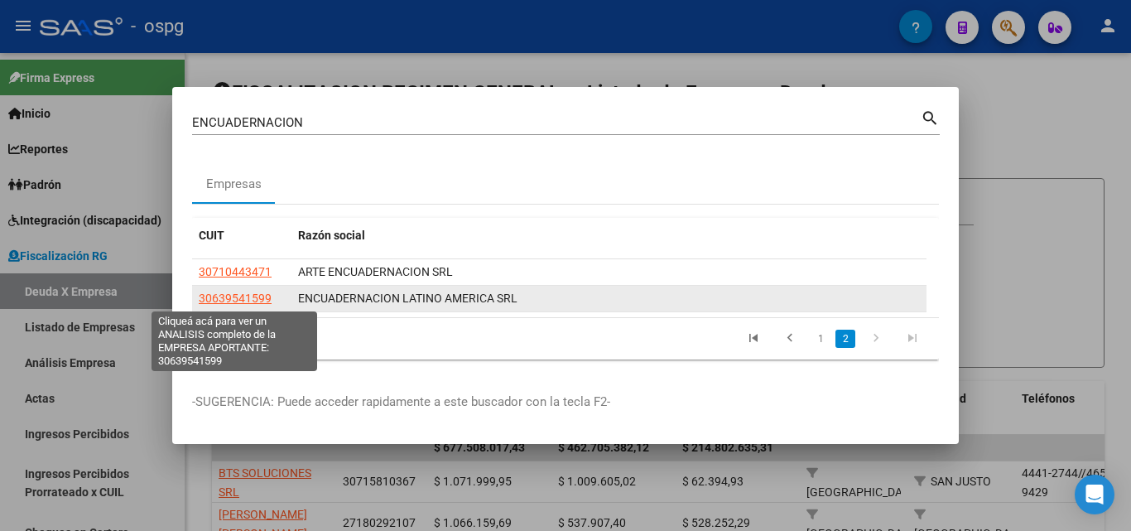
click at [247, 294] on span "30639541599" at bounding box center [235, 297] width 73 height 13
type textarea "30639541599"
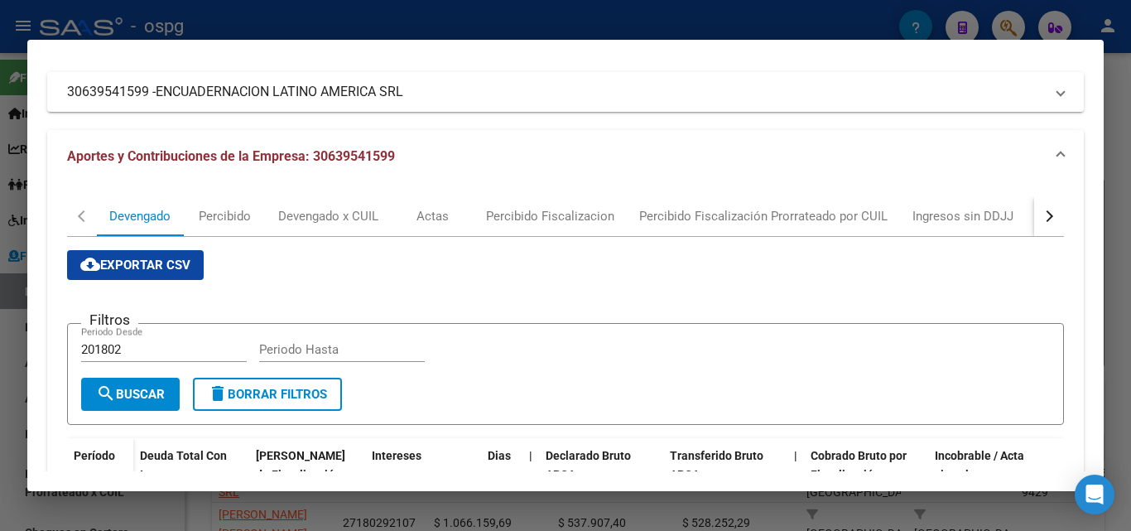
scroll to position [118, 0]
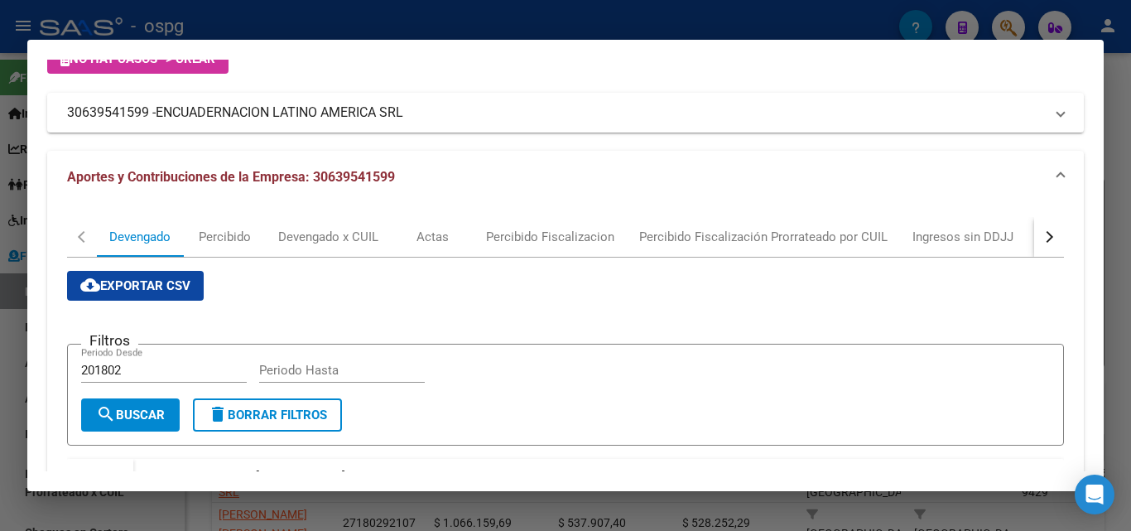
click at [1041, 236] on div "button" at bounding box center [1047, 237] width 12 height 12
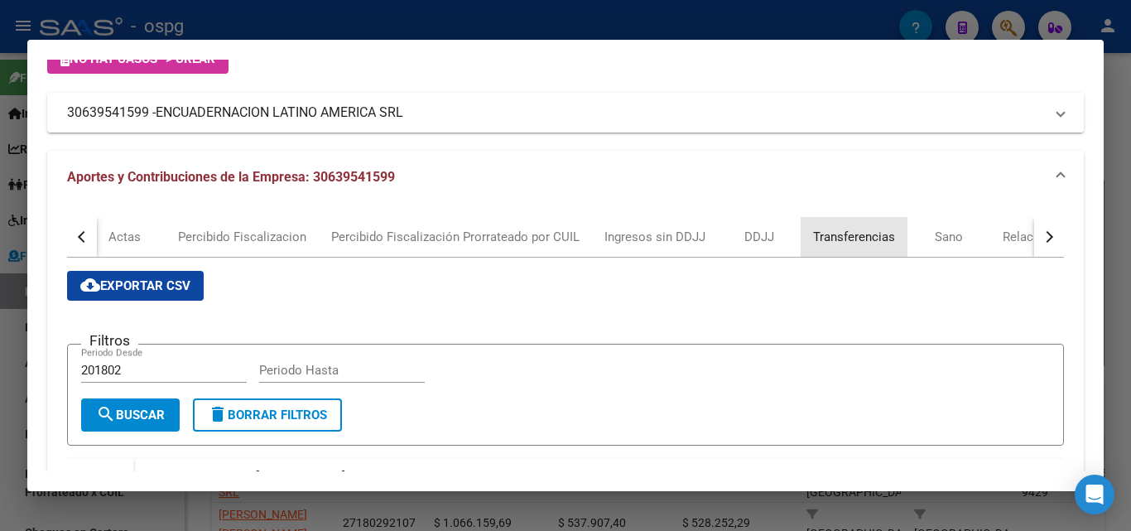
click at [843, 236] on div "Transferencias" at bounding box center [854, 237] width 82 height 18
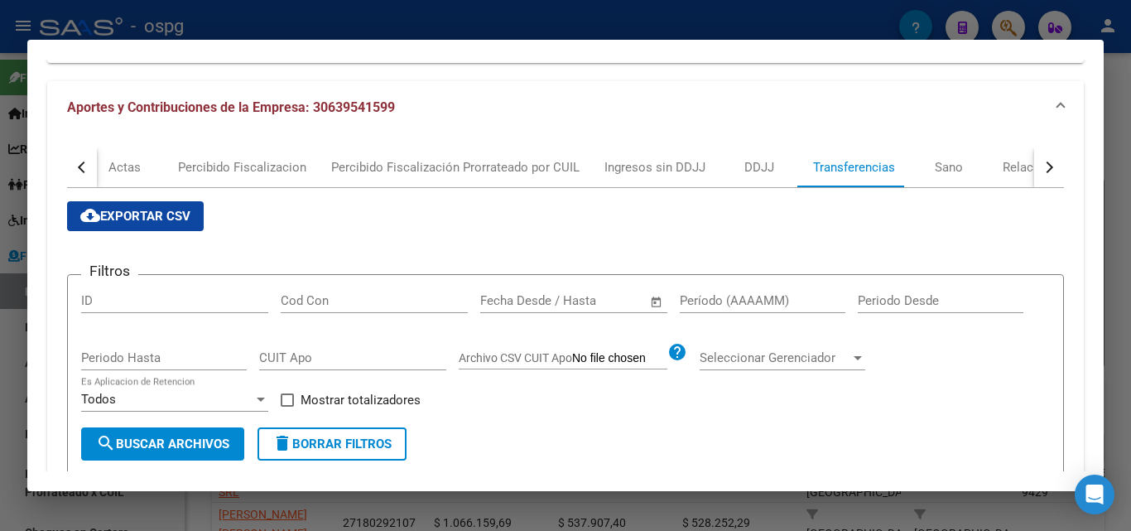
scroll to position [248, 0]
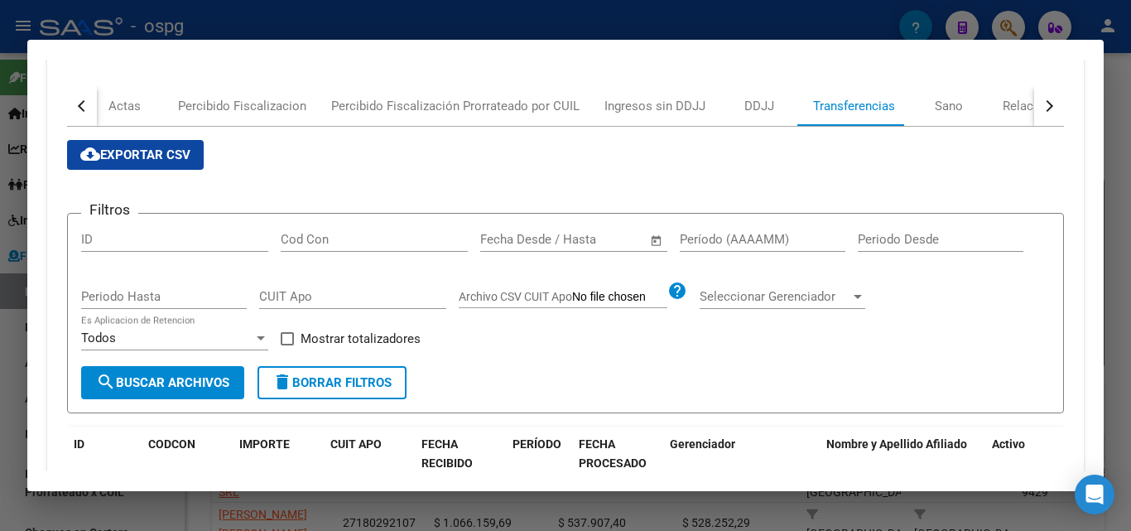
click at [705, 238] on input "Período (AAAAMM)" at bounding box center [763, 239] width 166 height 15
type input "202503"
drag, startPoint x: 290, startPoint y: 335, endPoint x: 216, endPoint y: 372, distance: 82.2
click at [289, 336] on span at bounding box center [287, 338] width 13 height 13
click at [287, 345] on input "Mostrar totalizadores" at bounding box center [286, 345] width 1 height 1
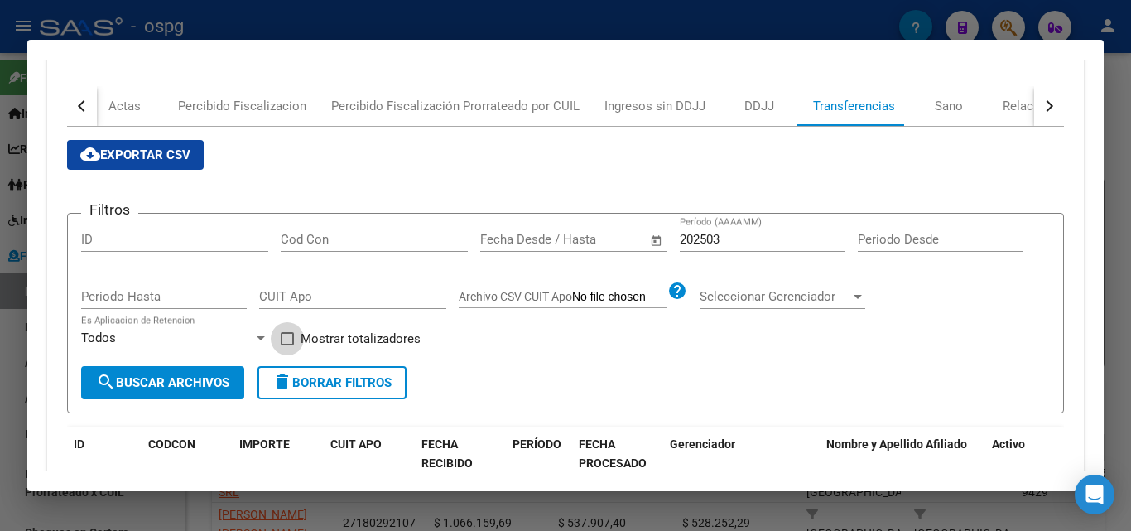
checkbox input "true"
click at [198, 379] on span "search Buscar Archivos" at bounding box center [162, 382] width 133 height 15
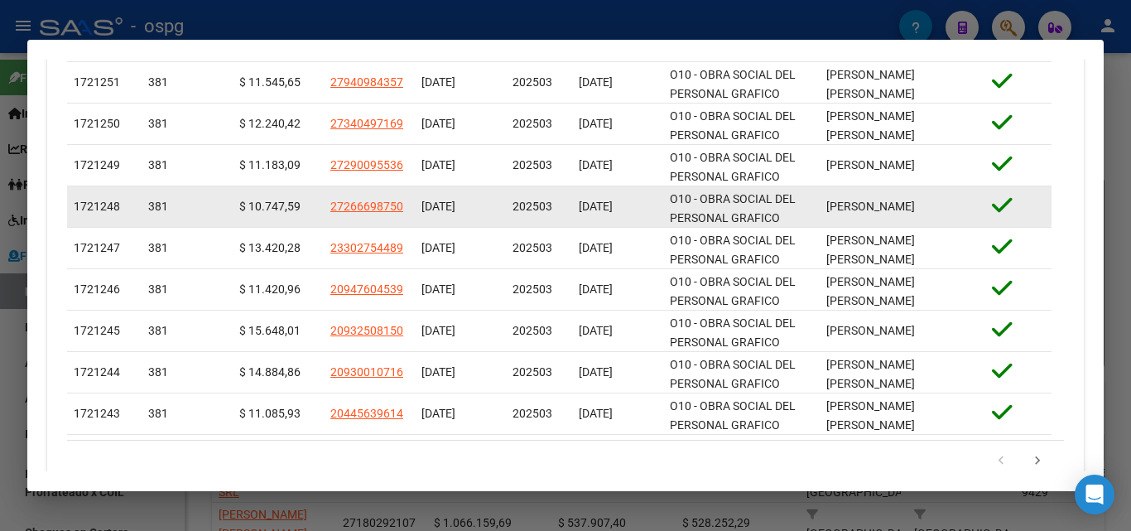
scroll to position [776, 0]
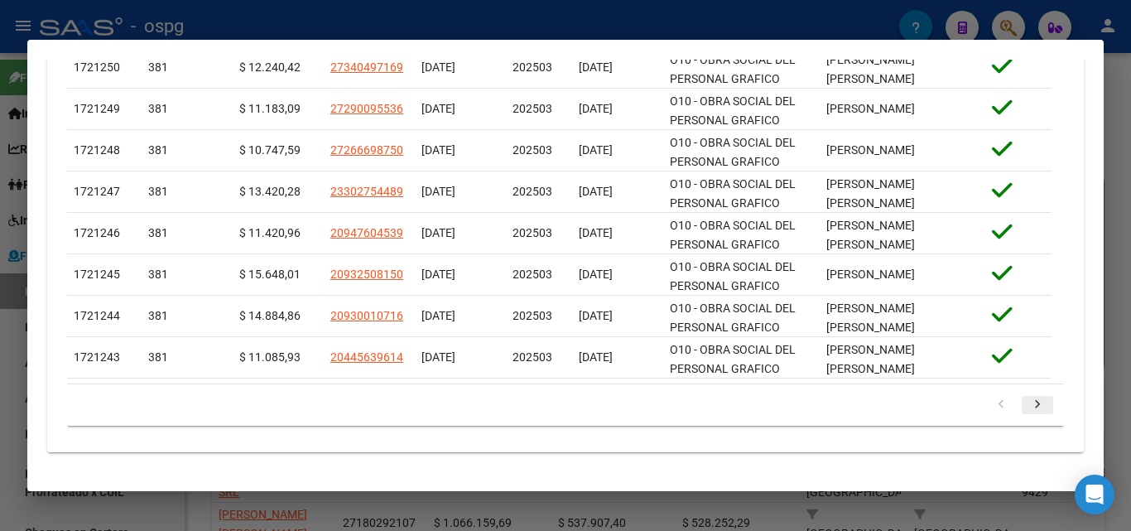
click at [1026, 404] on icon "go to next page" at bounding box center [1037, 407] width 22 height 20
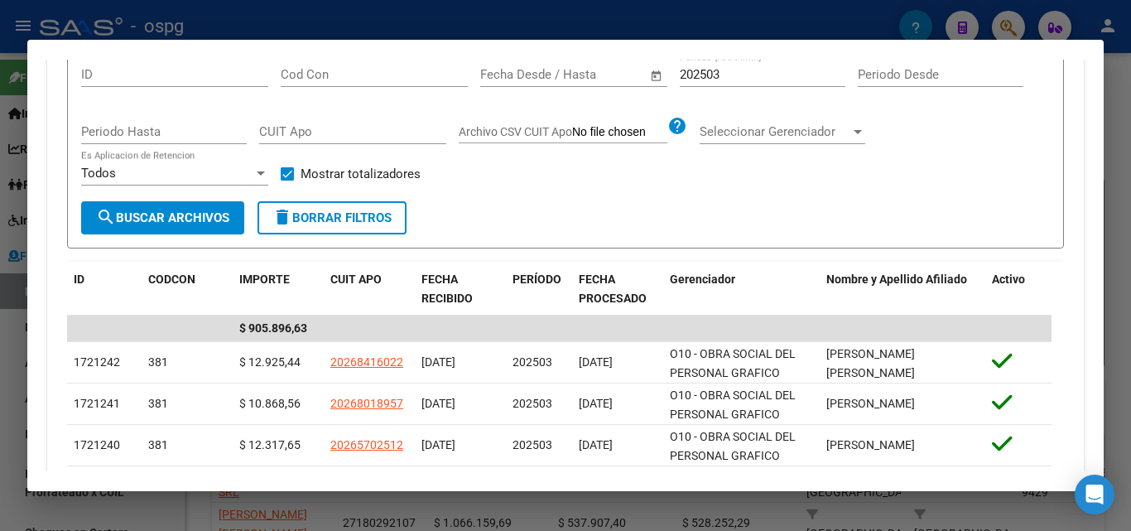
scroll to position [414, 0]
click at [754, 68] on input "202503" at bounding box center [763, 73] width 166 height 15
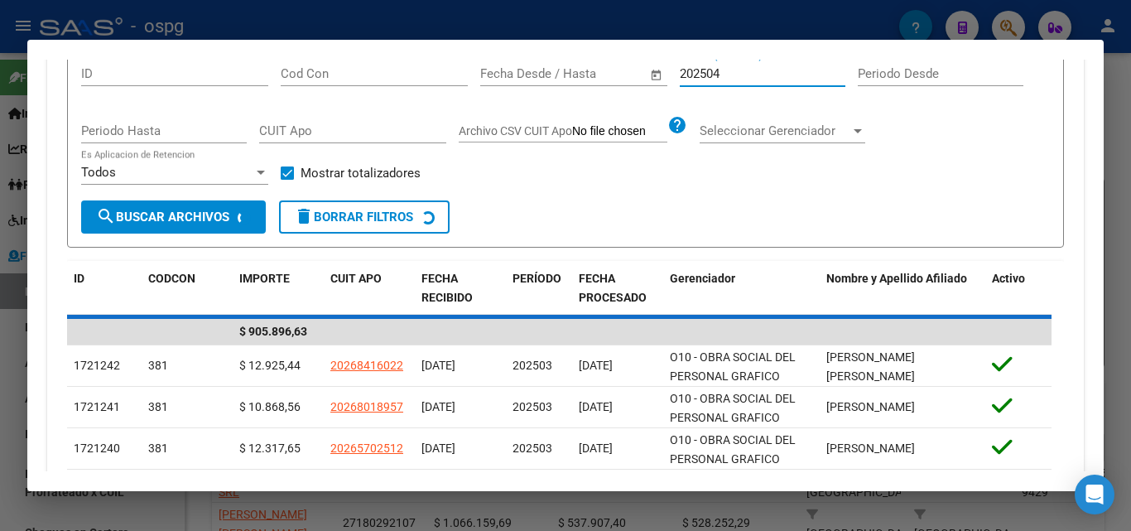
scroll to position [387, 0]
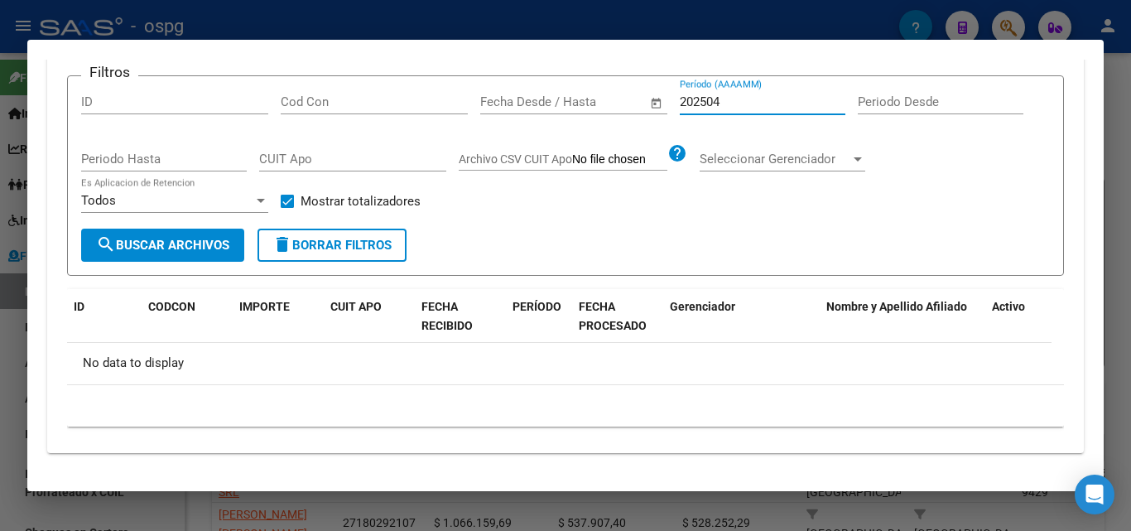
type input "202504"
click at [1, 363] on div at bounding box center [565, 265] width 1131 height 531
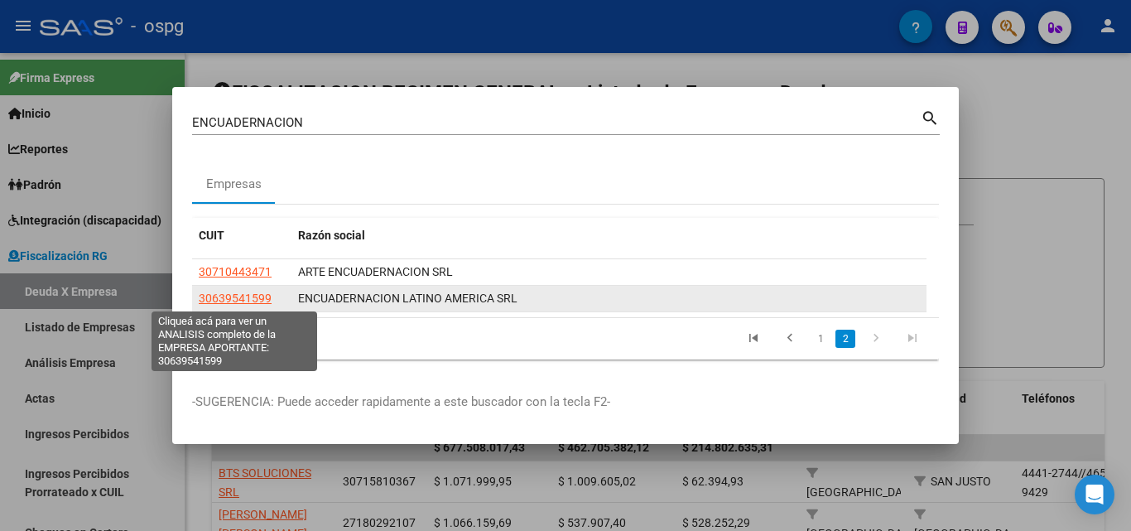
click at [234, 293] on span "30639541599" at bounding box center [235, 297] width 73 height 13
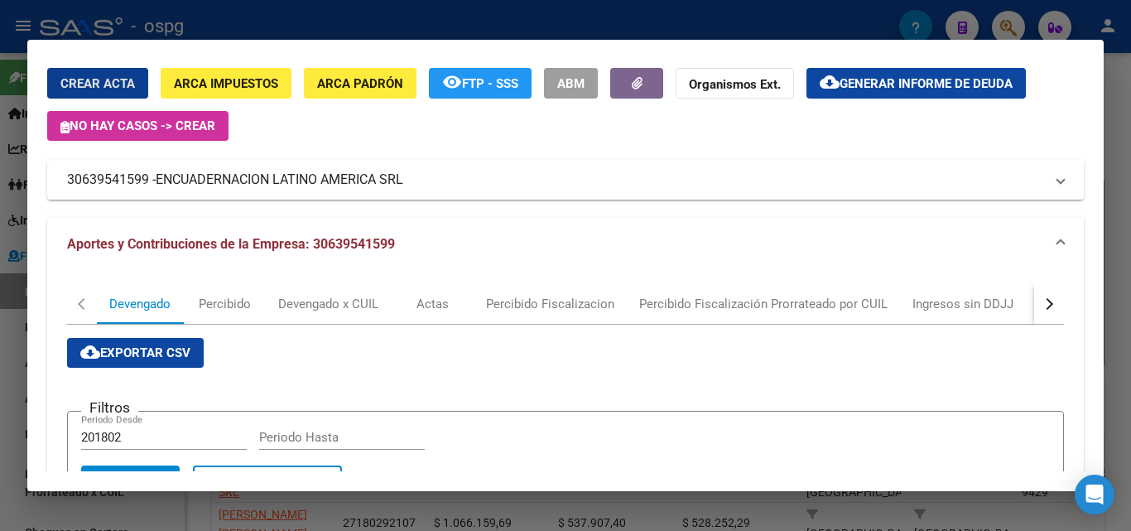
scroll to position [0, 0]
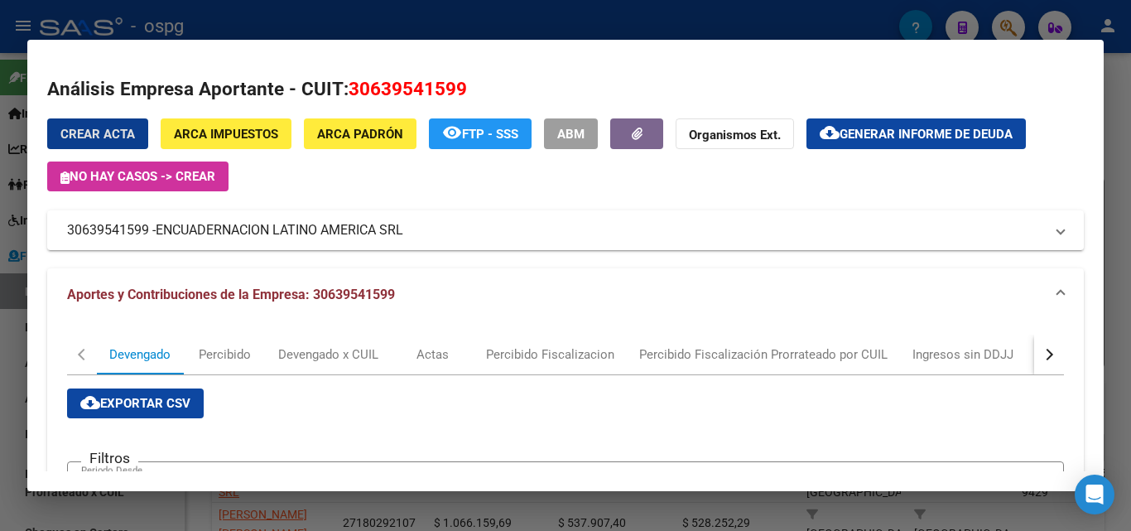
click at [1034, 361] on button "button" at bounding box center [1049, 354] width 30 height 40
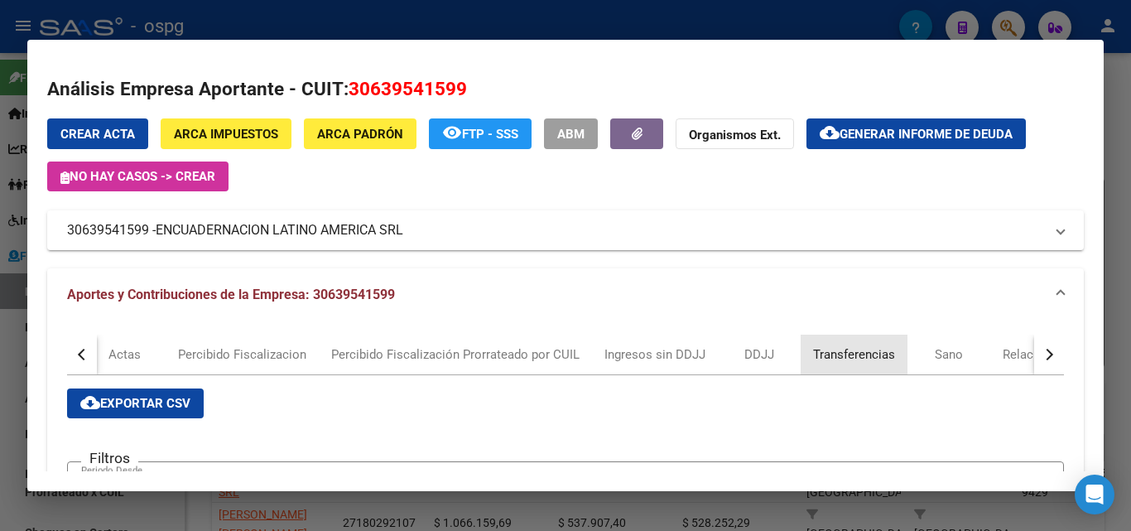
click at [852, 353] on div "Transferencias" at bounding box center [854, 354] width 82 height 18
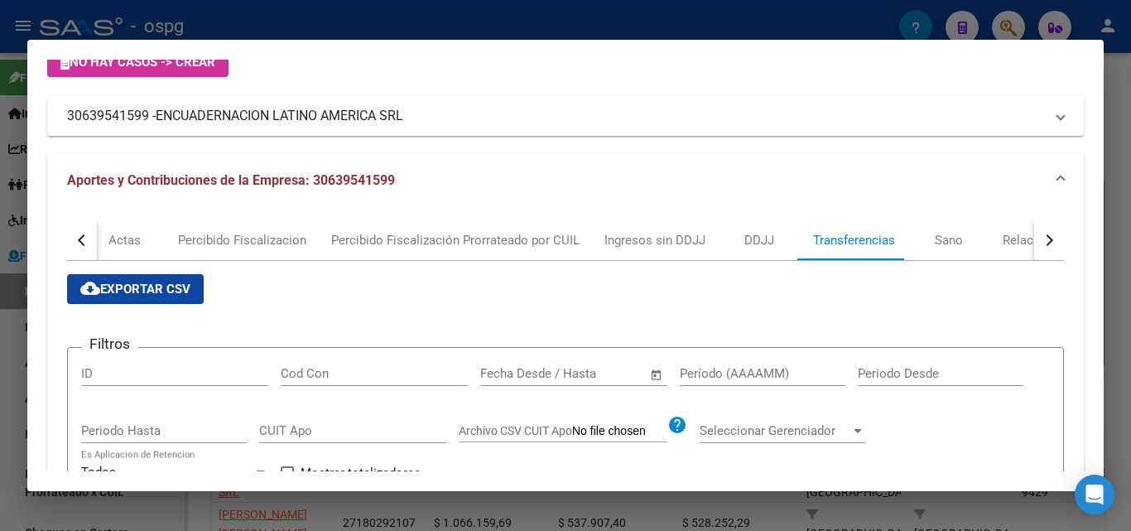
scroll to position [331, 0]
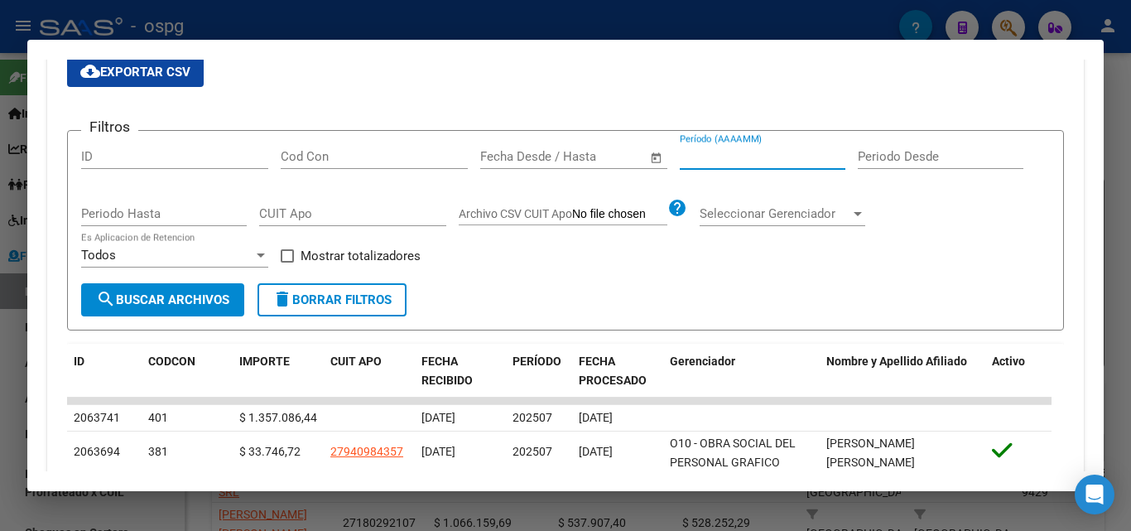
click at [703, 161] on input "Período (AAAAMM)" at bounding box center [763, 156] width 166 height 15
type input "202505"
click at [289, 257] on span at bounding box center [287, 255] width 13 height 13
click at [287, 262] on input "Mostrar totalizadores" at bounding box center [286, 262] width 1 height 1
checkbox input "true"
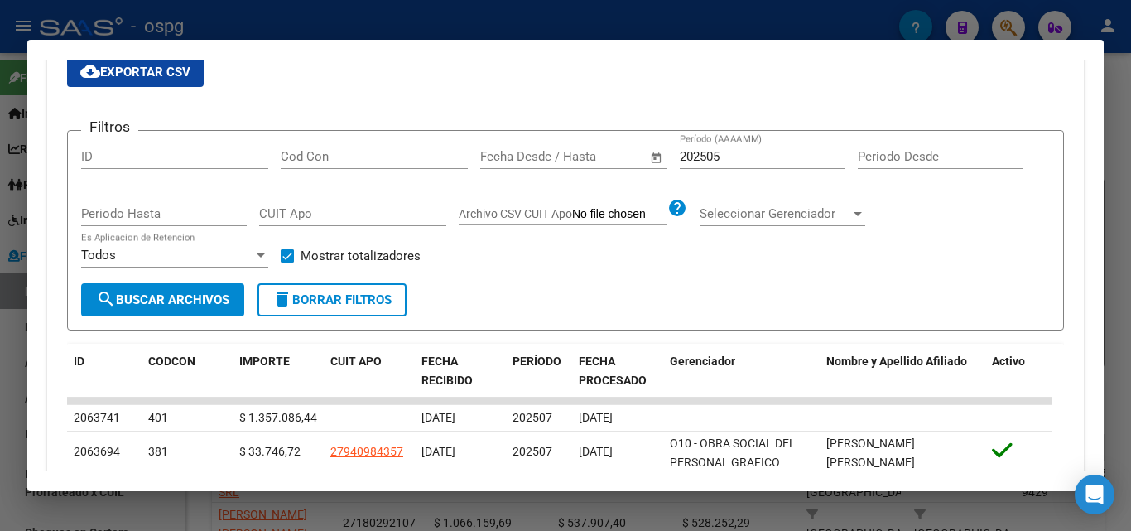
click at [189, 295] on span "search Buscar Archivos" at bounding box center [162, 299] width 133 height 15
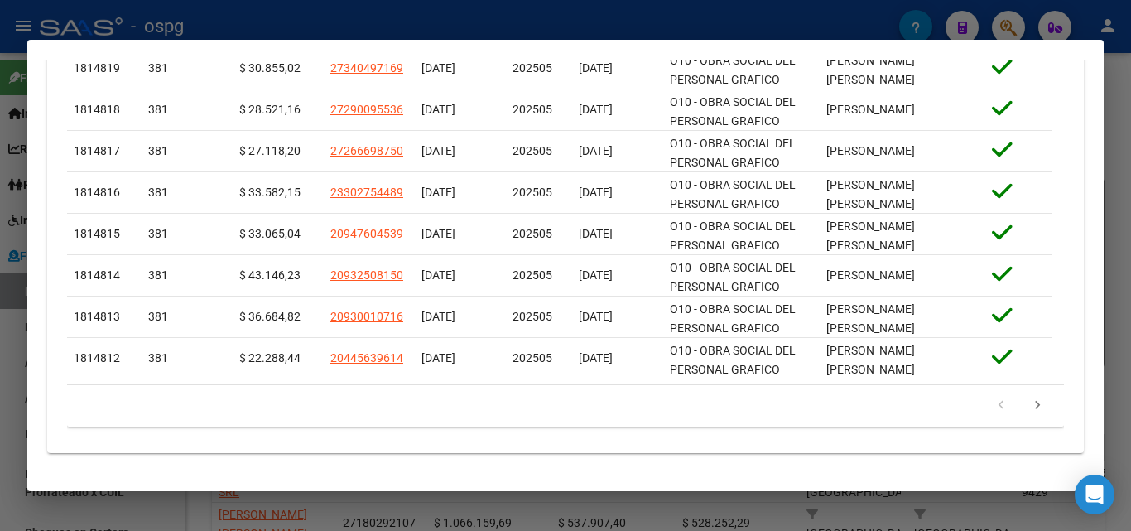
scroll to position [776, 0]
click at [1030, 407] on icon "go to next page" at bounding box center [1037, 407] width 22 height 20
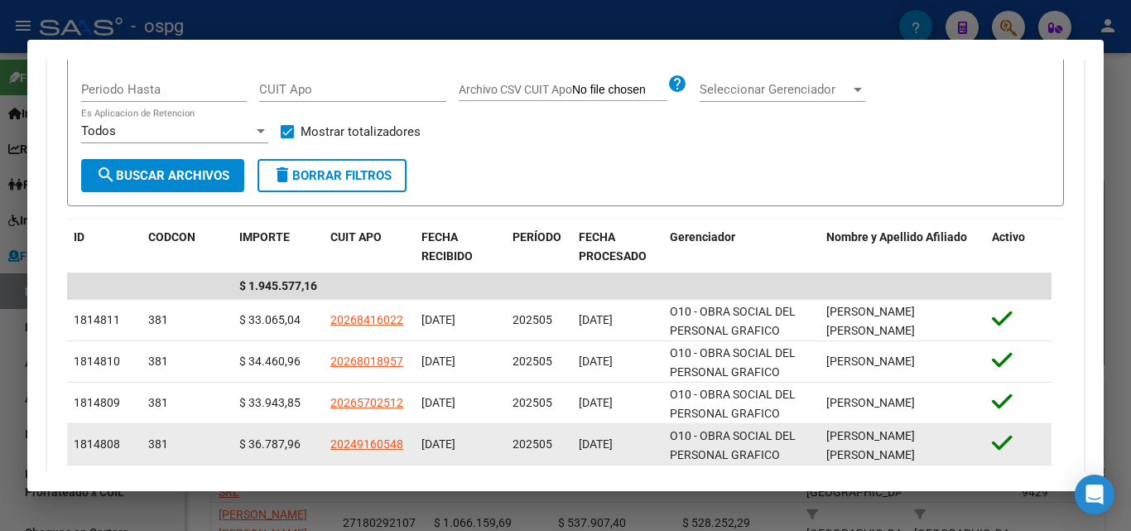
scroll to position [362, 0]
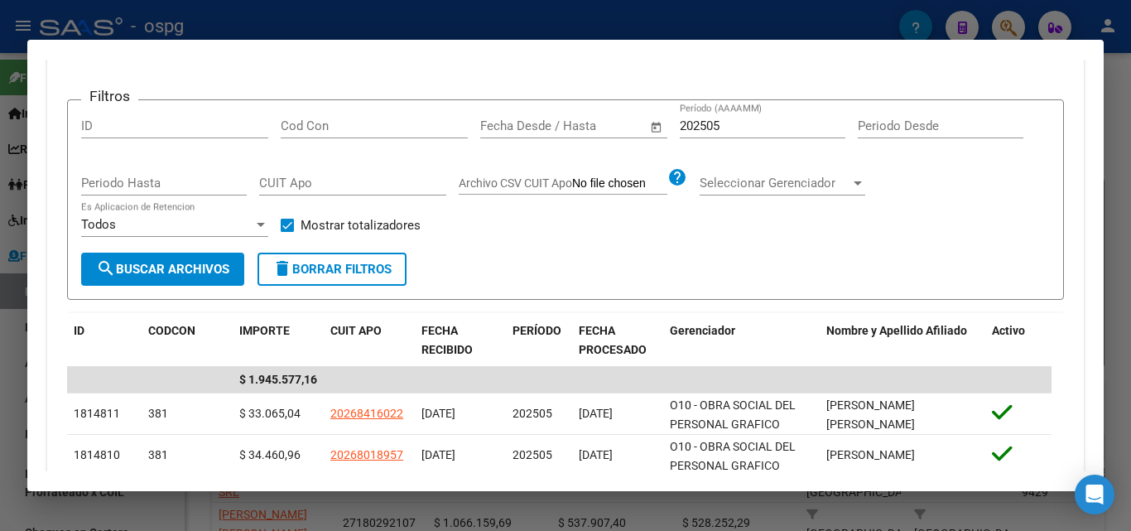
click at [743, 128] on input "202505" at bounding box center [763, 125] width 166 height 15
click at [165, 281] on button "search Buscar Archivos" at bounding box center [162, 268] width 163 height 33
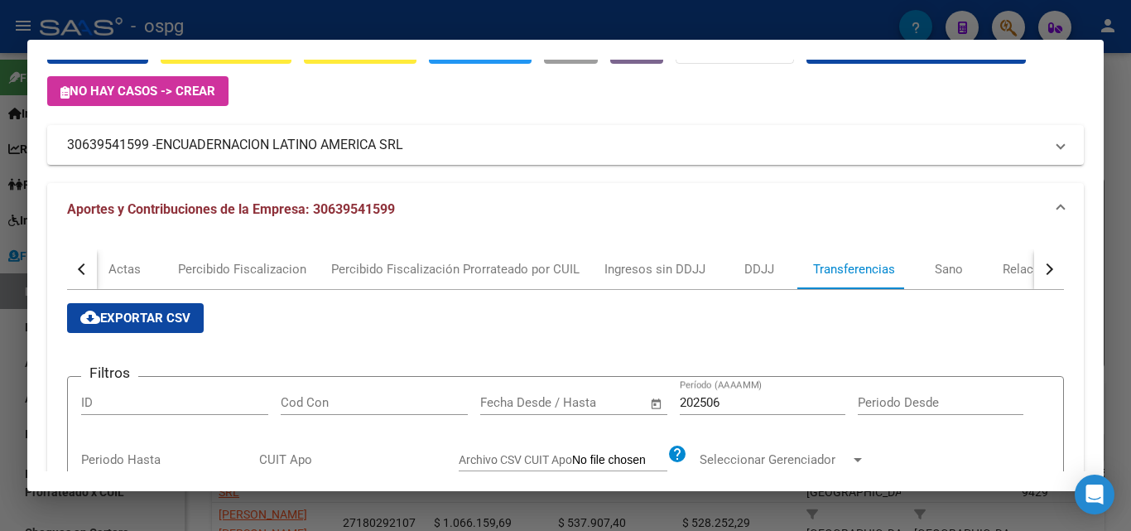
scroll to position [113, 0]
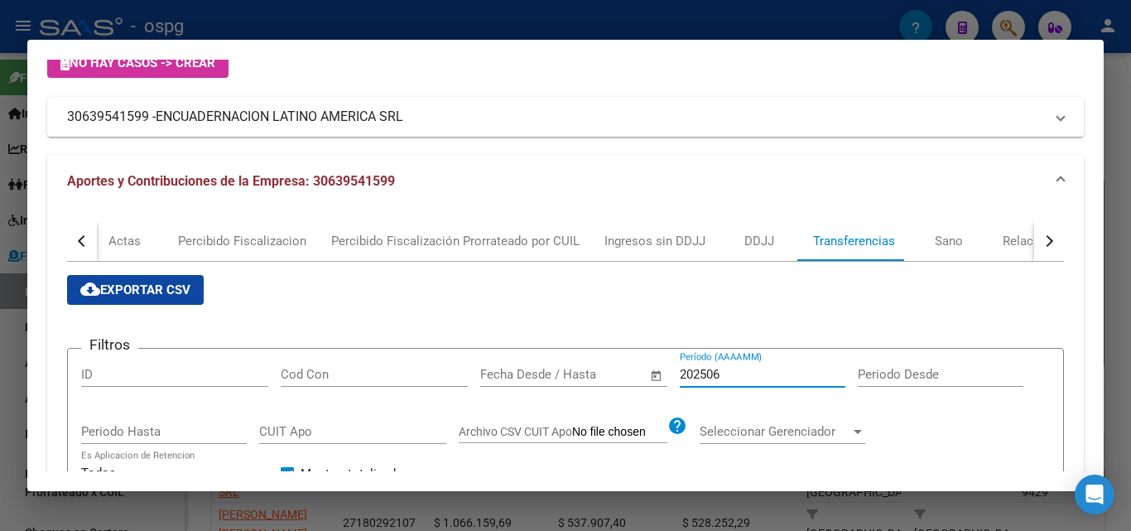
click at [757, 377] on input "202506" at bounding box center [763, 374] width 166 height 15
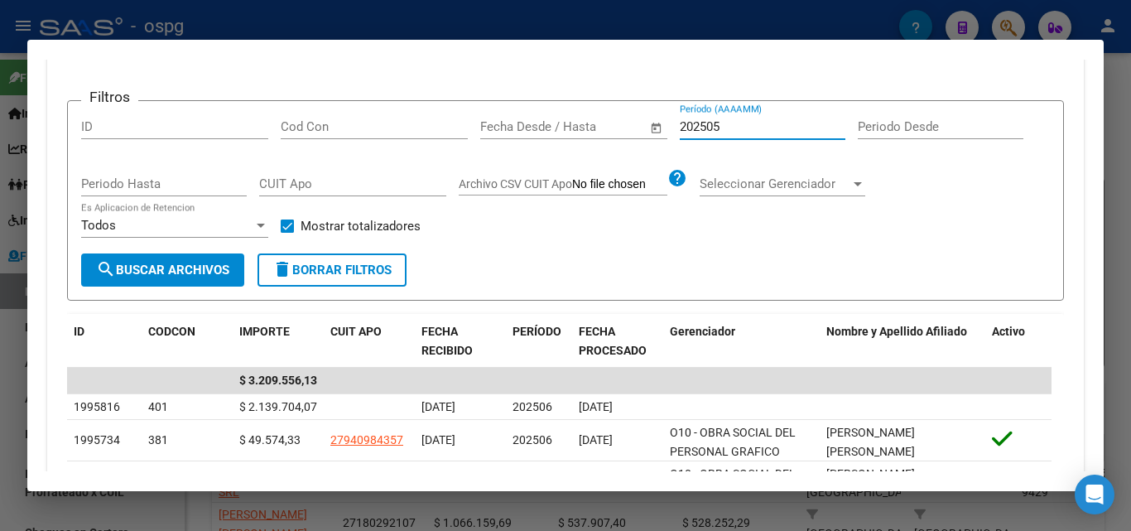
scroll to position [362, 0]
click at [103, 257] on button "search Buscar Archivos" at bounding box center [162, 268] width 163 height 33
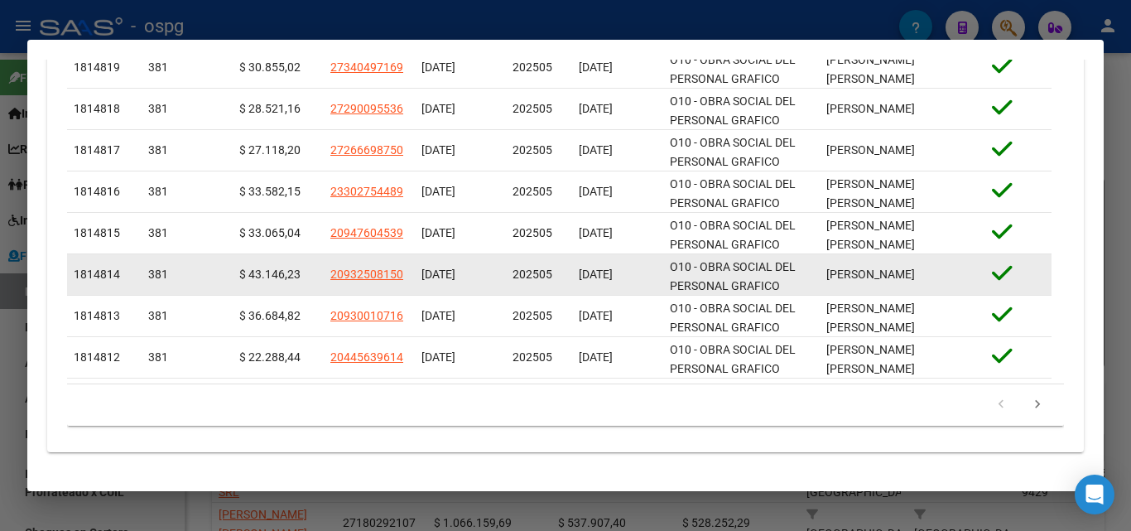
scroll to position [776, 0]
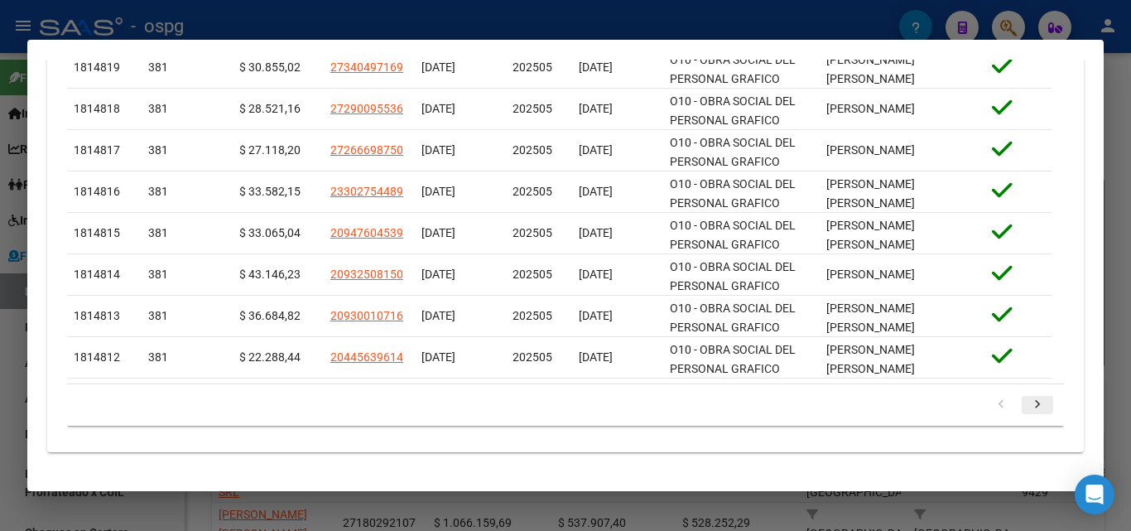
click at [1028, 407] on icon "go to next page" at bounding box center [1037, 407] width 22 height 20
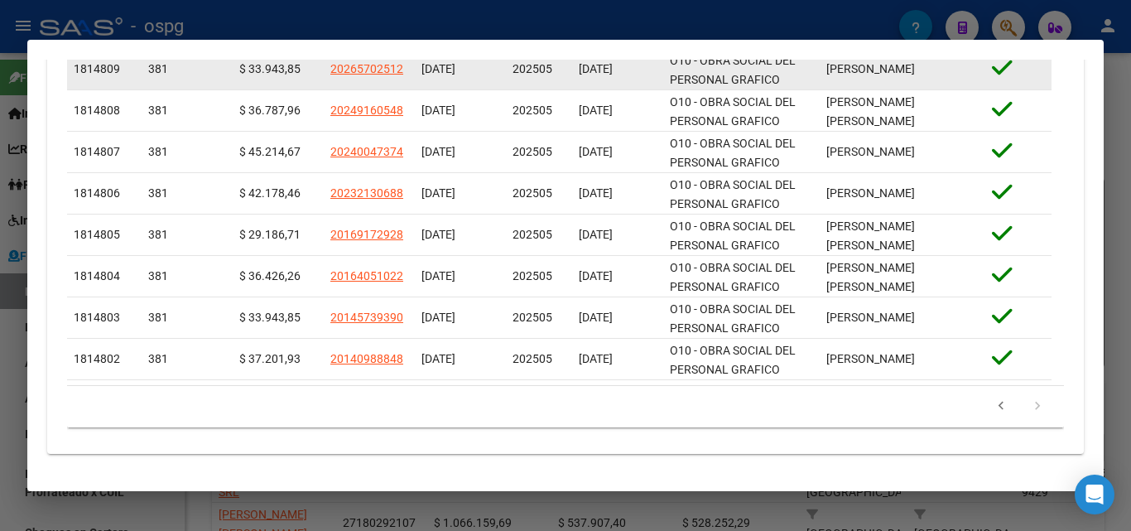
scroll to position [791, 0]
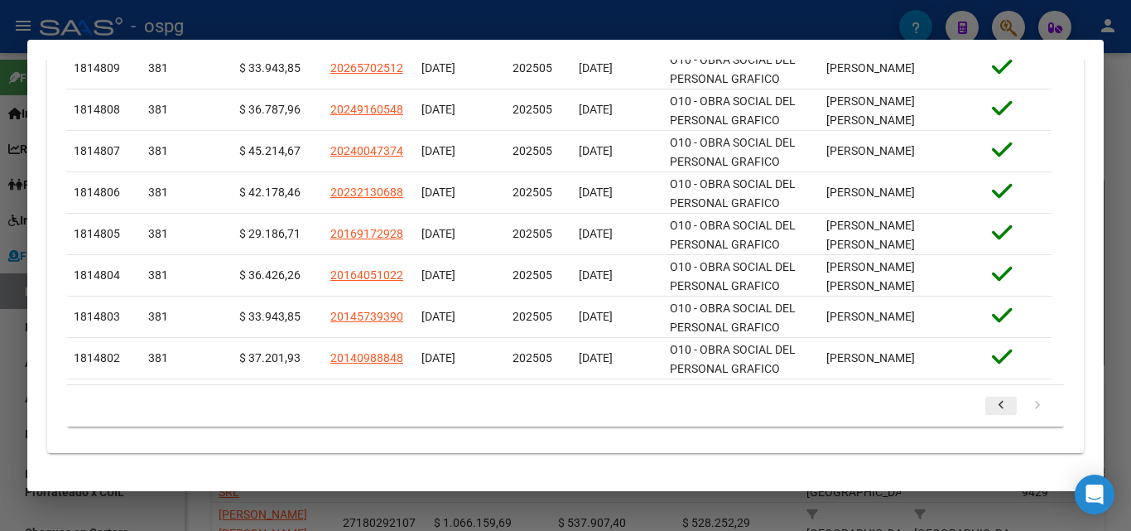
click at [990, 405] on icon "go to previous page" at bounding box center [1001, 407] width 22 height 20
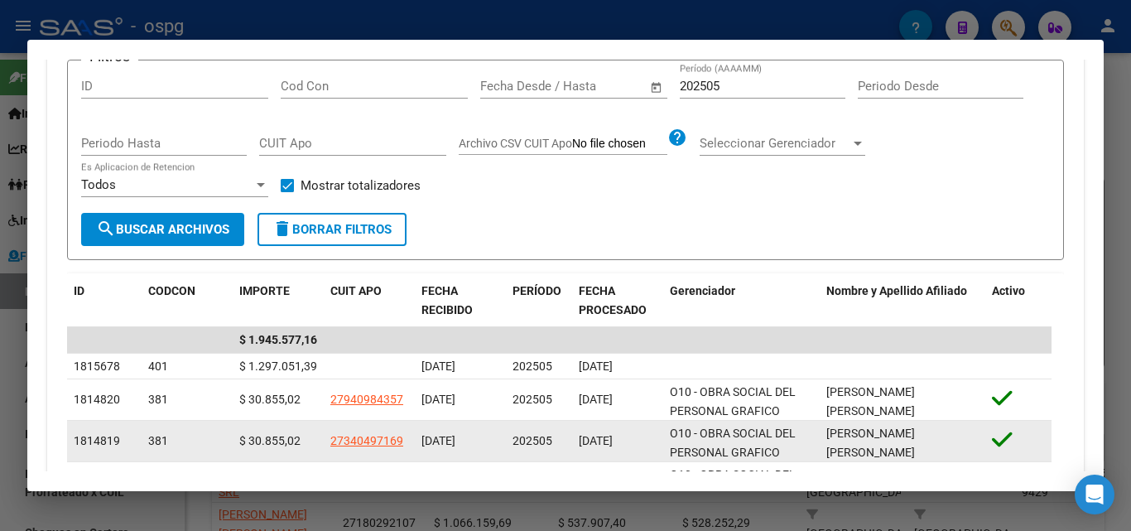
scroll to position [362, 0]
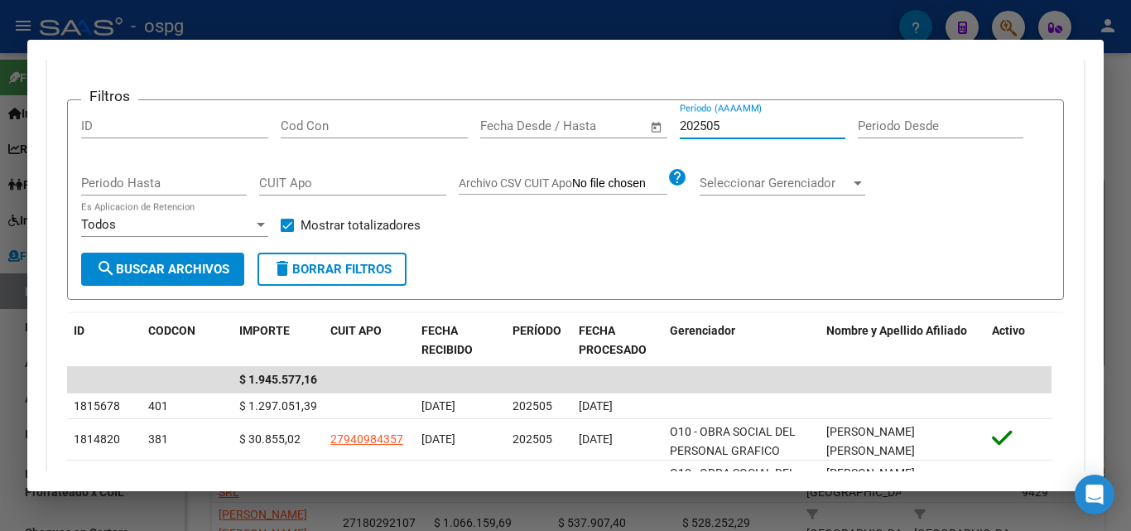
click at [733, 127] on input "202505" at bounding box center [763, 125] width 166 height 15
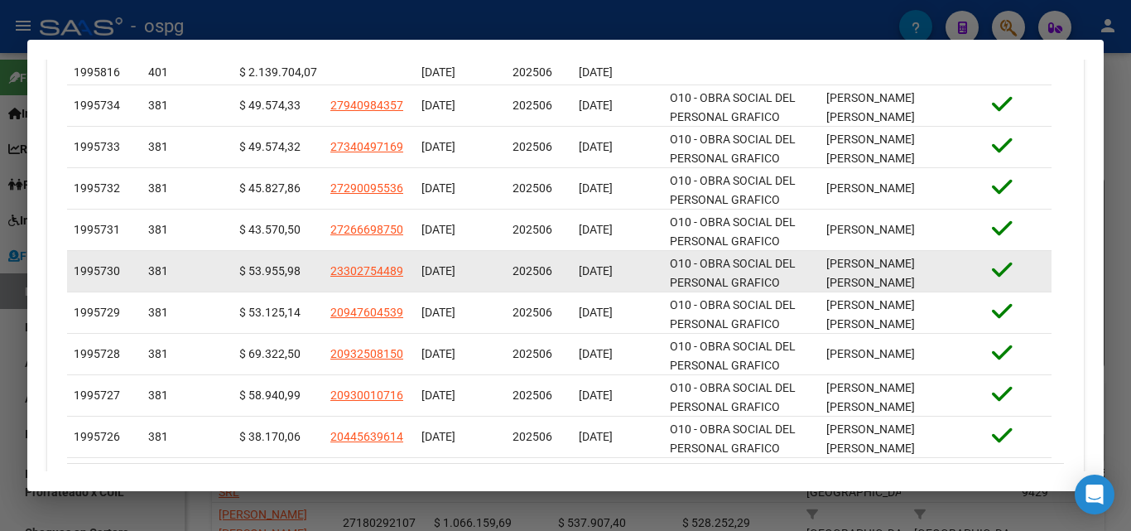
scroll to position [776, 0]
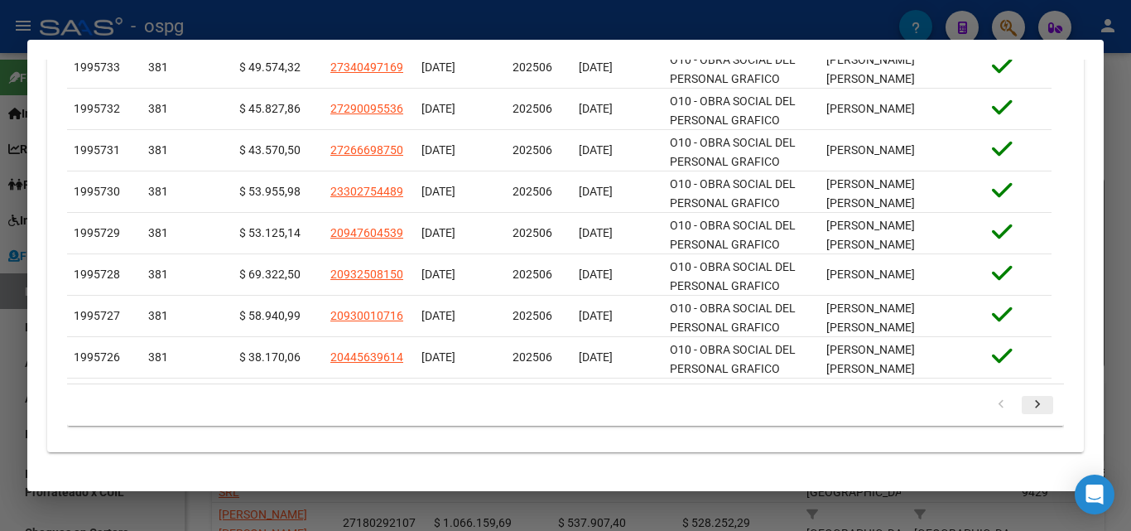
type input "202506"
click at [1026, 402] on icon "go to next page" at bounding box center [1037, 407] width 22 height 20
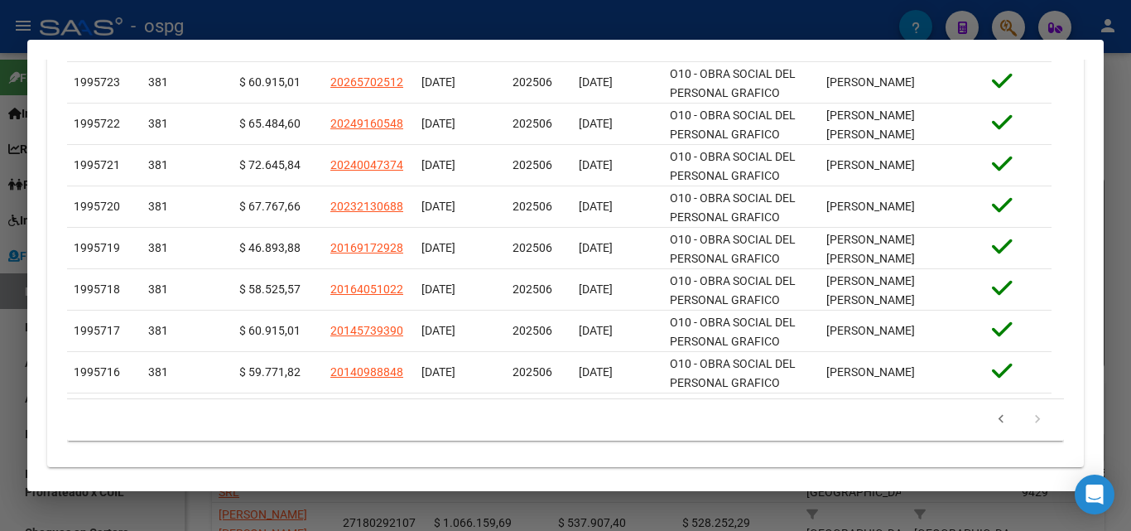
click at [0, 432] on div at bounding box center [565, 265] width 1131 height 531
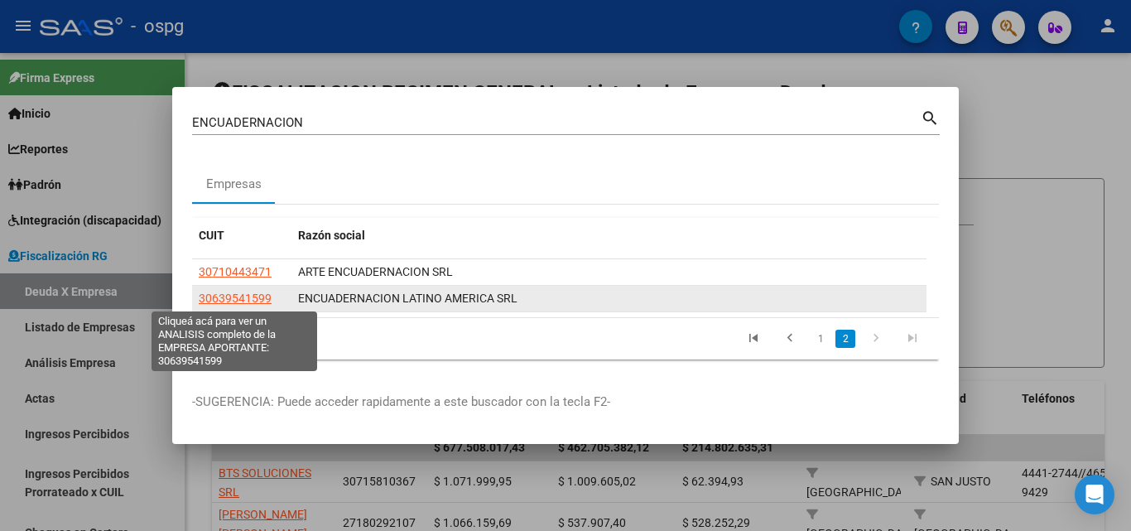
click at [224, 296] on span "30639541599" at bounding box center [235, 297] width 73 height 13
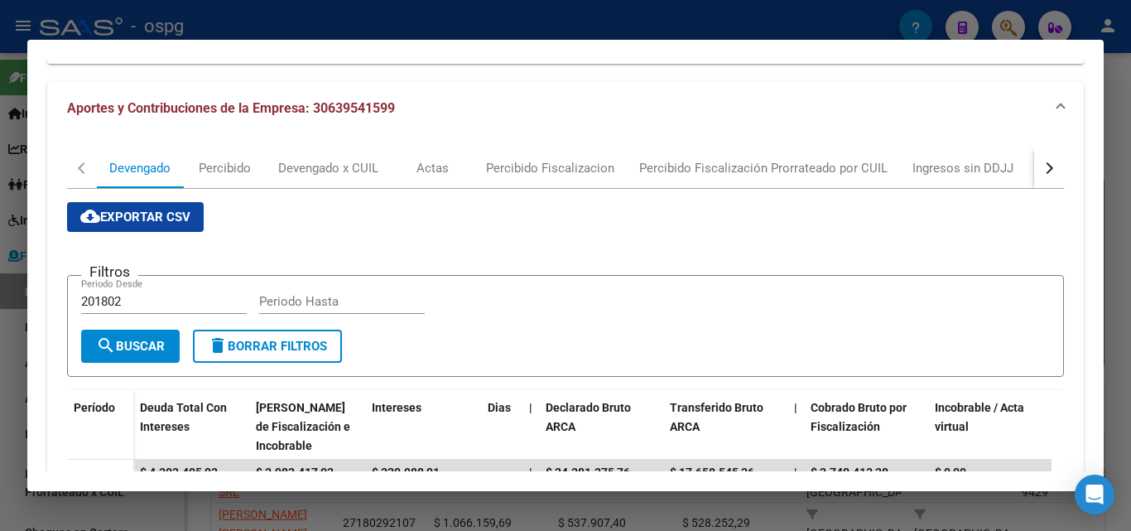
scroll to position [171, 0]
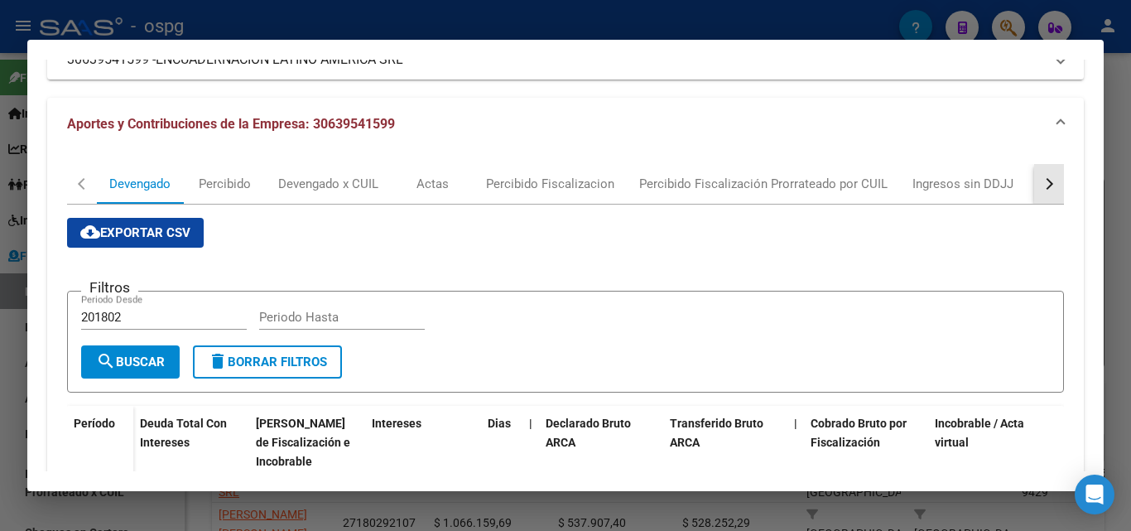
click at [1034, 184] on button "button" at bounding box center [1049, 184] width 30 height 40
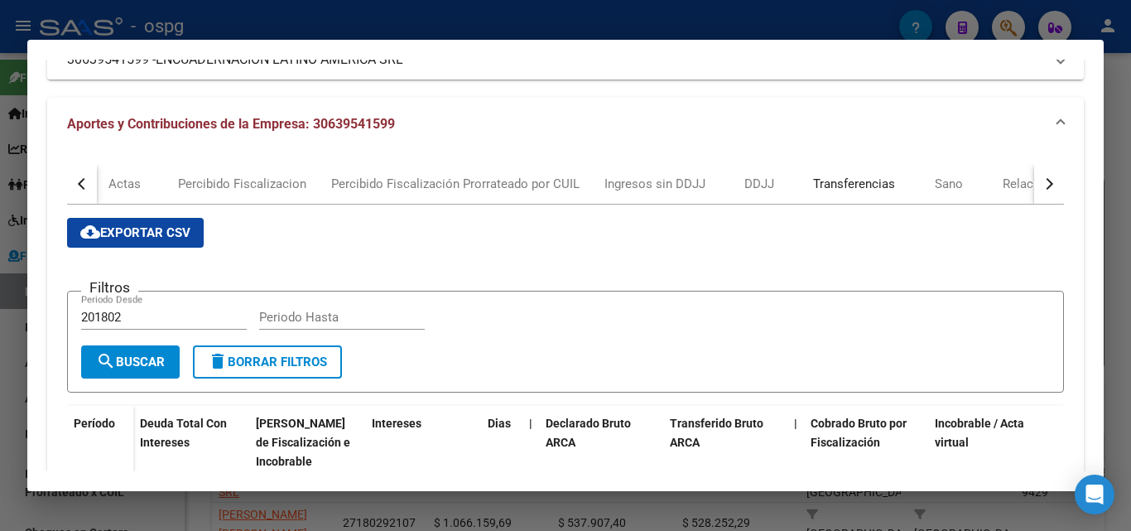
click at [840, 185] on div "Transferencias" at bounding box center [854, 184] width 82 height 18
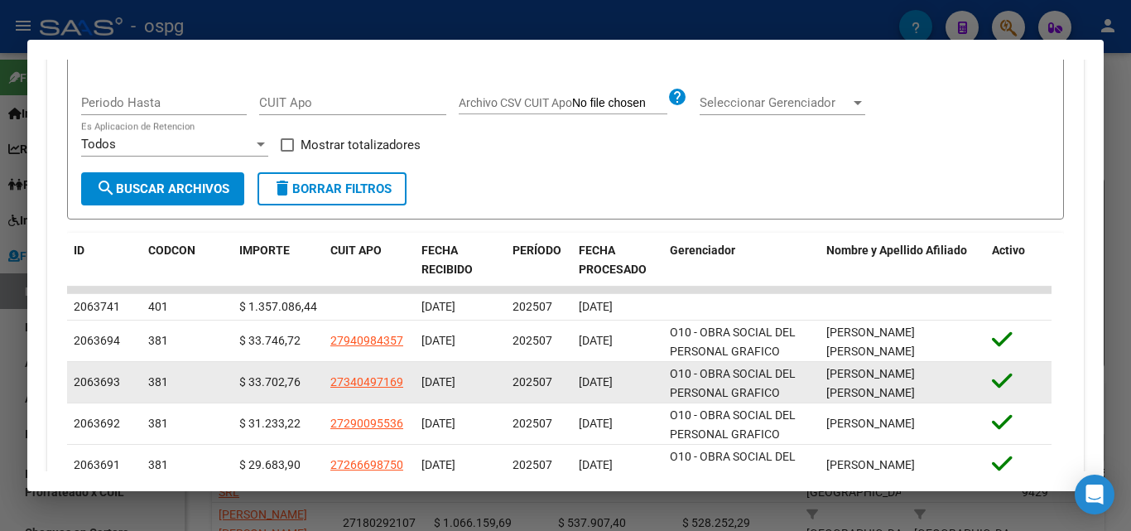
scroll to position [248, 0]
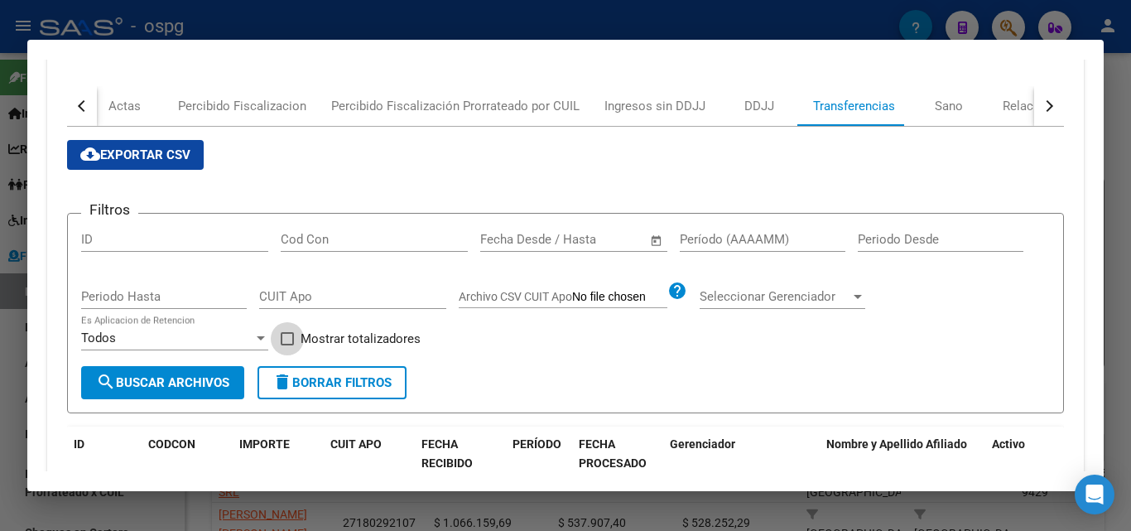
click at [290, 340] on span at bounding box center [287, 338] width 13 height 13
click at [287, 345] on input "Mostrar totalizadores" at bounding box center [286, 345] width 1 height 1
checkbox input "true"
click at [228, 377] on span "search Buscar Archivos" at bounding box center [162, 382] width 133 height 15
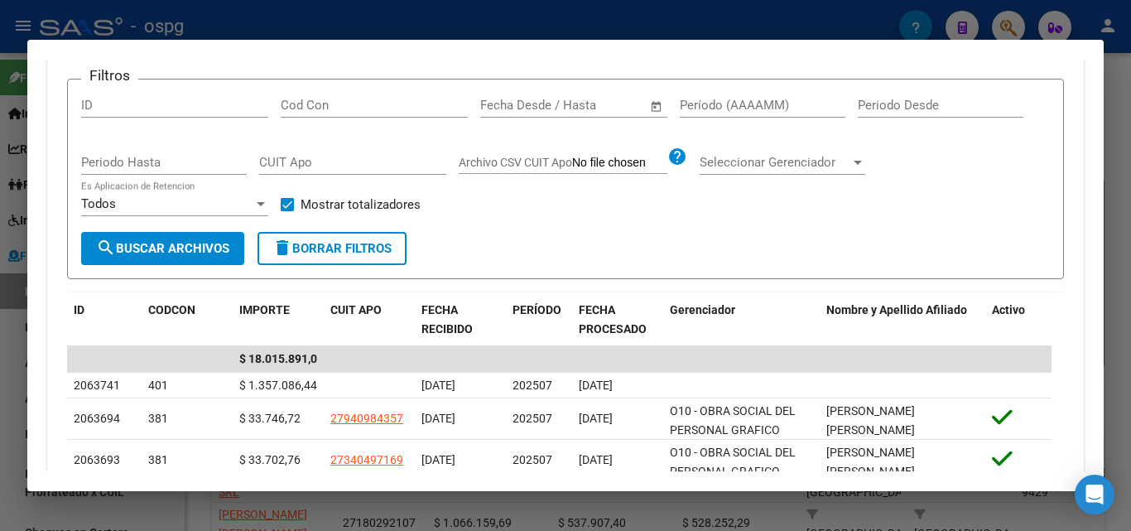
scroll to position [232, 0]
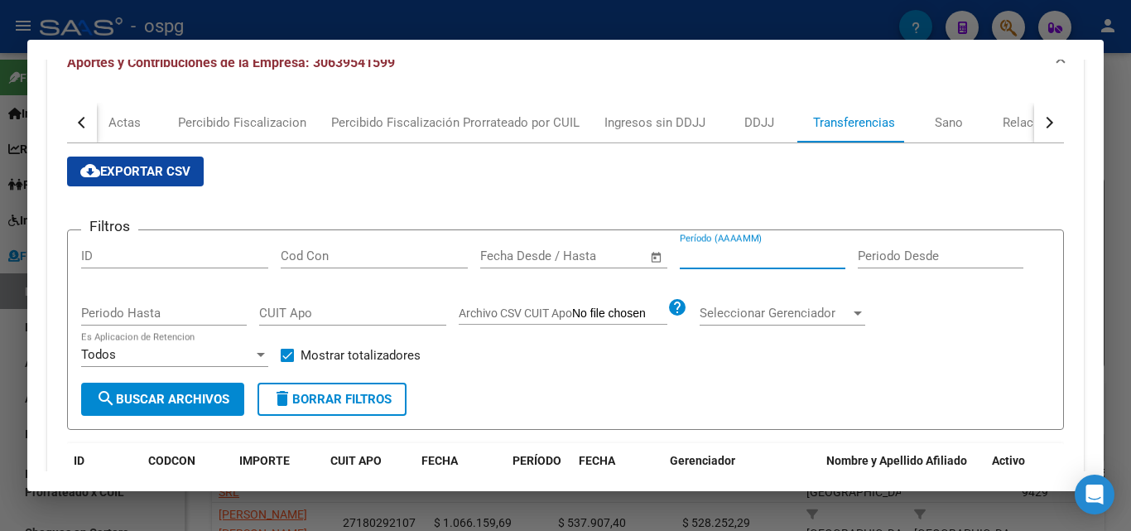
click at [707, 255] on input "Período (AAAAMM)" at bounding box center [763, 255] width 166 height 15
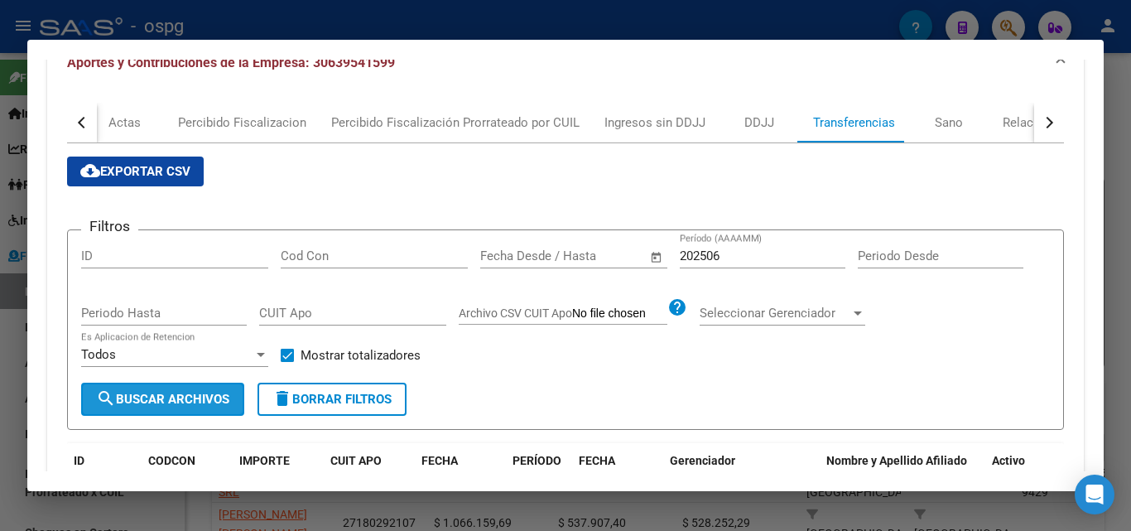
click at [214, 397] on span "search Buscar Archivos" at bounding box center [162, 399] width 133 height 15
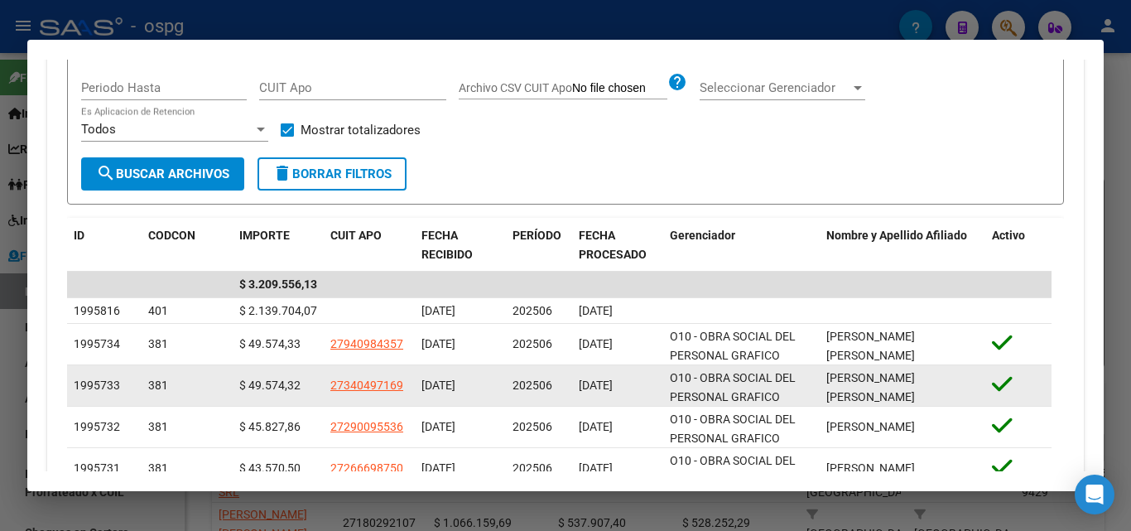
scroll to position [315, 0]
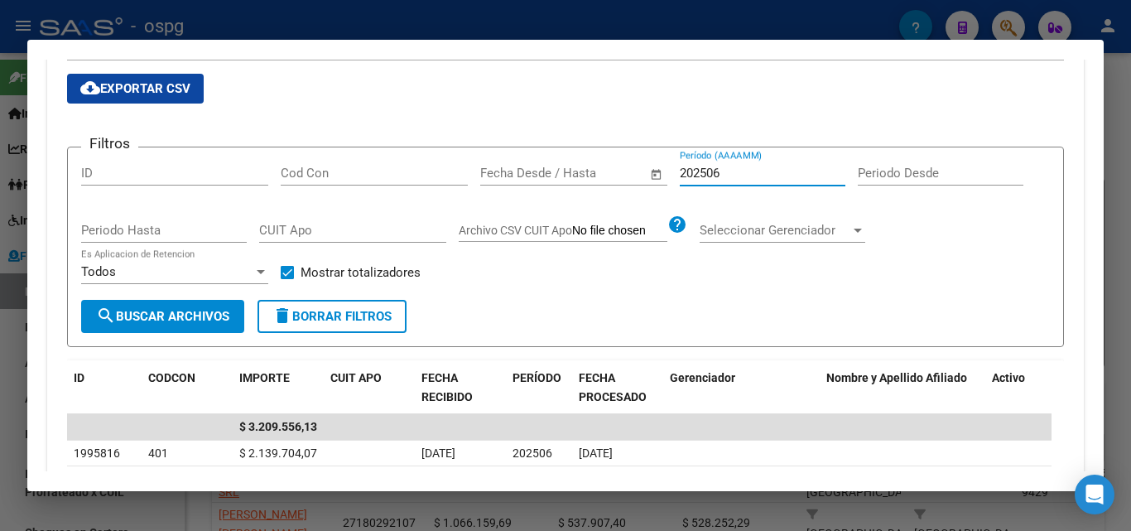
click at [776, 173] on input "202506" at bounding box center [763, 173] width 166 height 15
type input "202507"
click at [0, 339] on div at bounding box center [565, 265] width 1131 height 531
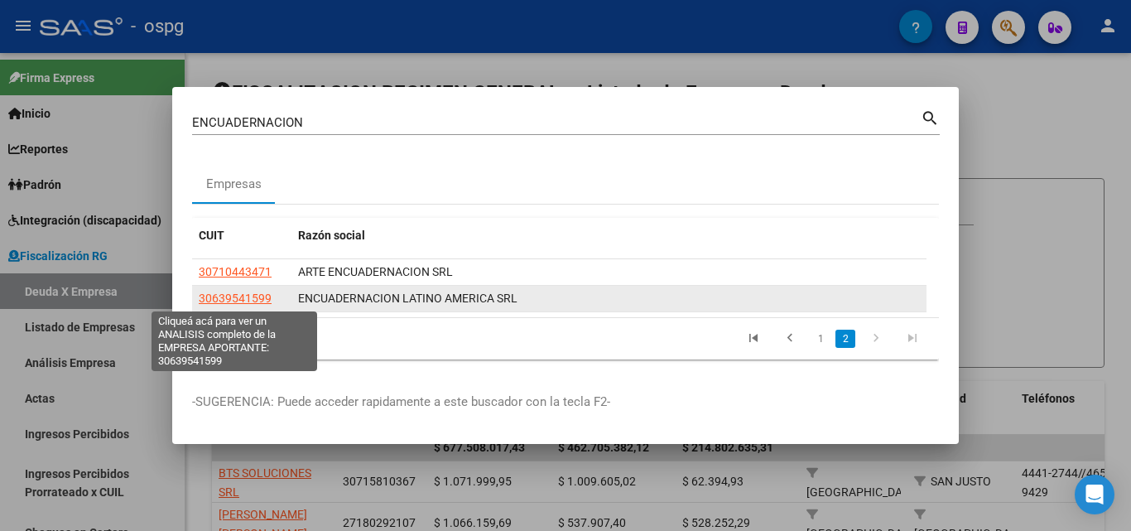
click at [226, 291] on span "30639541599" at bounding box center [235, 297] width 73 height 13
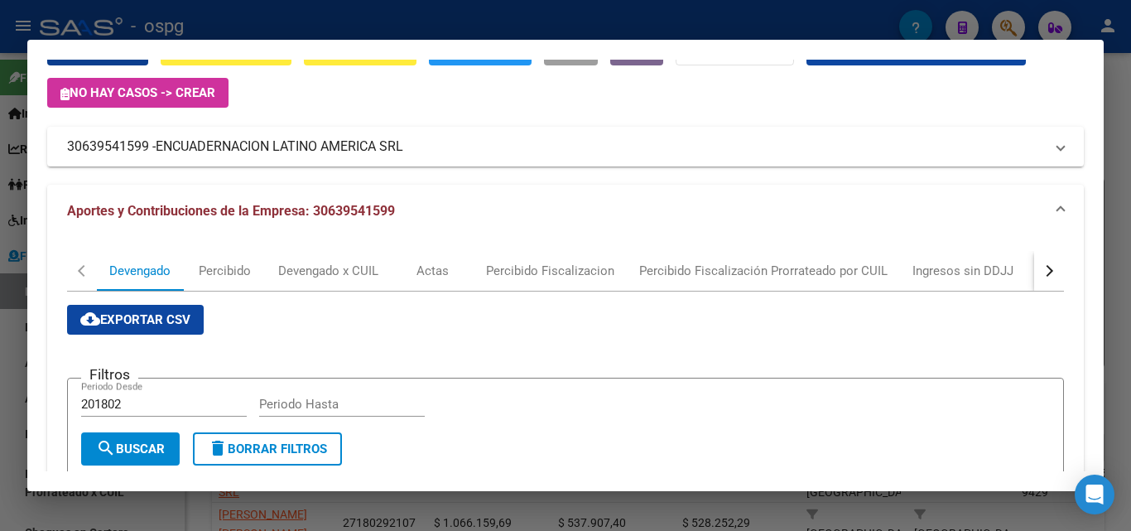
scroll to position [83, 0]
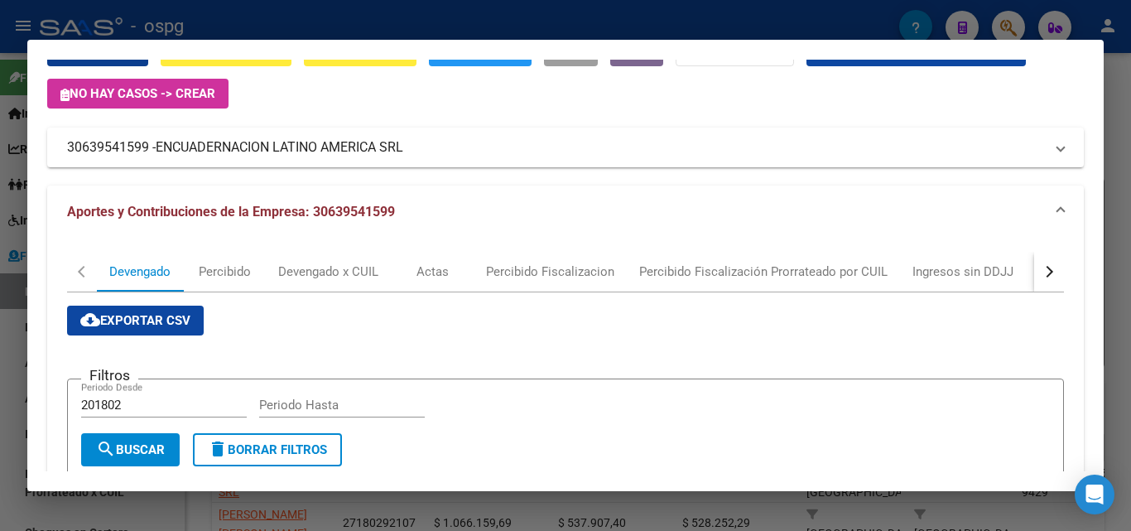
click at [1041, 272] on div "button" at bounding box center [1047, 272] width 12 height 12
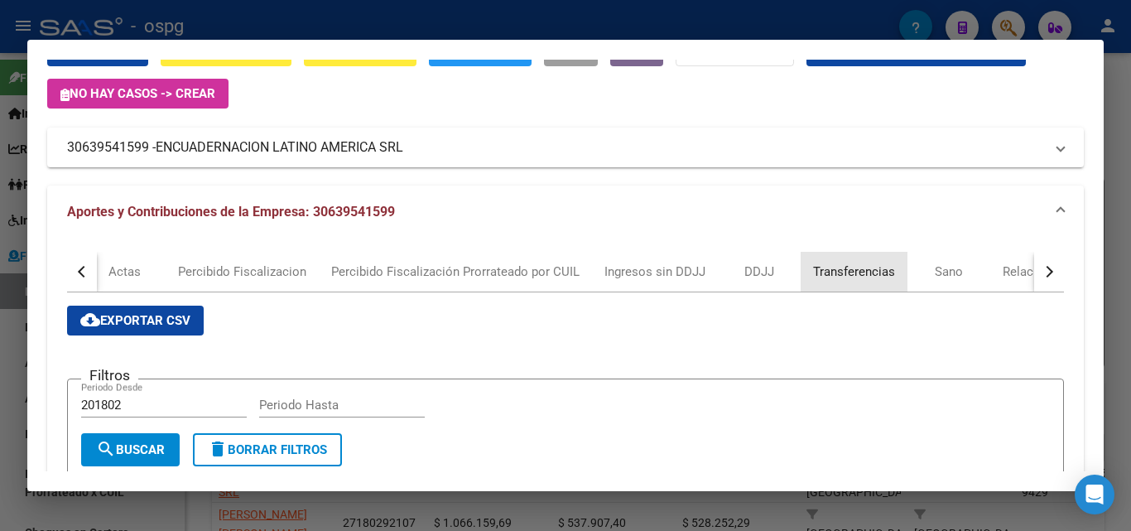
click at [841, 276] on div "Transferencias" at bounding box center [854, 271] width 82 height 18
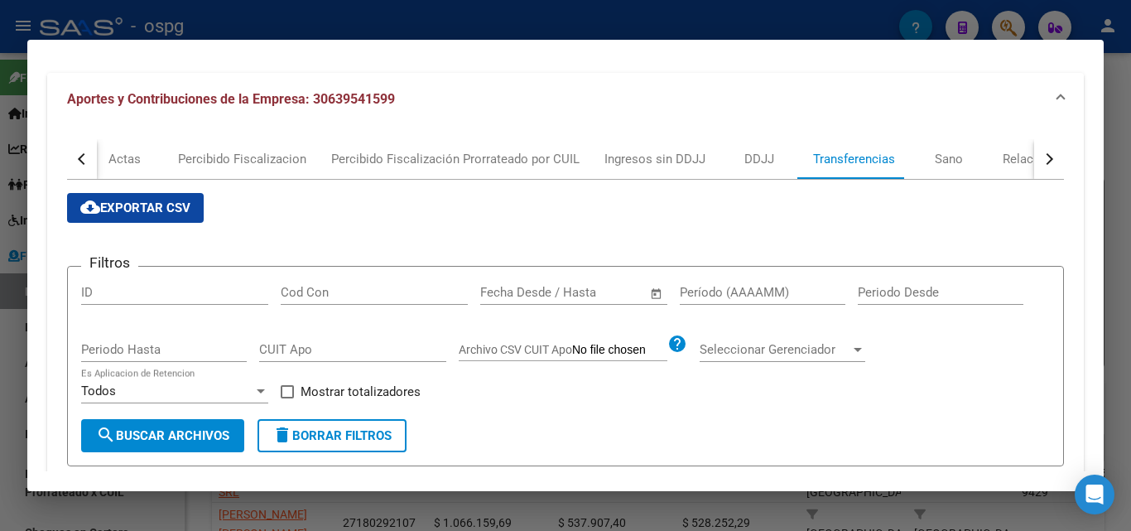
scroll to position [248, 0]
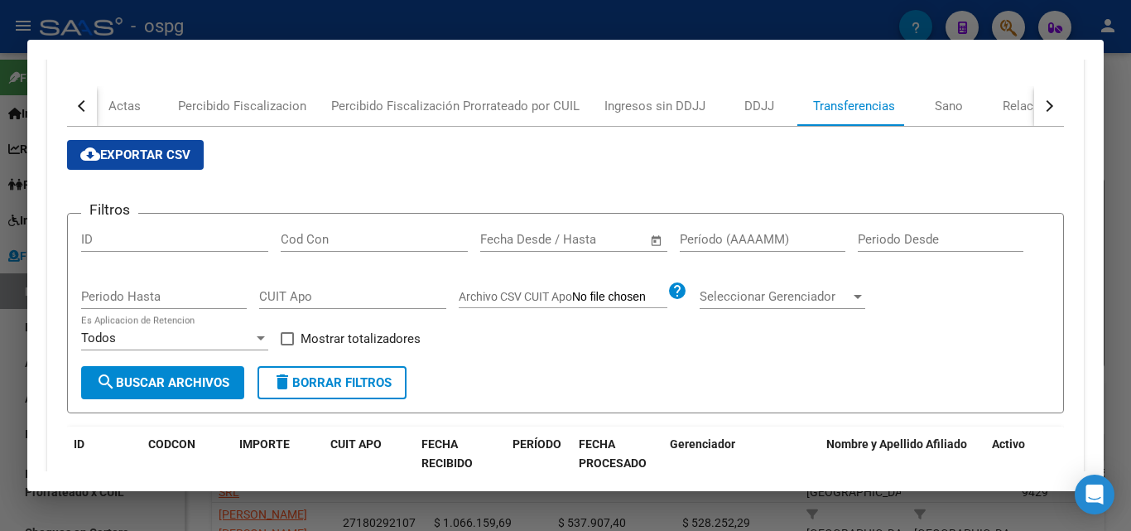
drag, startPoint x: 723, startPoint y: 236, endPoint x: 714, endPoint y: 236, distance: 9.9
click at [718, 236] on input "Período (AAAAMM)" at bounding box center [763, 239] width 166 height 15
type input "202507"
drag, startPoint x: 291, startPoint y: 342, endPoint x: 209, endPoint y: 378, distance: 88.9
click at [287, 342] on span at bounding box center [287, 338] width 13 height 13
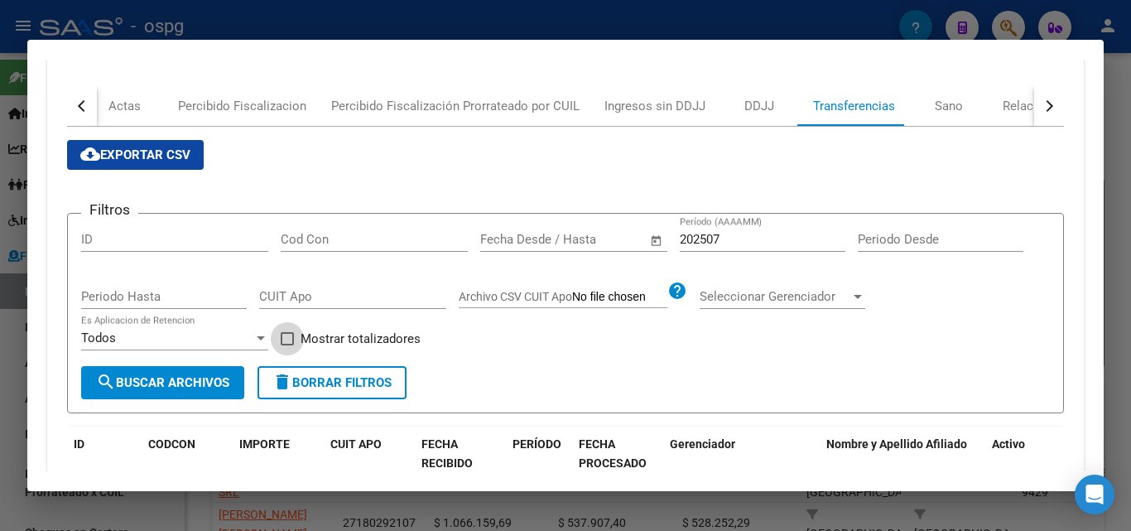
click at [287, 345] on input "Mostrar totalizadores" at bounding box center [286, 345] width 1 height 1
checkbox input "true"
click at [198, 388] on span "search Buscar Archivos" at bounding box center [162, 382] width 133 height 15
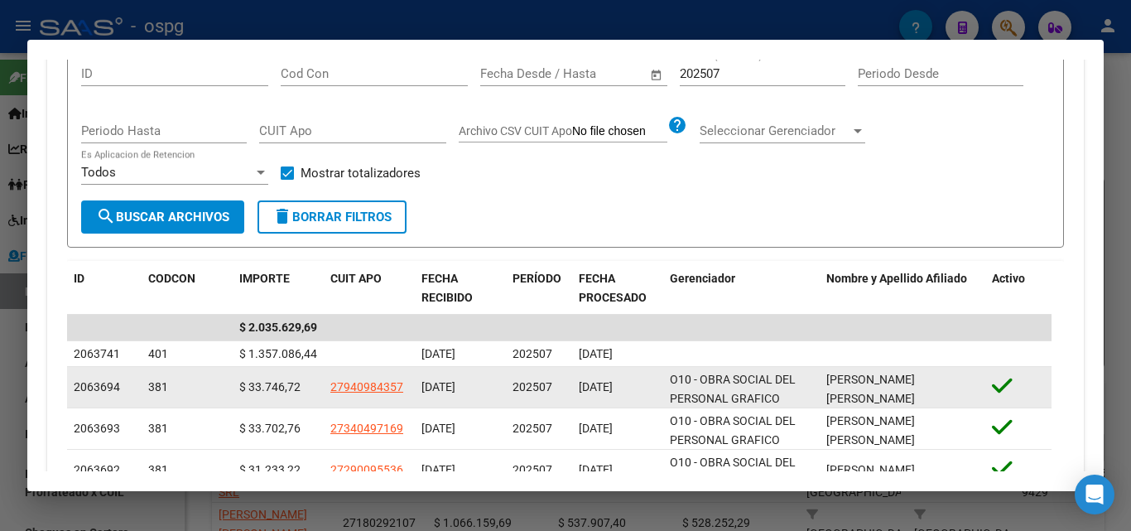
scroll to position [497, 0]
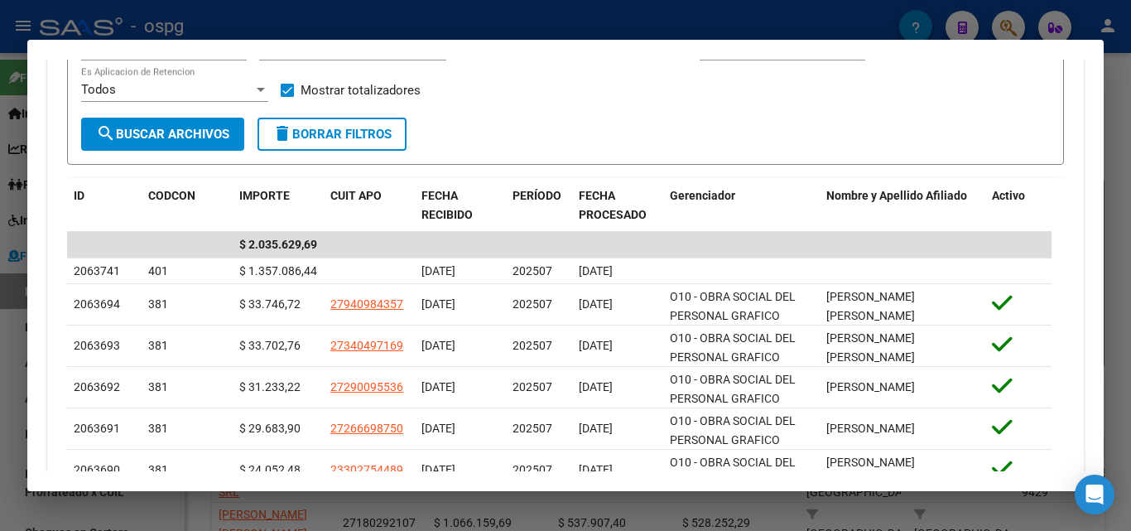
click at [11, 316] on div at bounding box center [565, 265] width 1131 height 531
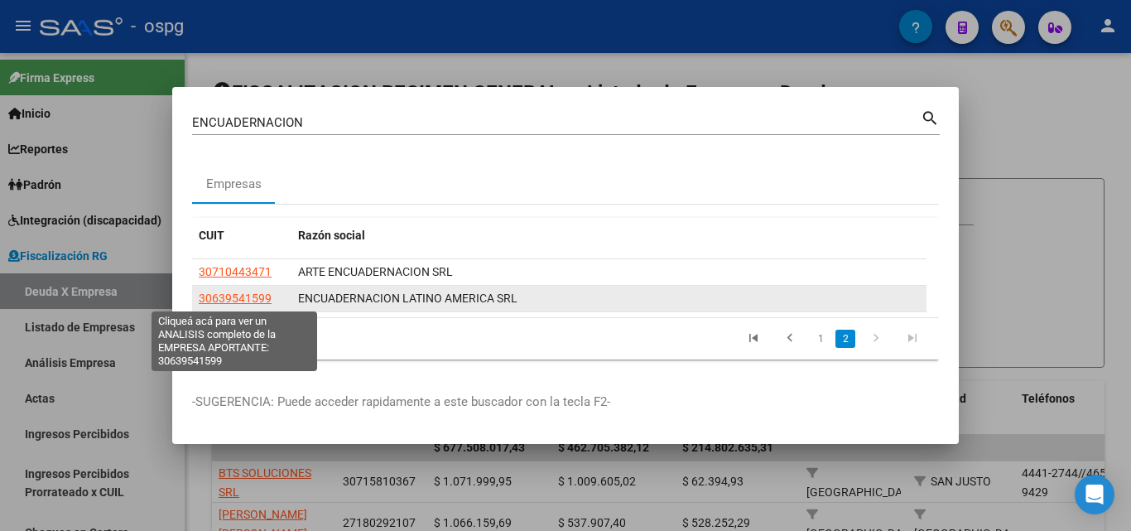
click at [250, 298] on span "30639541599" at bounding box center [235, 297] width 73 height 13
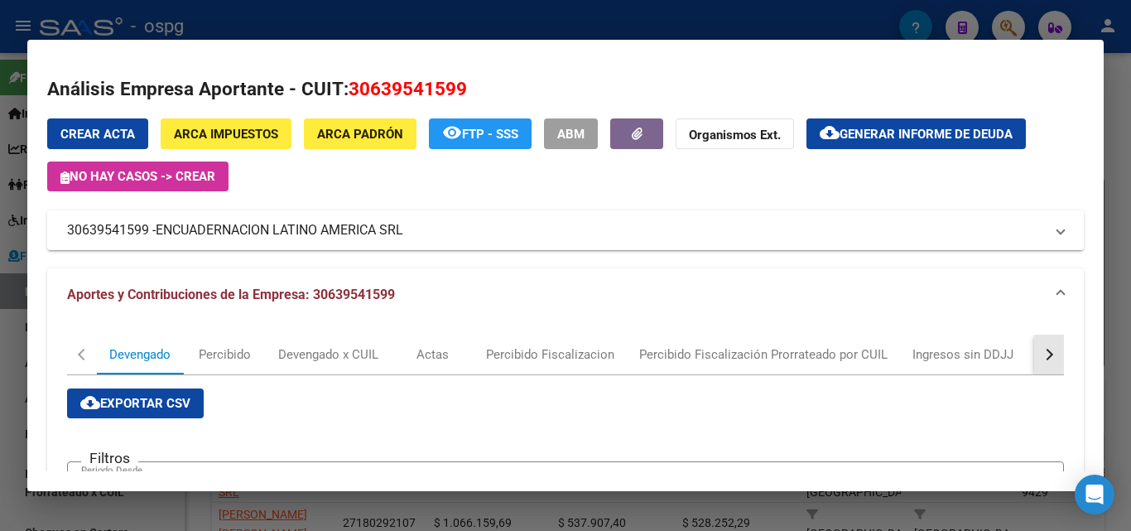
click at [1041, 351] on div "button" at bounding box center [1047, 354] width 12 height 12
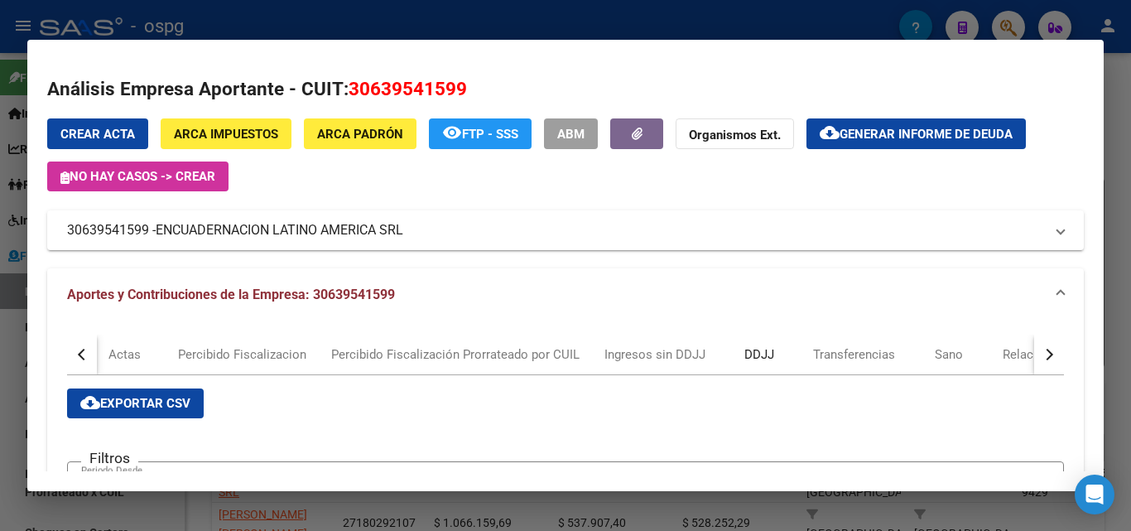
click at [768, 358] on div "DDJJ" at bounding box center [759, 354] width 30 height 18
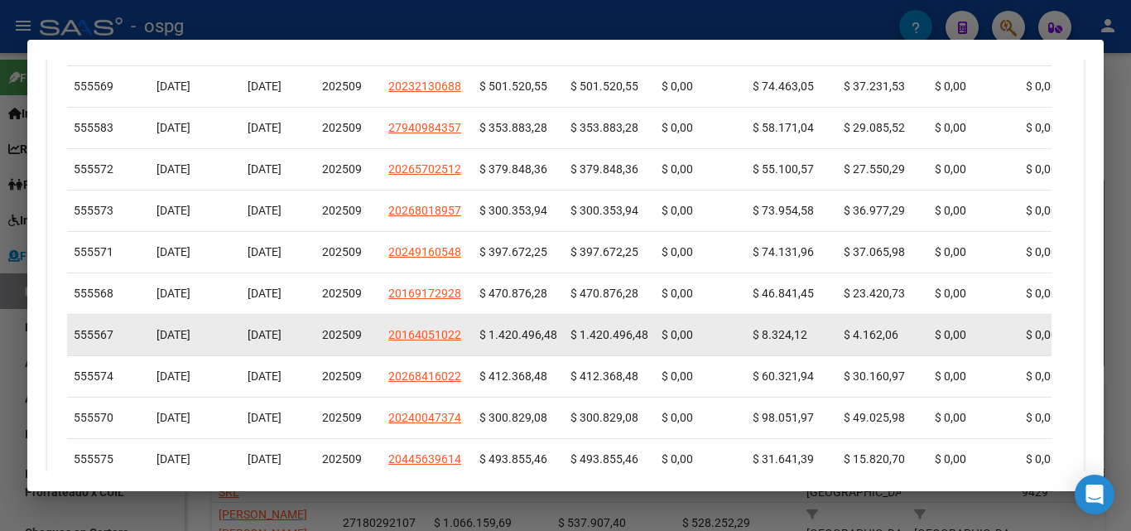
scroll to position [776, 0]
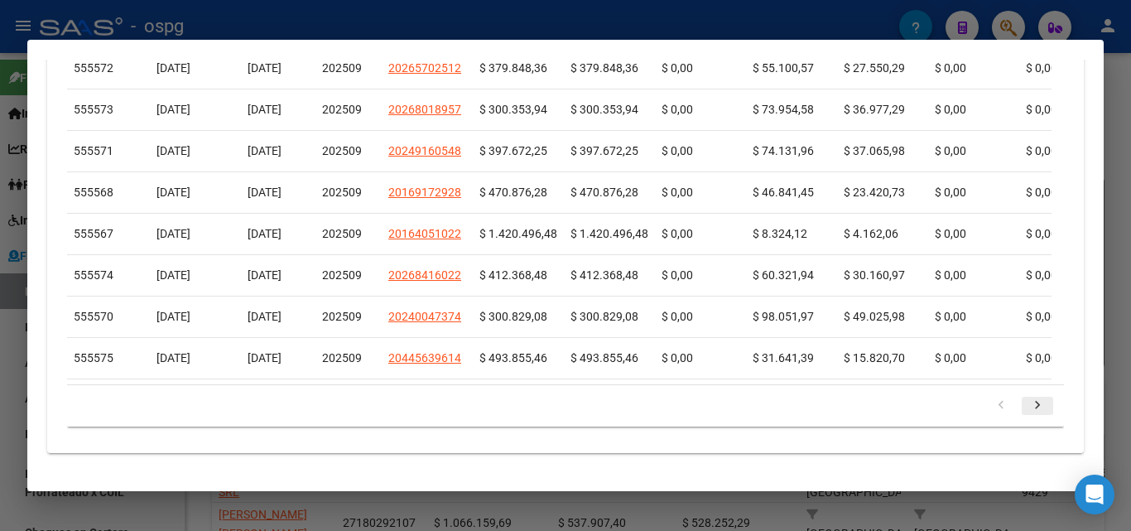
click at [1026, 404] on icon "go to next page" at bounding box center [1037, 407] width 22 height 20
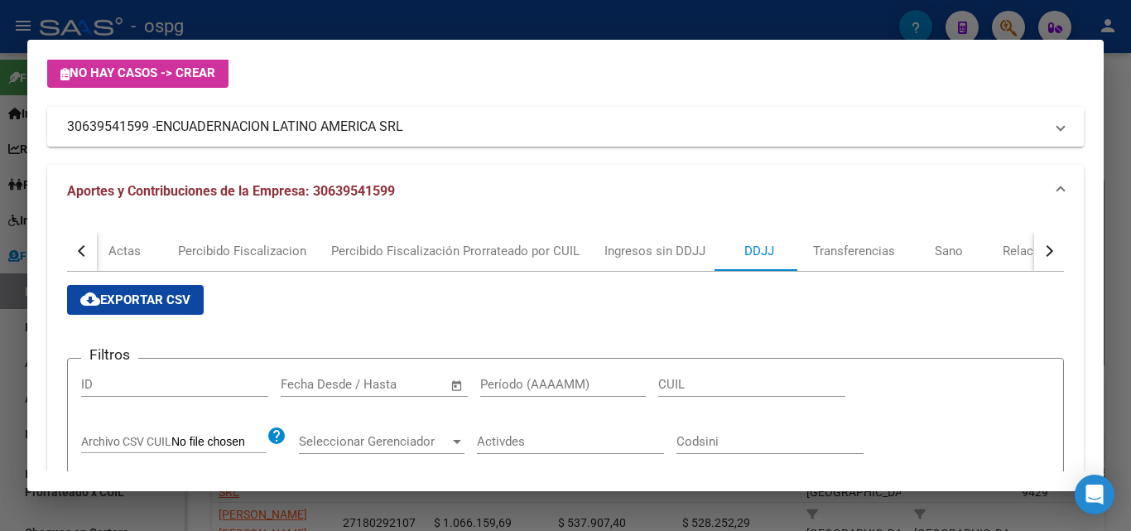
scroll to position [331, 0]
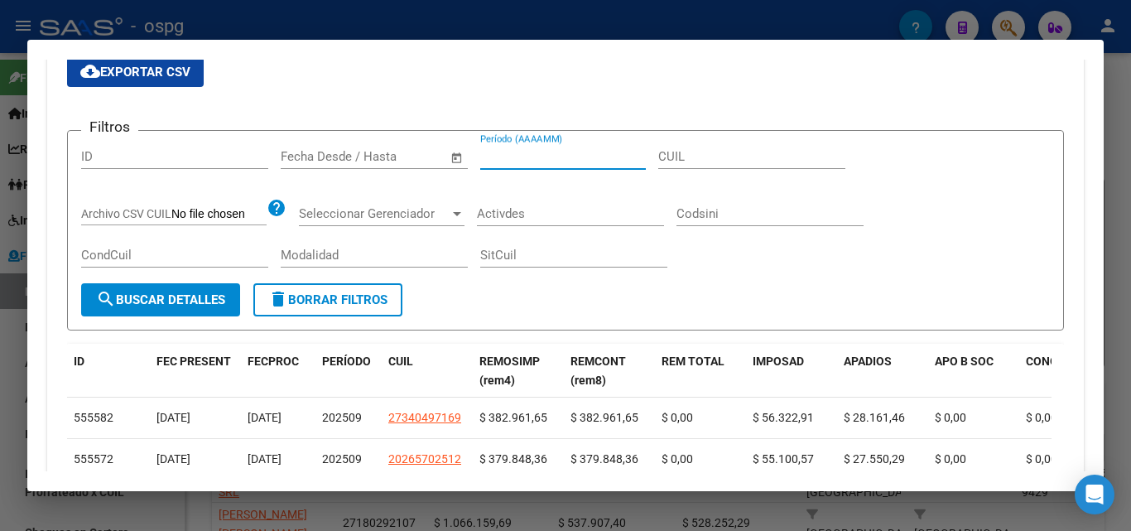
click at [534, 161] on input "Período (AAAAMM)" at bounding box center [563, 156] width 166 height 15
type input "202508"
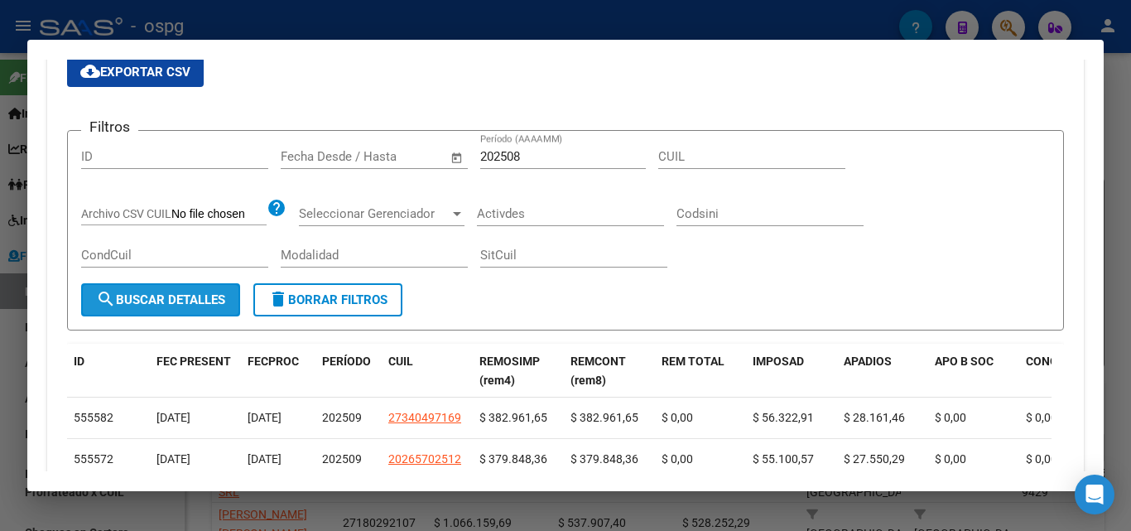
click at [203, 303] on span "search Buscar Detalles" at bounding box center [160, 299] width 129 height 15
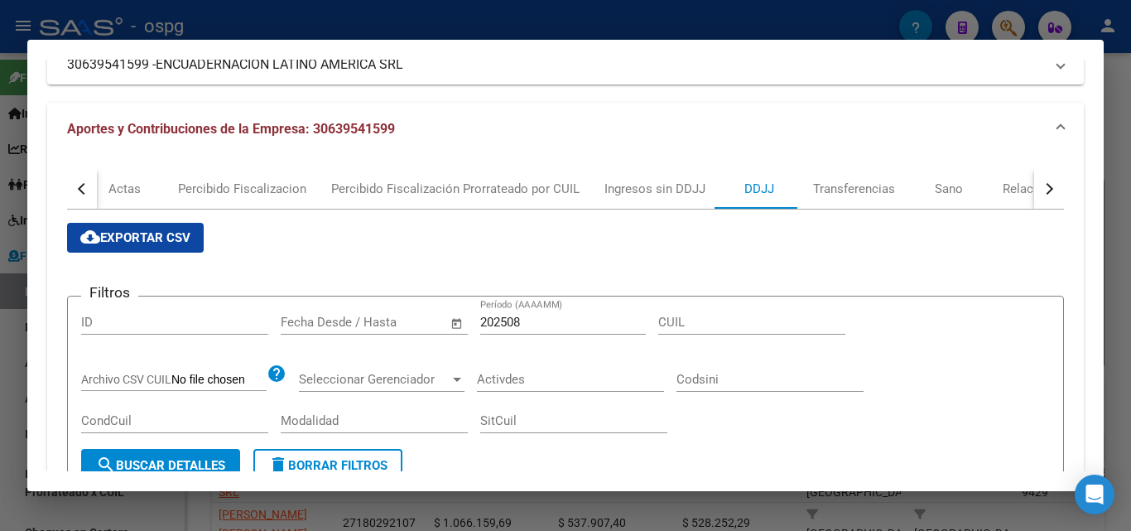
scroll to position [0, 0]
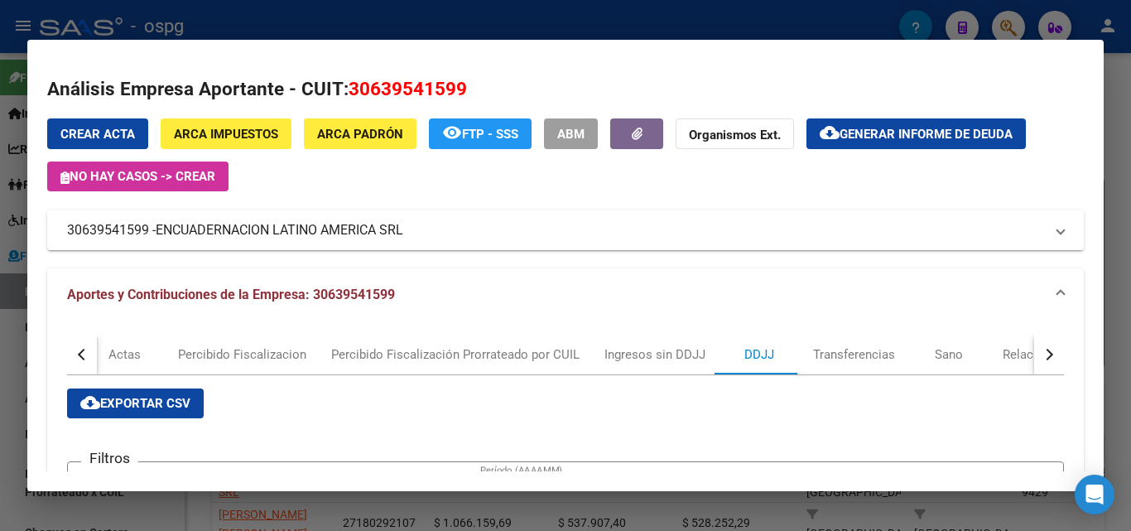
click at [169, 402] on span "cloud_download Exportar CSV" at bounding box center [135, 403] width 110 height 15
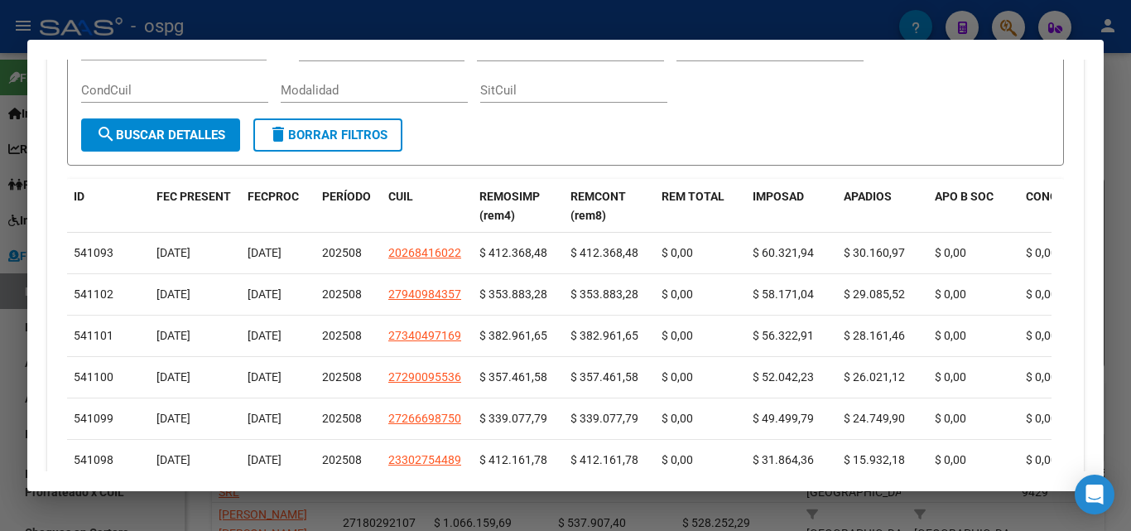
scroll to position [497, 0]
